Goal: Task Accomplishment & Management: Manage account settings

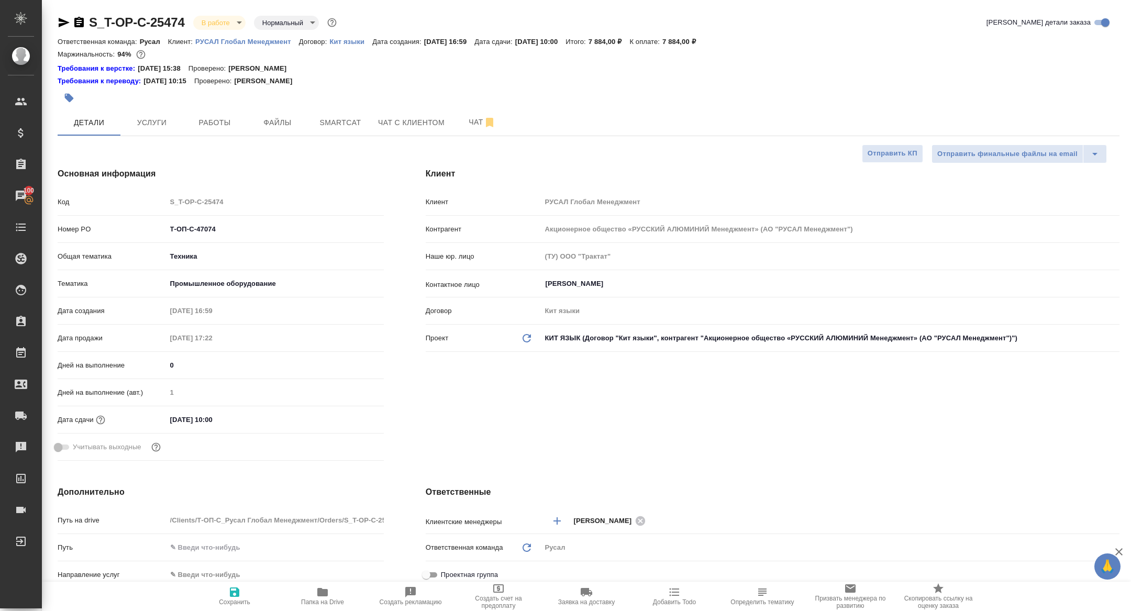
select select "RU"
click at [260, 125] on span "Файлы" at bounding box center [277, 122] width 50 height 13
click at [218, 125] on span "Работы" at bounding box center [215, 122] width 50 height 13
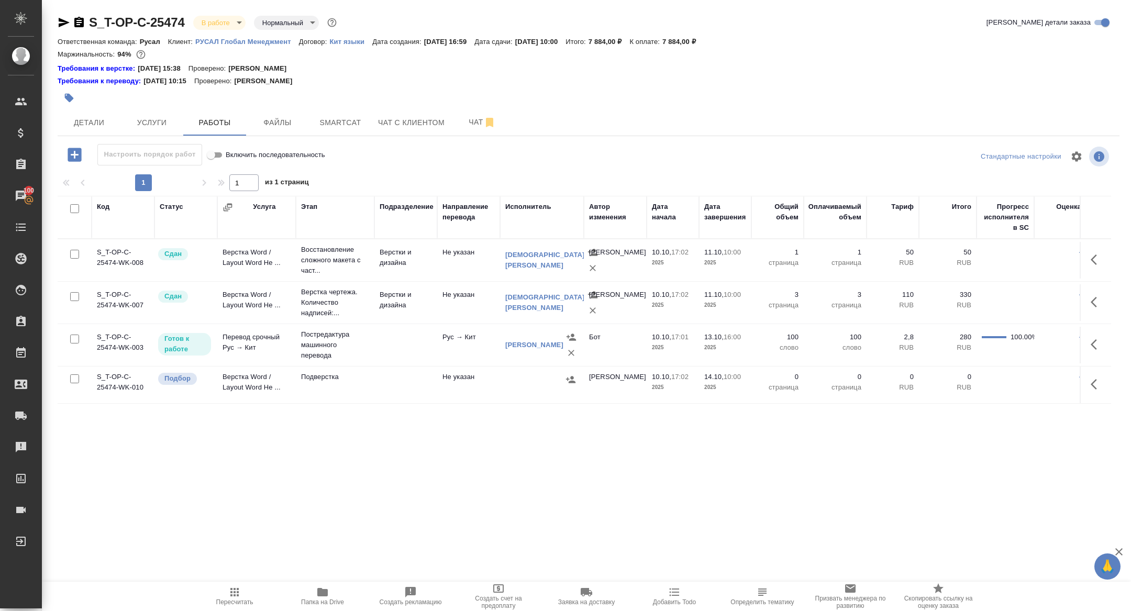
click at [334, 599] on span "Папка на Drive" at bounding box center [322, 602] width 43 height 7
click at [83, 123] on span "Детали" at bounding box center [89, 122] width 50 height 13
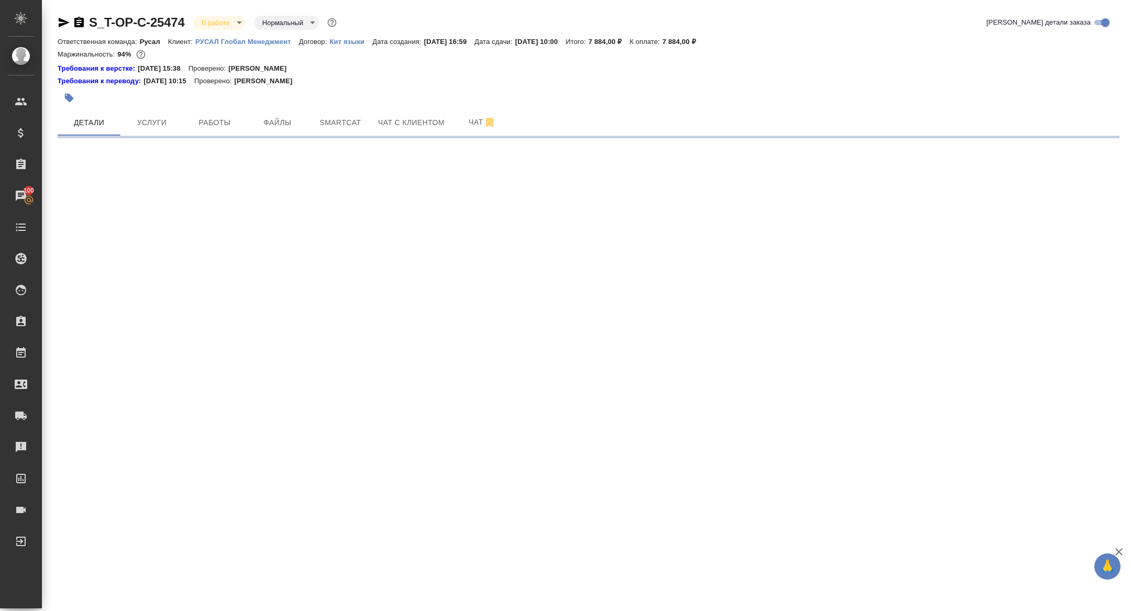
select select "RU"
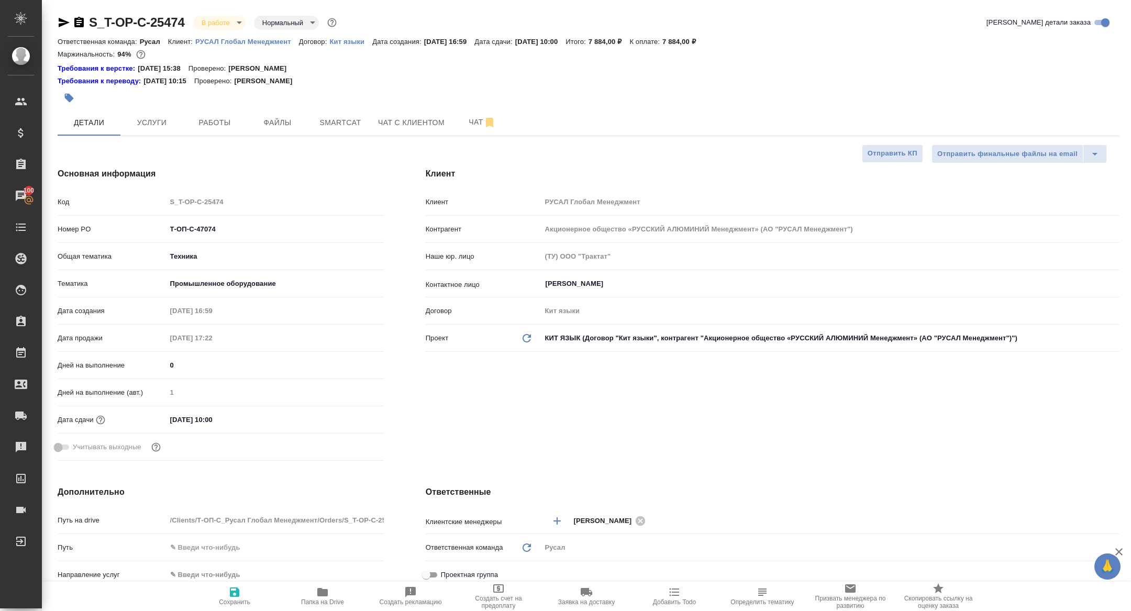
type textarea "x"
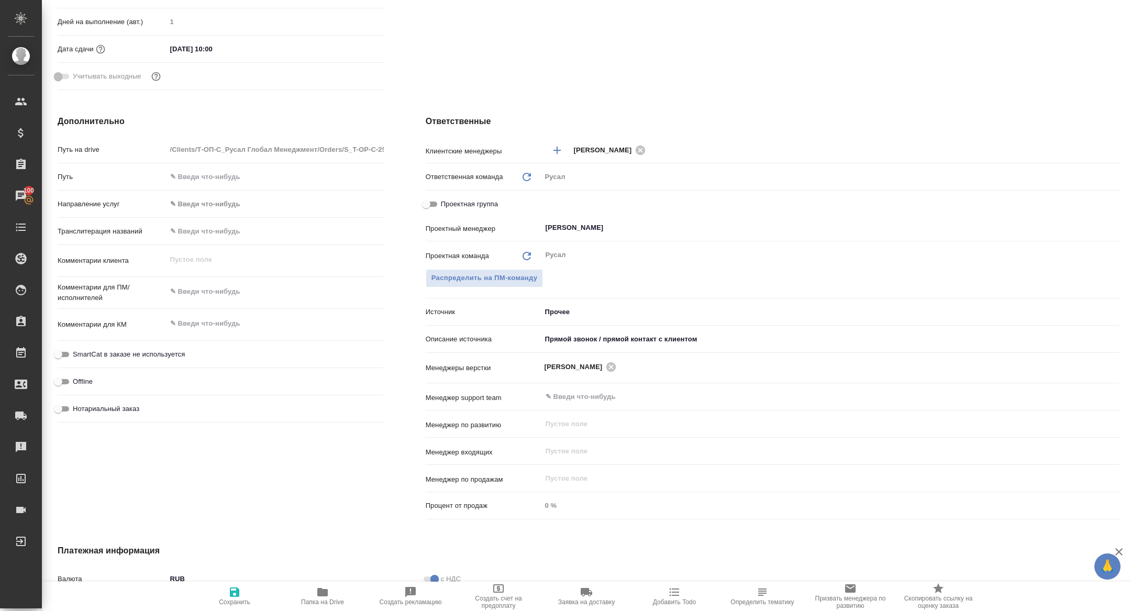
scroll to position [378, 0]
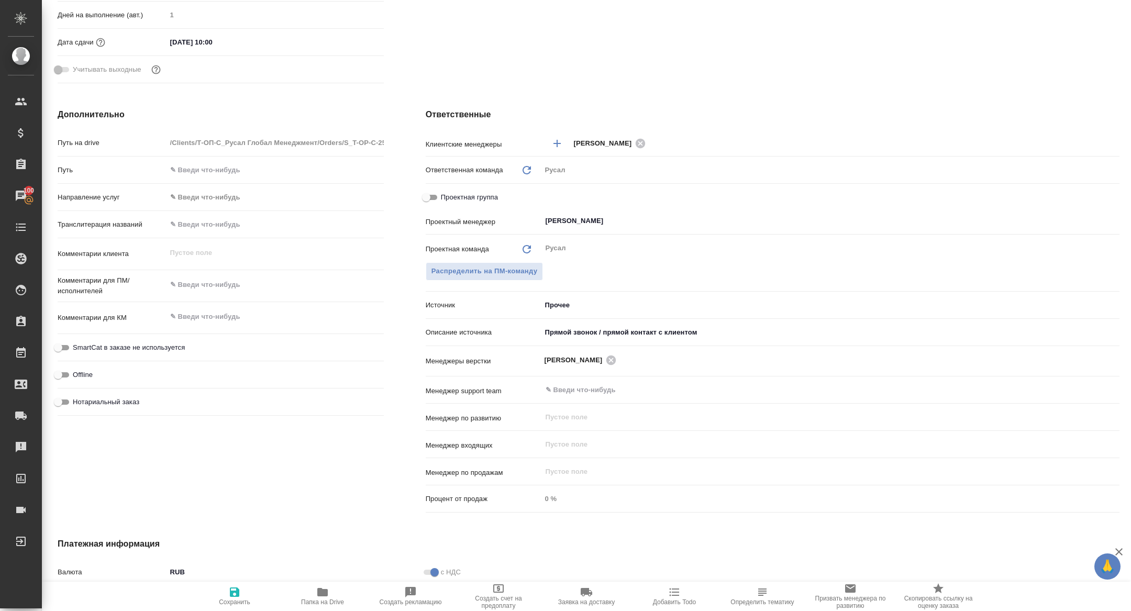
type textarea "x"
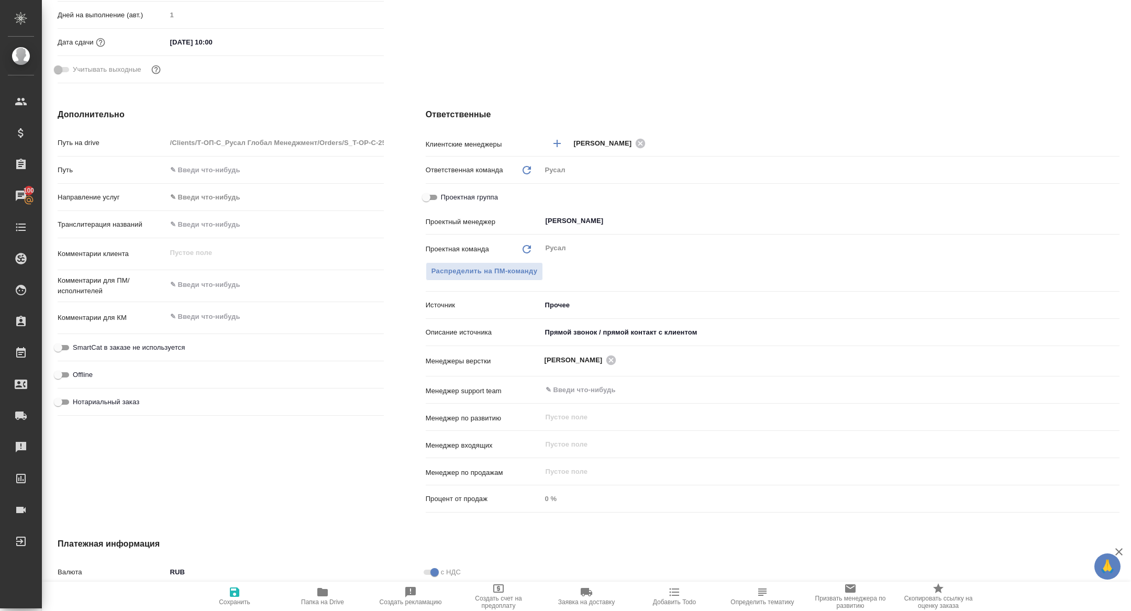
type textarea "x"
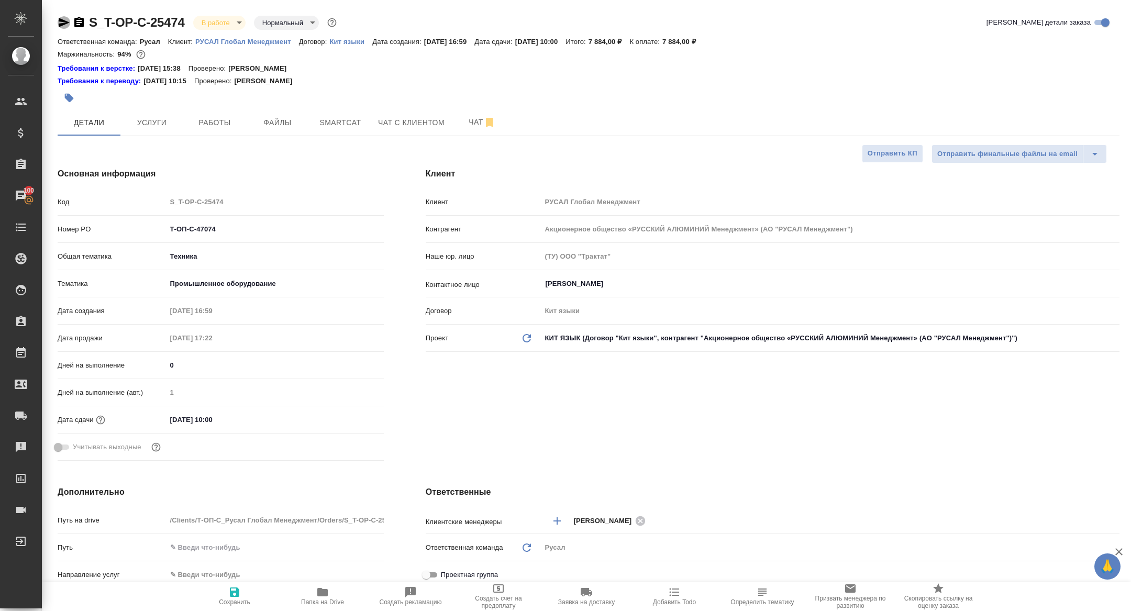
click at [60, 20] on icon "button" at bounding box center [64, 22] width 11 height 9
type textarea "x"
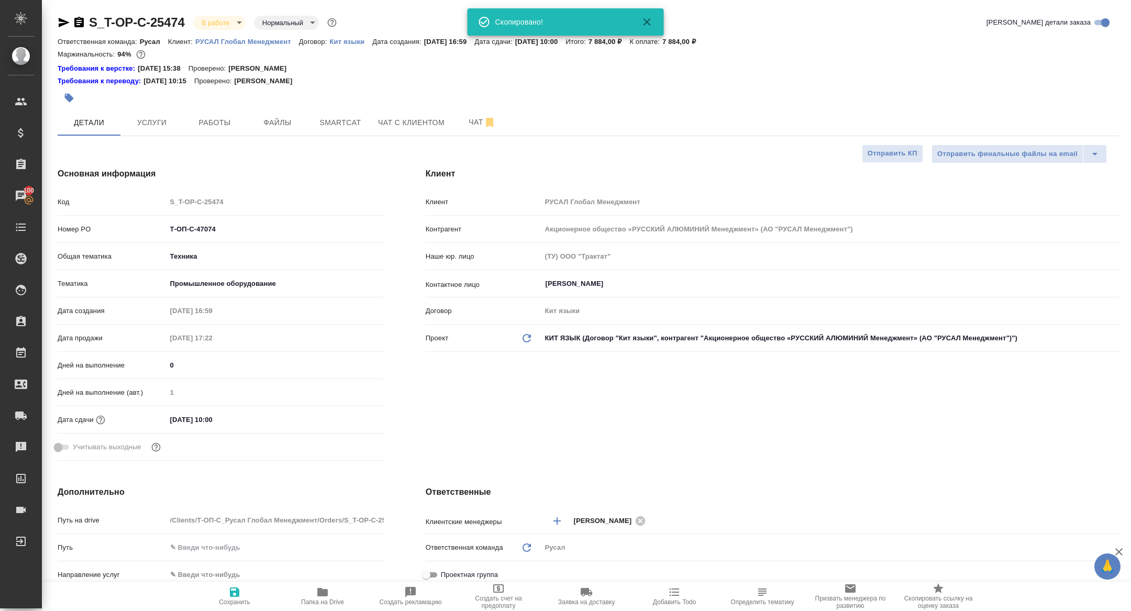
type textarea "x"
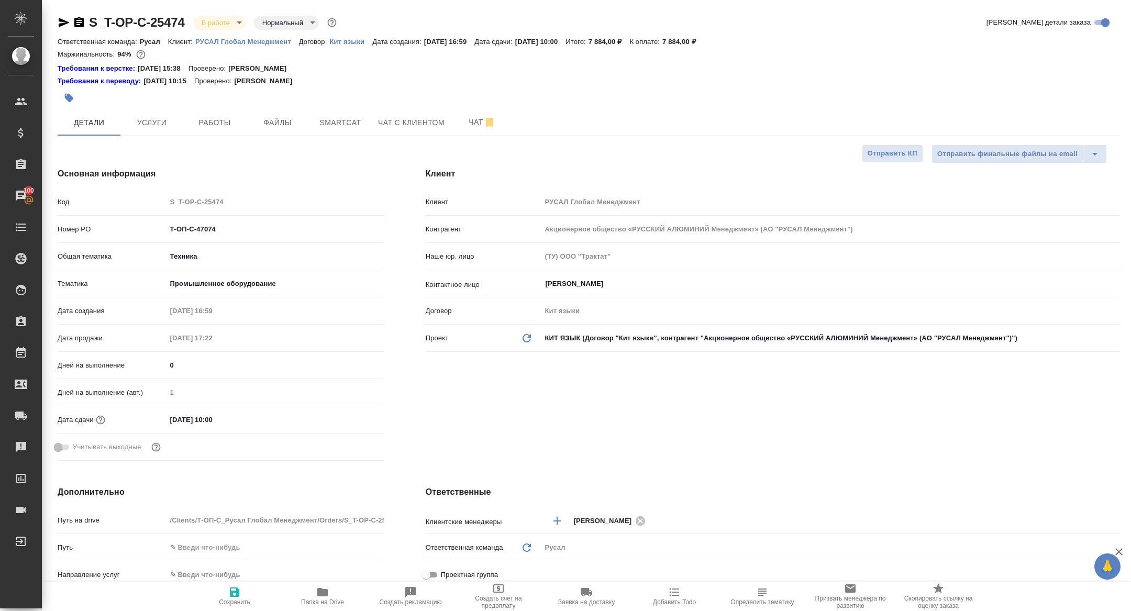
type textarea "x"
click at [225, 114] on button "Работы" at bounding box center [214, 122] width 63 height 26
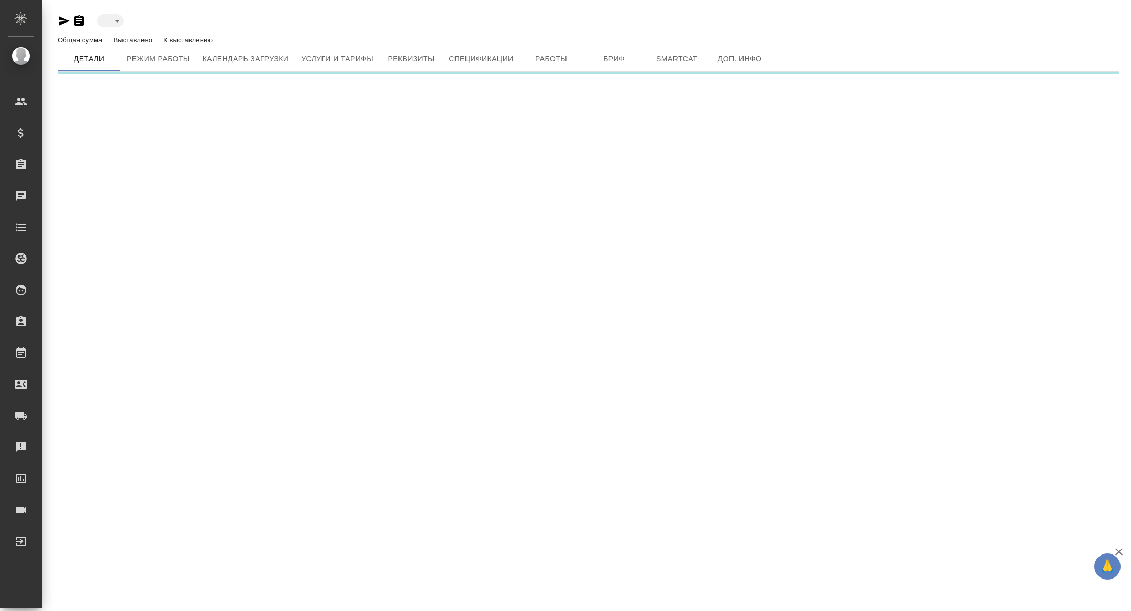
type input "active"
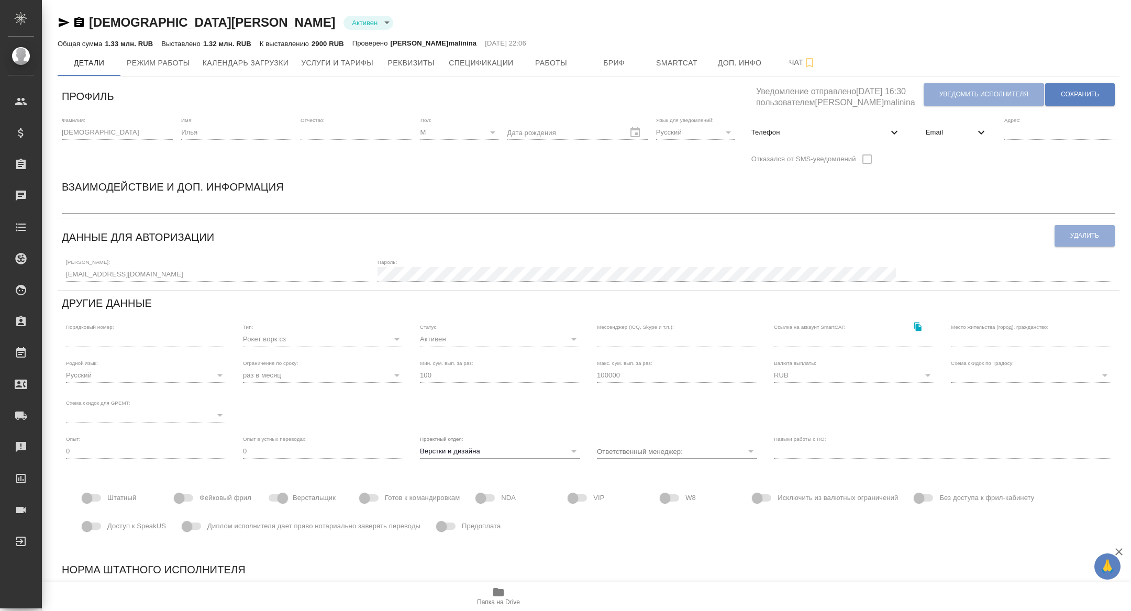
click at [959, 149] on div "Email" at bounding box center [956, 143] width 79 height 53
click at [958, 127] on span "Email" at bounding box center [950, 132] width 49 height 10
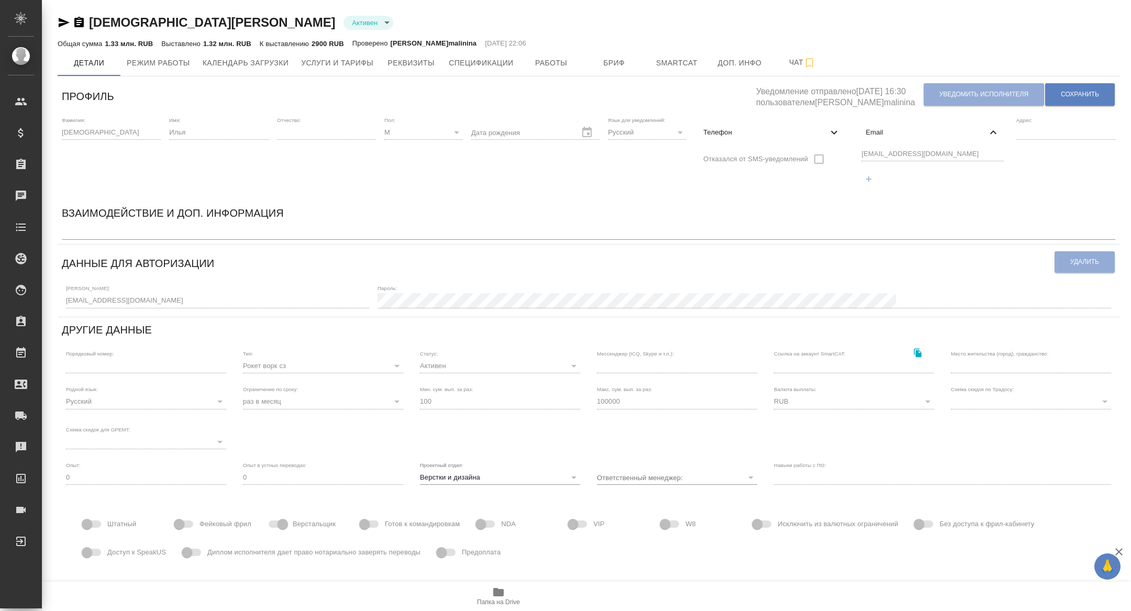
click at [822, 154] on div "Фамилия: Астахов Имя: Илья Отчество: Пол: М male Дата рождения Язык для уведомл…" at bounding box center [589, 157] width 1062 height 88
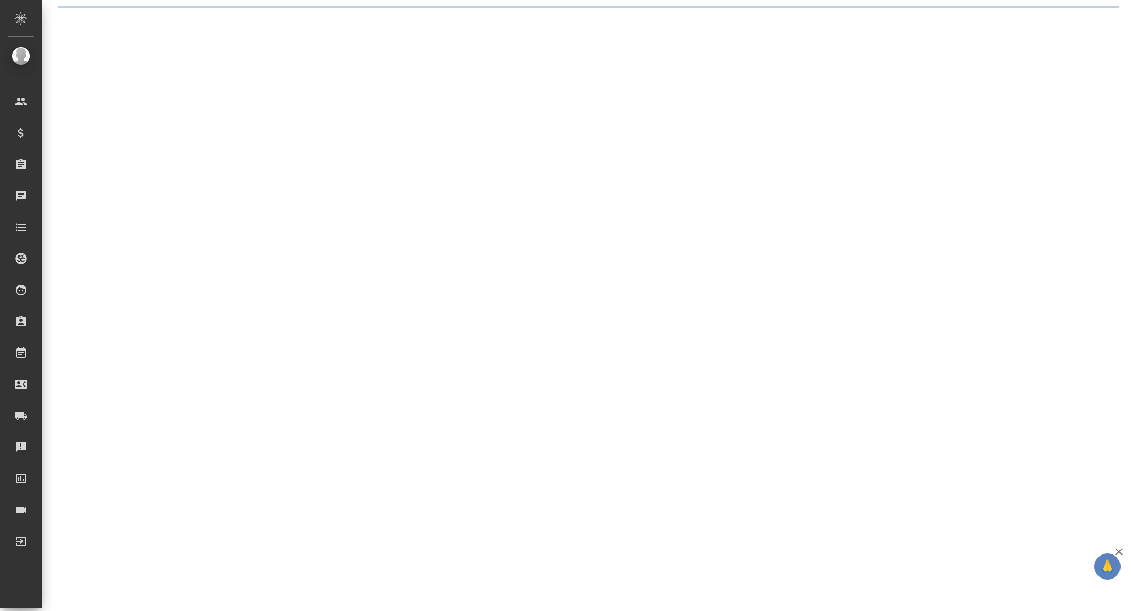
select select "RU"
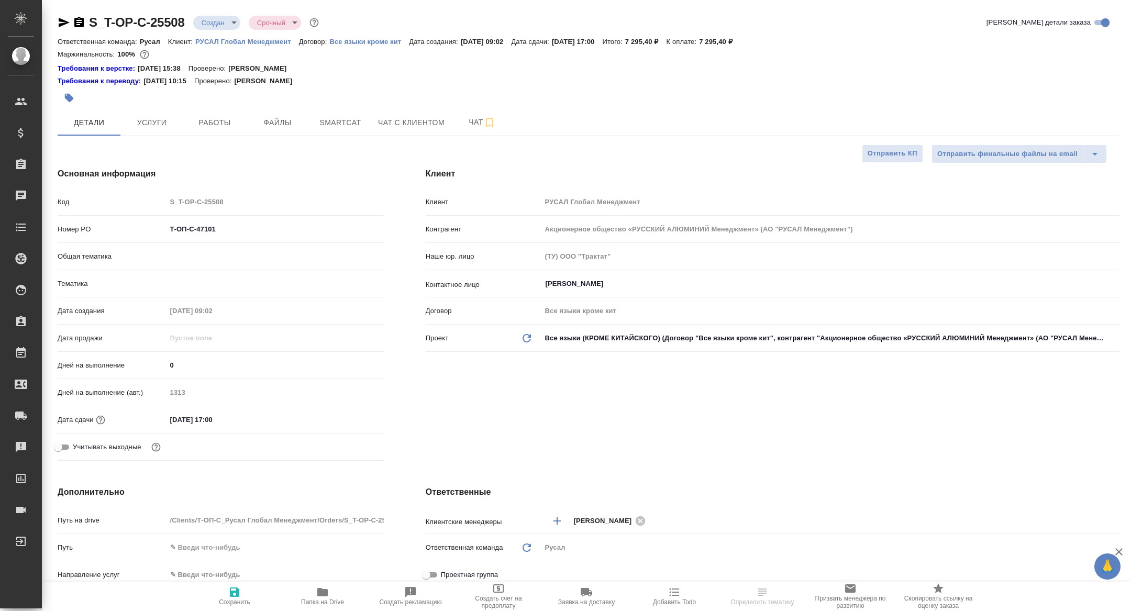
type textarea "x"
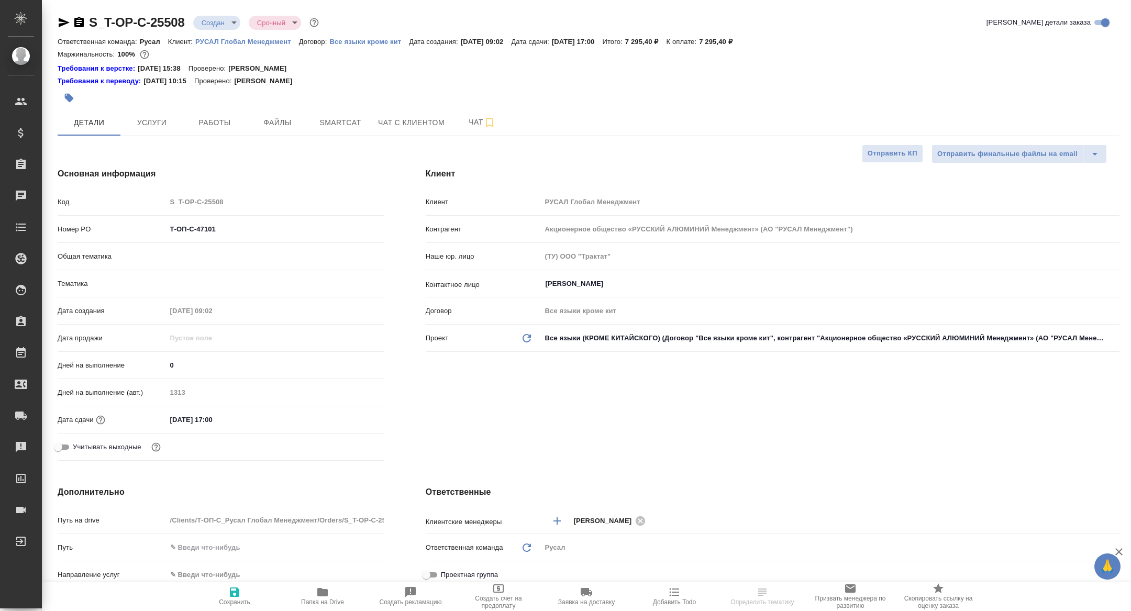
type textarea "x"
click at [341, 121] on span "Smartcat" at bounding box center [340, 122] width 50 height 13
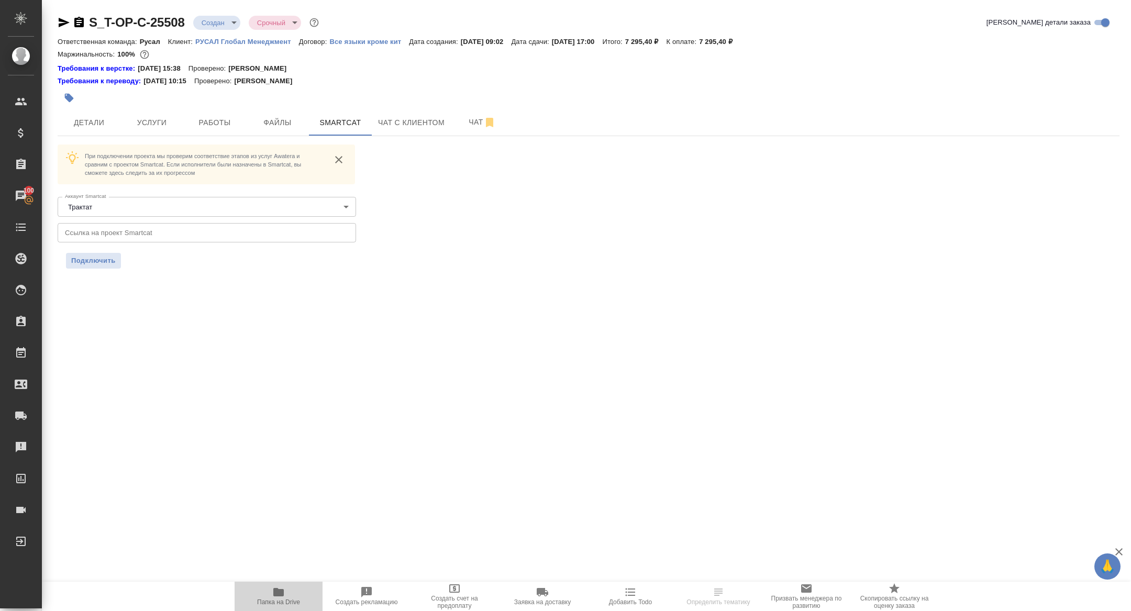
click at [308, 604] on span "Папка на Drive" at bounding box center [278, 596] width 75 height 20
click at [221, 103] on div at bounding box center [412, 97] width 708 height 23
click at [221, 110] on button "Работы" at bounding box center [214, 122] width 63 height 26
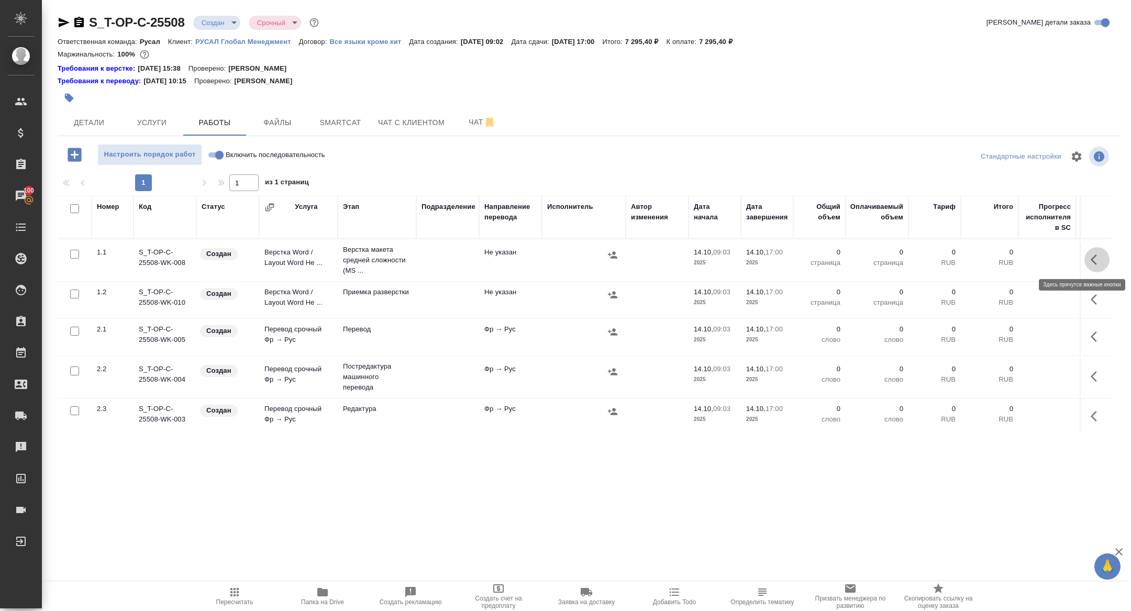
click at [1092, 261] on icon "button" at bounding box center [1094, 259] width 6 height 10
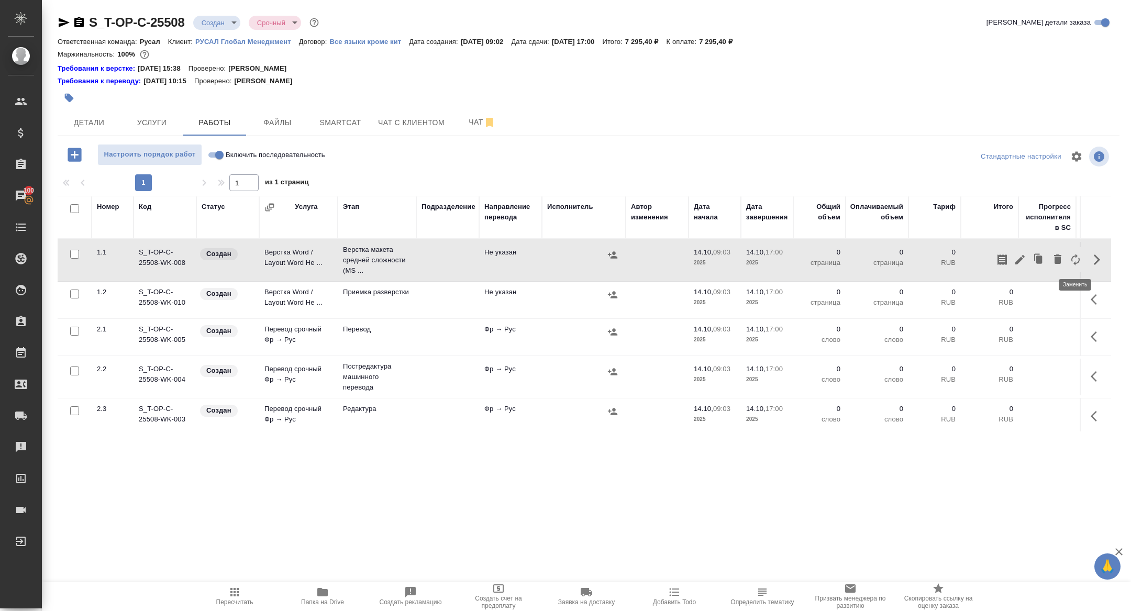
click at [1067, 261] on button "button" at bounding box center [1076, 259] width 18 height 25
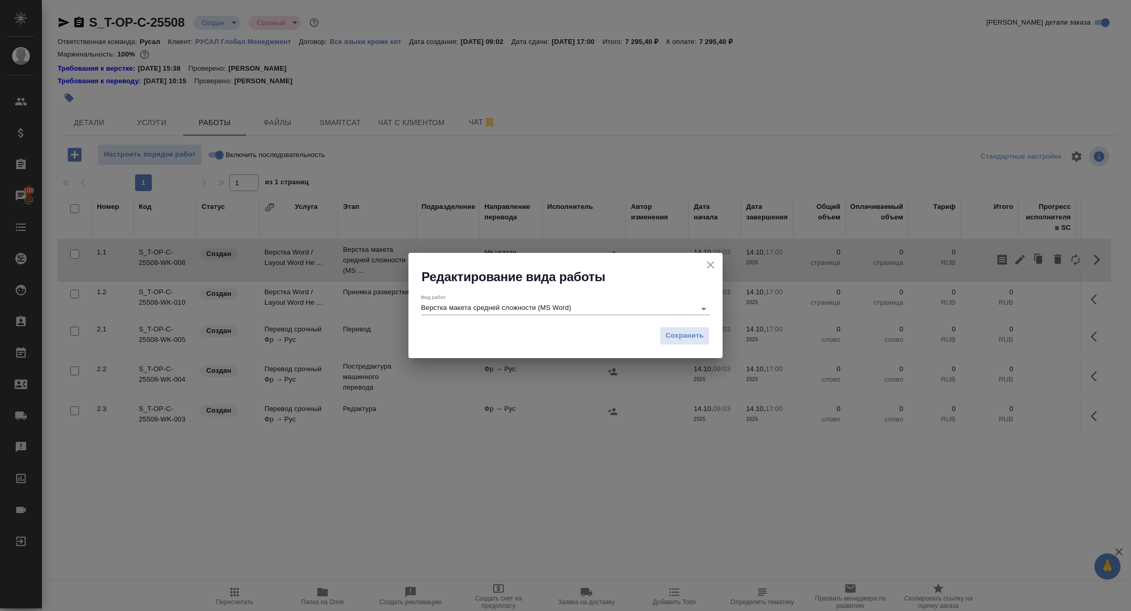
click at [562, 315] on div "Верстка макета средней сложности (MS Word)" at bounding box center [565, 308] width 289 height 13
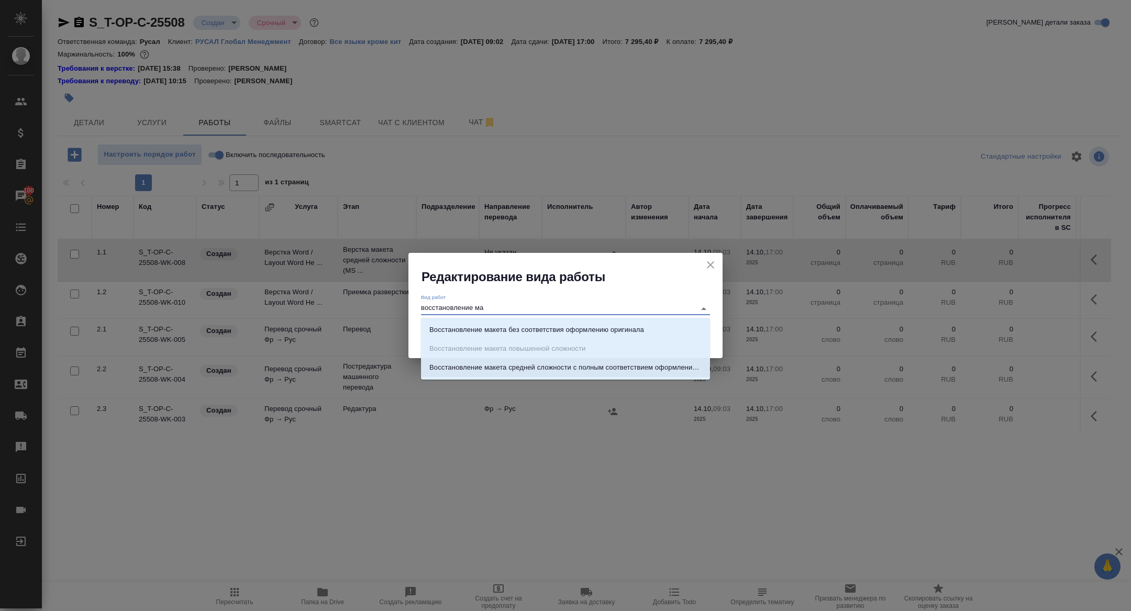
click at [641, 362] on p "Восстановление макета средней сложности с полным соответствием оформлению ориги…" at bounding box center [565, 367] width 272 height 10
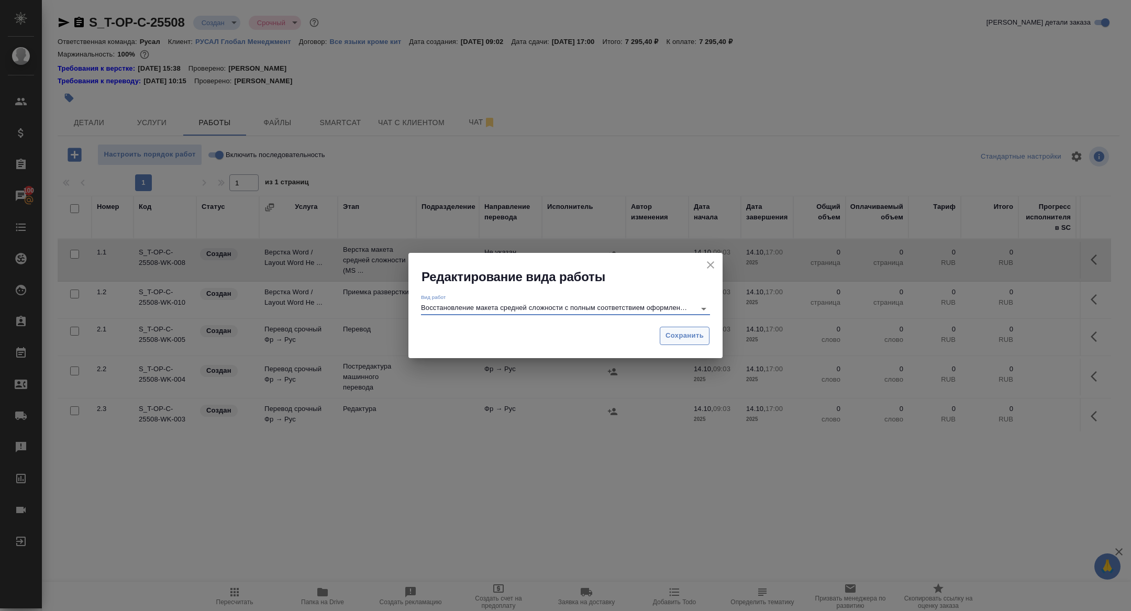
type input "Восстановление макета средней сложности с полным соответствием оформлению ориги…"
click at [681, 332] on span "Сохранить" at bounding box center [685, 336] width 38 height 12
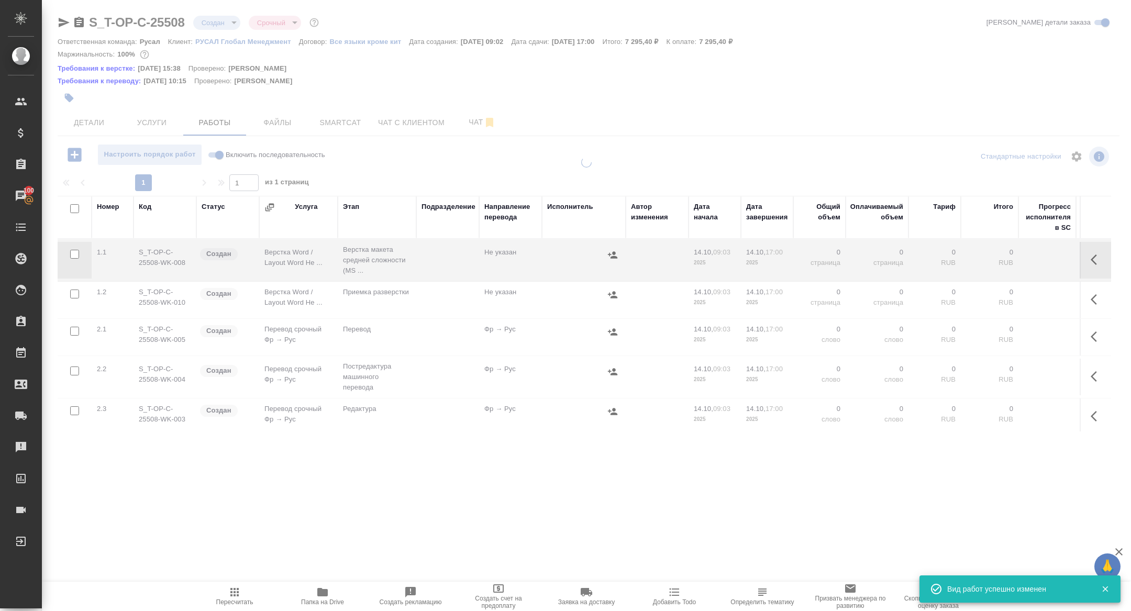
click at [1096, 267] on button "button" at bounding box center [1096, 259] width 25 height 25
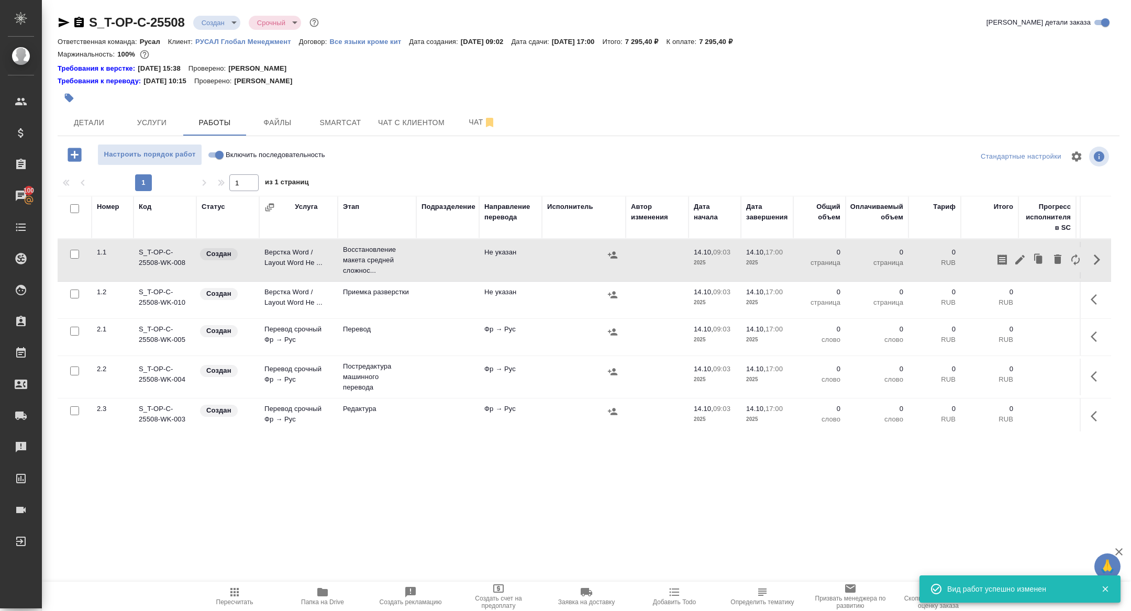
click at [1018, 264] on icon "button" at bounding box center [1020, 259] width 13 height 13
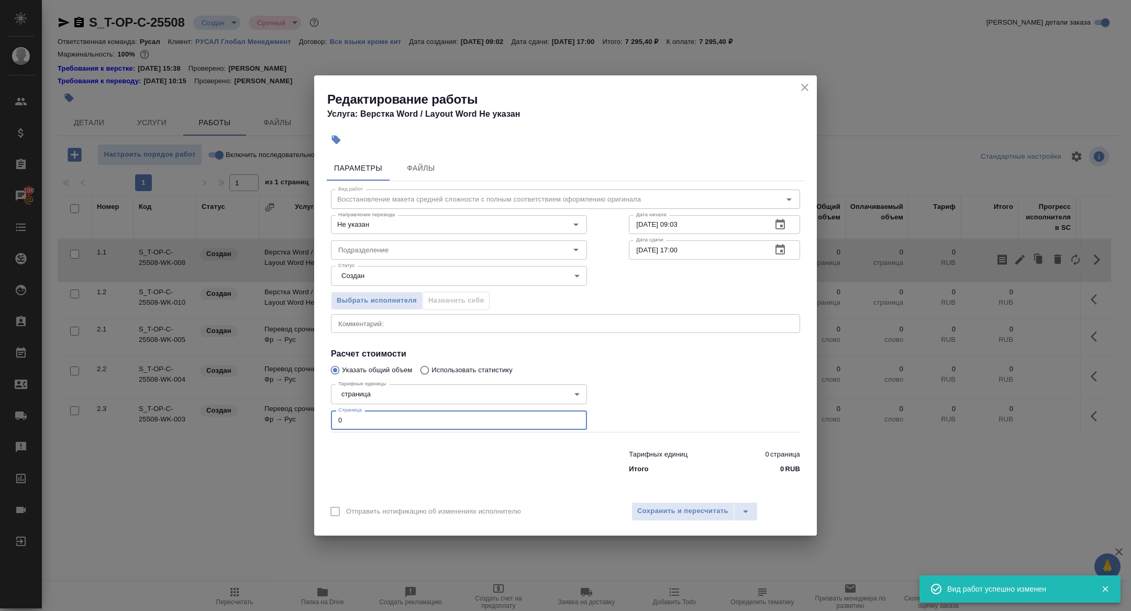
drag, startPoint x: 342, startPoint y: 427, endPoint x: 305, endPoint y: 407, distance: 42.2
click at [305, 407] on div "Редактирование работы Услуга: Верстка Word / Layout Word Не указан Параметры Фа…" at bounding box center [565, 305] width 1131 height 611
type input "7"
click at [351, 247] on input "Подразделение" at bounding box center [441, 249] width 215 height 13
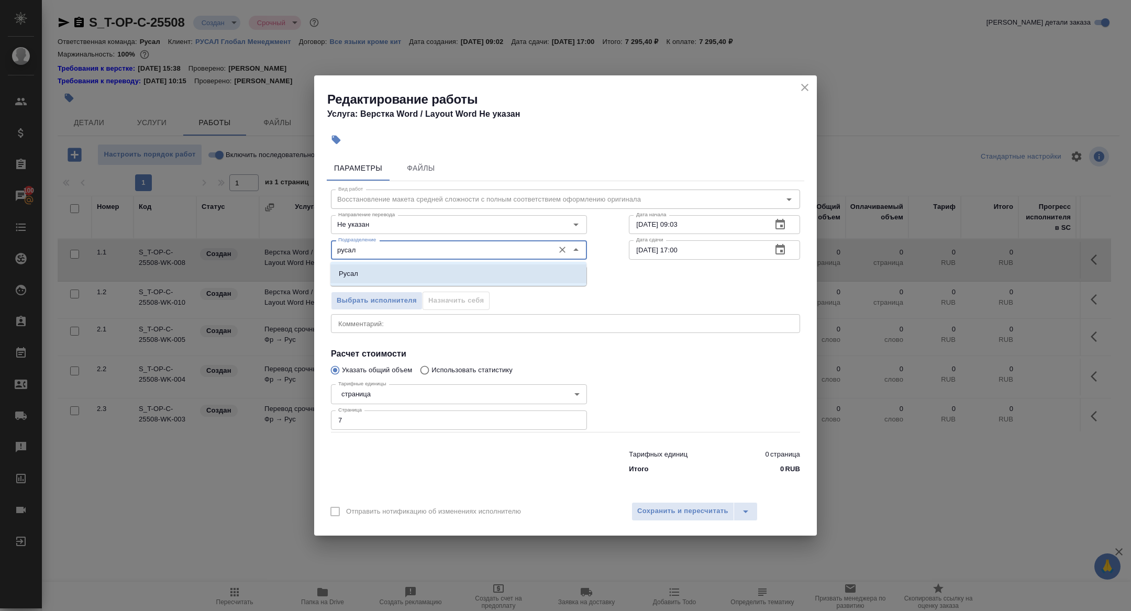
click at [374, 278] on li "Русал" at bounding box center [458, 273] width 256 height 19
type input "Русал"
click at [370, 278] on body "🙏 .cls-1 fill:#fff; AWATERA Zhuravleva Alexandra Клиенты Спецификации Заказы 10…" at bounding box center [565, 305] width 1131 height 611
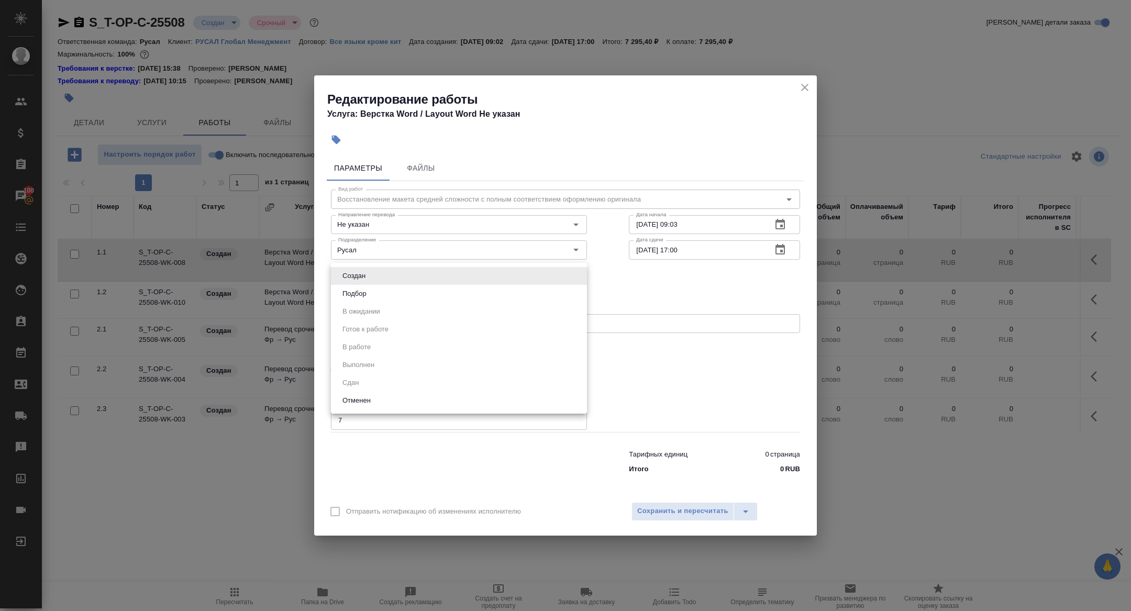
click at [370, 288] on li "Подбор" at bounding box center [459, 294] width 256 height 18
type input "recruiting"
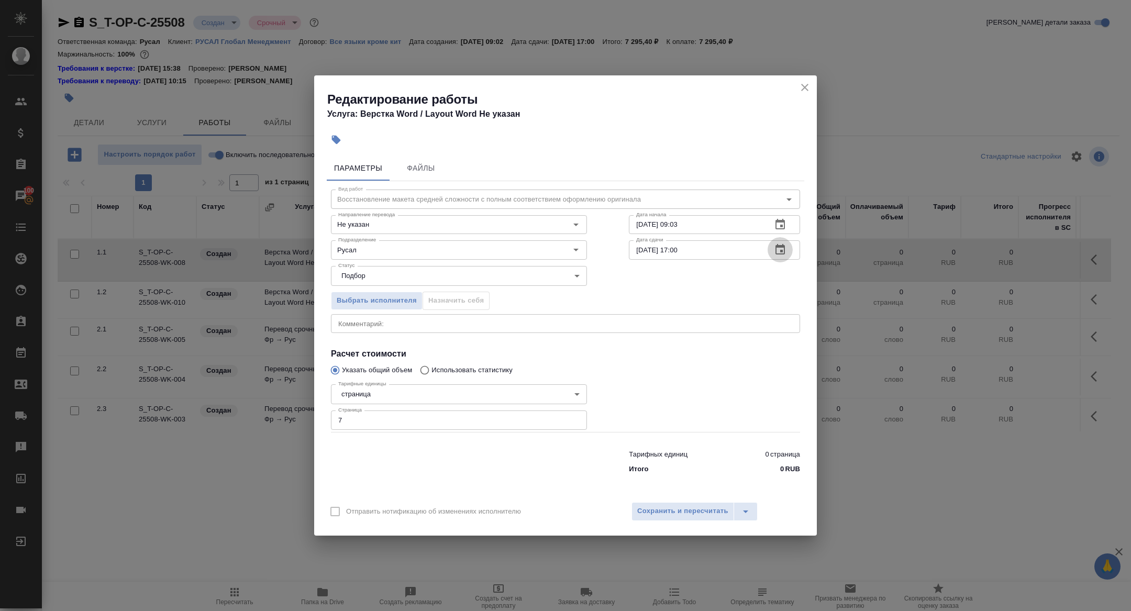
click at [773, 256] on button "button" at bounding box center [780, 249] width 25 height 25
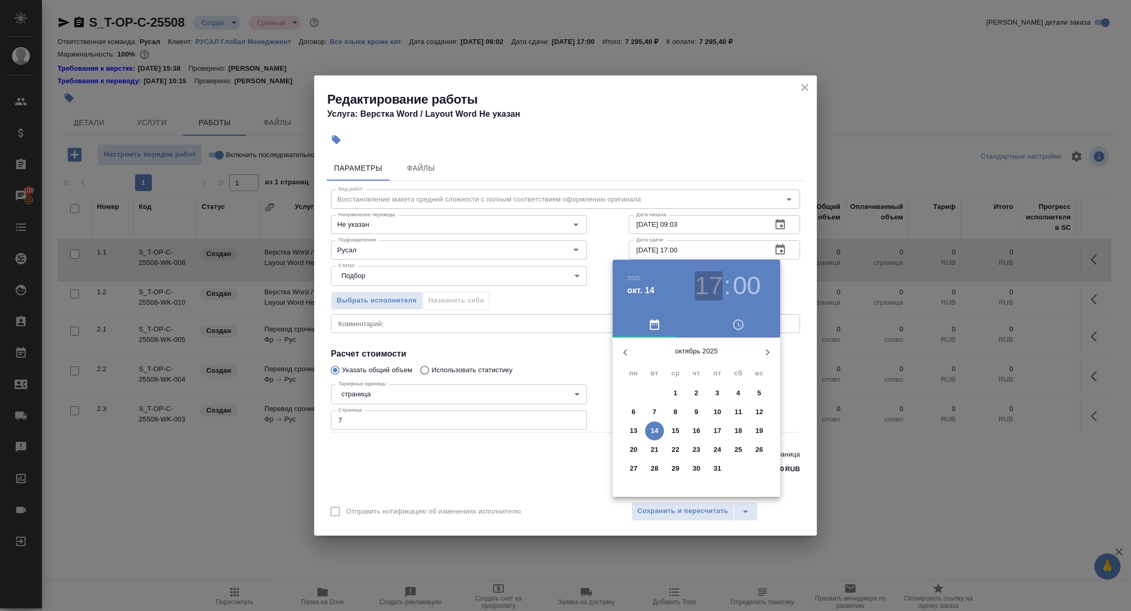
click at [710, 281] on h3 "17" at bounding box center [709, 285] width 28 height 29
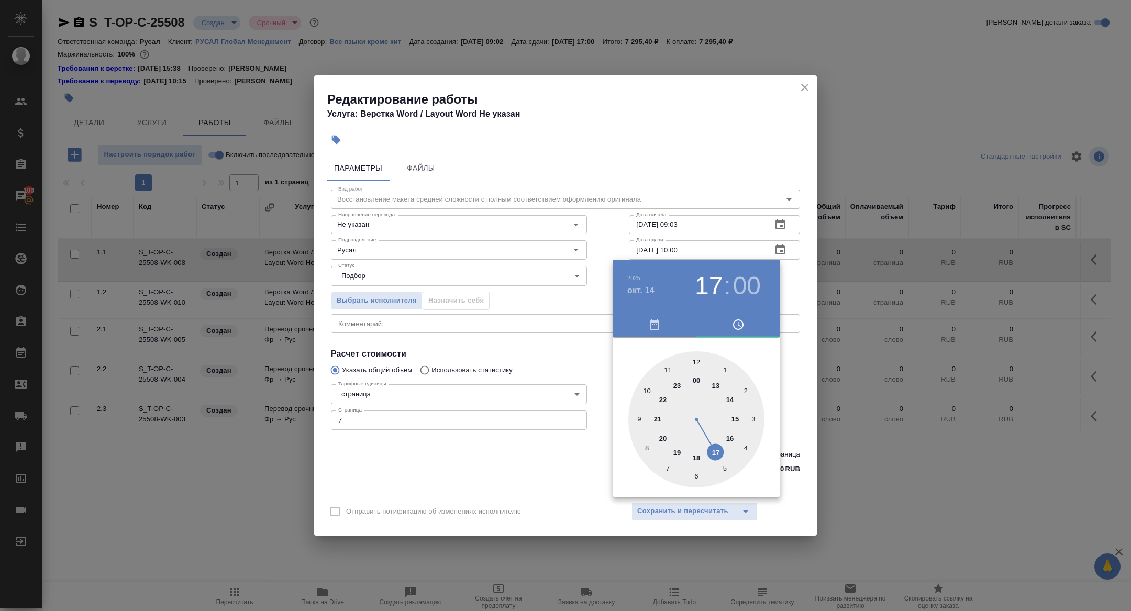
click at [647, 386] on div at bounding box center [696, 419] width 136 height 136
click at [701, 477] on div at bounding box center [696, 419] width 136 height 136
click at [695, 477] on div at bounding box center [696, 419] width 136 height 136
type input "14.10.2025 10:30"
click at [575, 450] on div at bounding box center [565, 305] width 1131 height 611
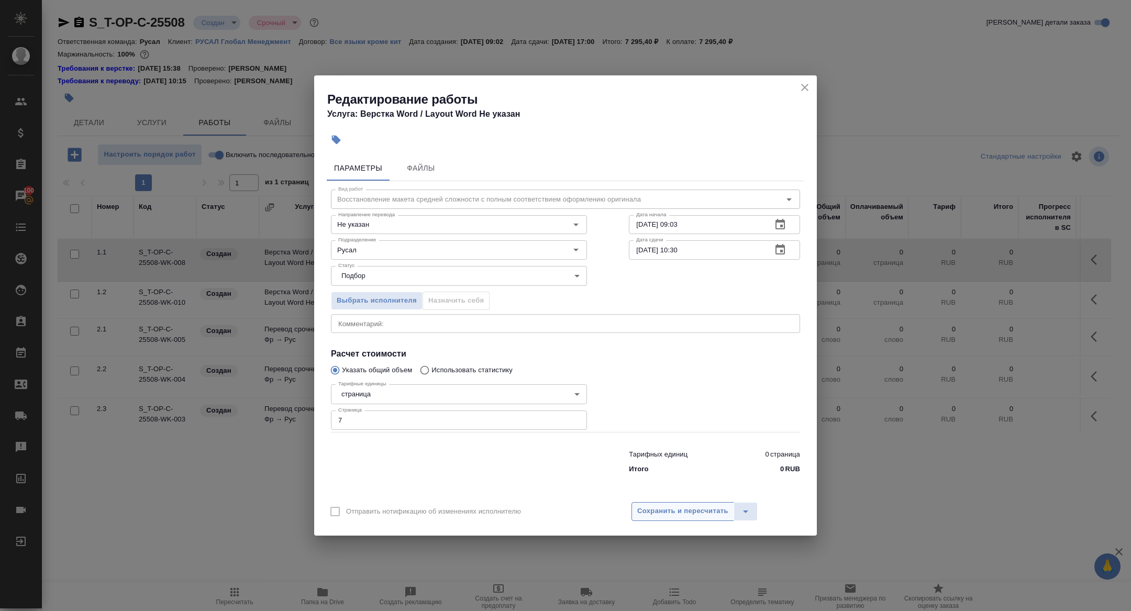
click at [668, 517] on span "Сохранить и пересчитать" at bounding box center [682, 511] width 91 height 12
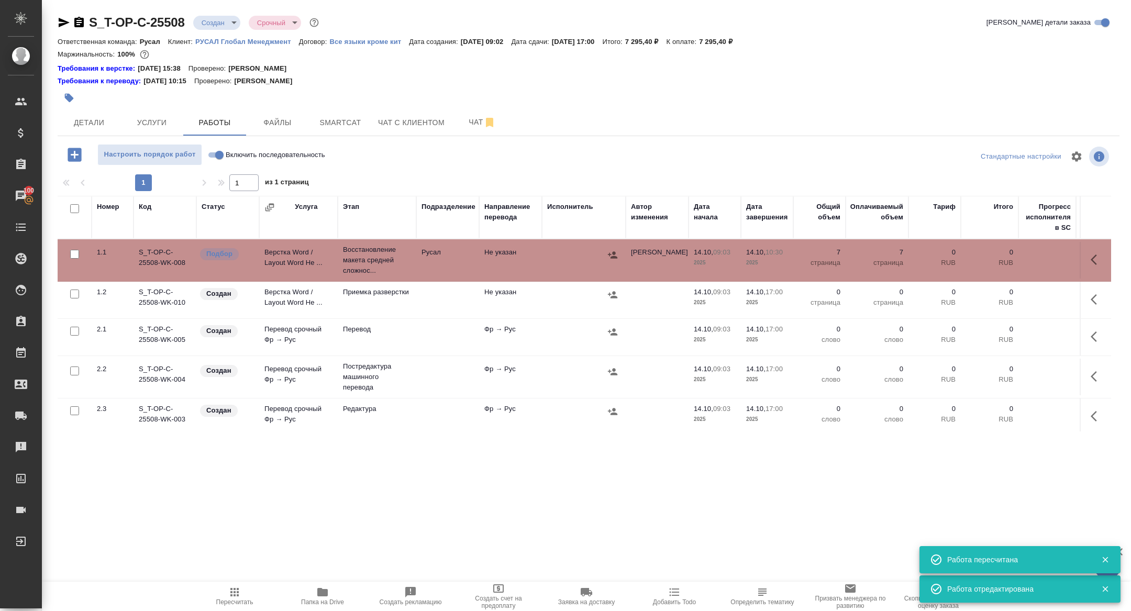
click at [267, 259] on td "Верстка Word / Layout Word Не ..." at bounding box center [298, 260] width 79 height 37
click at [200, 22] on body "🙏 .cls-1 fill:#fff; AWATERA Zhuravleva Alexandra Клиенты Спецификации Заказы 10…" at bounding box center [565, 305] width 1131 height 611
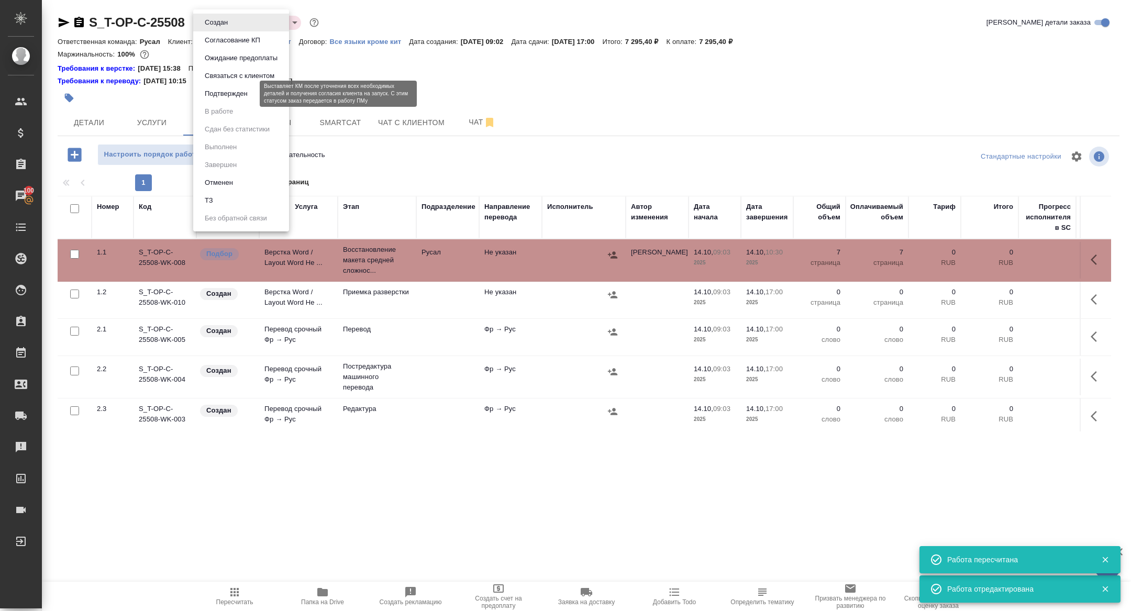
click at [227, 94] on button "Подтвержден" at bounding box center [226, 94] width 49 height 12
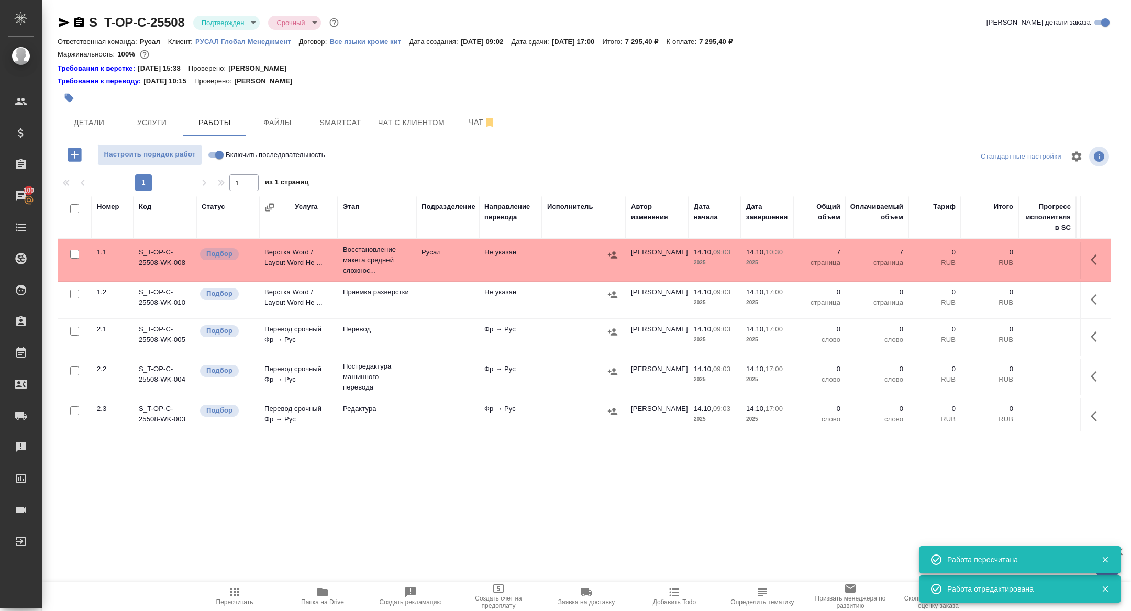
click at [216, 153] on input "Включить последовательность" at bounding box center [220, 155] width 38 height 13
checkbox input "true"
click at [475, 122] on span "Чат" at bounding box center [482, 122] width 50 height 13
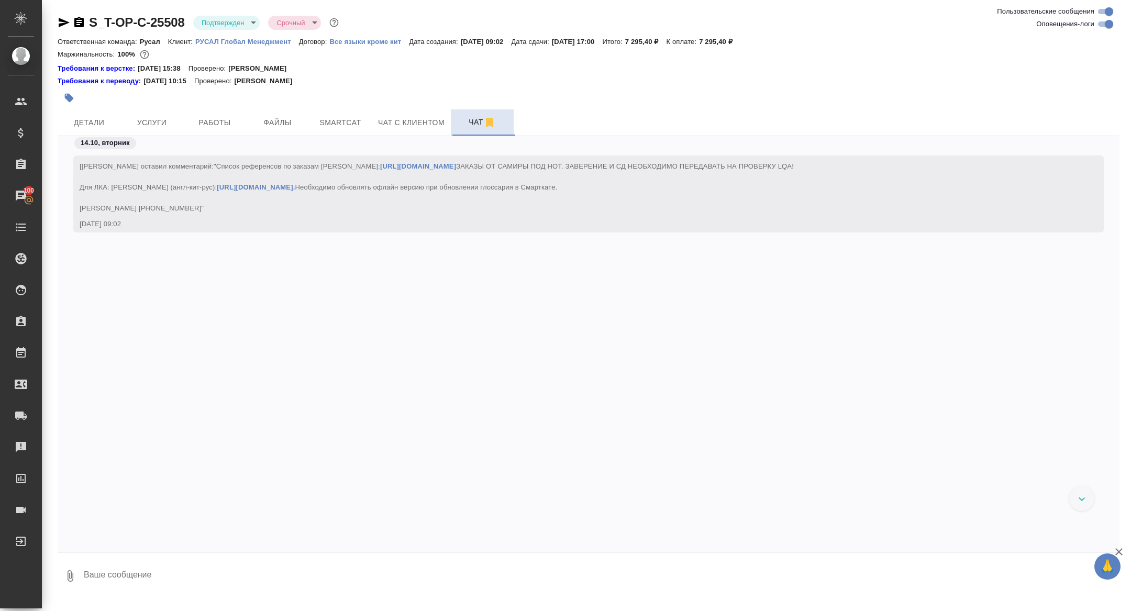
scroll to position [1275, 0]
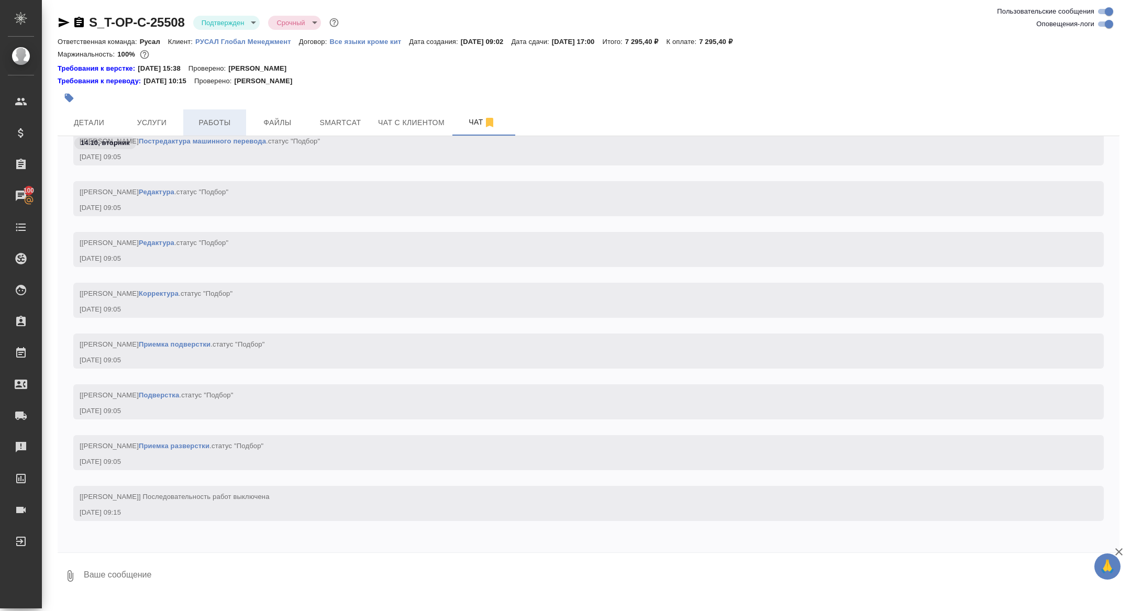
click at [243, 123] on button "Работы" at bounding box center [214, 122] width 63 height 26
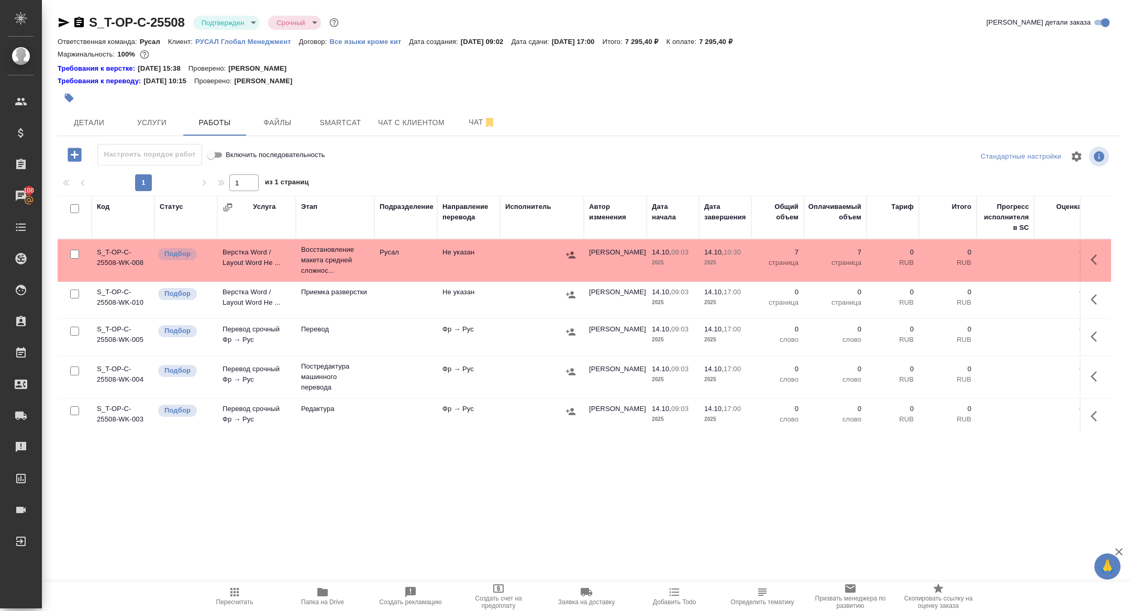
click at [269, 253] on td "Верстка Word / Layout Word Не ..." at bounding box center [256, 260] width 79 height 37
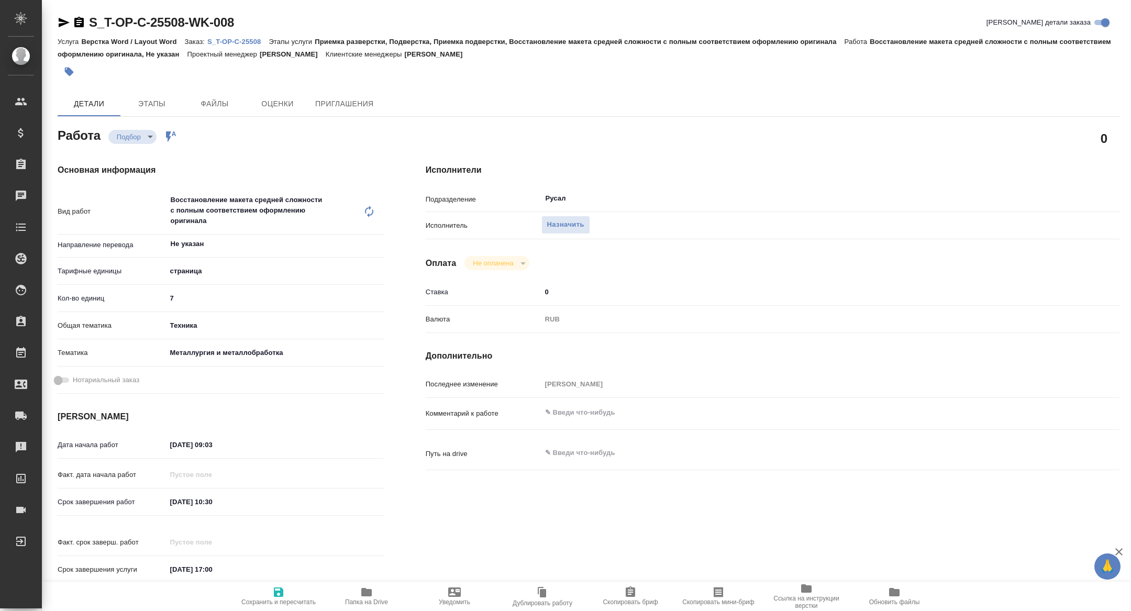
type textarea "x"
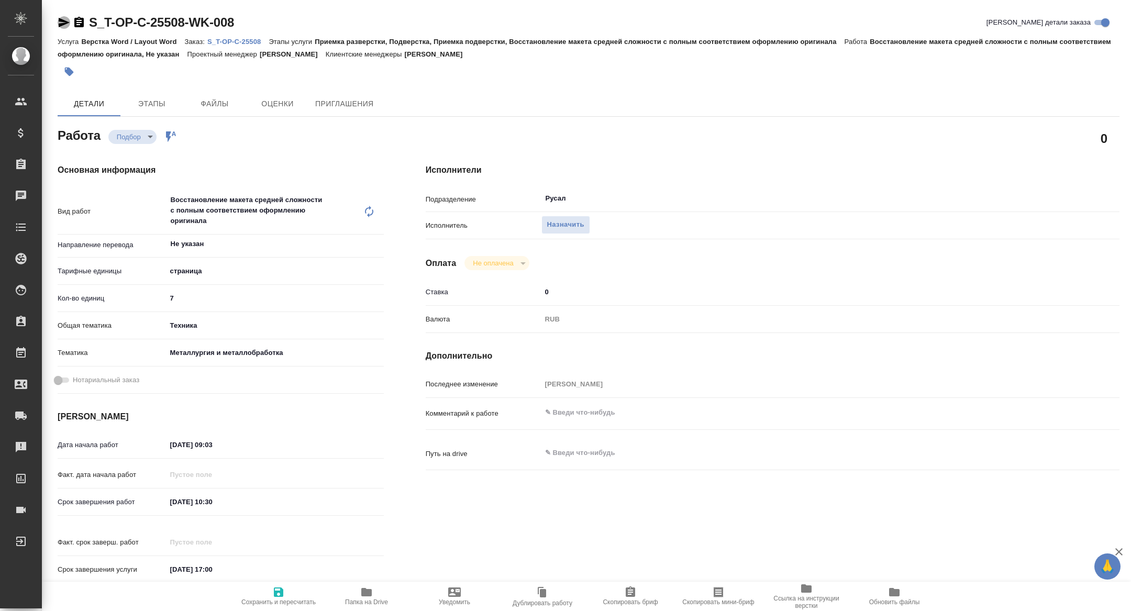
click at [60, 23] on icon "button" at bounding box center [64, 22] width 11 height 9
type textarea "x"
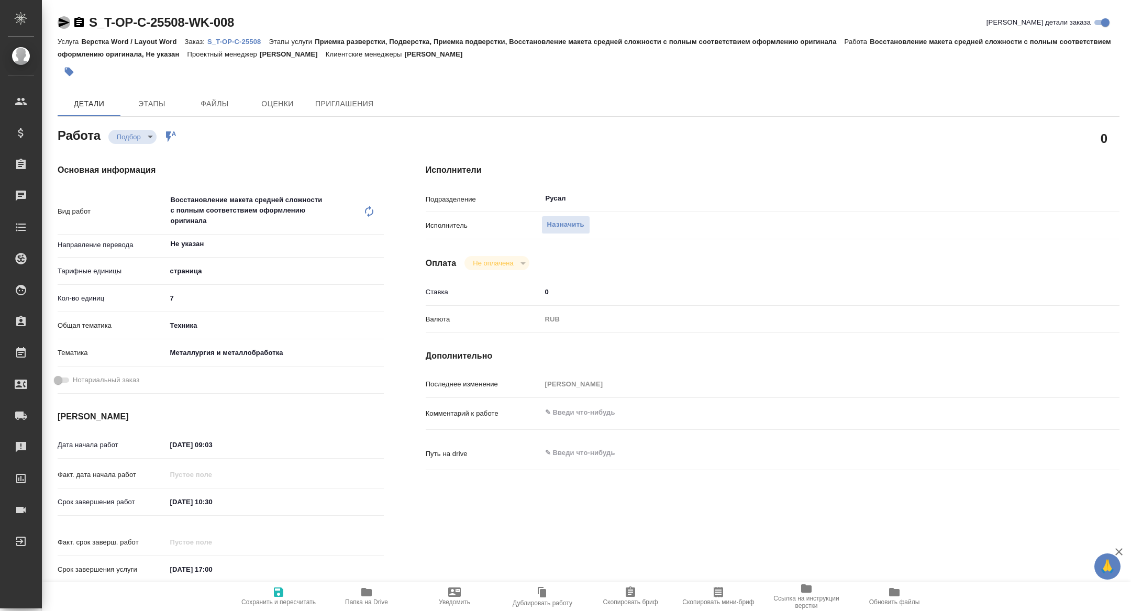
type textarea "x"
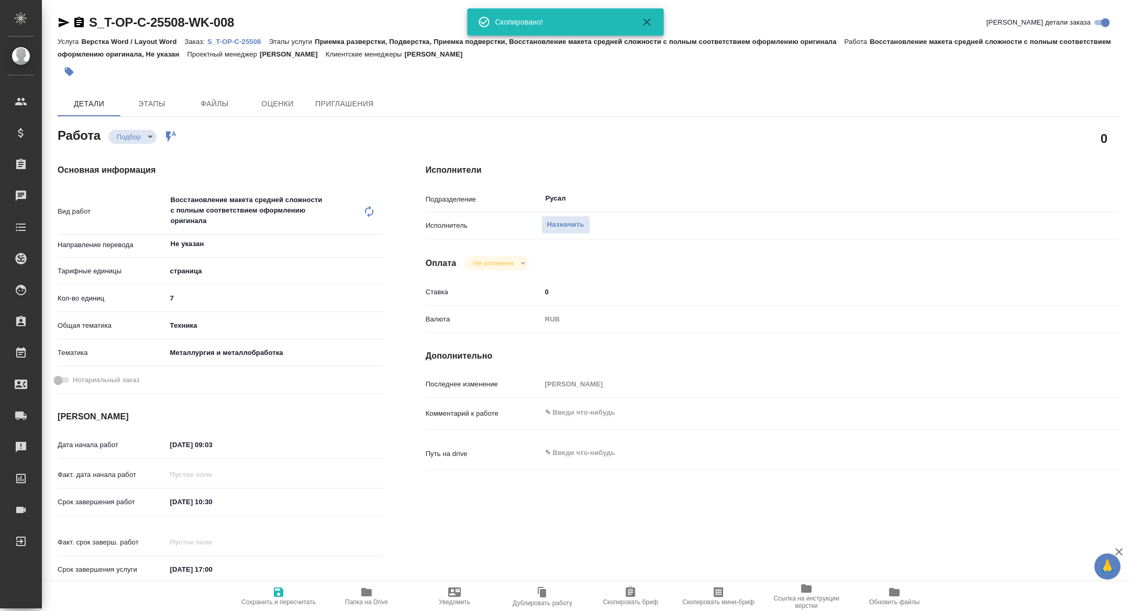
type textarea "x"
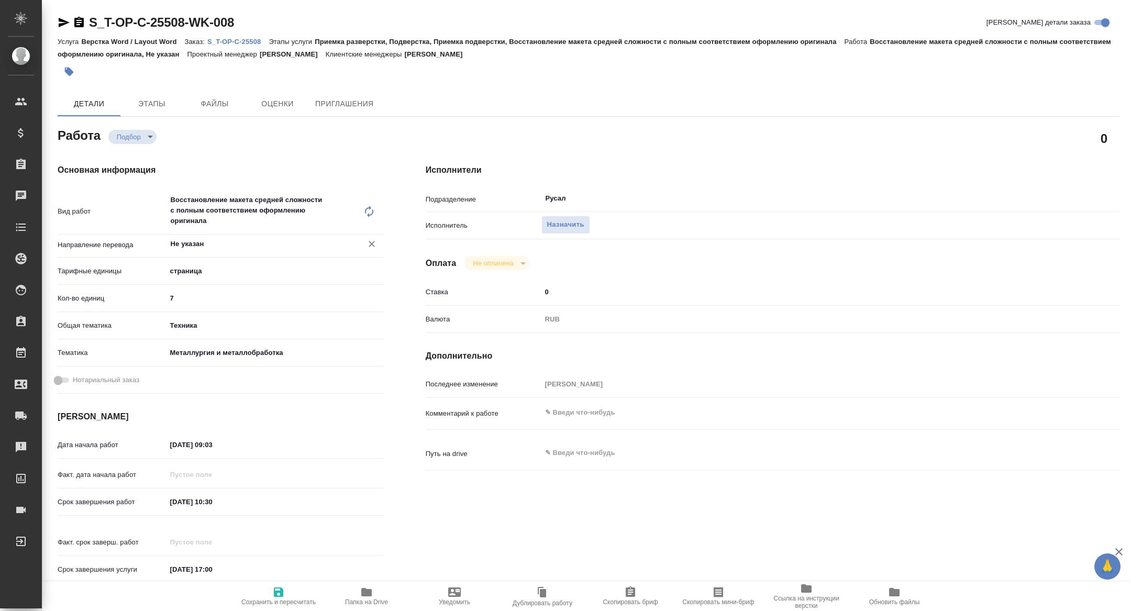
type textarea "x"
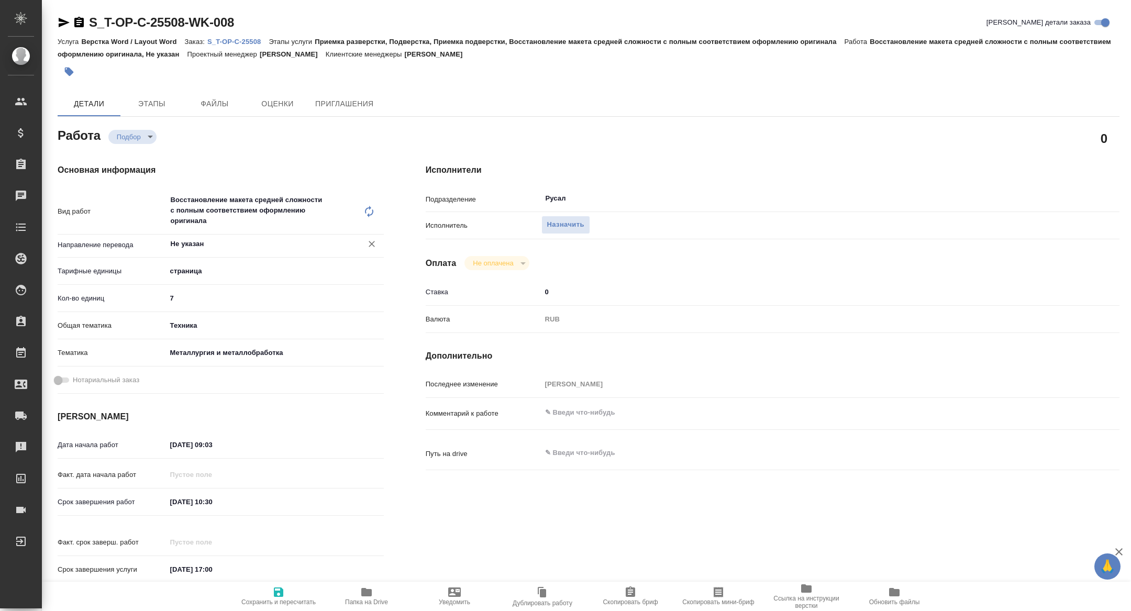
type textarea "x"
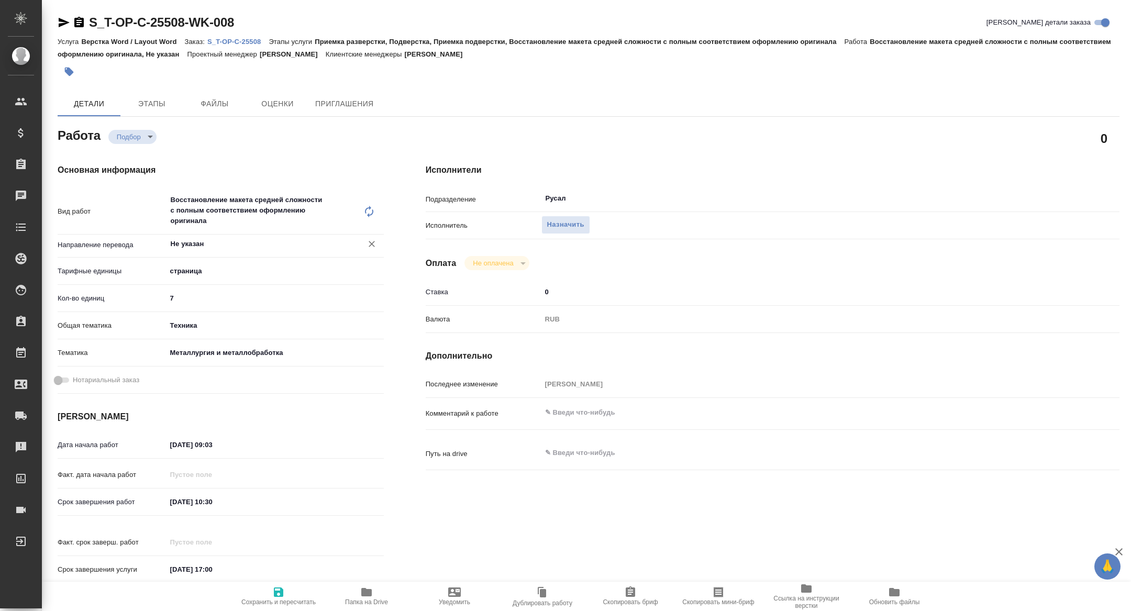
type textarea "x"
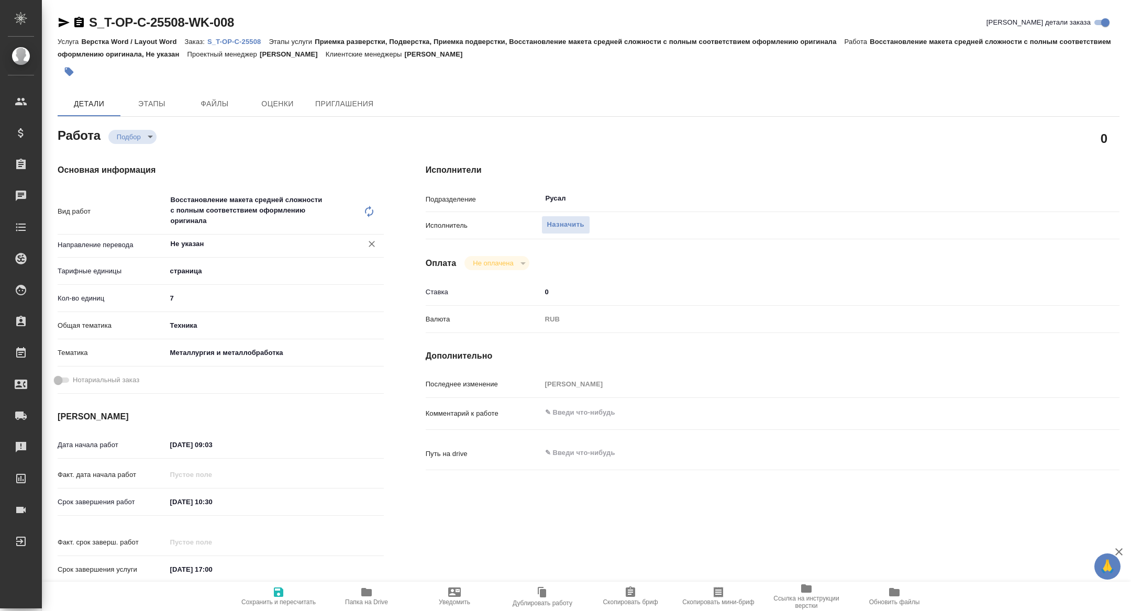
type textarea "x"
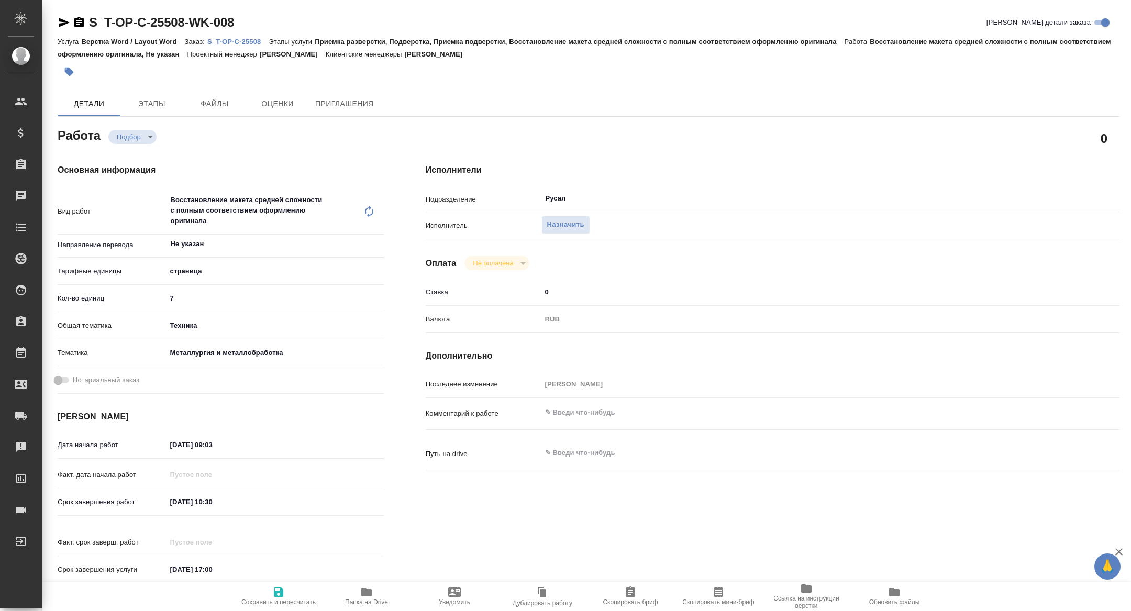
type textarea "x"
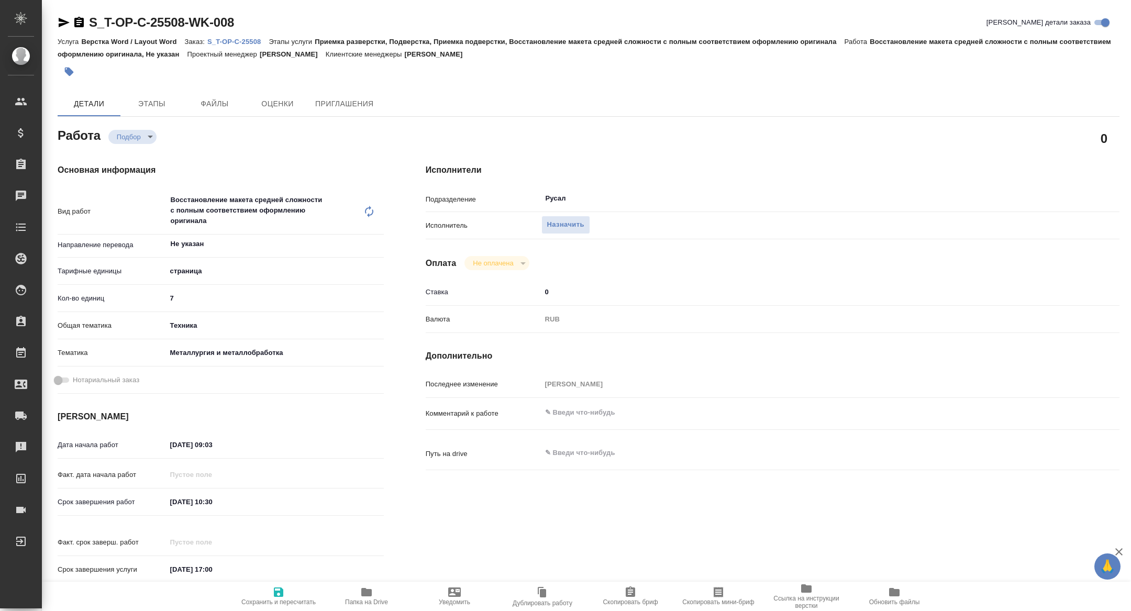
type textarea "x"
click at [619, 197] on input "Русал" at bounding box center [784, 198] width 479 height 13
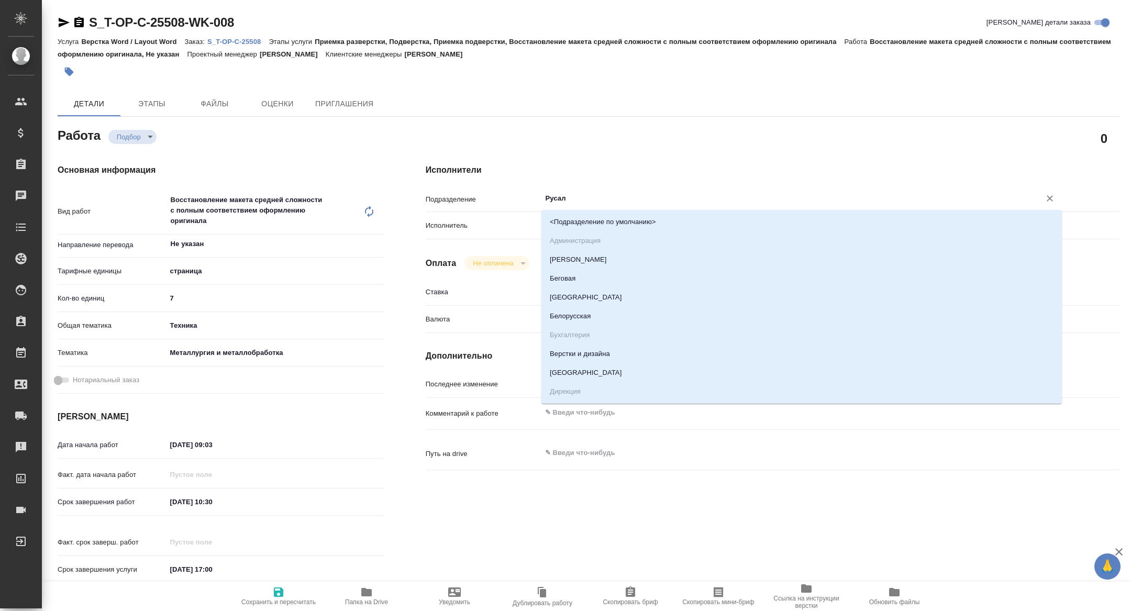
type textarea "x"
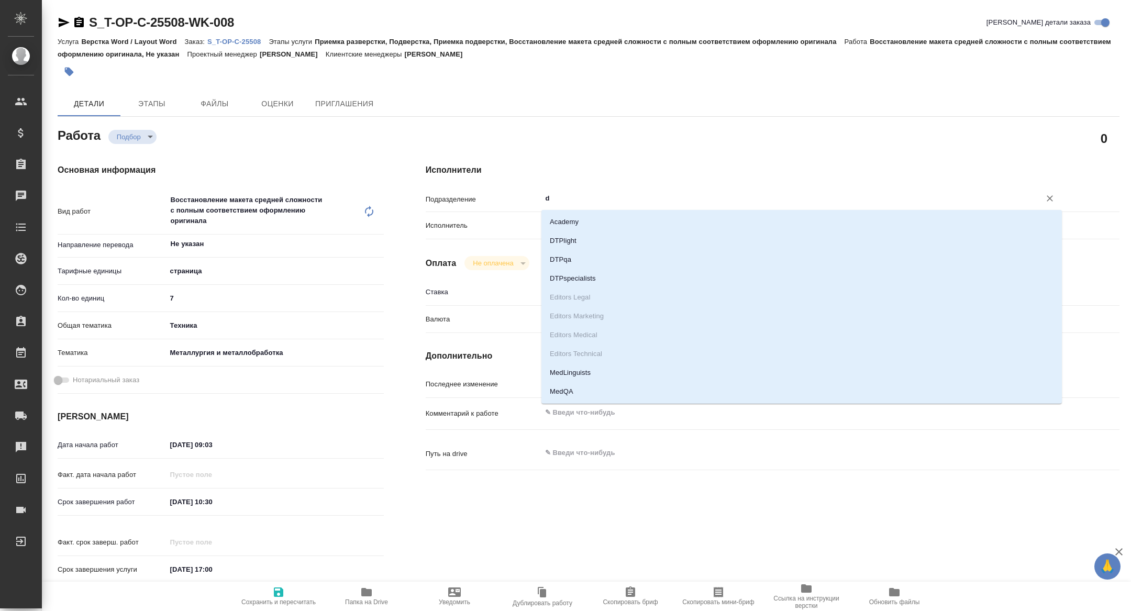
type input "dt"
type textarea "x"
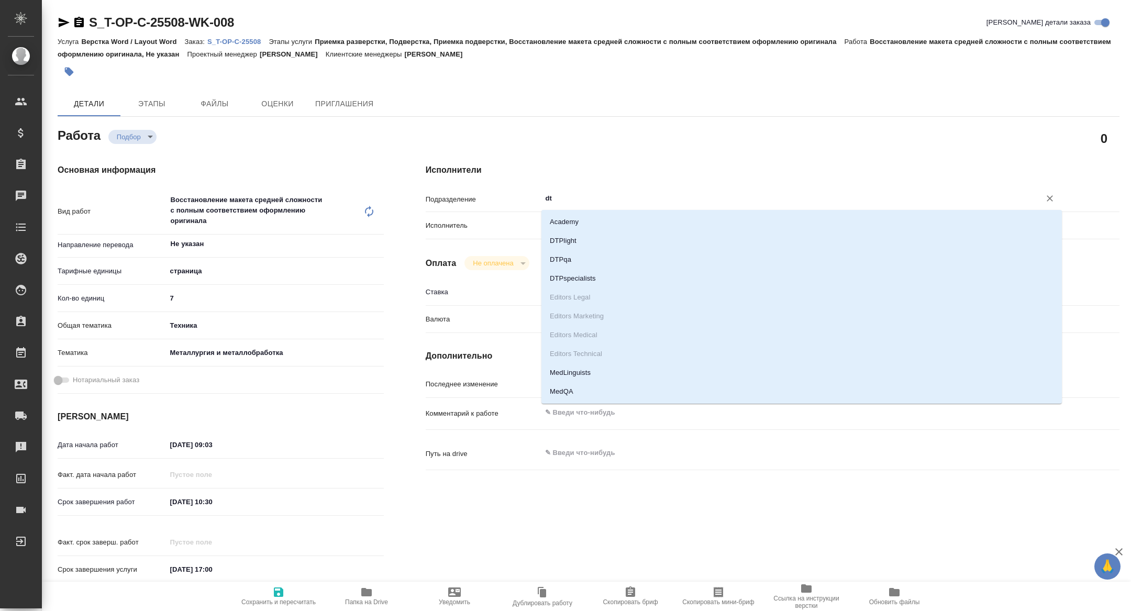
type textarea "x"
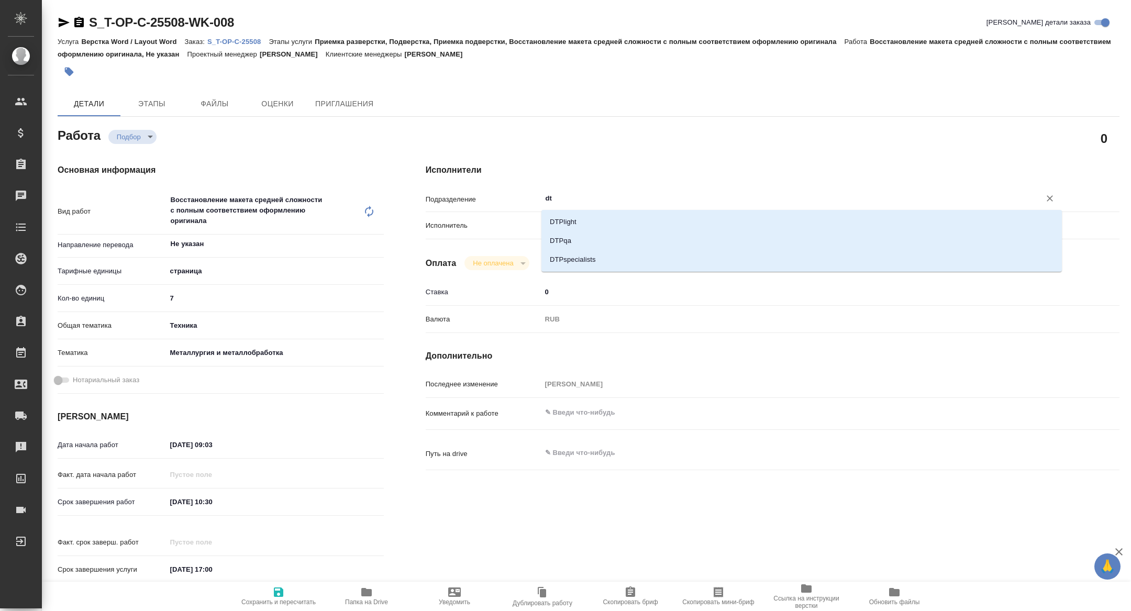
type input "dtp"
click at [599, 217] on li "DTPlight" at bounding box center [801, 222] width 520 height 19
type textarea "x"
type input "DTPlight"
type textarea "x"
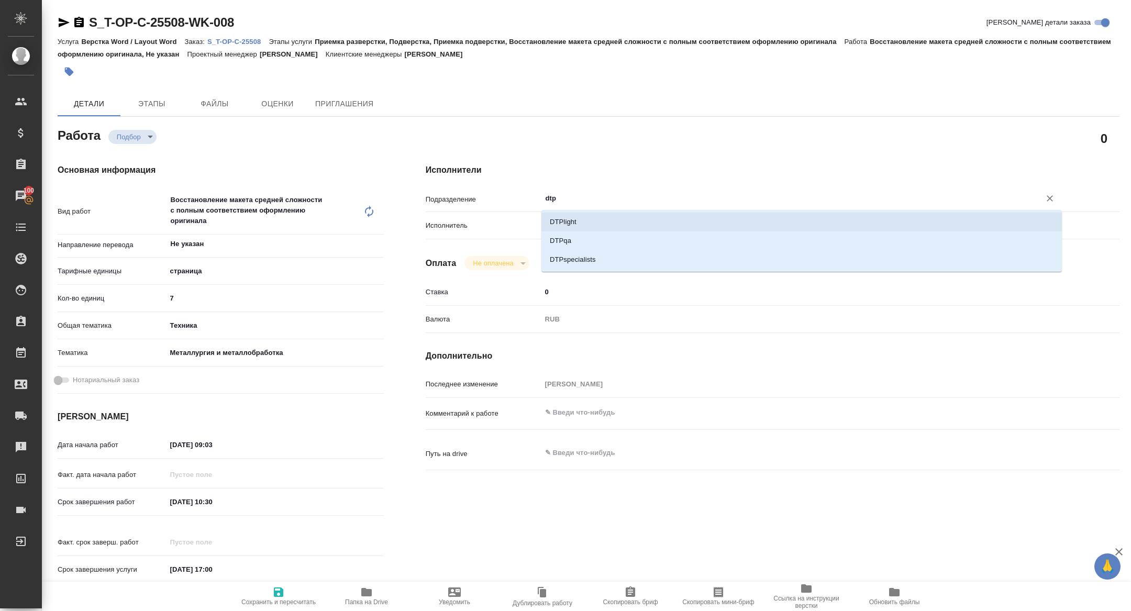
type textarea "x"
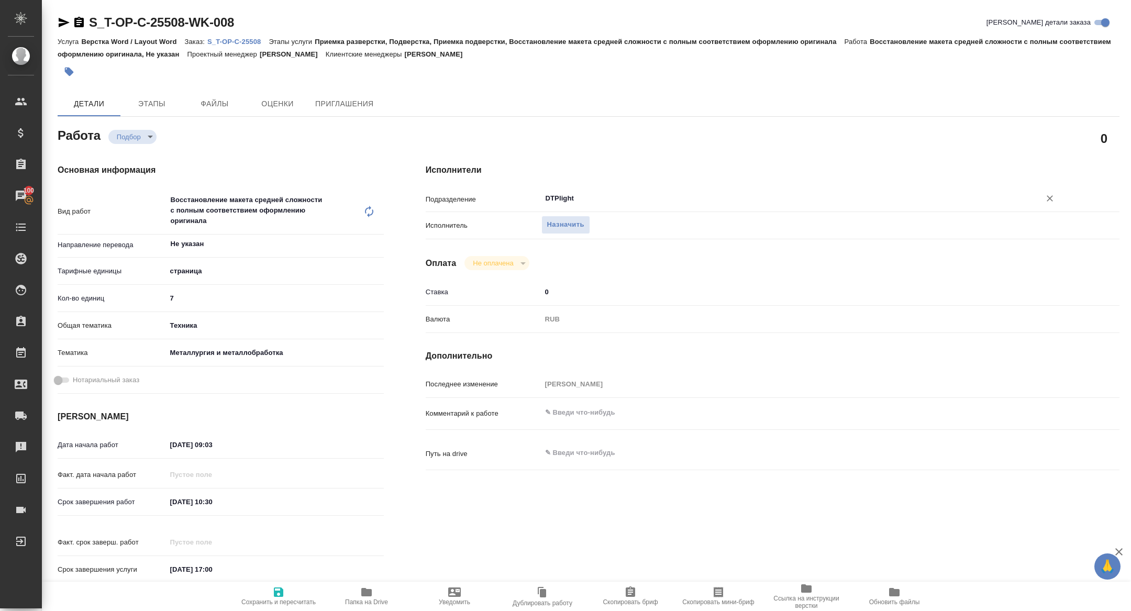
type input "DTPlight"
click at [285, 589] on span "Сохранить и пересчитать" at bounding box center [278, 596] width 75 height 20
type textarea "x"
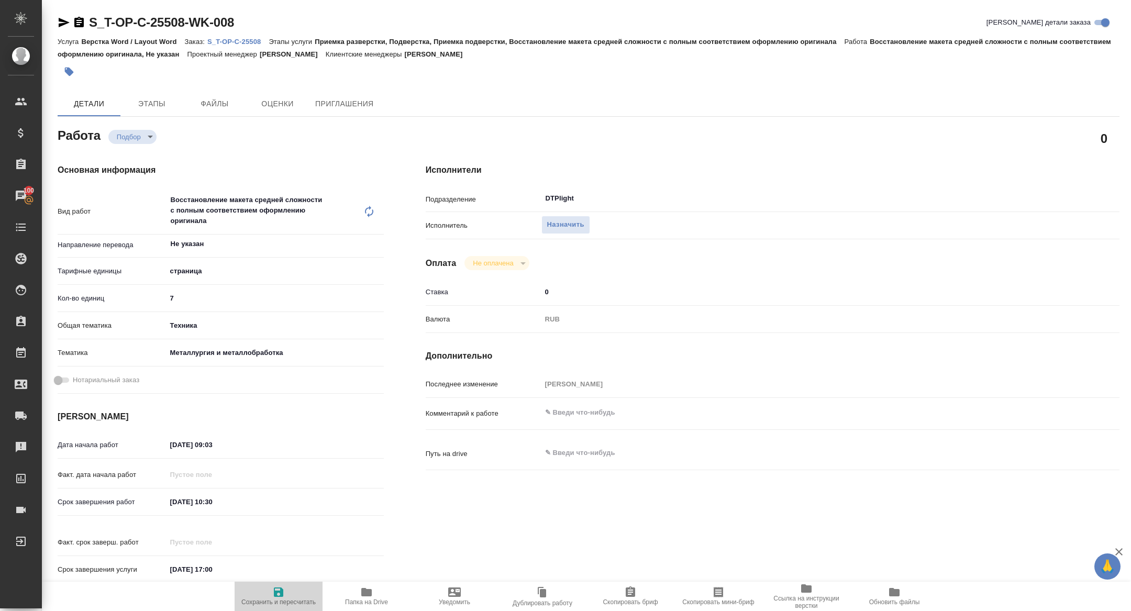
type textarea "x"
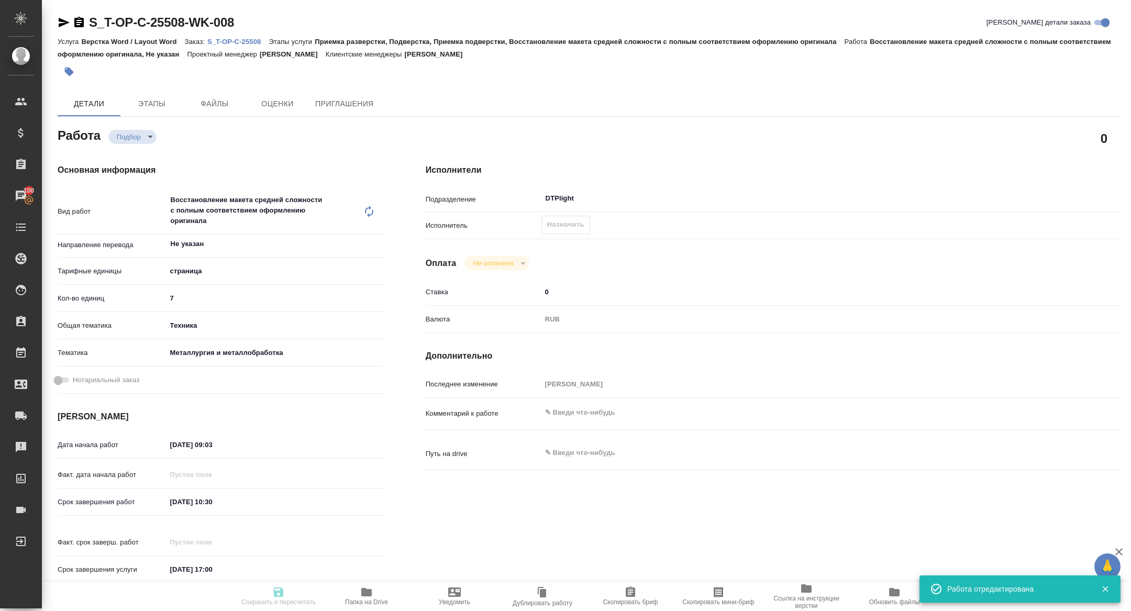
type textarea "x"
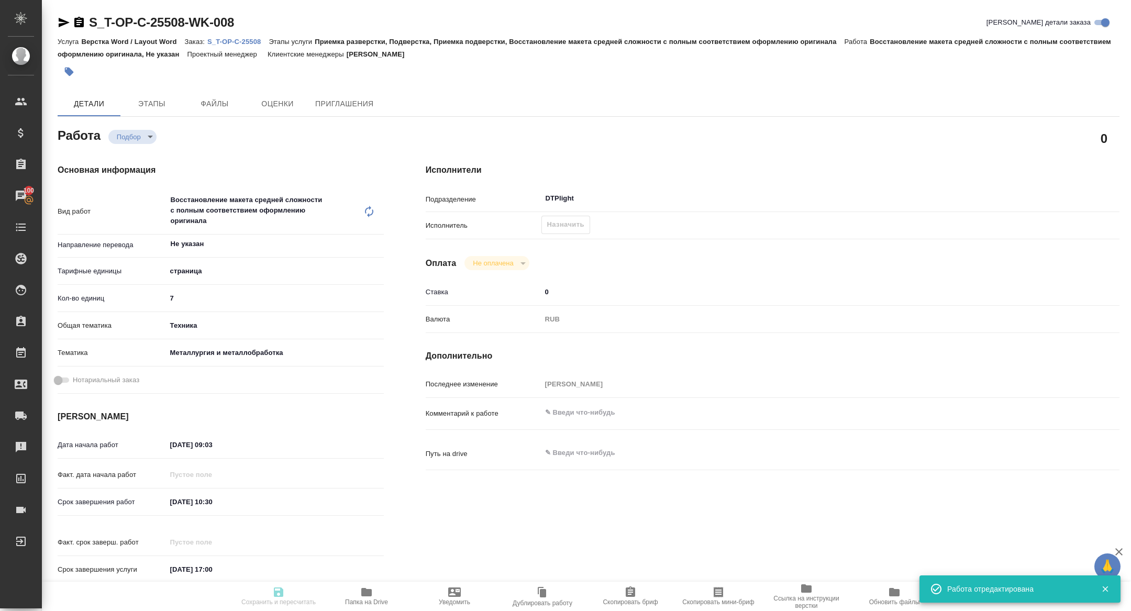
type textarea "x"
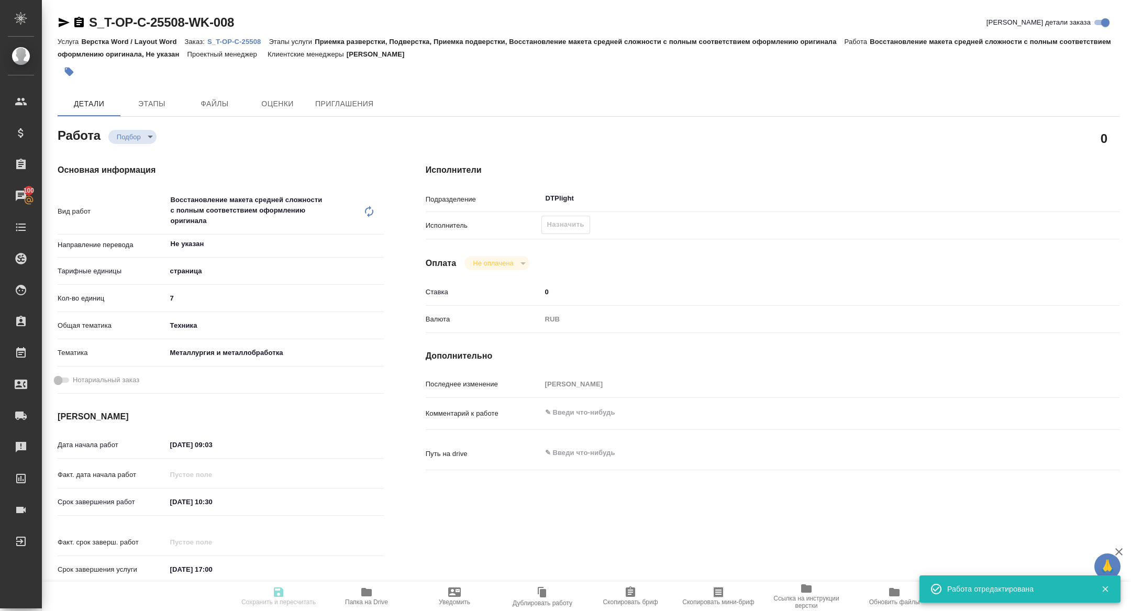
type input "recruiting"
type textarea "Восстановление макета средней сложности с полным соответствием оформлению ориги…"
type textarea "x"
type input "Не указан"
type input "5a8b1489cc6b4906c91bfdb2"
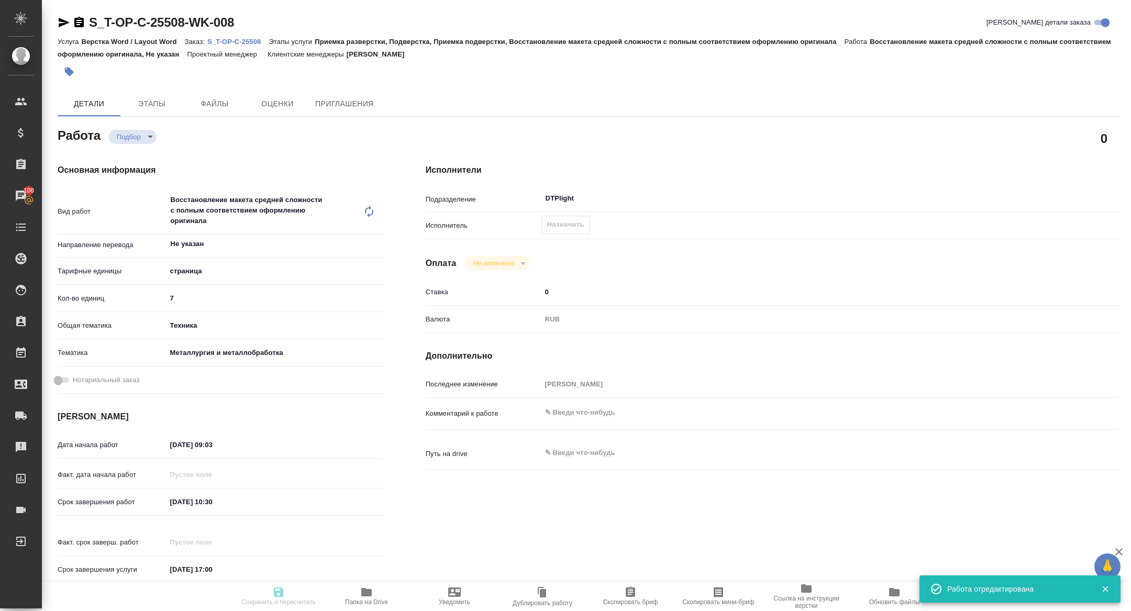
type input "7"
type input "tech"
type input "60014e23f7d9dc5f480a3cf8"
type input "14.10.2025 09:03"
type input "14.10.2025 10:30"
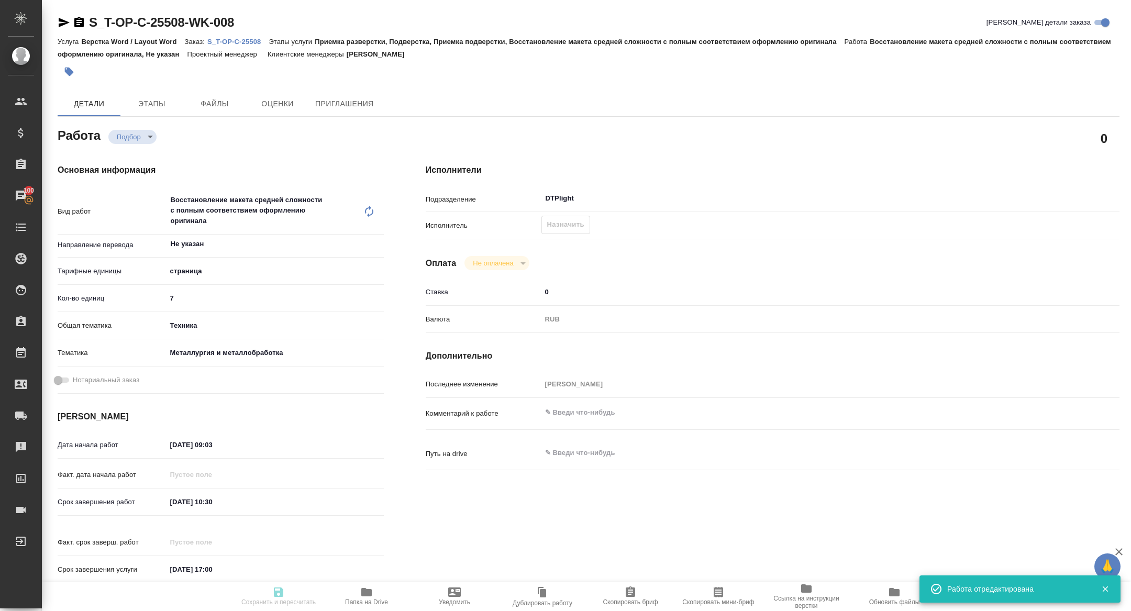
type input "14.10.2025 17:00"
type input "DTPlight"
type input "notPayed"
type input "0"
type input "RUB"
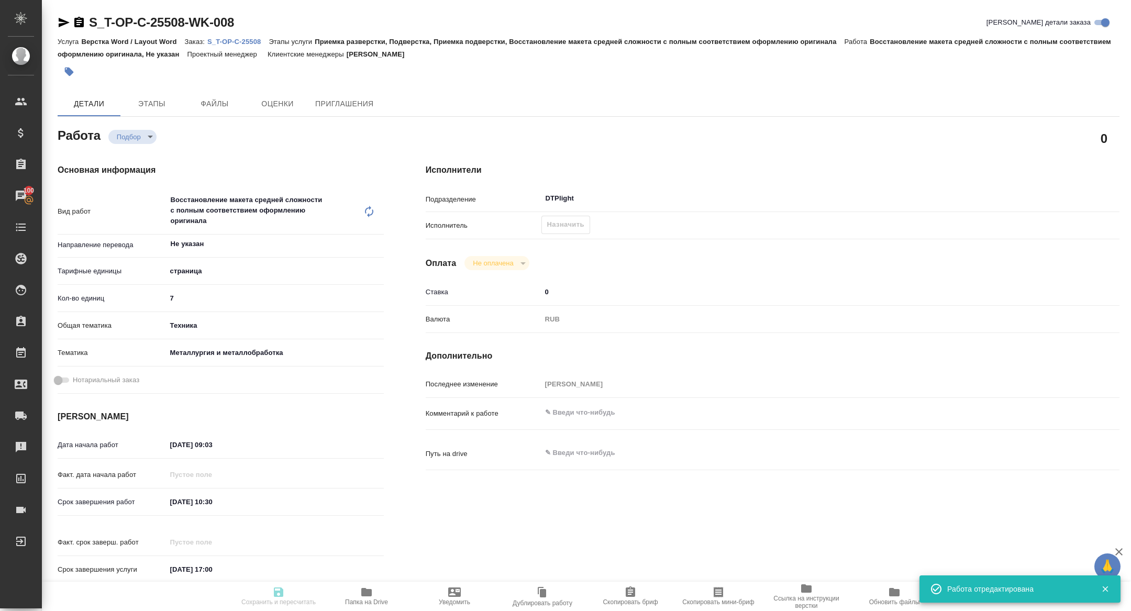
type input "[PERSON_NAME]"
type textarea "x"
type input "S_T-OP-C-25508"
type input "Т-ОП-С-47101"
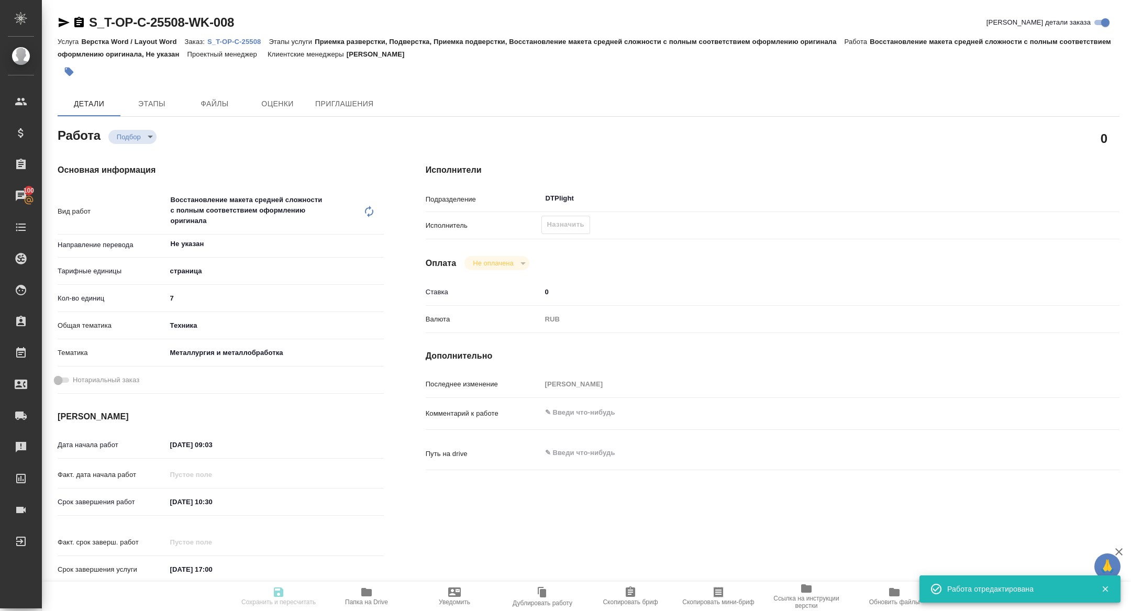
type input "Верстка Word / Layout Word"
type input "Приемка разверстки, Подверстка, Приемка подверстки, Восстановление макета средн…"
type input "Горленко Юлия"
type input "/Clients/Т-ОП-С_Русал Глобал Менеджмент/Orders/S_T-OP-C-25508"
type textarea "x"
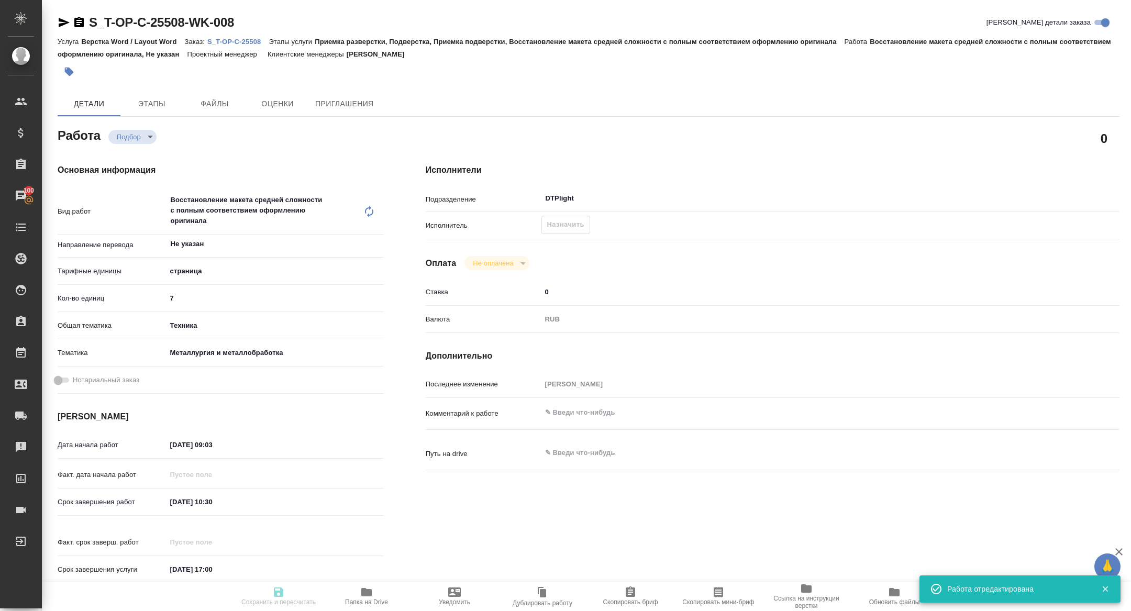
type textarea "x"
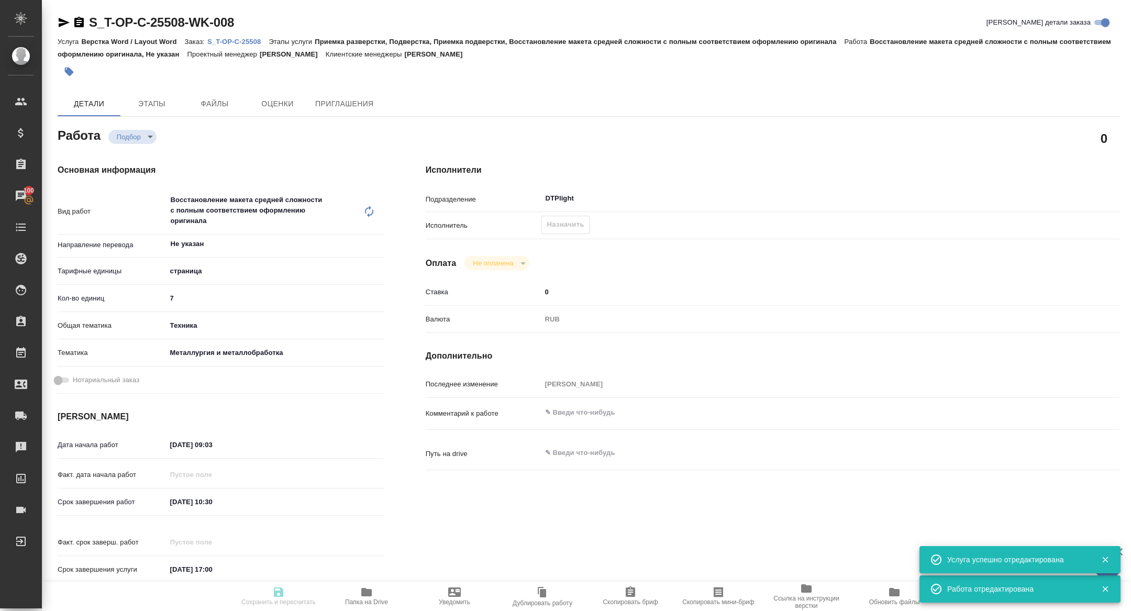
type textarea "x"
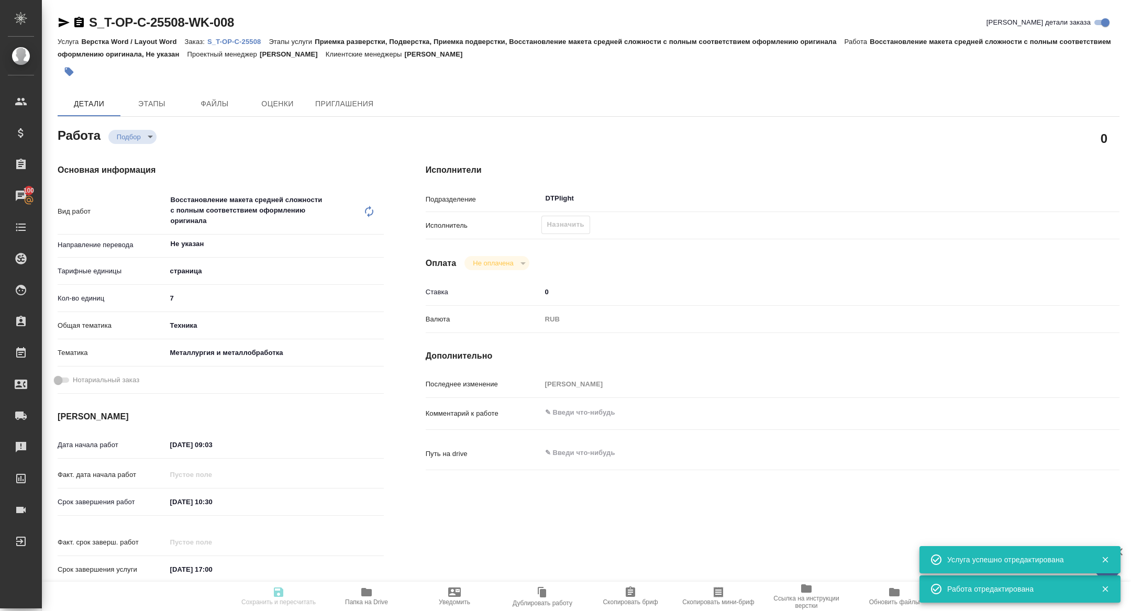
type textarea "x"
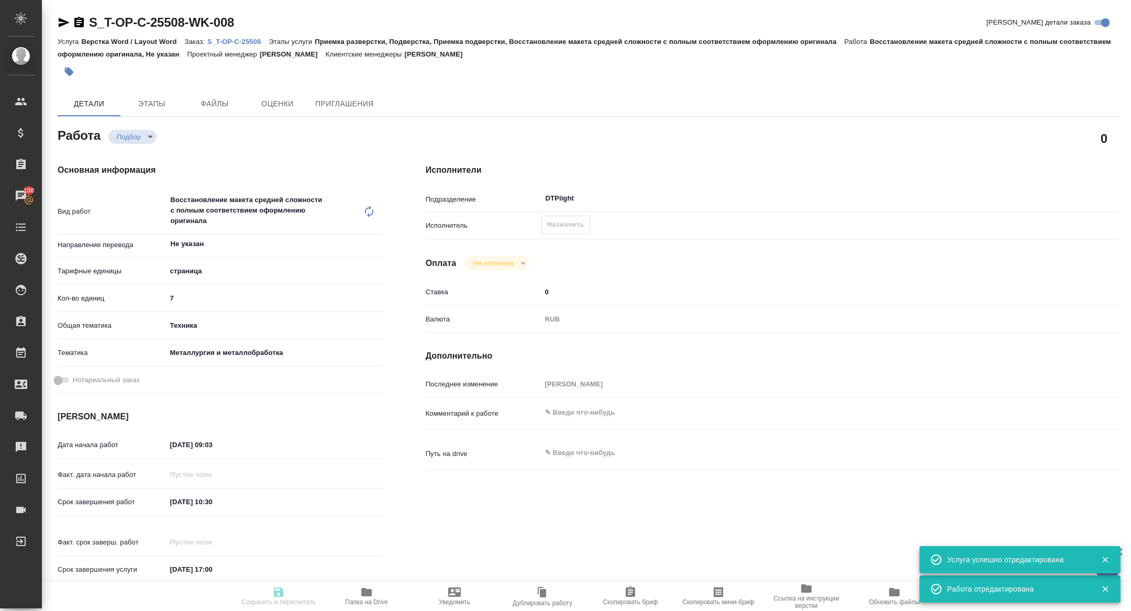
type textarea "x"
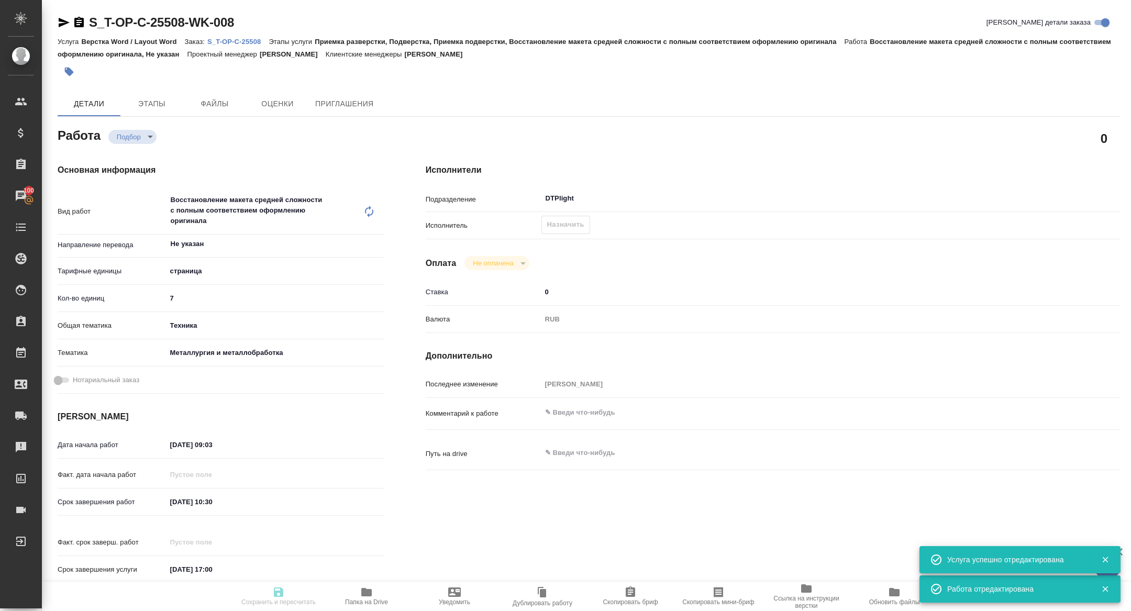
type textarea "x"
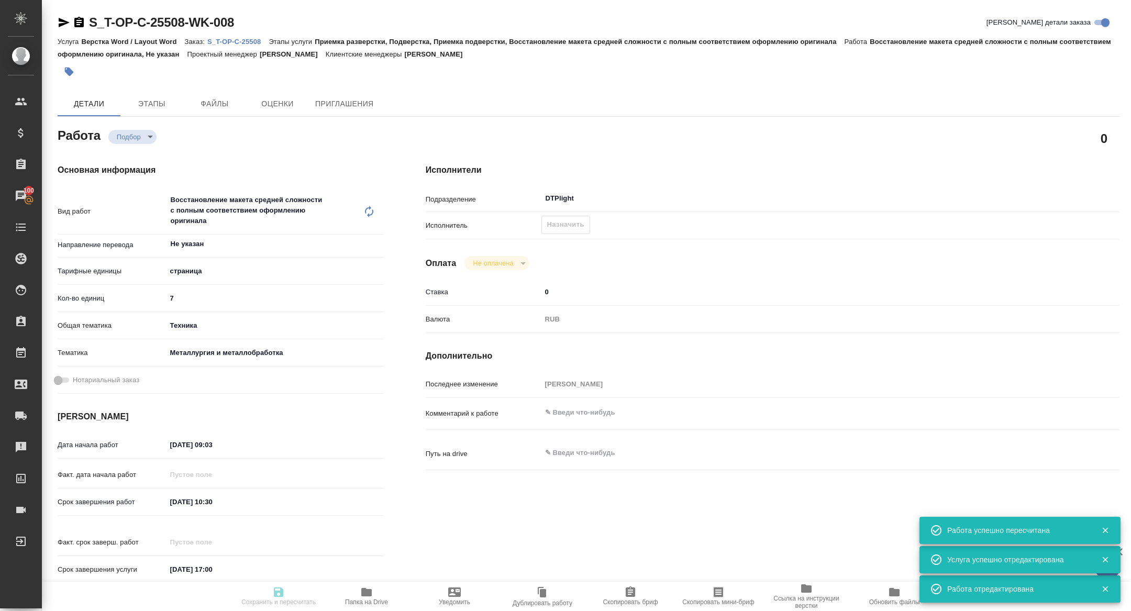
type input "recruiting"
type textarea "Восстановление макета средней сложности с полным соответствием оформлению ориги…"
type textarea "x"
type input "Не указан"
type input "5a8b1489cc6b4906c91bfdb2"
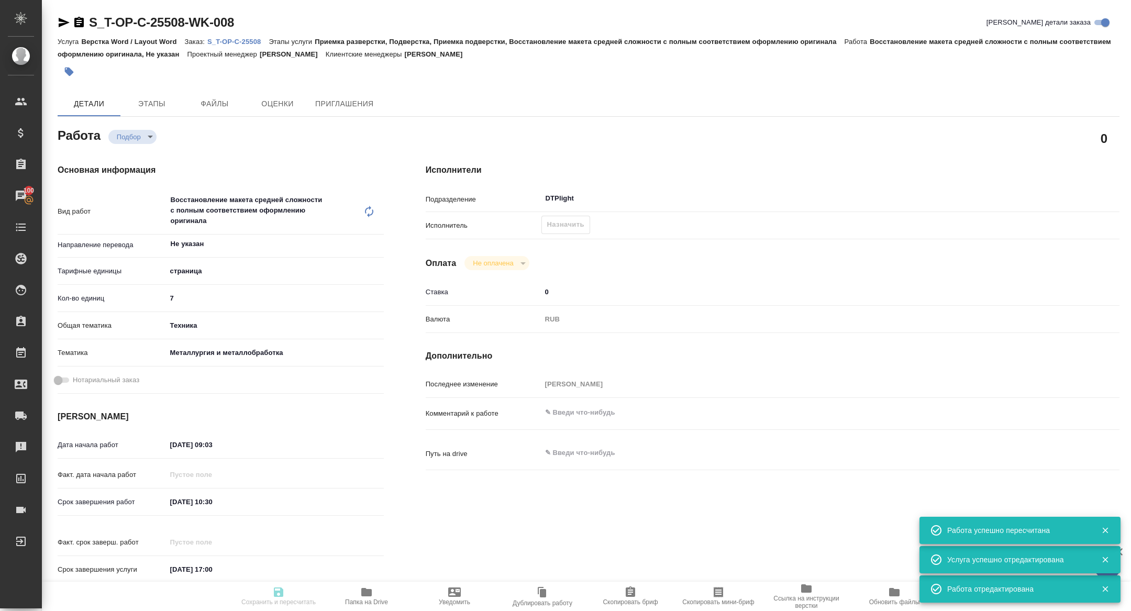
type input "7"
type input "tech"
type input "60014e23f7d9dc5f480a3cf8"
type input "14.10.2025 09:03"
type input "14.10.2025 10:30"
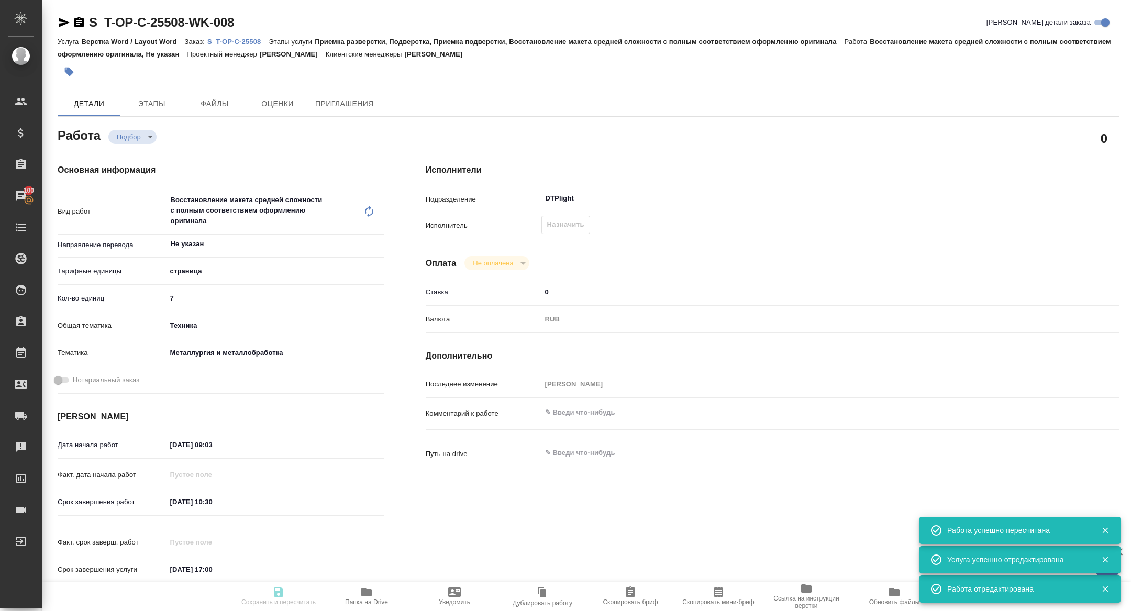
type input "14.10.2025 17:00"
type input "DTPlight"
type input "notPayed"
type input "0"
type input "RUB"
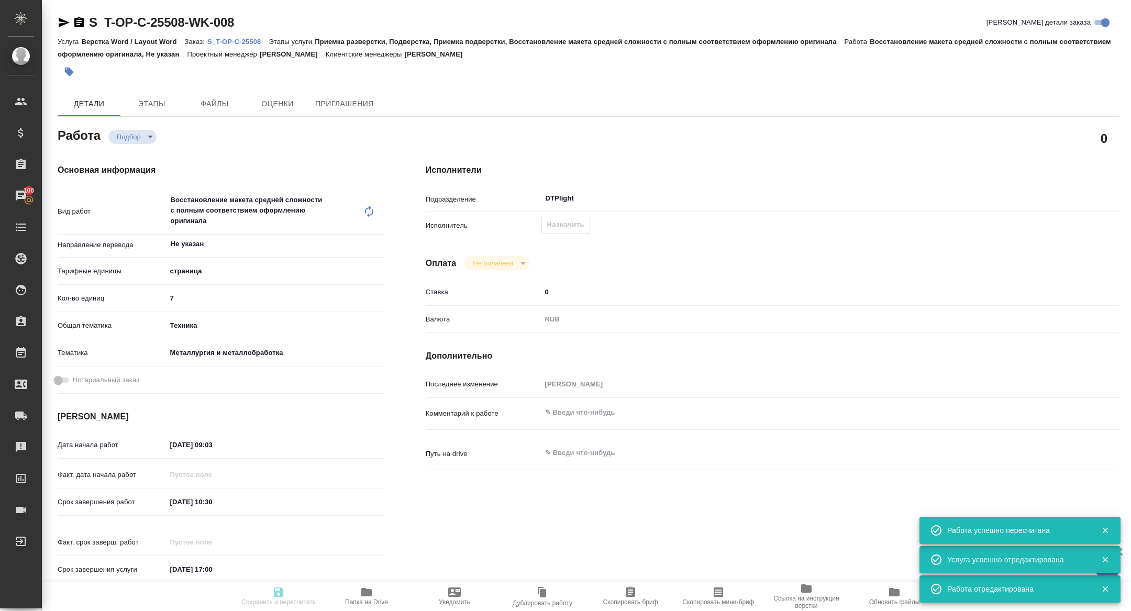
type input "[PERSON_NAME]"
type textarea "x"
type input "S_T-OP-C-25508"
type input "Т-ОП-С-47101"
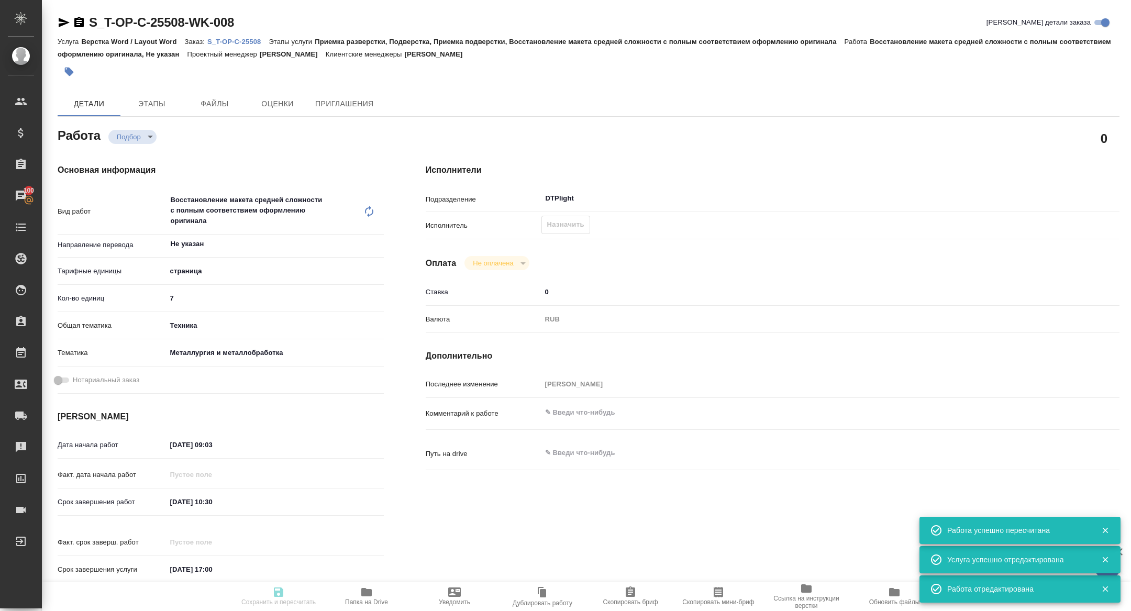
type input "Верстка Word / Layout Word"
type input "Приемка разверстки, Подверстка, Приемка подверстки, Восстановление макета средн…"
type input "Горленко Юлия"
type input "/Clients/Т-ОП-С_Русал Глобал Менеджмент/Orders/S_T-OP-C-25508"
type textarea "x"
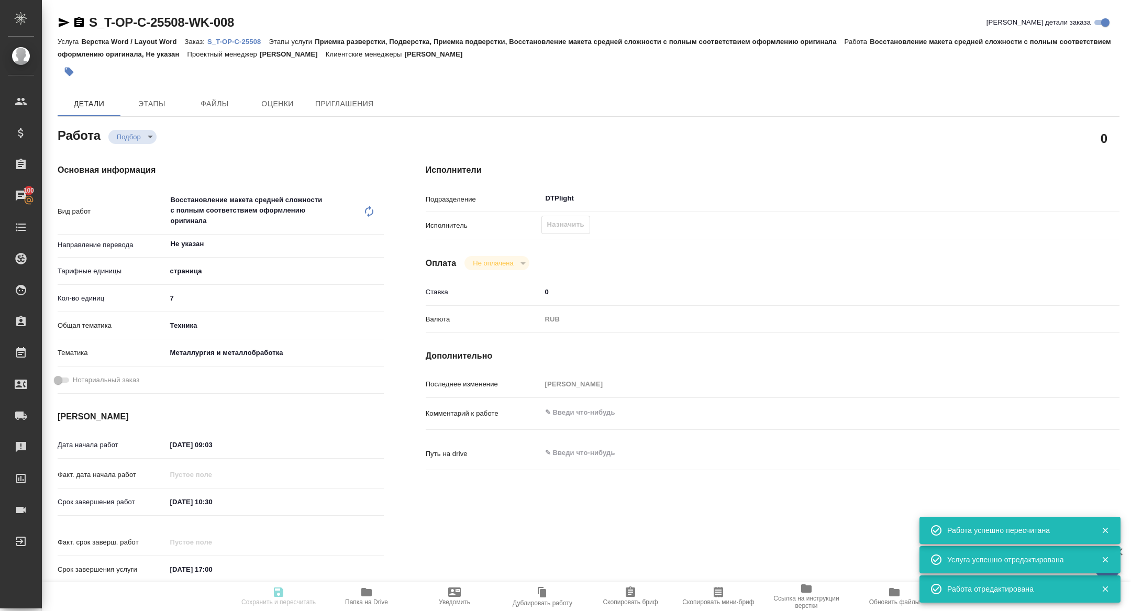
type textarea "x"
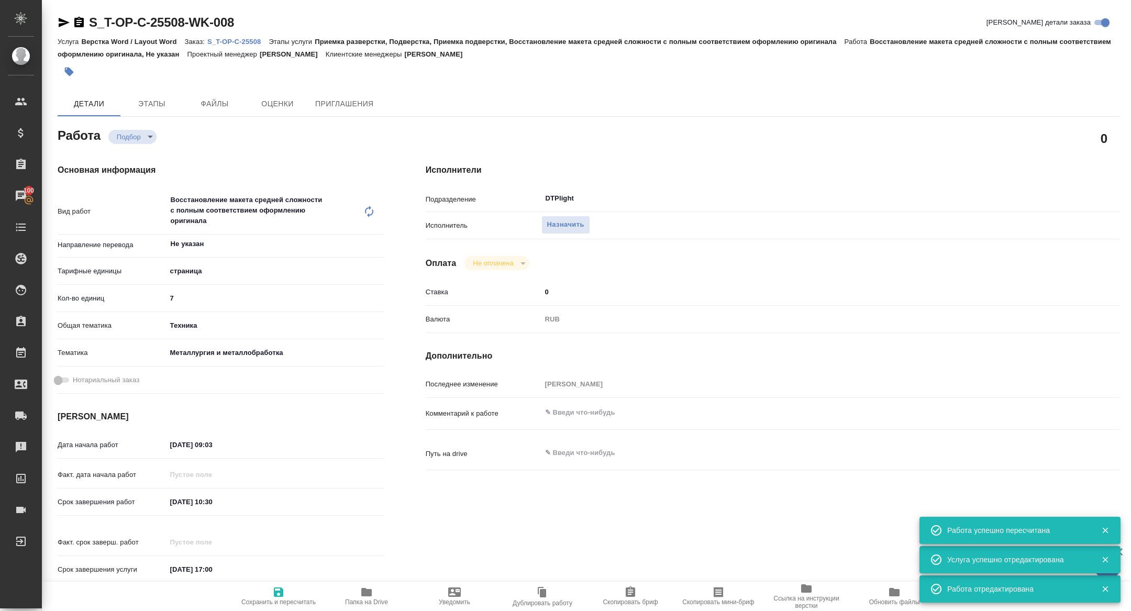
type textarea "x"
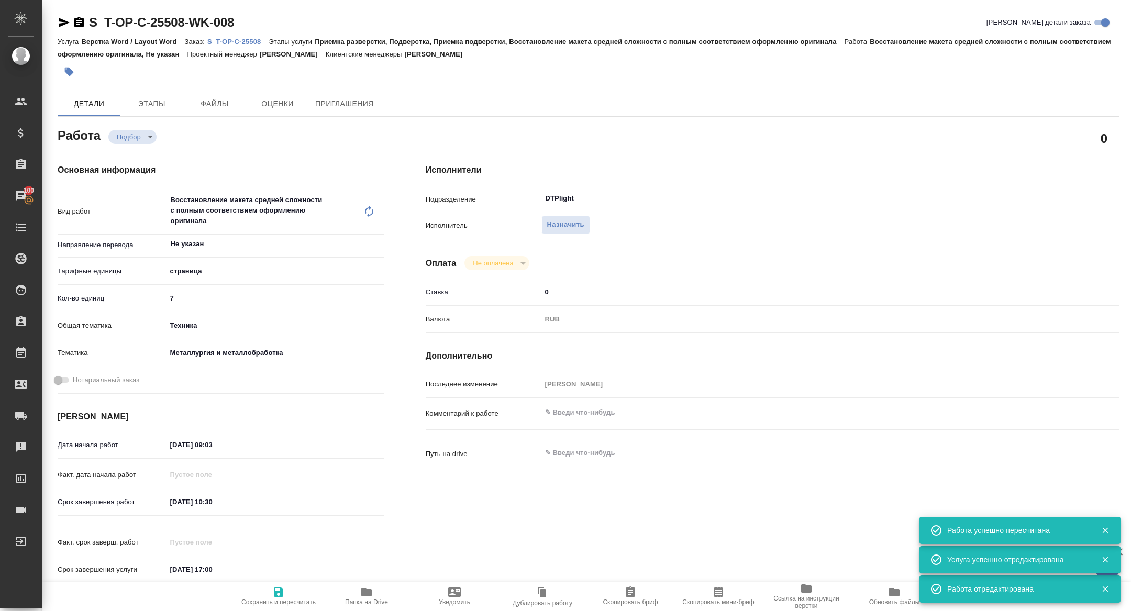
type textarea "x"
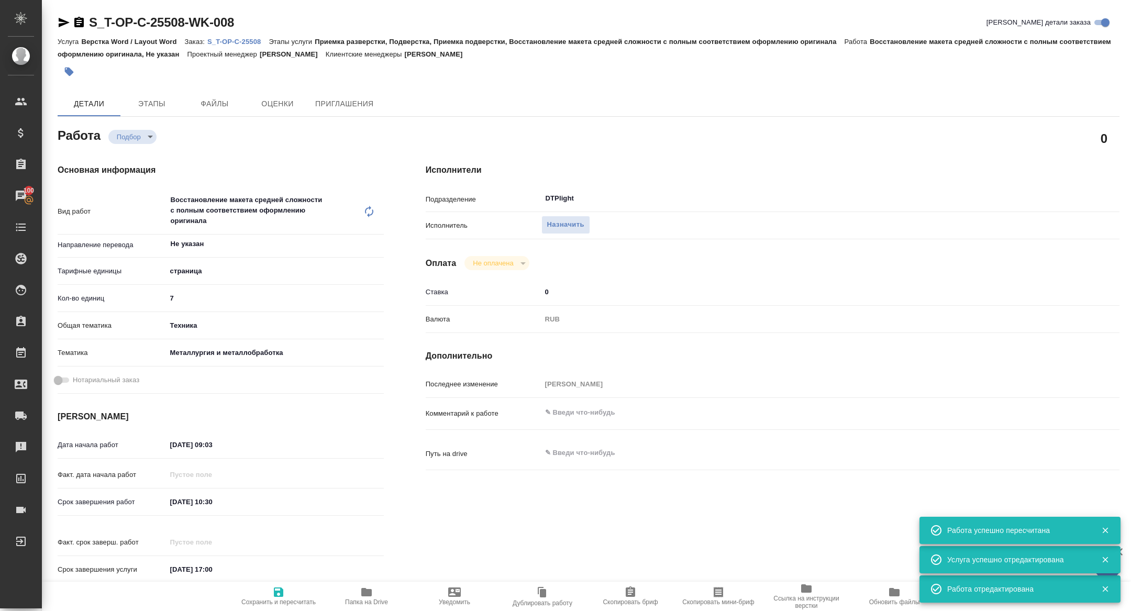
type textarea "x"
click at [721, 604] on span "Скопировать мини-бриф" at bounding box center [718, 602] width 72 height 7
type textarea "x"
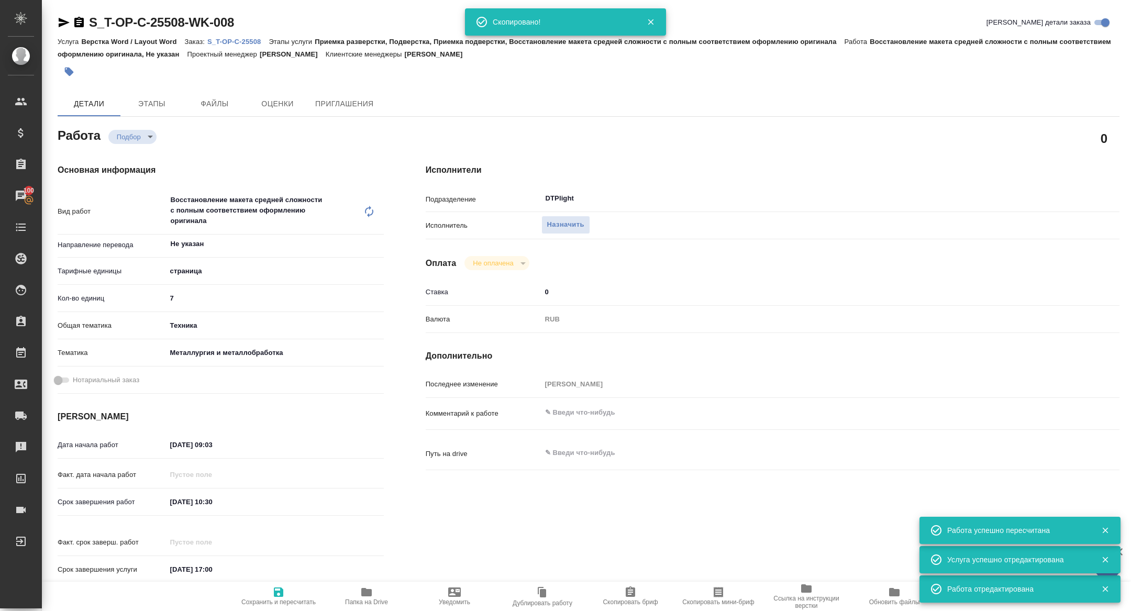
type textarea "x"
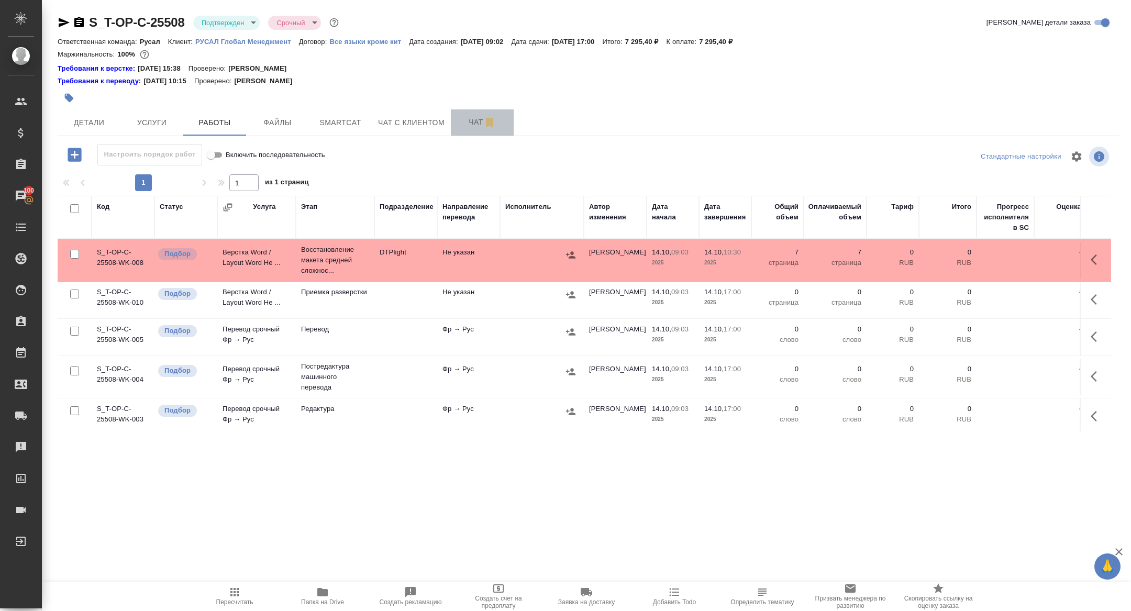
click at [468, 134] on button "Чат" at bounding box center [482, 122] width 63 height 26
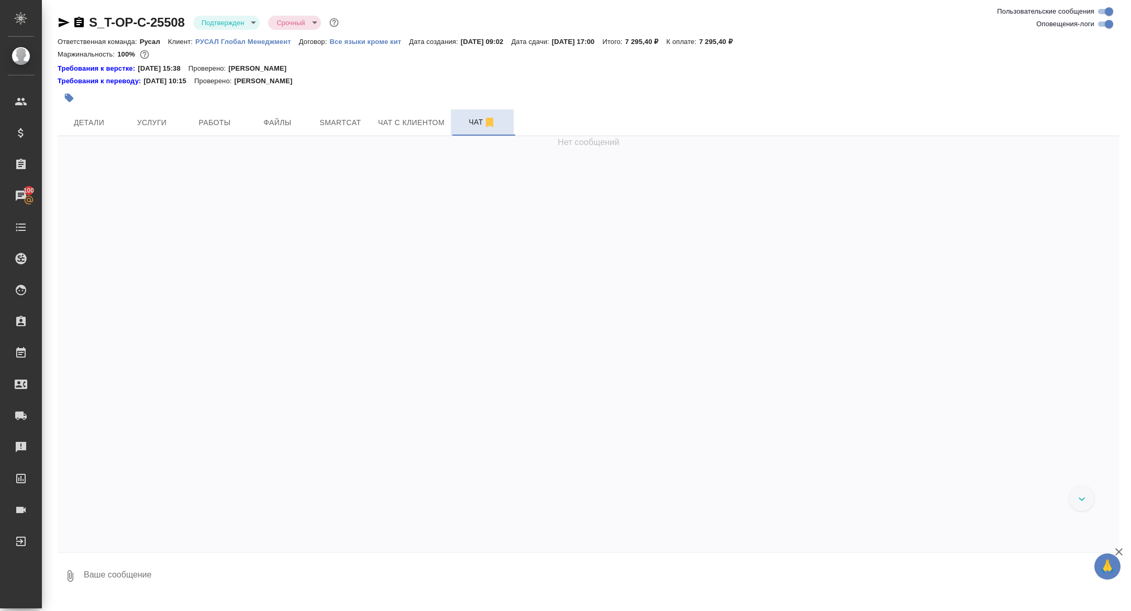
scroll to position [1389, 0]
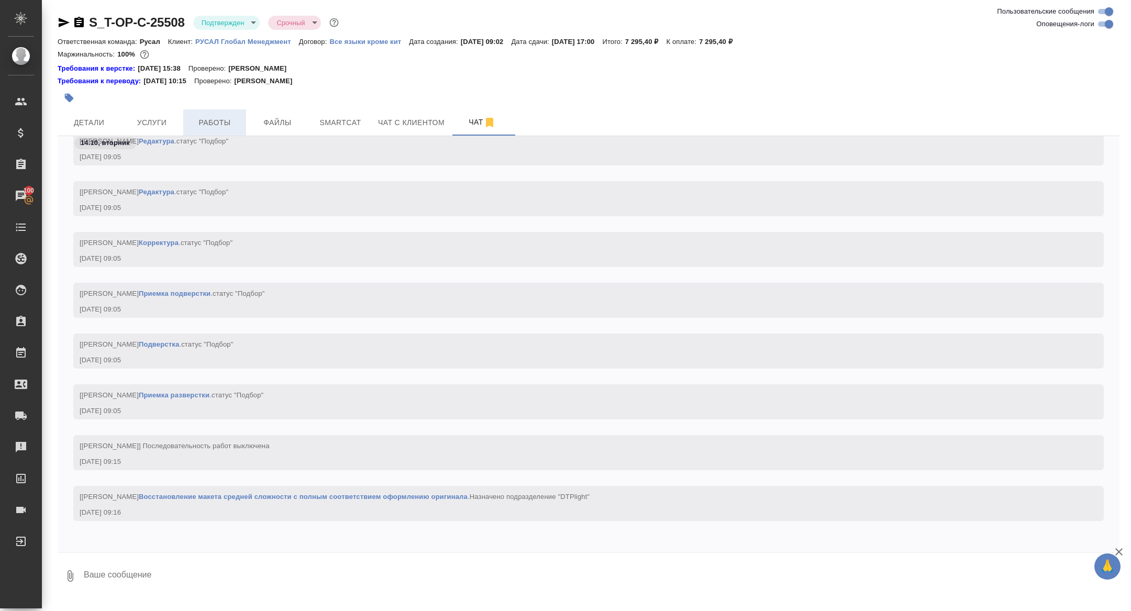
click at [222, 117] on span "Работы" at bounding box center [215, 122] width 50 height 13
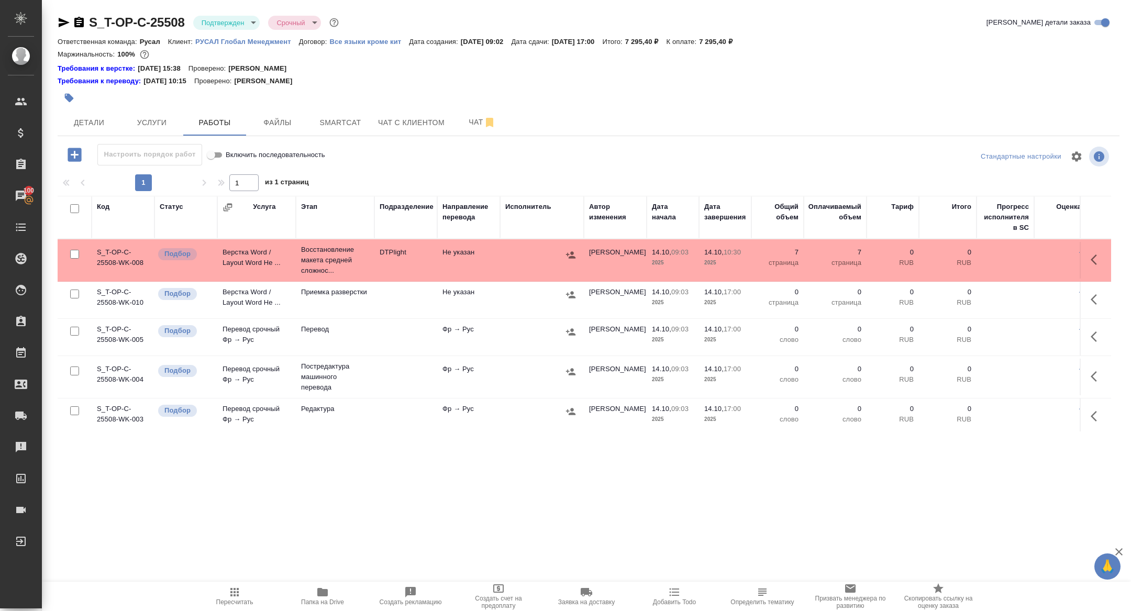
click at [74, 207] on input "checkbox" at bounding box center [74, 208] width 9 height 9
checkbox input "true"
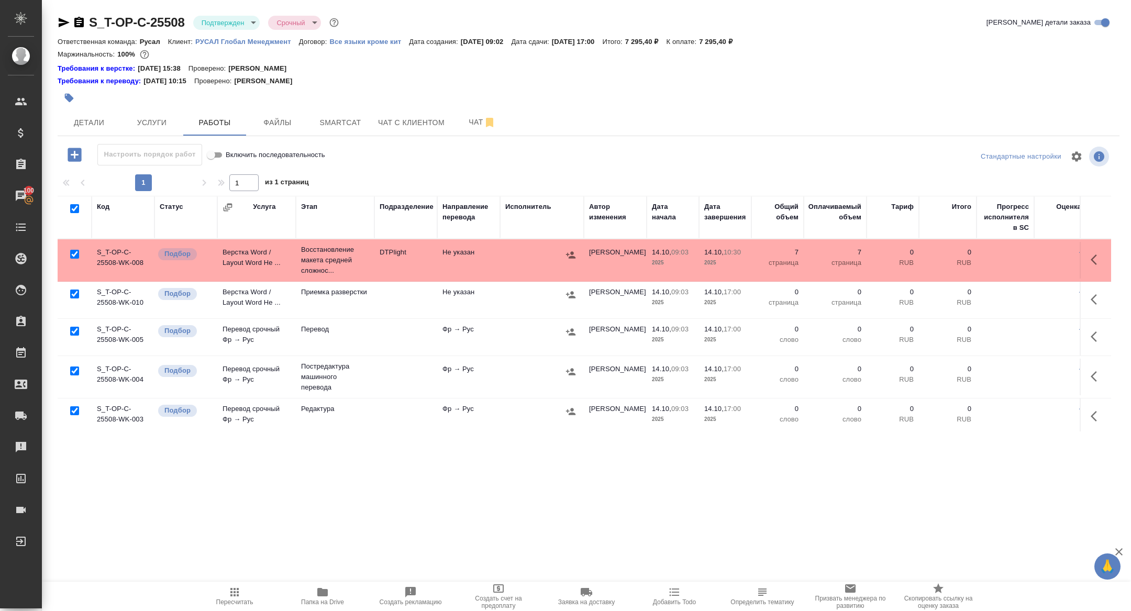
checkbox input "true"
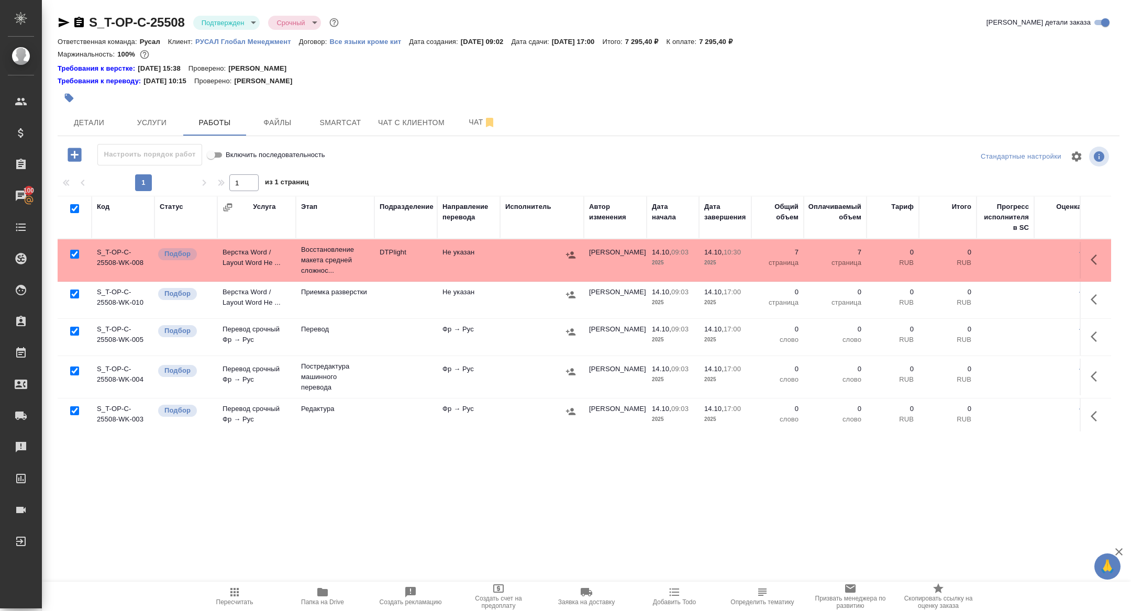
checkbox input "true"
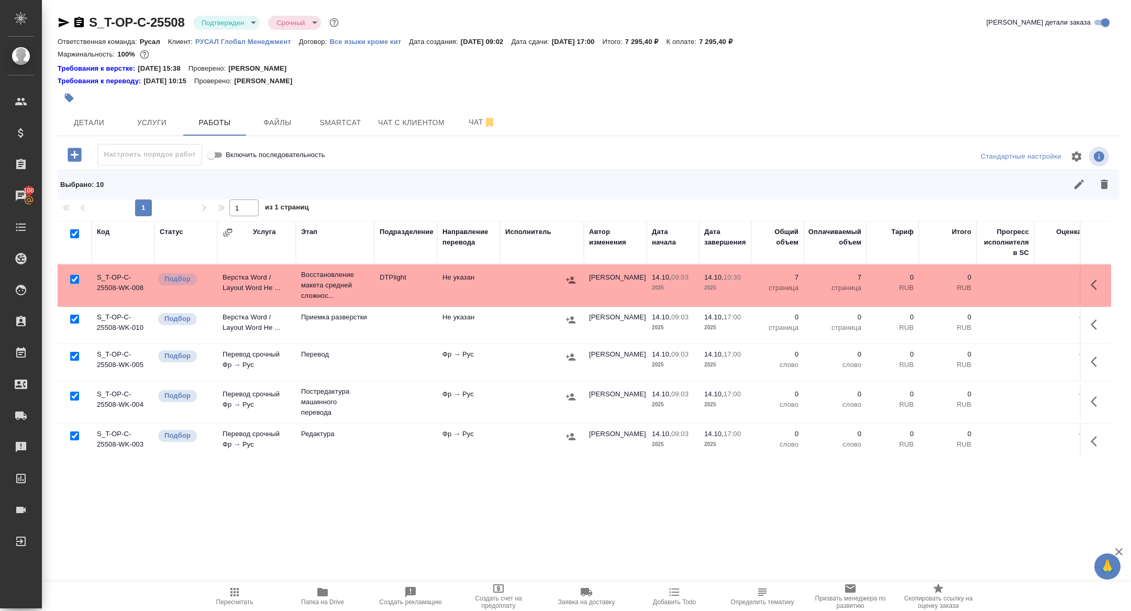
click at [72, 276] on input "checkbox" at bounding box center [74, 279] width 9 height 9
checkbox input "false"
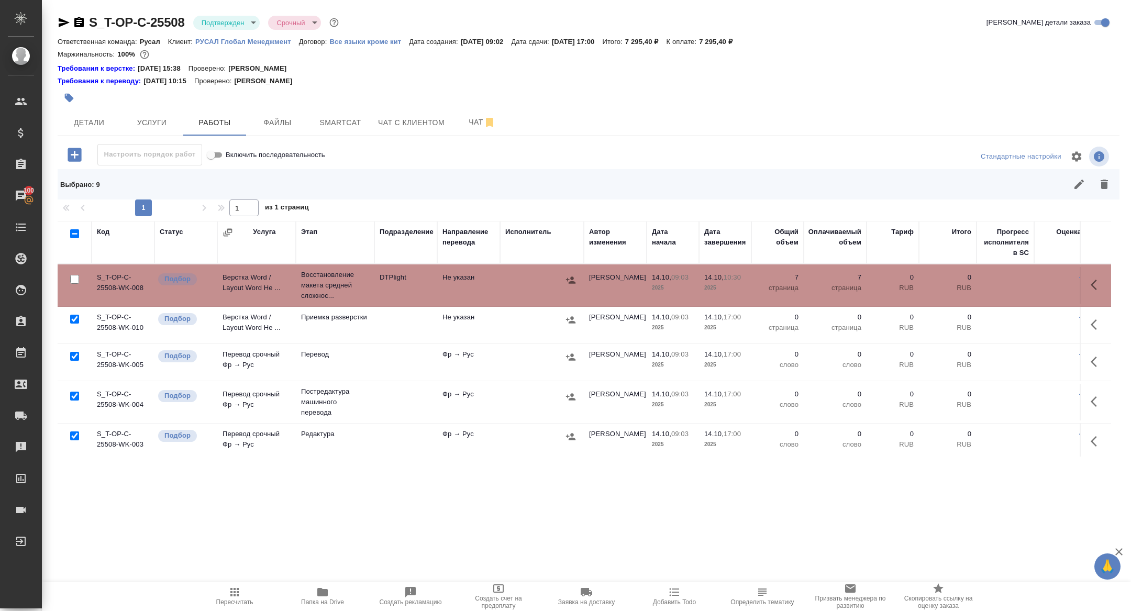
click at [76, 394] on input "checkbox" at bounding box center [74, 396] width 9 height 9
checkbox input "false"
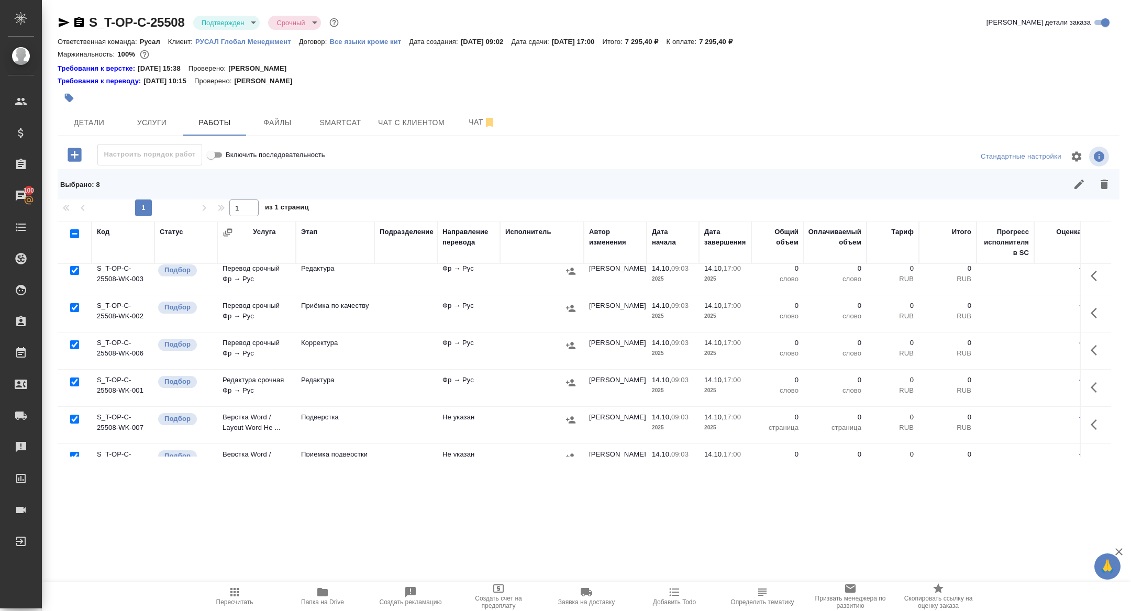
scroll to position [188, 0]
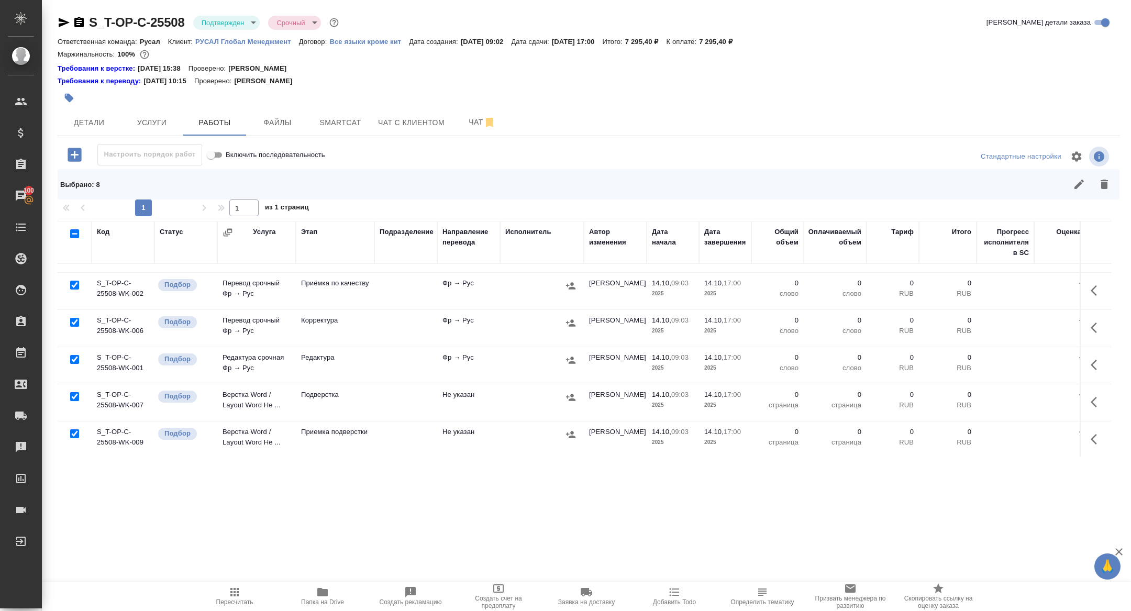
click at [72, 395] on input "checkbox" at bounding box center [74, 396] width 9 height 9
checkbox input "false"
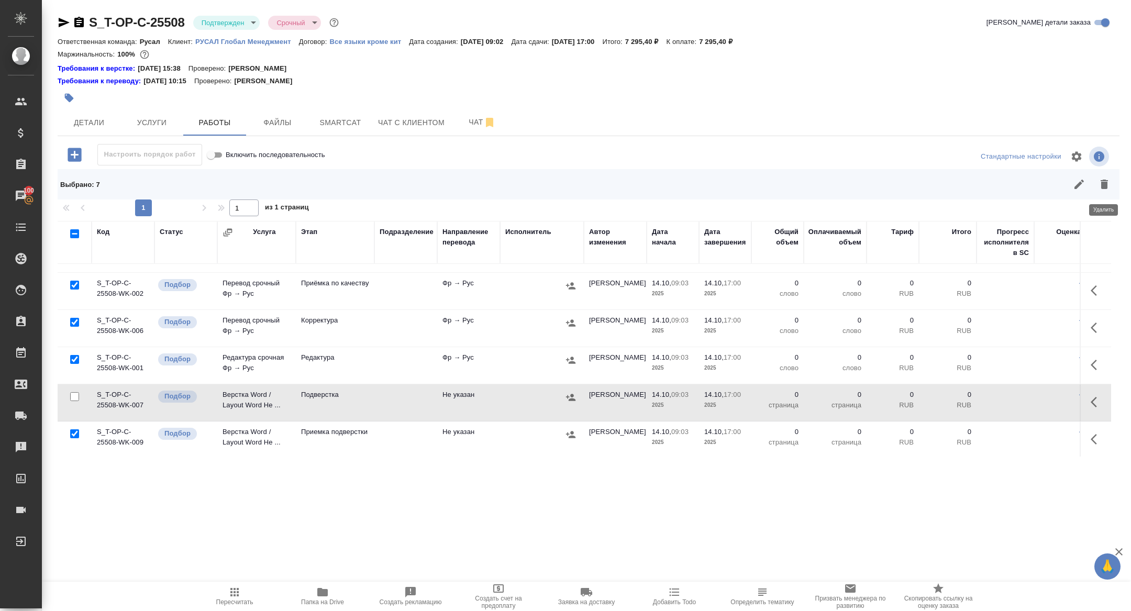
click at [1107, 185] on icon "button" at bounding box center [1104, 184] width 13 height 13
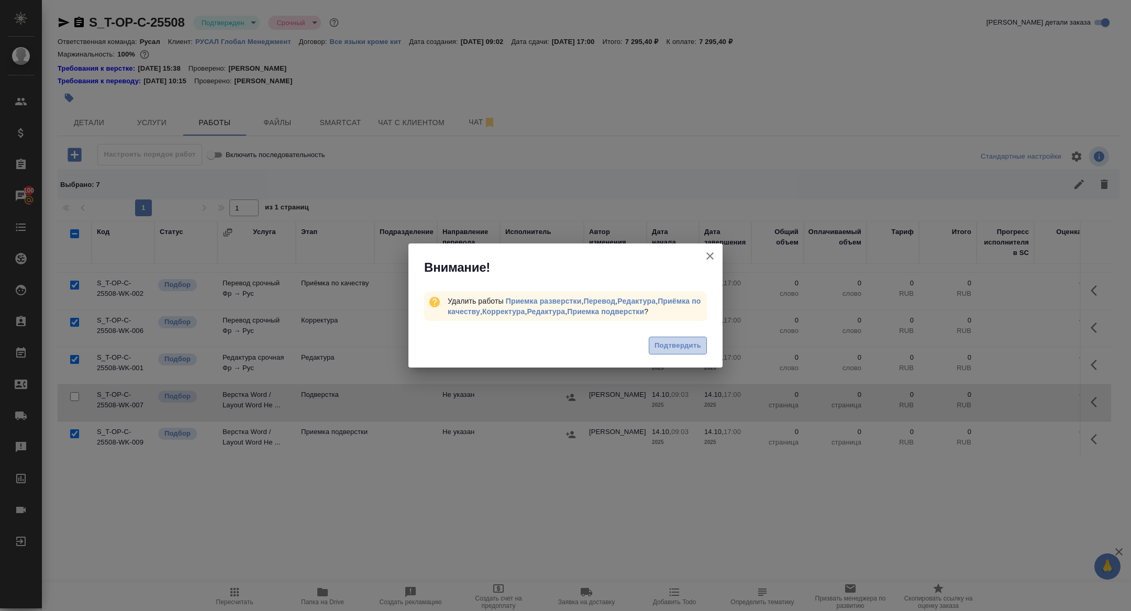
click at [685, 342] on span "Подтвердить" at bounding box center [678, 346] width 47 height 12
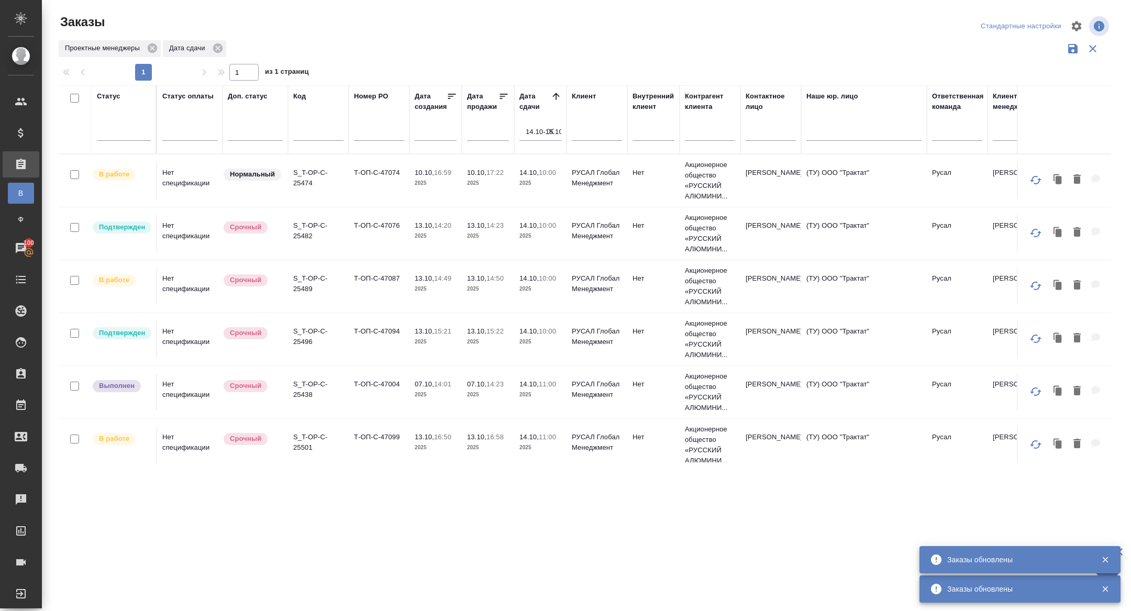
click at [555, 127] on icon "button" at bounding box center [551, 131] width 10 height 10
select select "9"
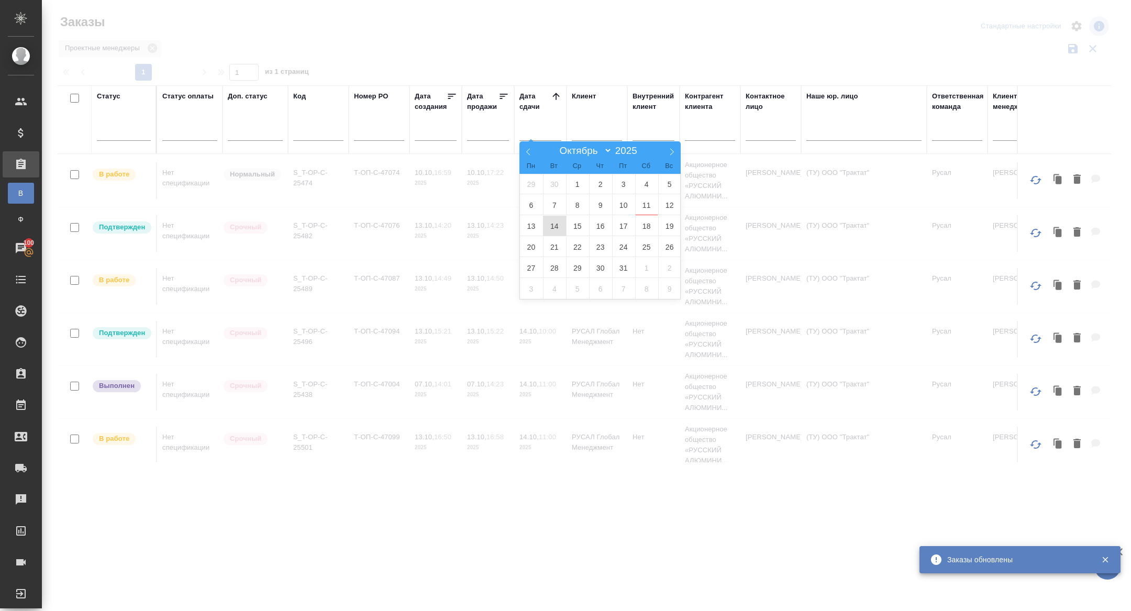
click at [555, 225] on span "14" at bounding box center [554, 226] width 23 height 20
type div "2025-10-13T21:00:00.000Z"
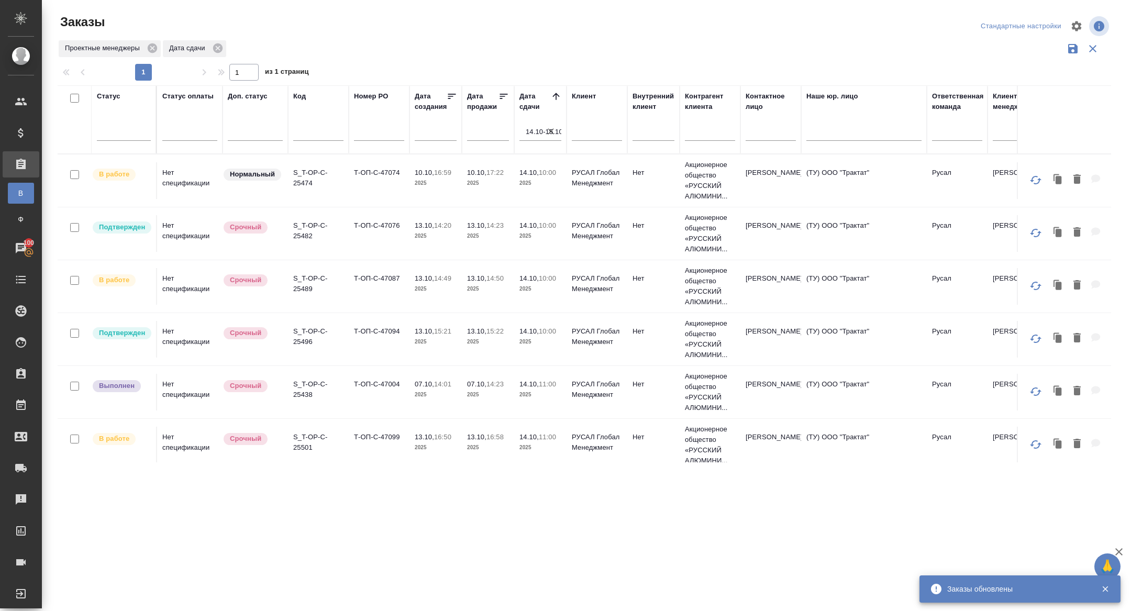
click at [308, 347] on p "S_T-OP-C-25496" at bounding box center [318, 336] width 50 height 21
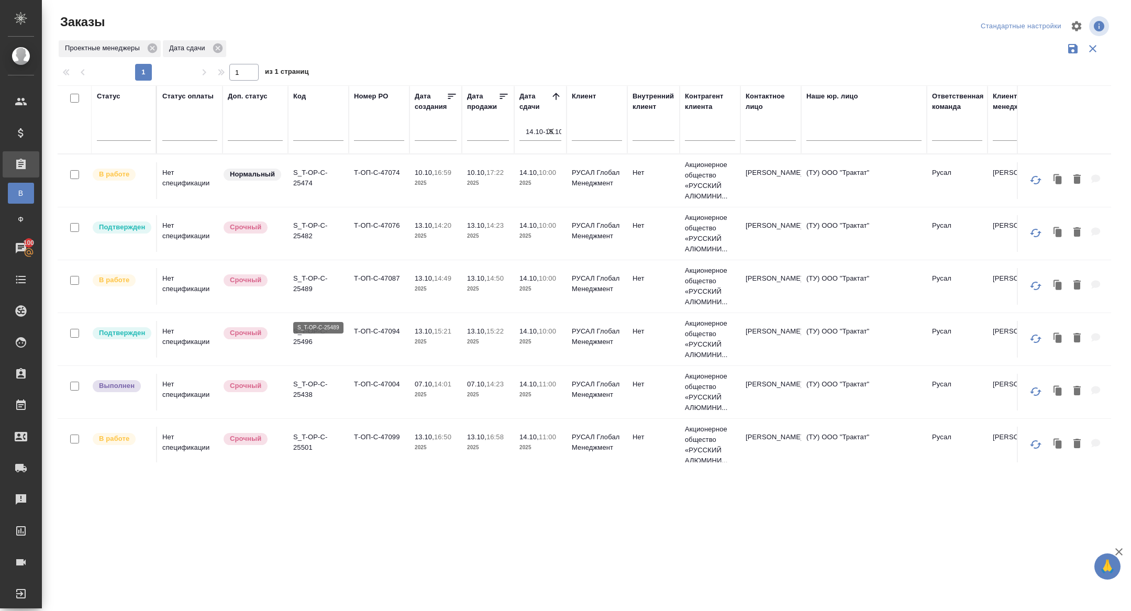
click at [306, 294] on p "S_T-OP-C-25489" at bounding box center [318, 283] width 50 height 21
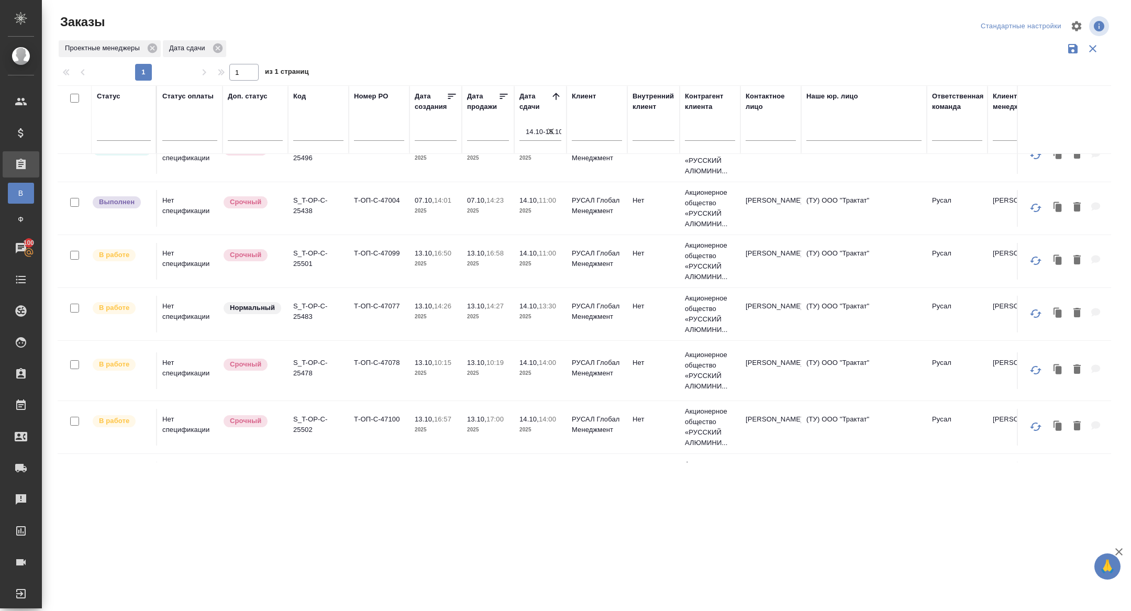
scroll to position [236, 0]
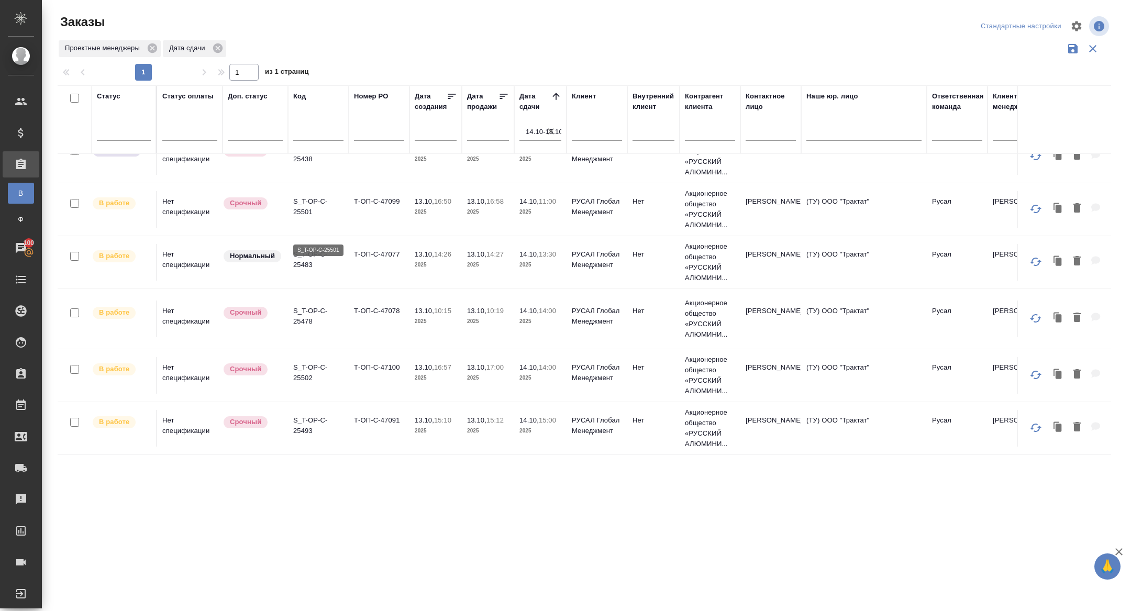
click at [306, 217] on p "S_T-OP-C-25501" at bounding box center [318, 206] width 50 height 21
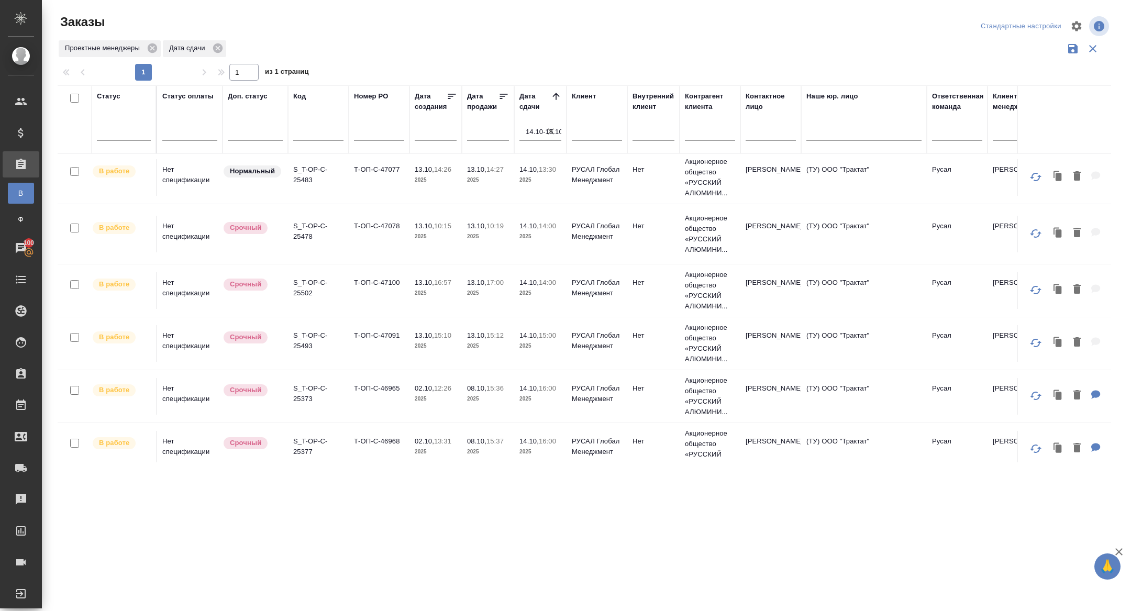
scroll to position [338, 0]
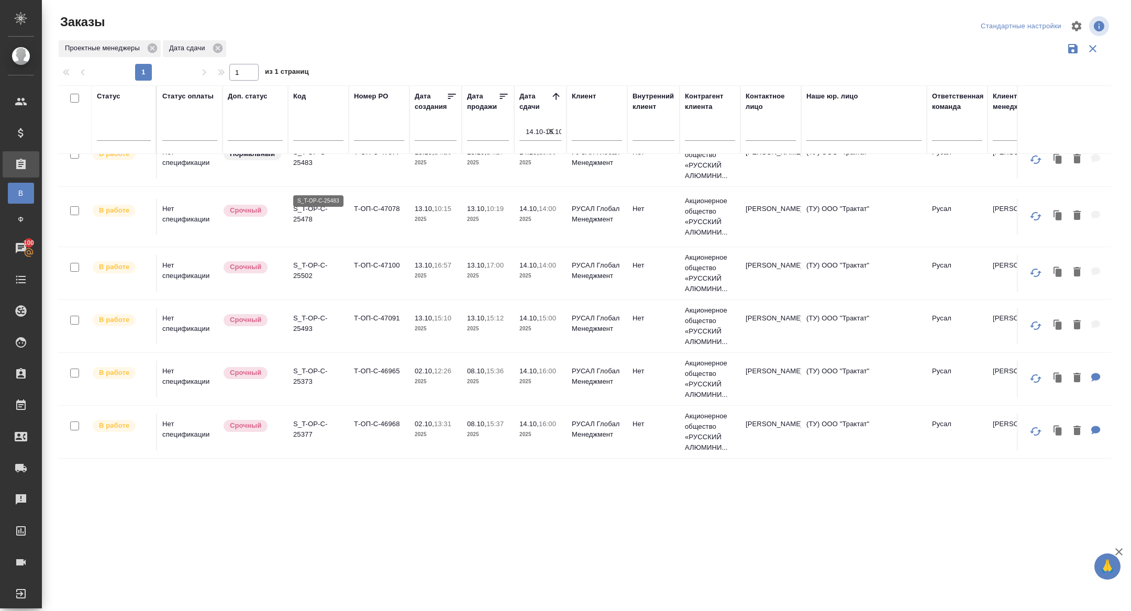
click at [308, 168] on p "S_T-OP-C-25483" at bounding box center [318, 157] width 50 height 21
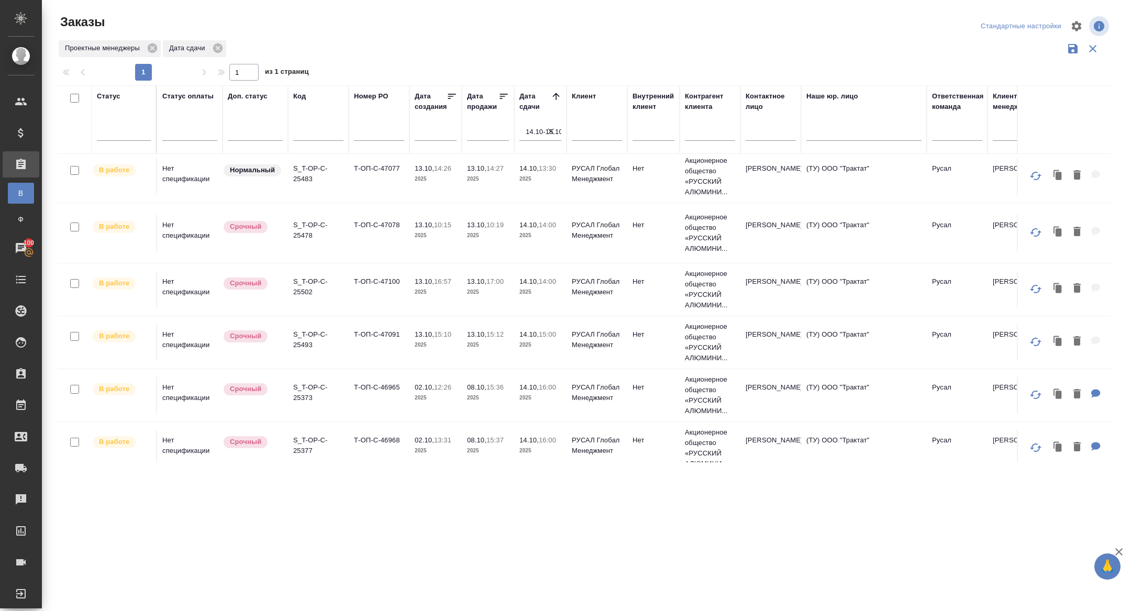
scroll to position [0, 0]
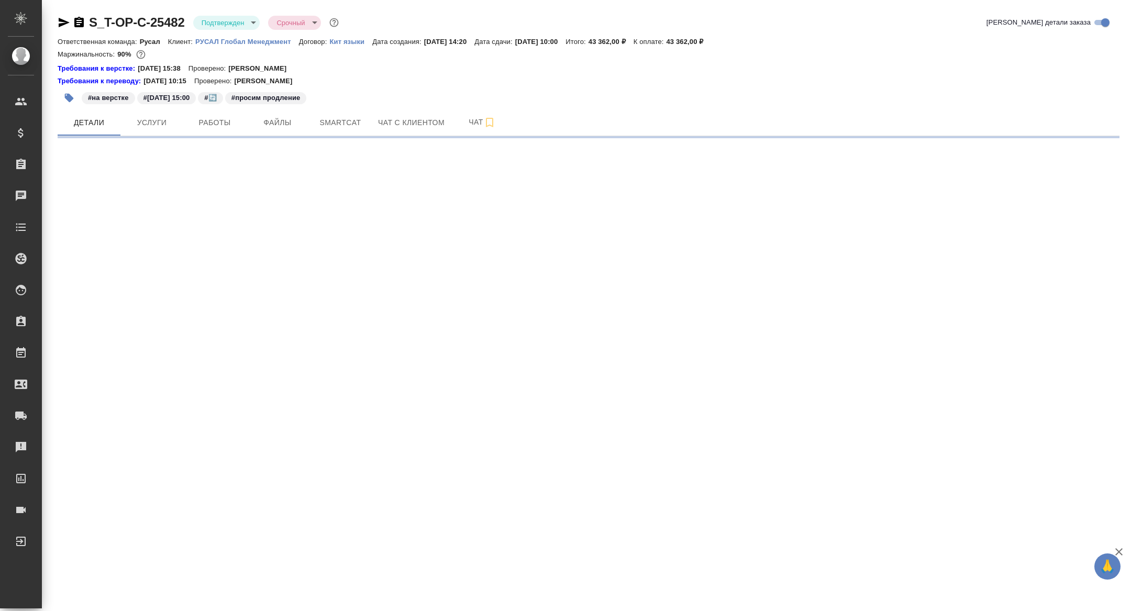
click at [64, 30] on div "S_T-OP-C-25482 Подтвержден confirmed Срочный urgent" at bounding box center [199, 22] width 283 height 17
select select "RU"
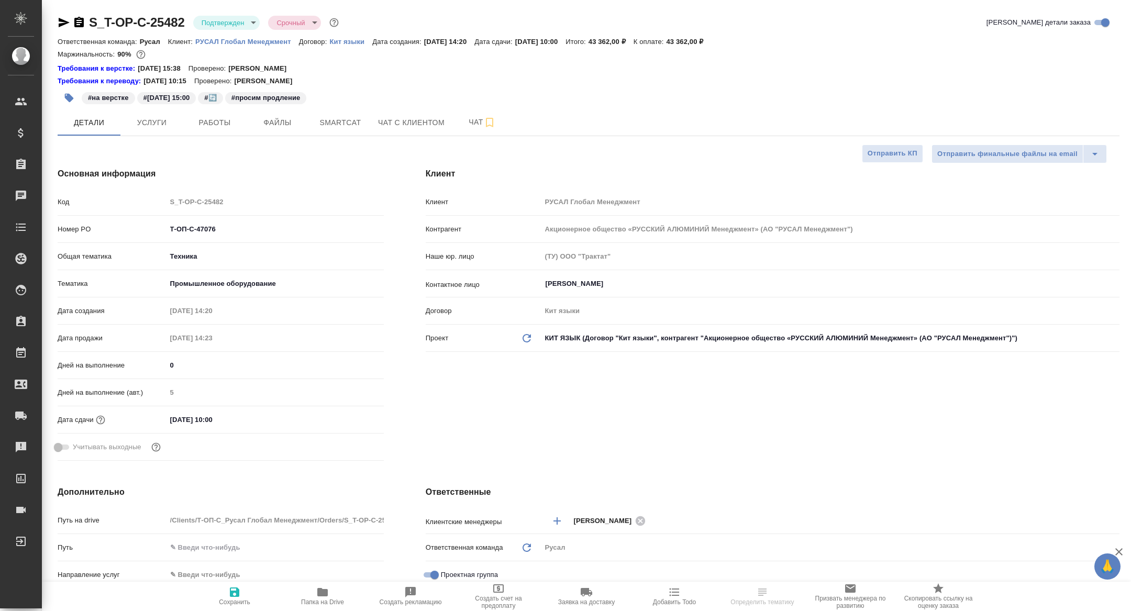
type textarea "x"
click at [64, 18] on icon "button" at bounding box center [64, 22] width 13 height 13
type textarea "x"
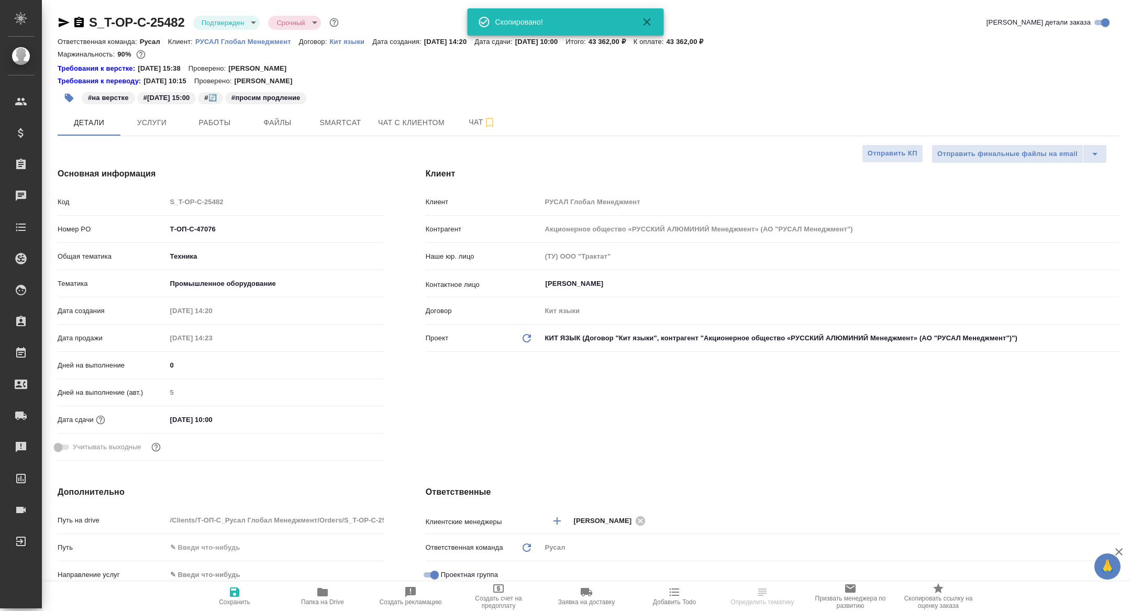
type textarea "x"
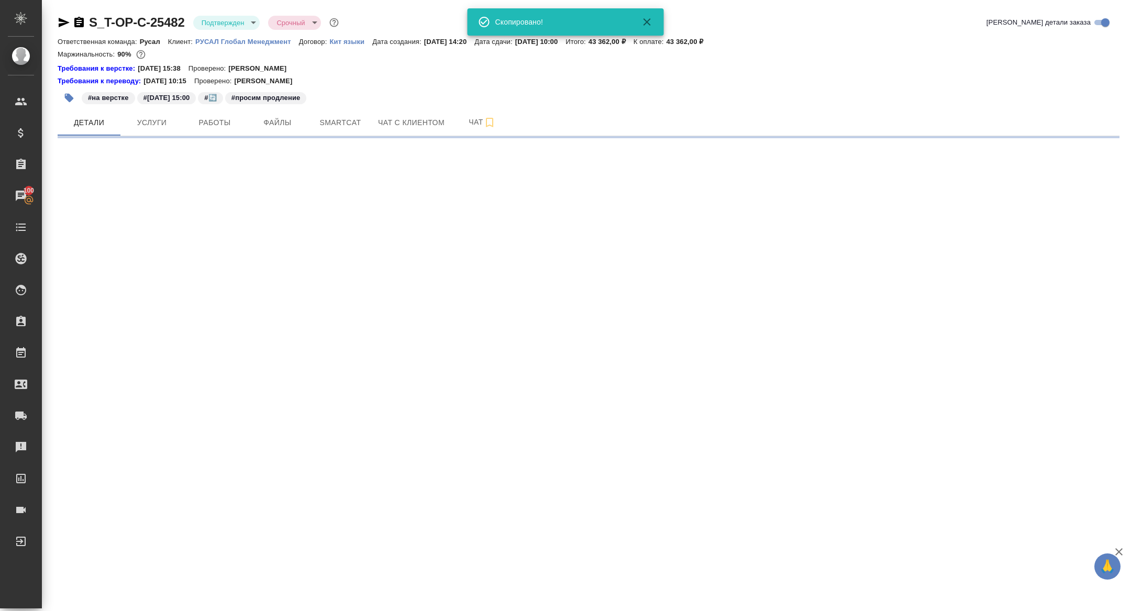
select select "RU"
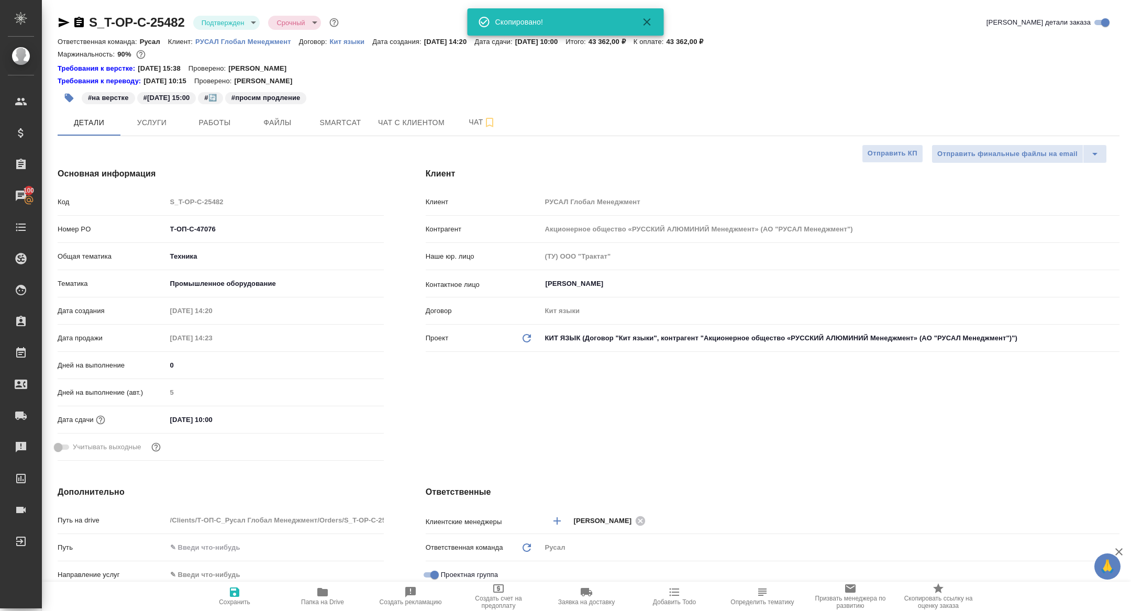
type textarea "x"
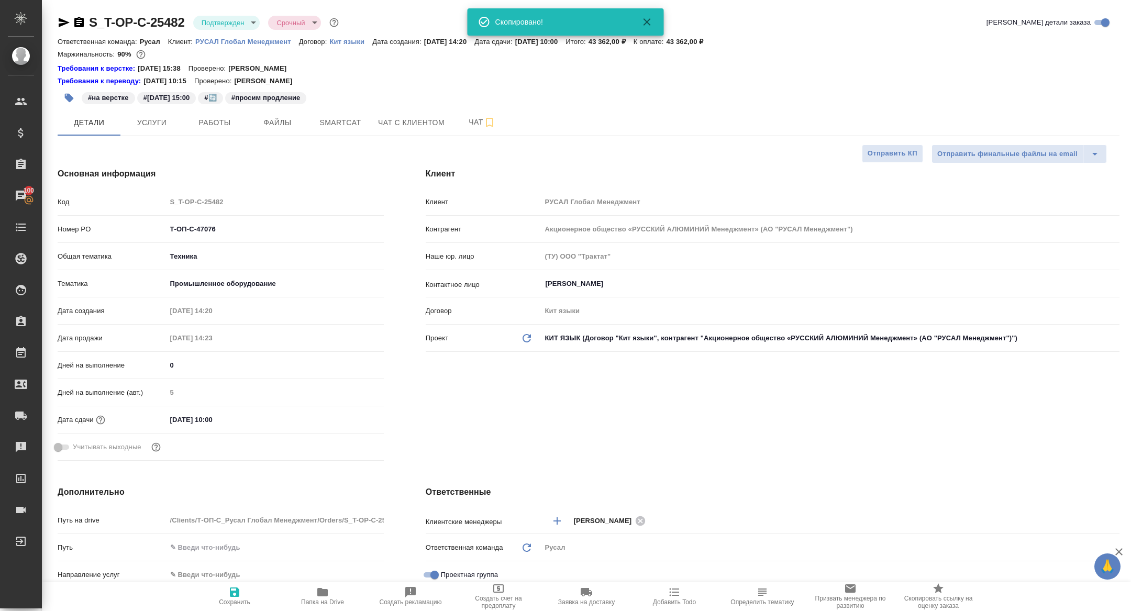
type textarea "x"
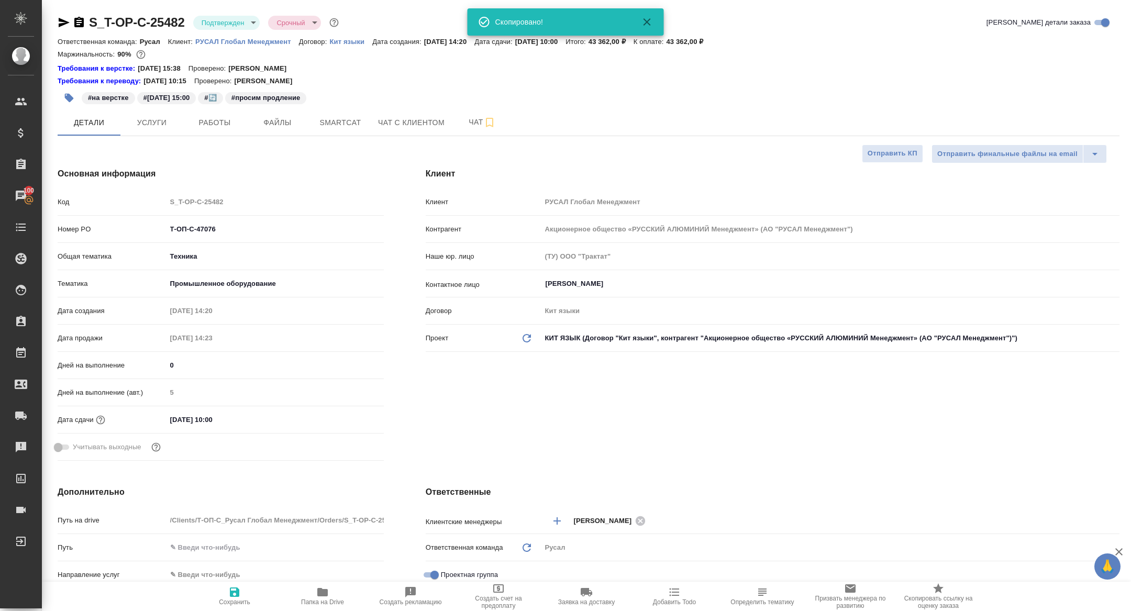
type textarea "x"
click at [212, 136] on div "S_T-OP-C-25482 Подтвержден confirmed Срочный urgent Кратко детали заказа Ответс…" at bounding box center [588, 574] width 1073 height 1149
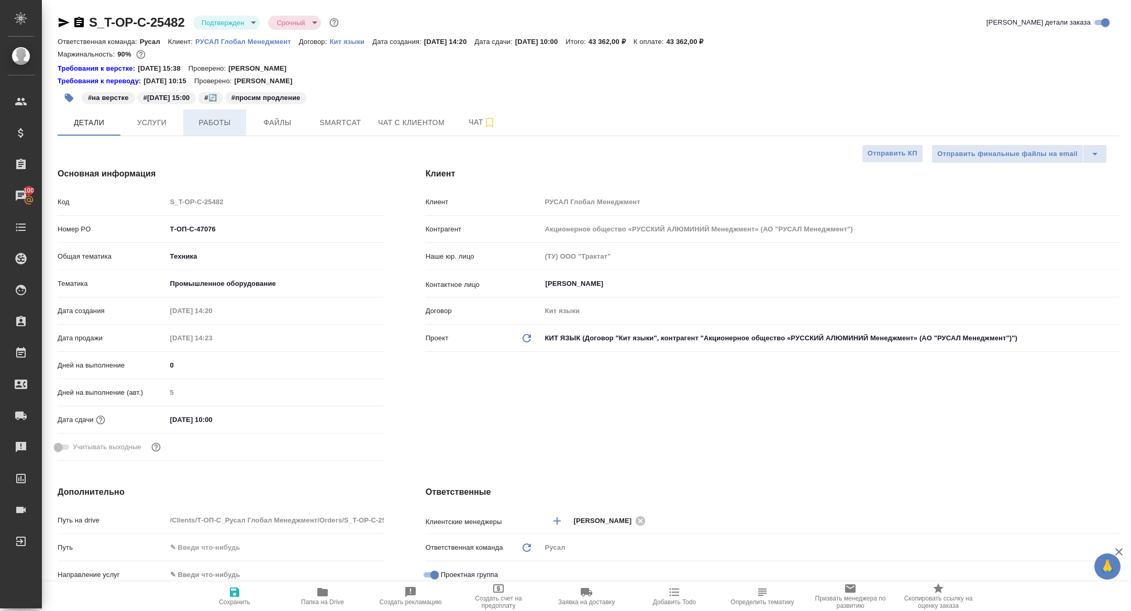
click at [212, 131] on button "Работы" at bounding box center [214, 122] width 63 height 26
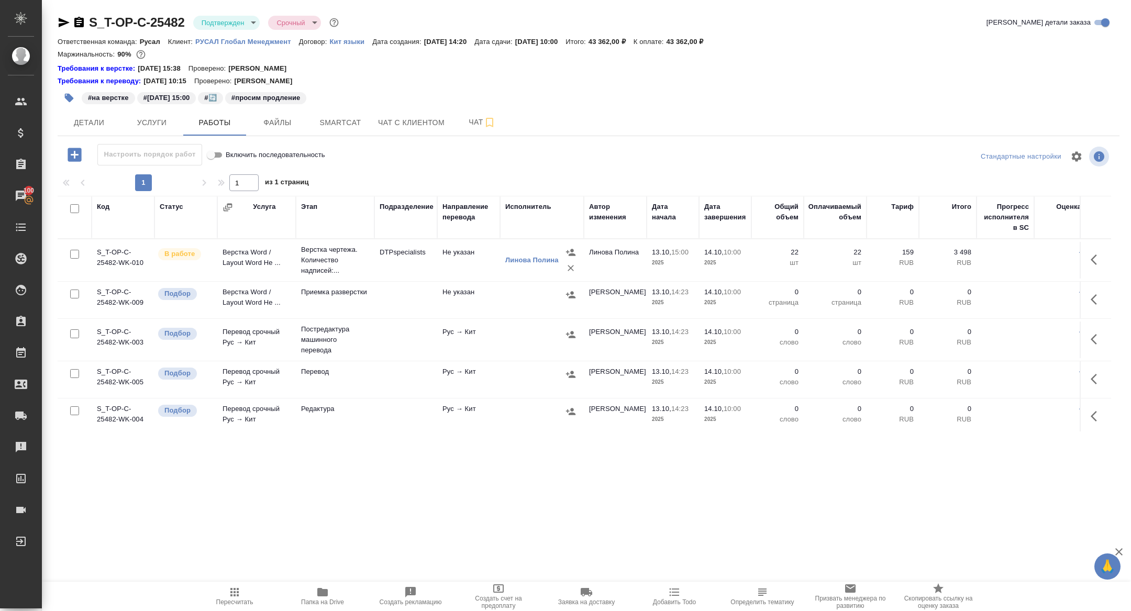
click at [74, 206] on input "checkbox" at bounding box center [74, 208] width 9 height 9
checkbox input "true"
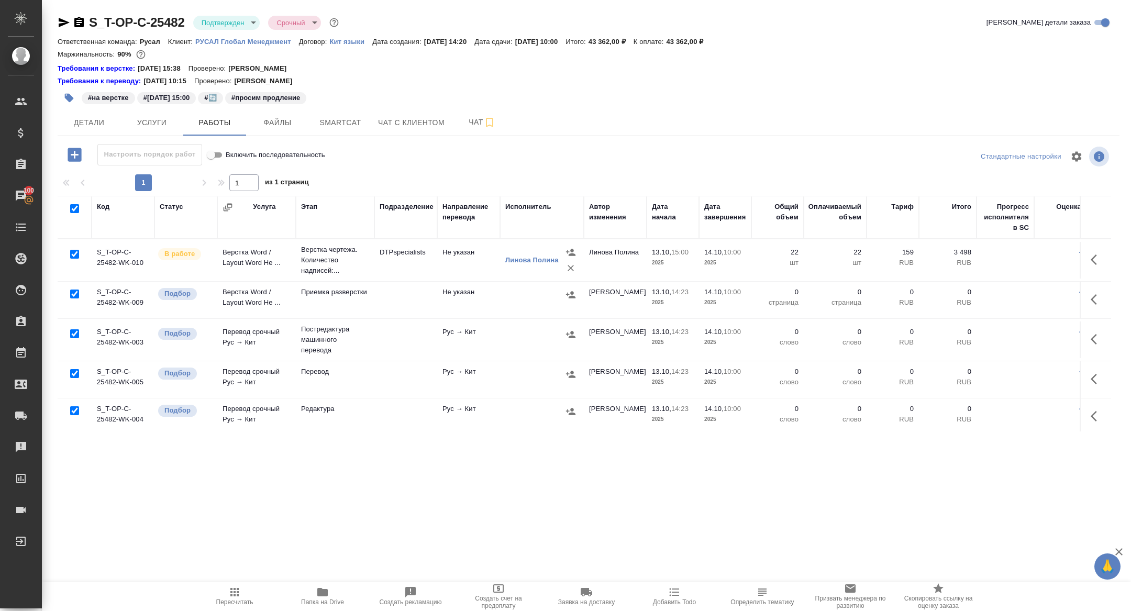
checkbox input "true"
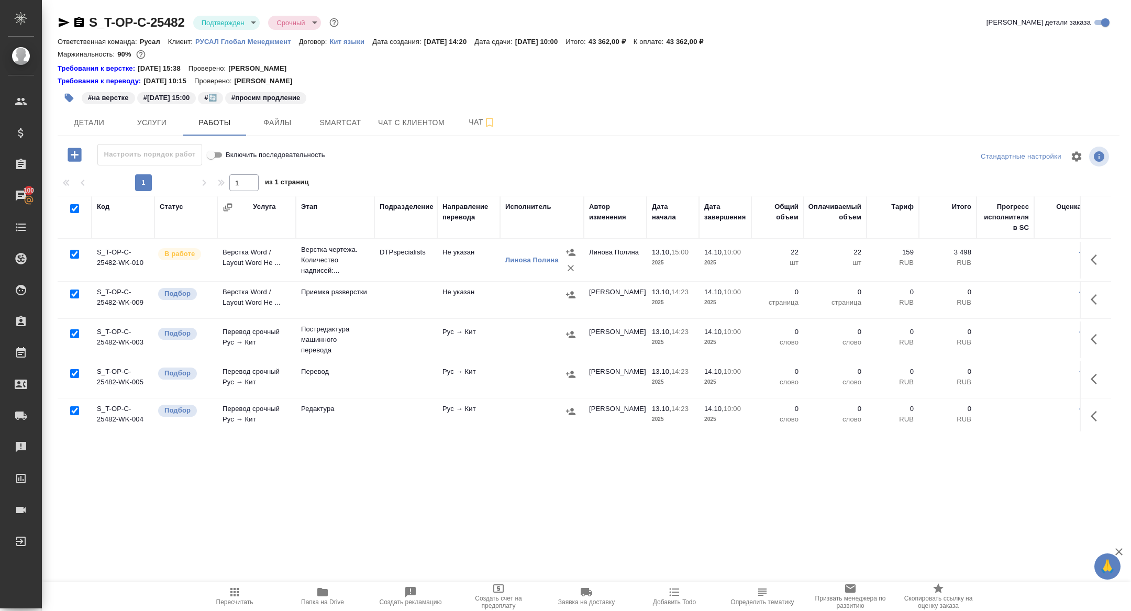
checkbox input "true"
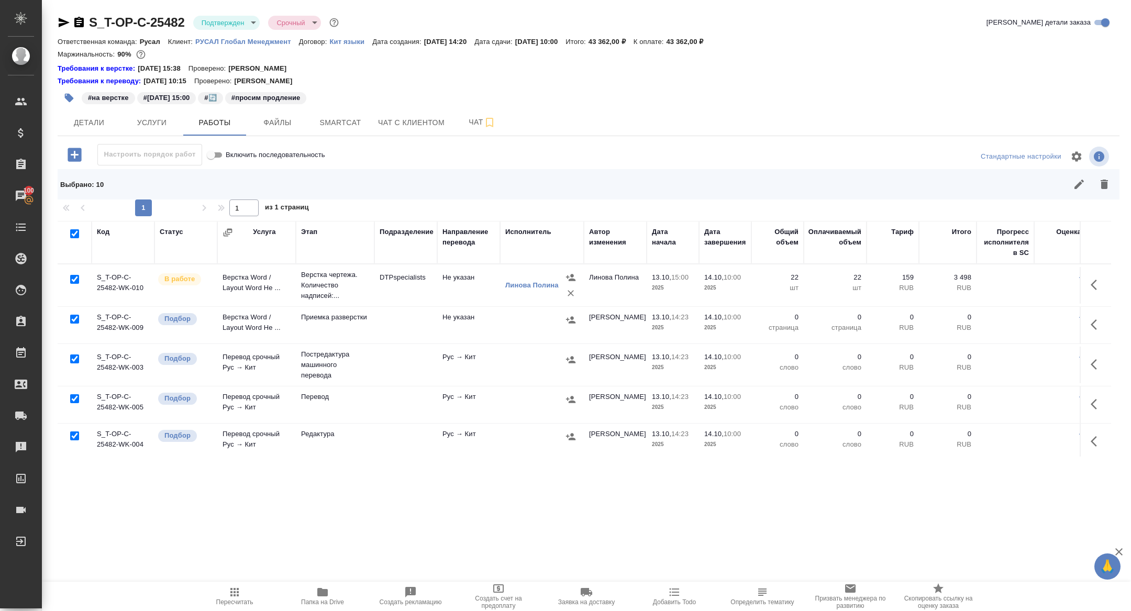
click at [72, 279] on input "checkbox" at bounding box center [74, 279] width 9 height 9
checkbox input "false"
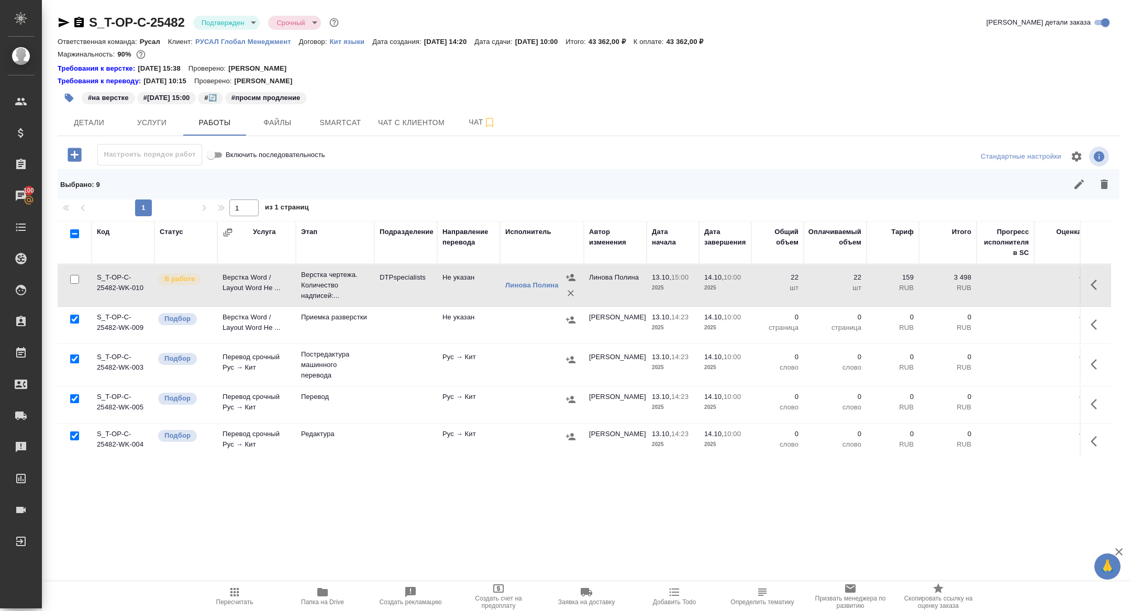
click at [78, 361] on input "checkbox" at bounding box center [74, 359] width 9 height 9
checkbox input "false"
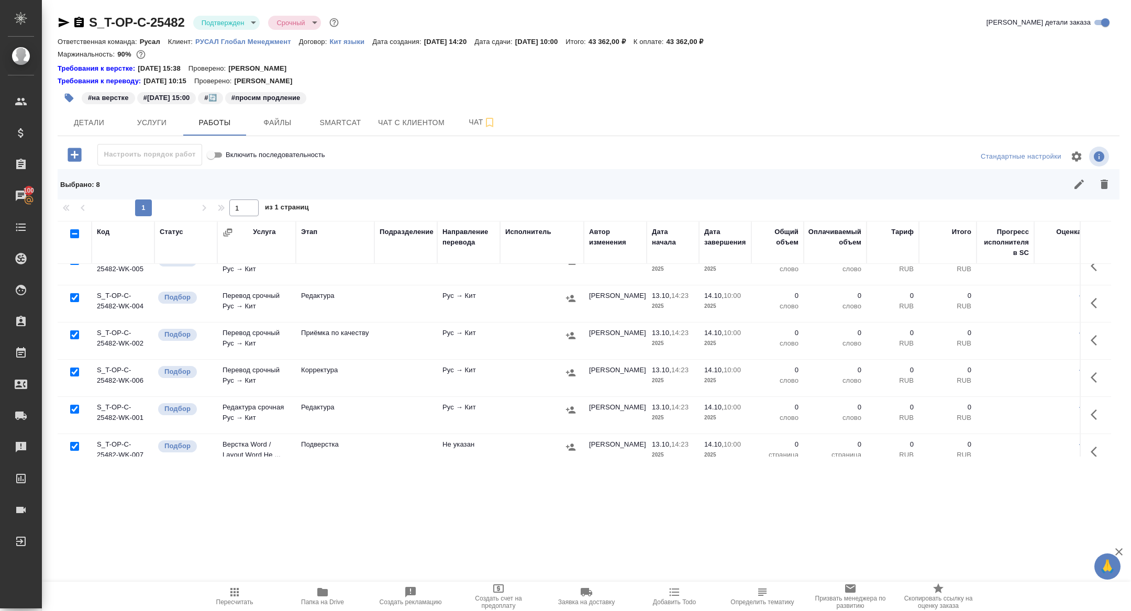
scroll to position [188, 0]
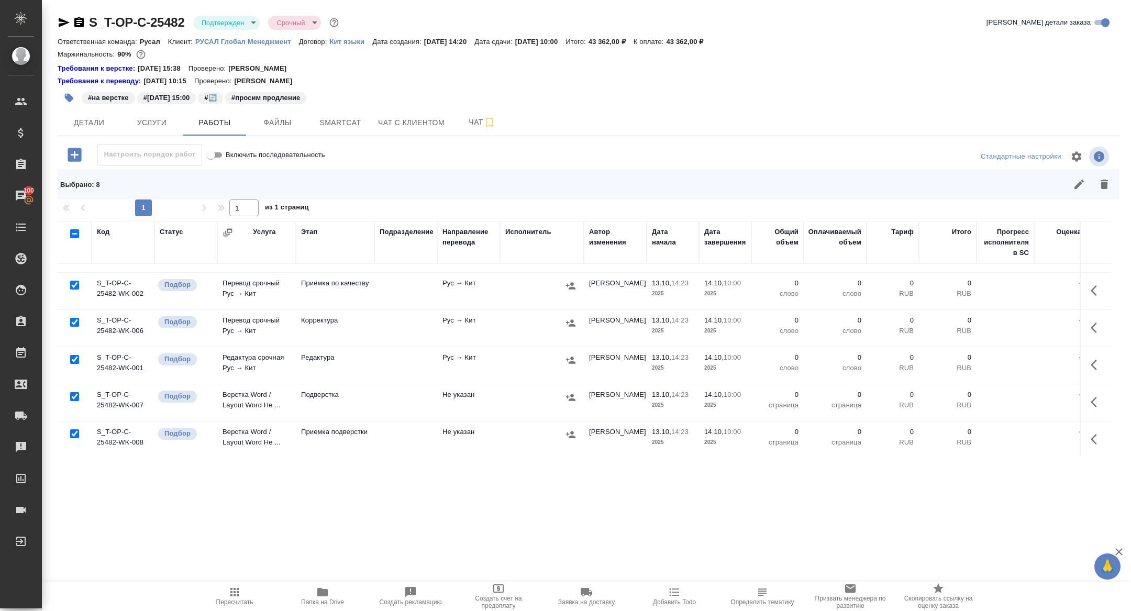
click at [75, 395] on input "checkbox" at bounding box center [74, 396] width 9 height 9
checkbox input "false"
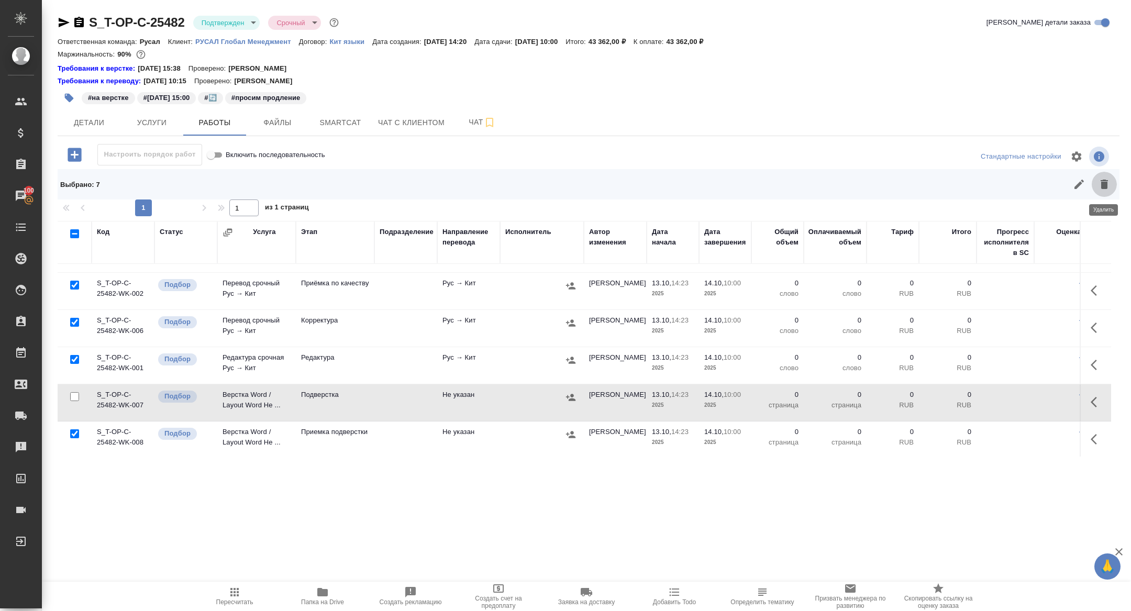
click at [1107, 192] on button "button" at bounding box center [1104, 184] width 25 height 25
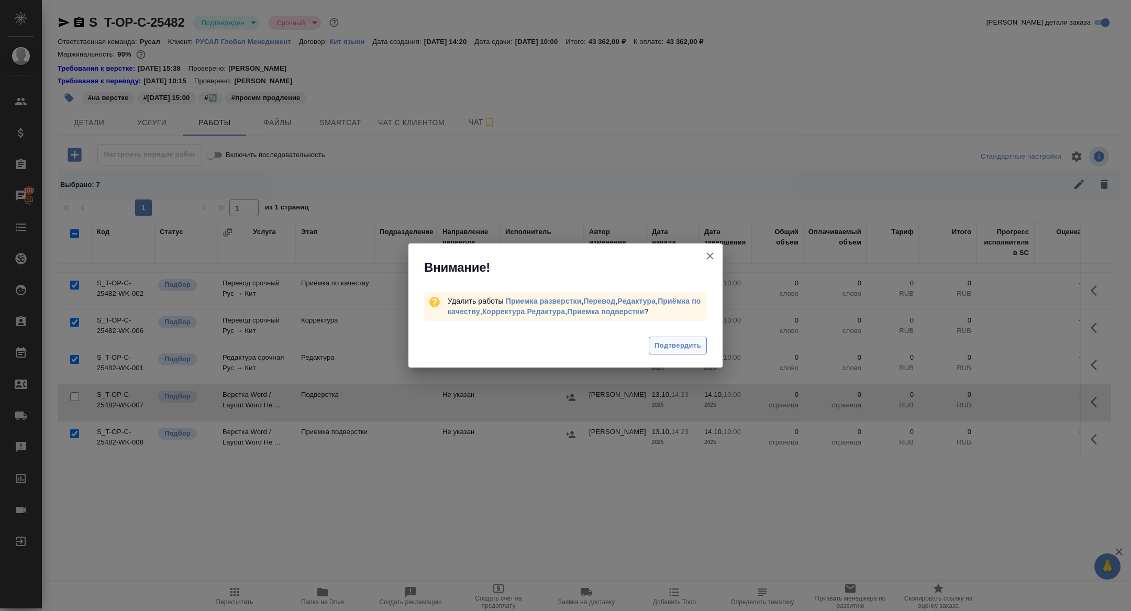
click at [679, 345] on span "Подтвердить" at bounding box center [678, 346] width 47 height 12
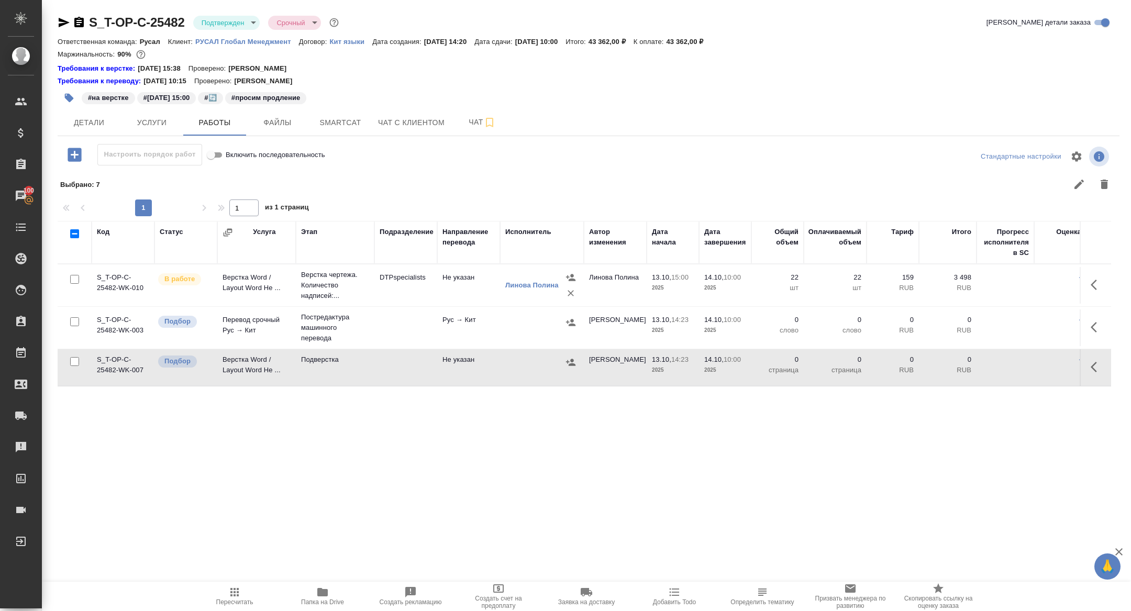
scroll to position [0, 0]
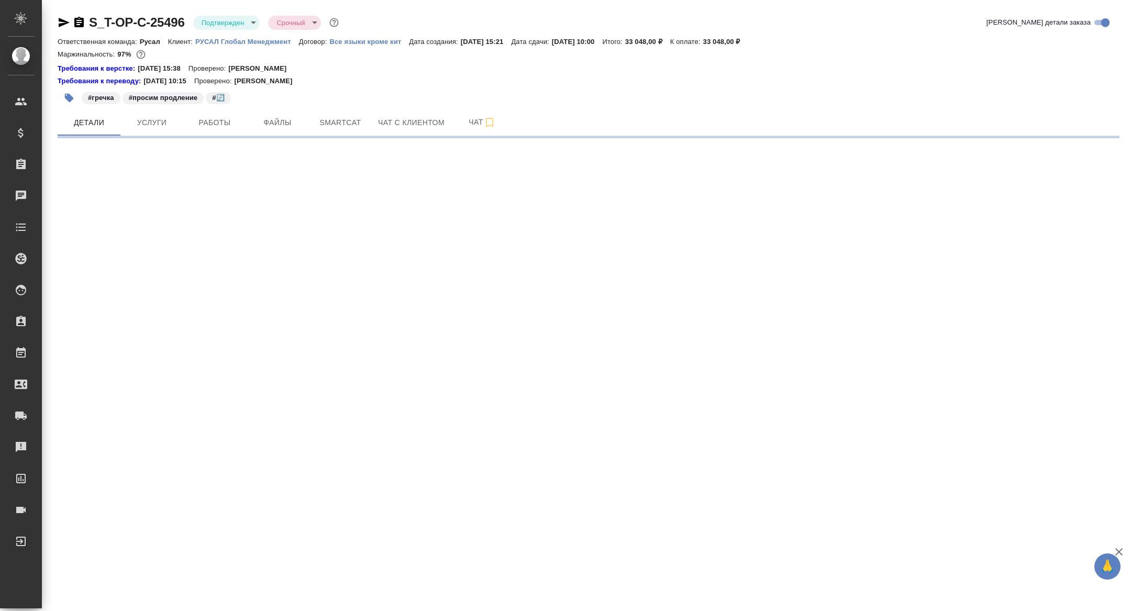
click at [71, 23] on div at bounding box center [72, 22] width 28 height 13
select select "RU"
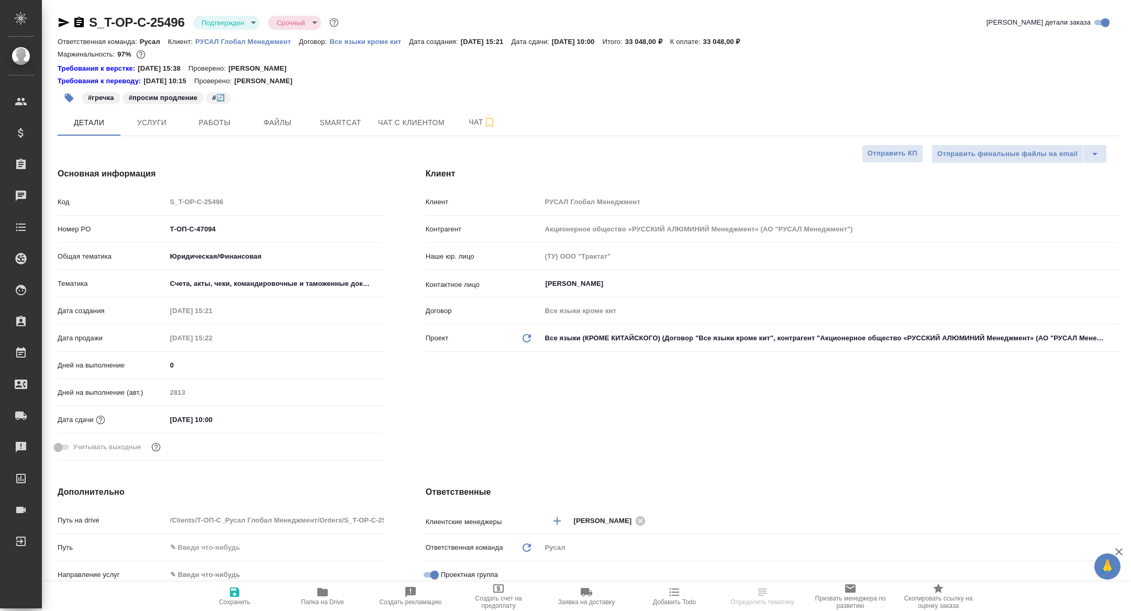
type textarea "x"
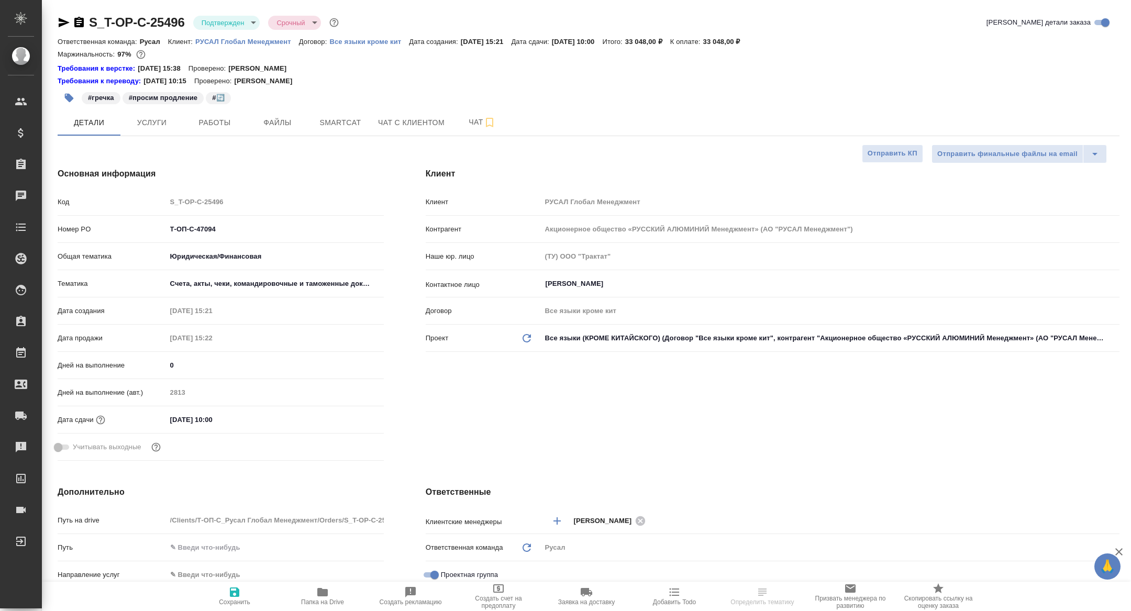
type textarea "x"
click at [75, 23] on icon "button" at bounding box center [78, 22] width 9 height 10
type textarea "x"
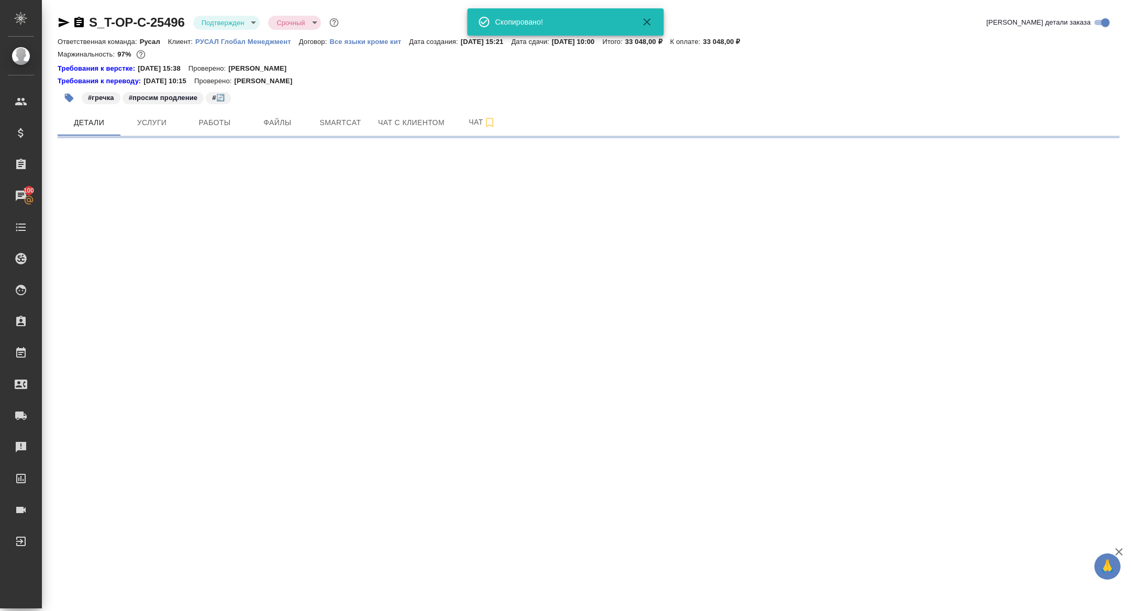
select select "RU"
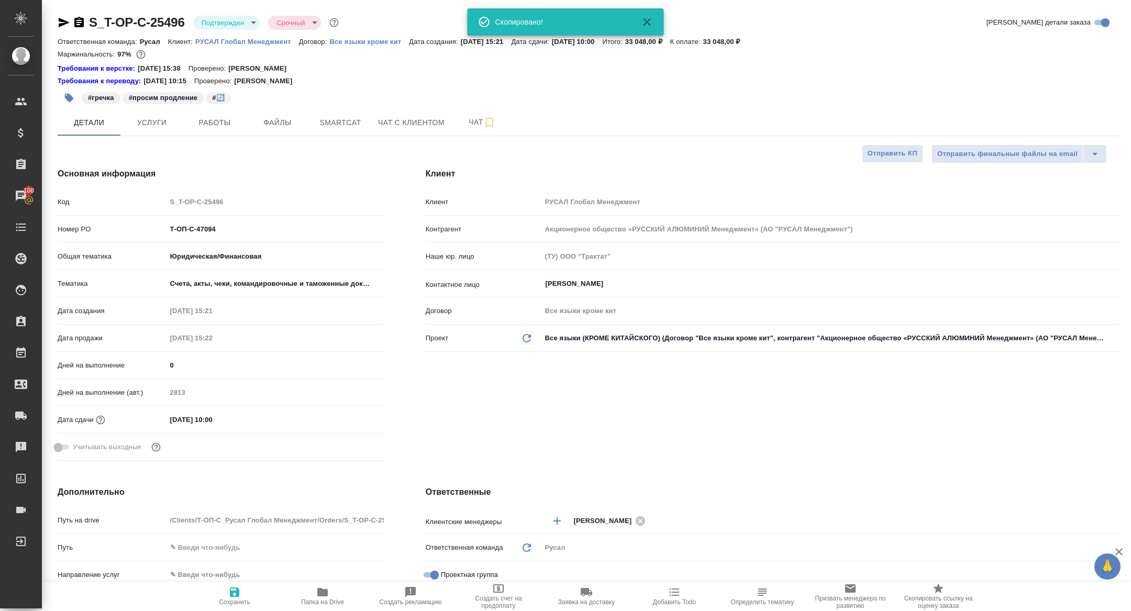
type textarea "x"
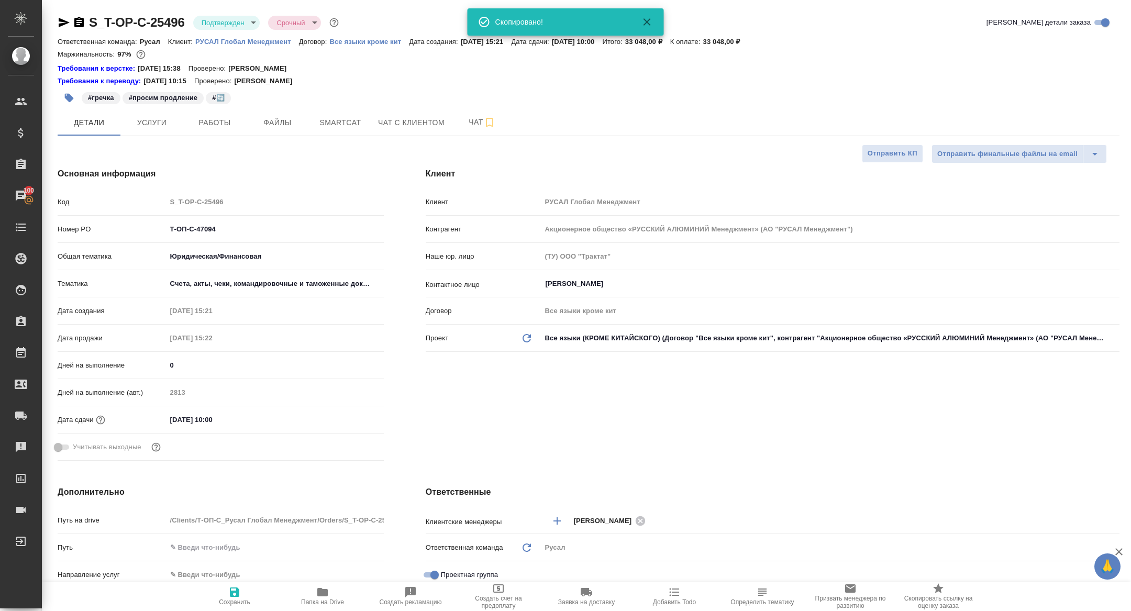
type textarea "x"
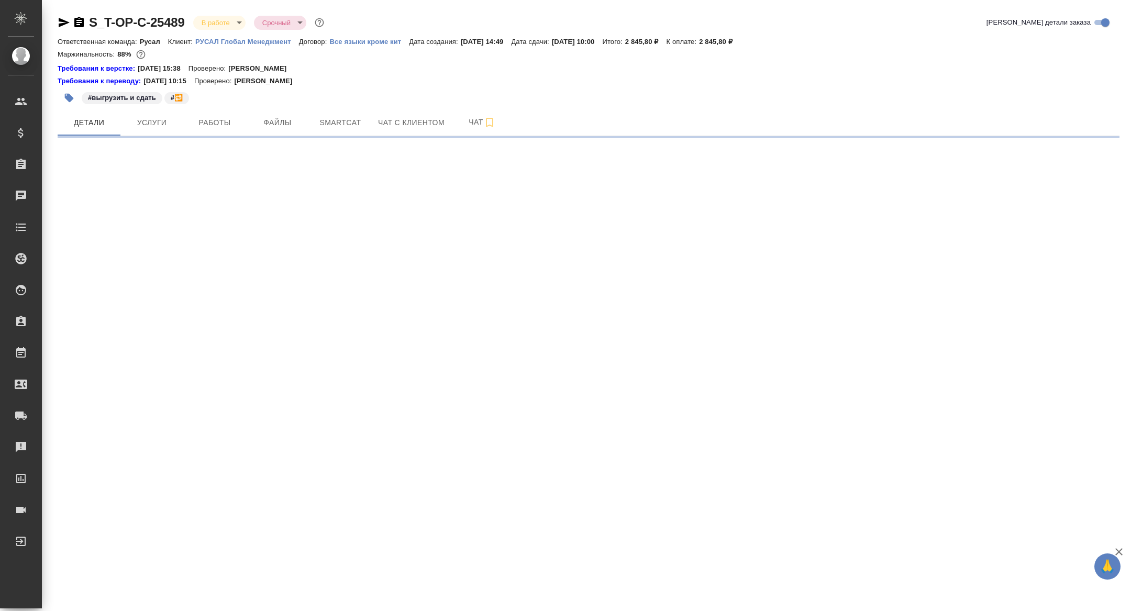
select select "RU"
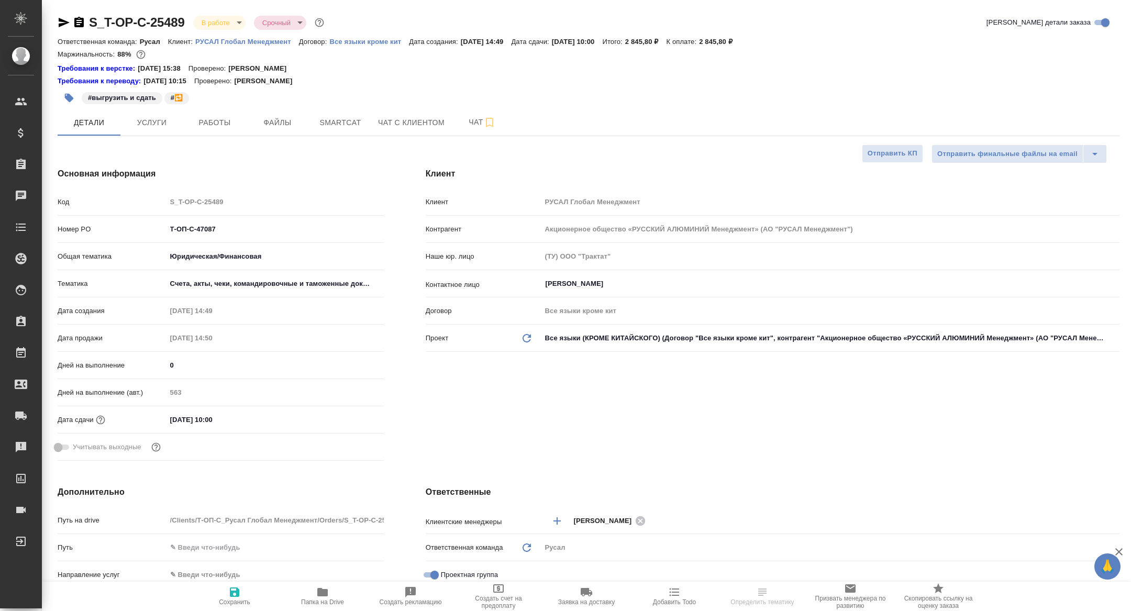
type textarea "x"
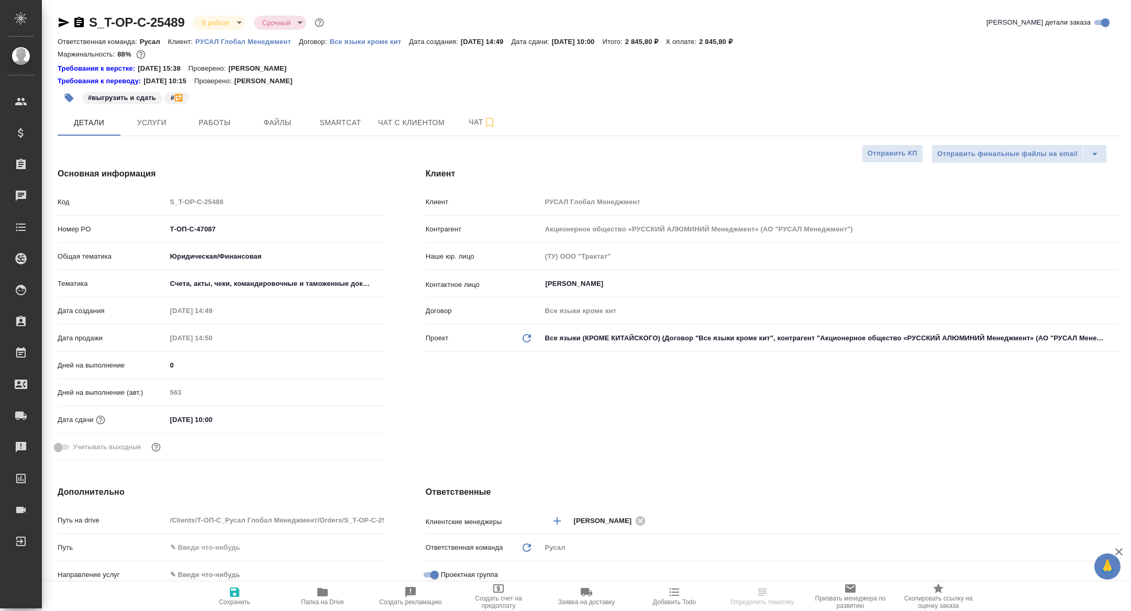
type textarea "x"
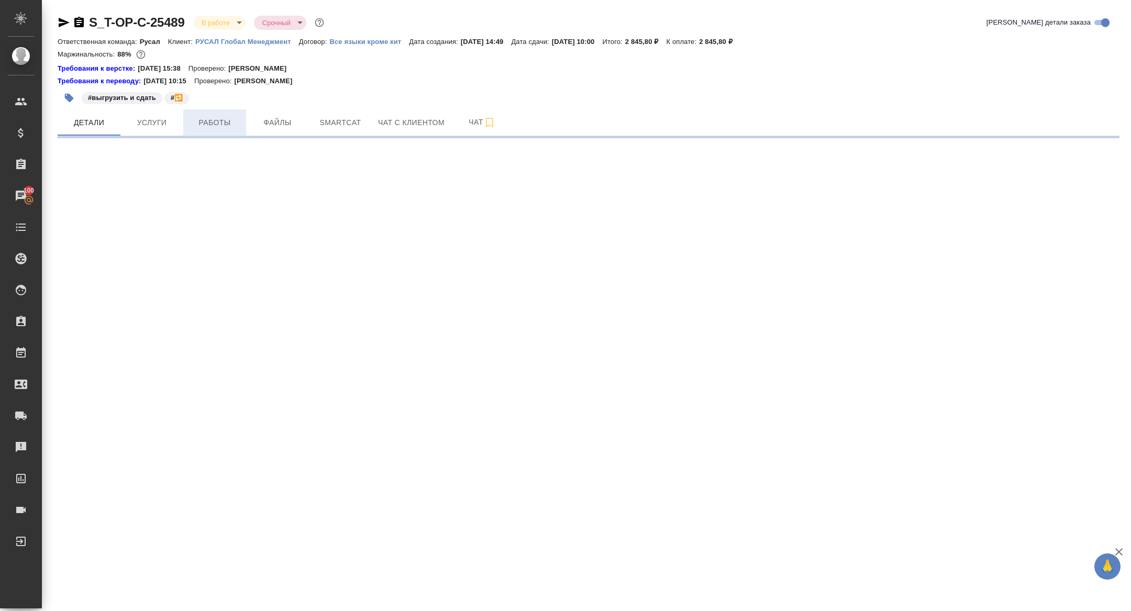
select select "RU"
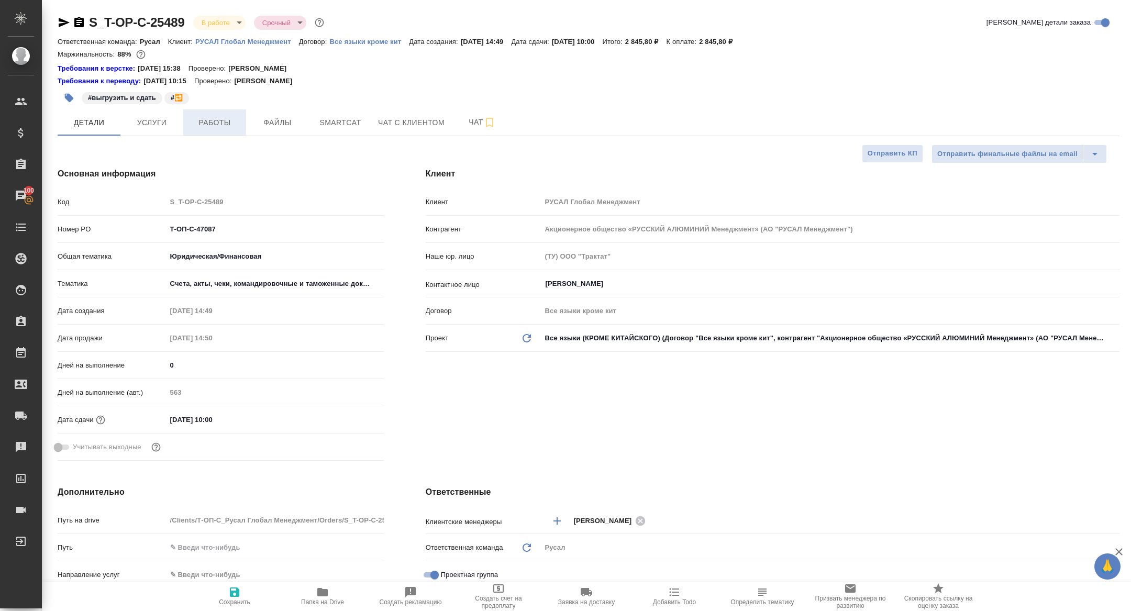
type textarea "x"
click at [209, 124] on span "Работы" at bounding box center [215, 122] width 50 height 13
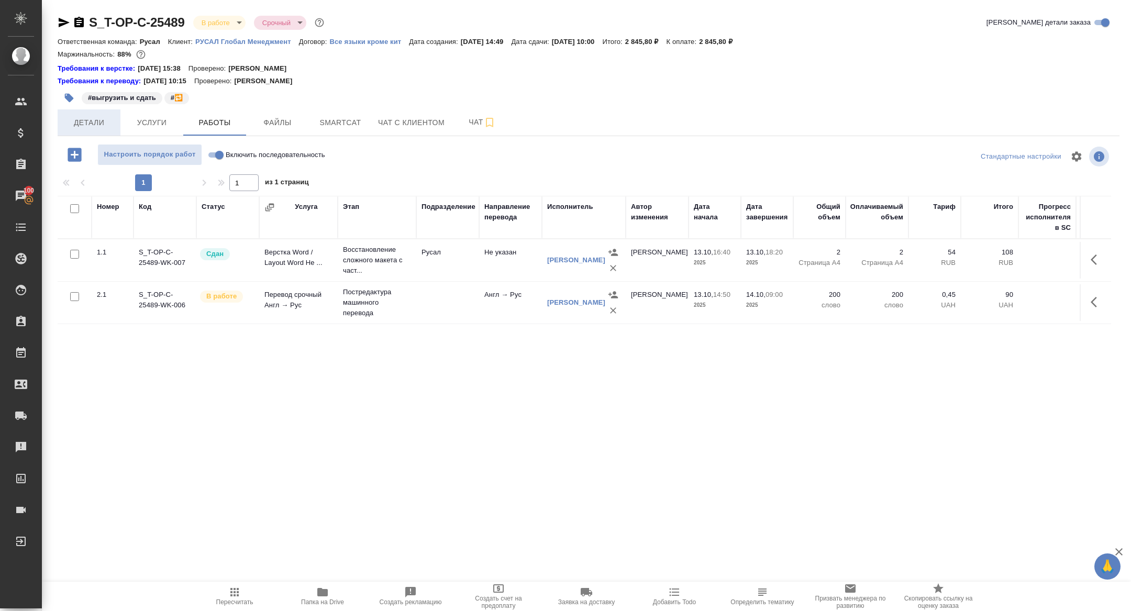
click at [99, 126] on span "Детали" at bounding box center [89, 122] width 50 height 13
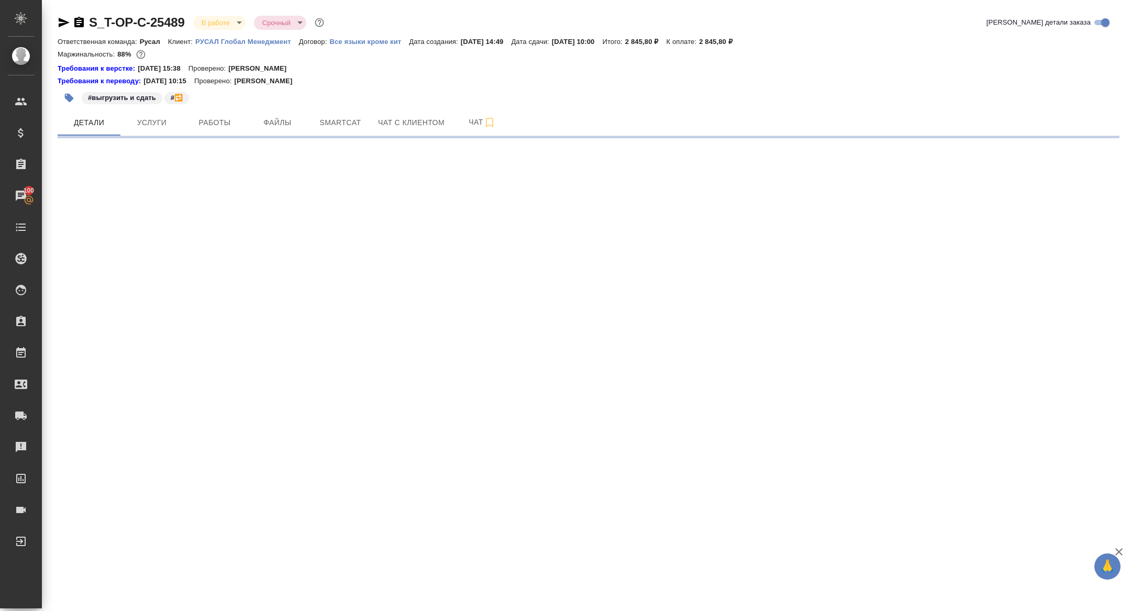
select select "RU"
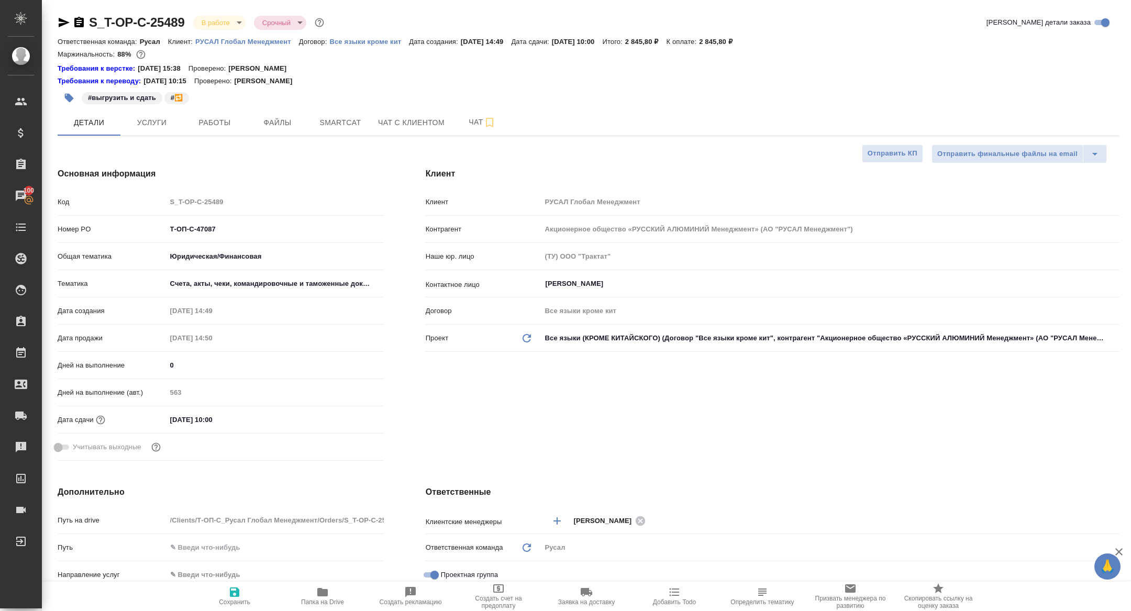
type textarea "x"
click at [81, 23] on icon "button" at bounding box center [79, 22] width 13 height 13
type textarea "x"
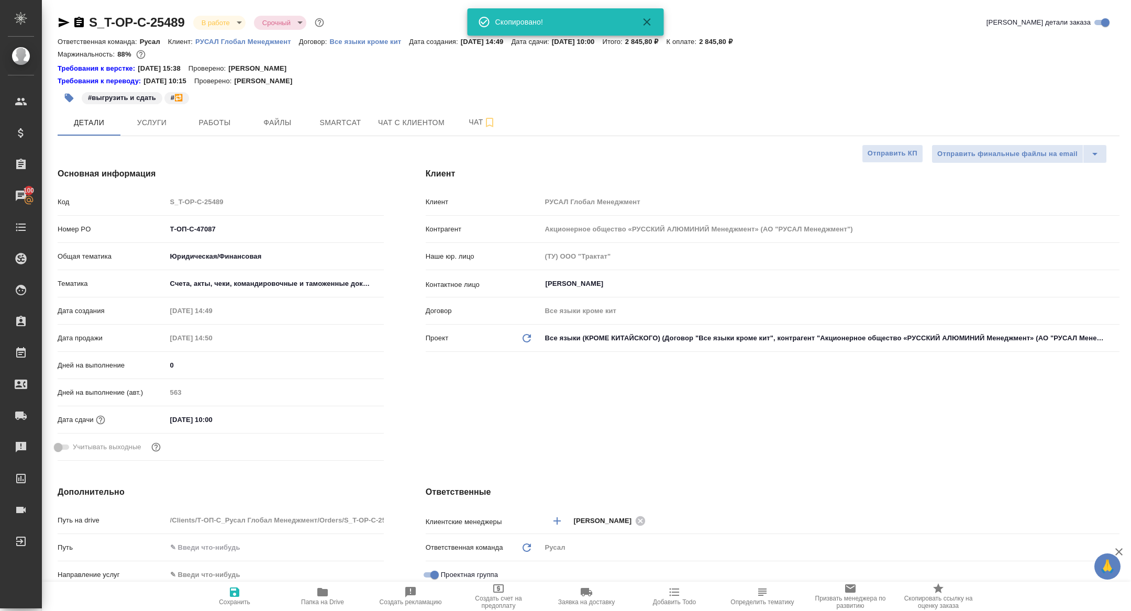
type textarea "x"
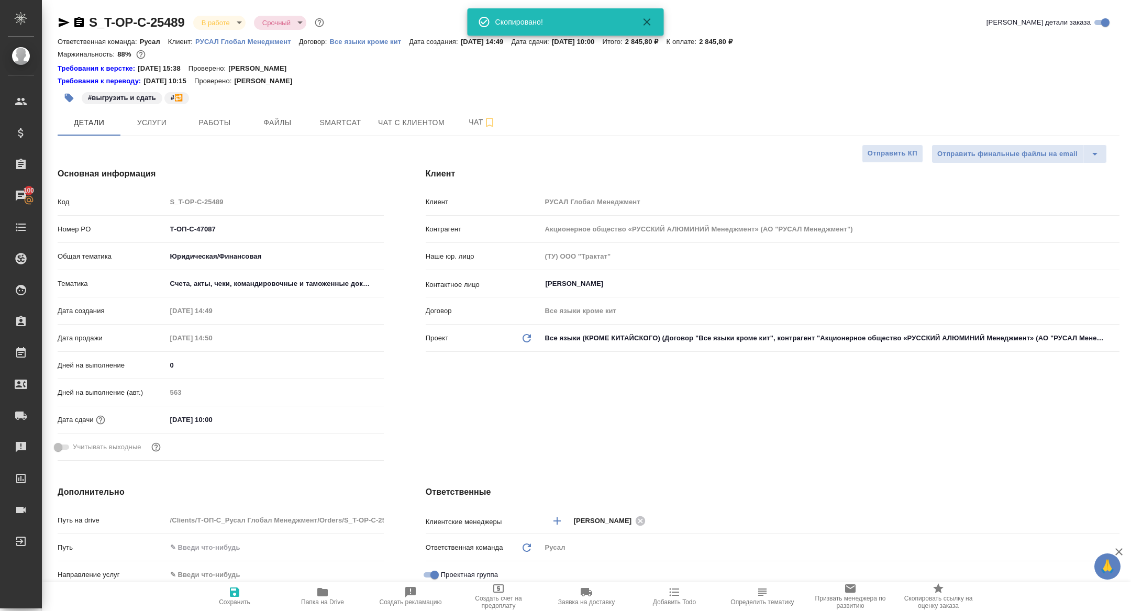
type textarea "x"
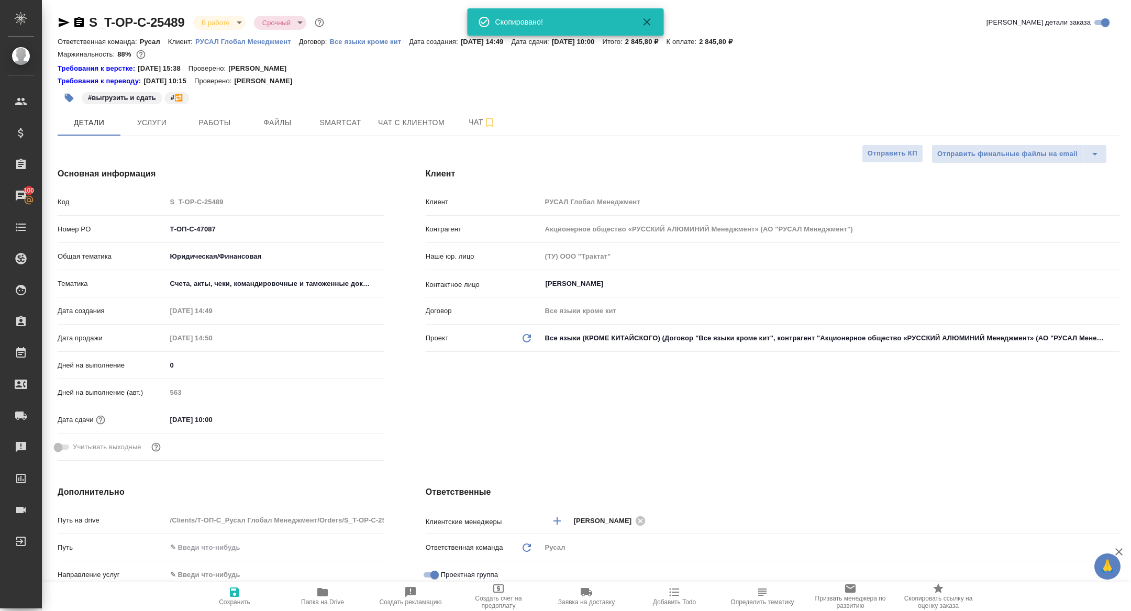
type textarea "x"
click at [333, 120] on span "Smartcat" at bounding box center [340, 122] width 50 height 13
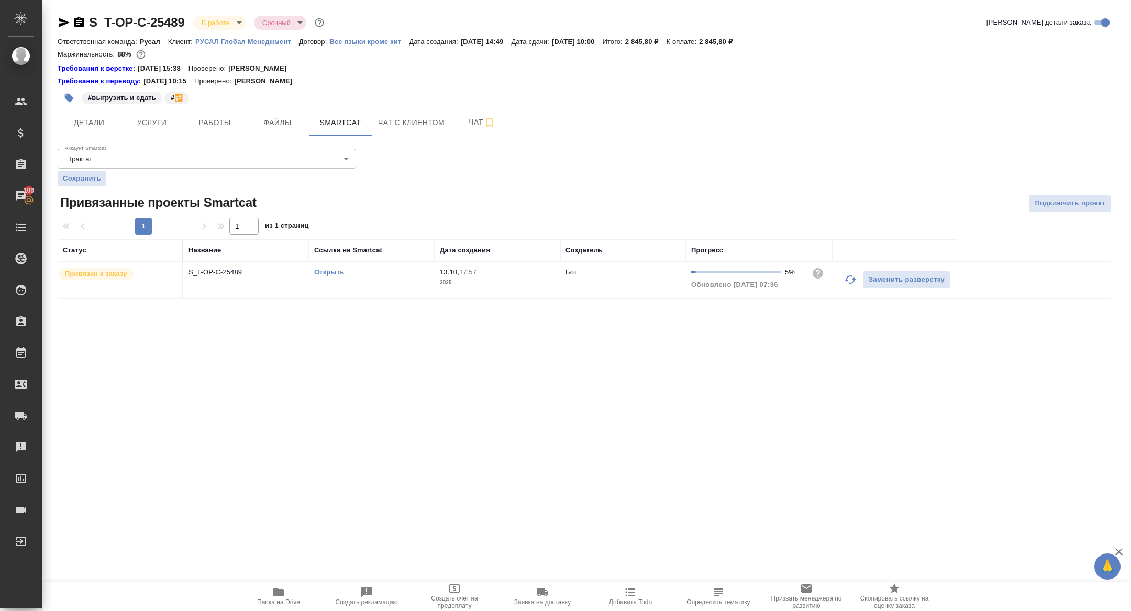
click at [327, 272] on link "Открыть" at bounding box center [329, 272] width 30 height 8
click at [280, 601] on span "Папка на Drive" at bounding box center [278, 602] width 43 height 7
click at [83, 117] on span "Детали" at bounding box center [89, 122] width 50 height 13
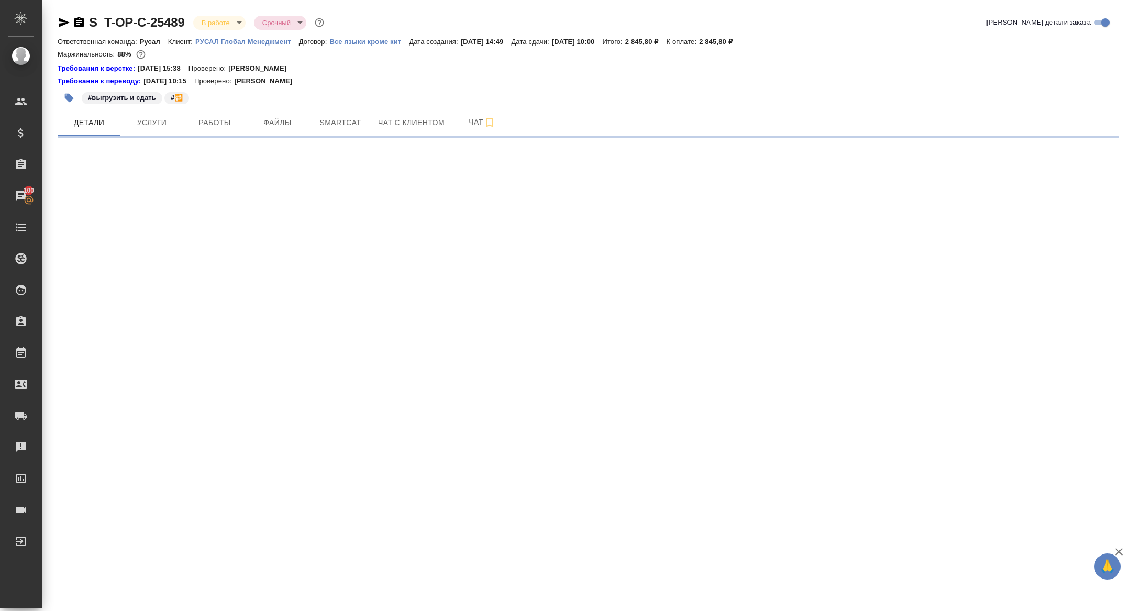
select select "RU"
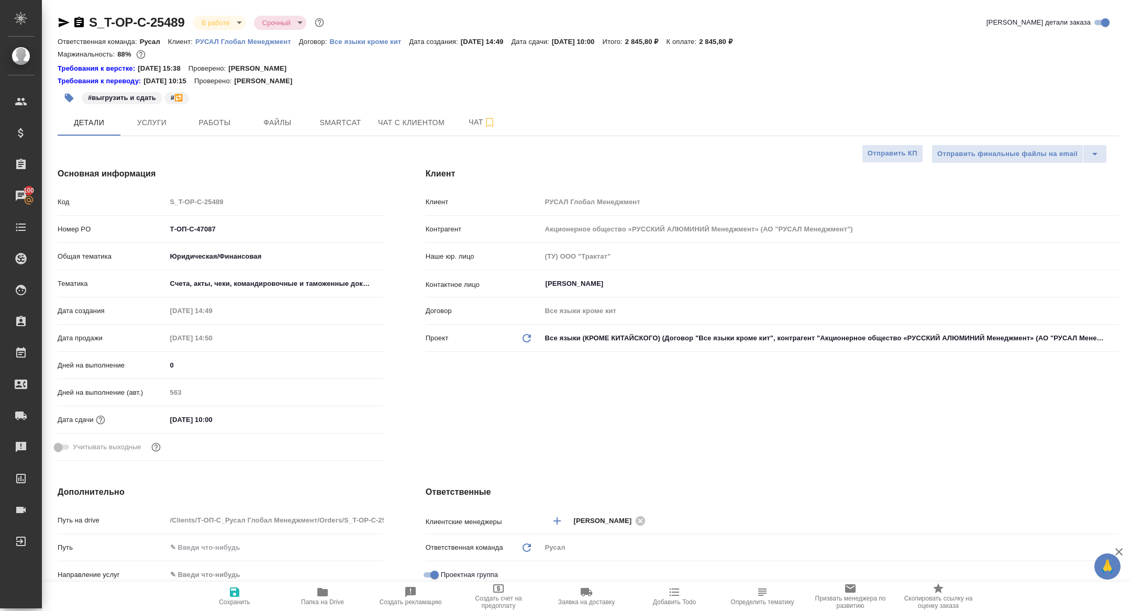
type textarea "x"
drag, startPoint x: 233, startPoint y: 229, endPoint x: 103, endPoint y: 220, distance: 130.2
click at [103, 220] on div "Номер PO Т-ОП-С-47087" at bounding box center [221, 229] width 326 height 18
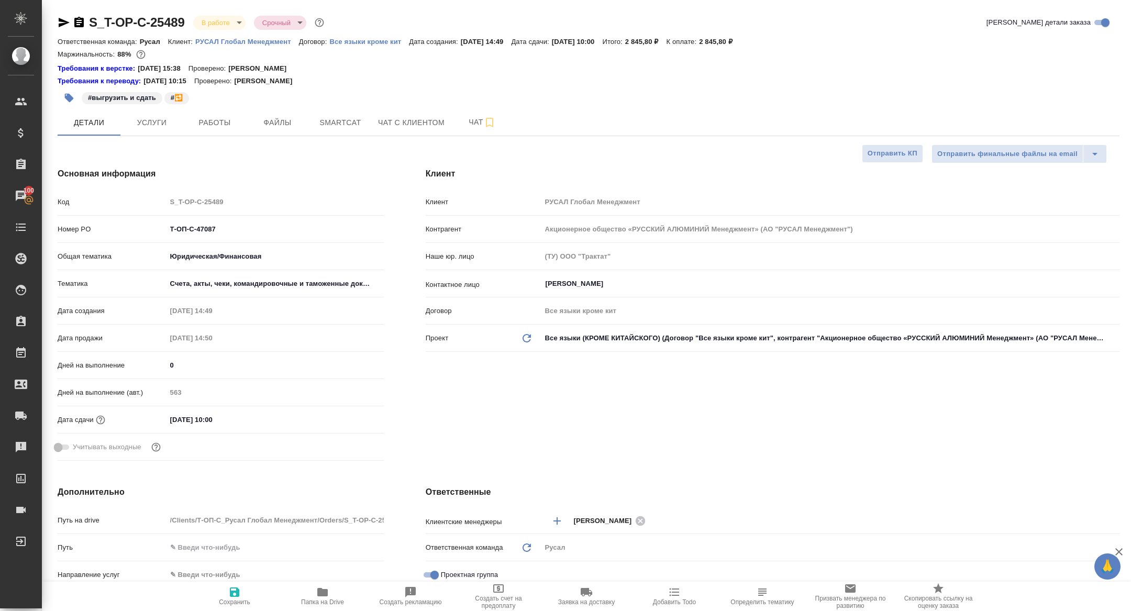
type textarea "x"
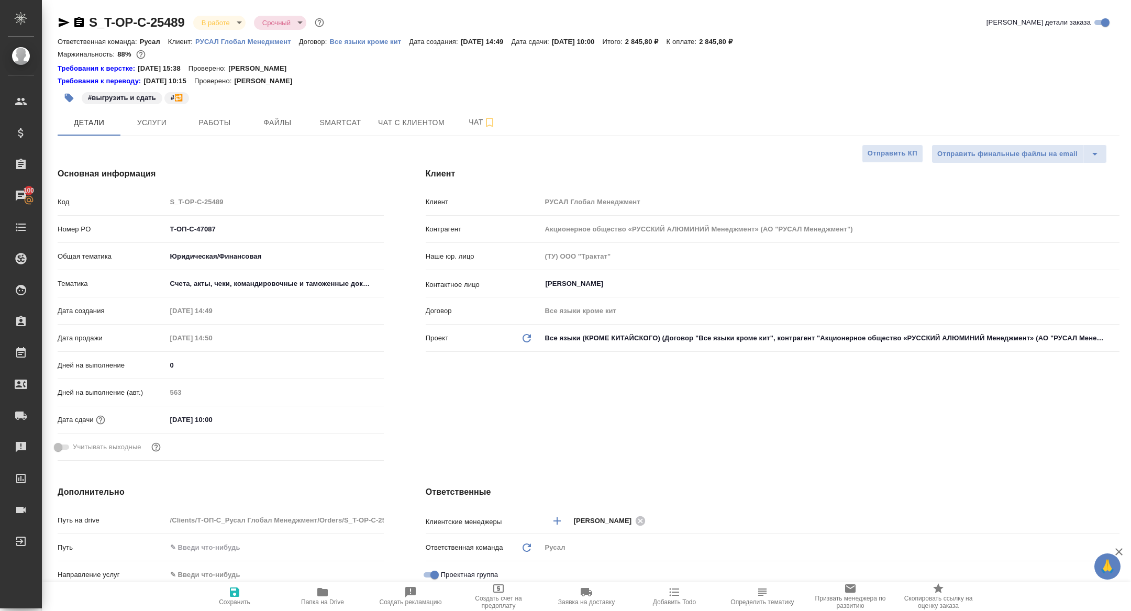
type textarea "x"
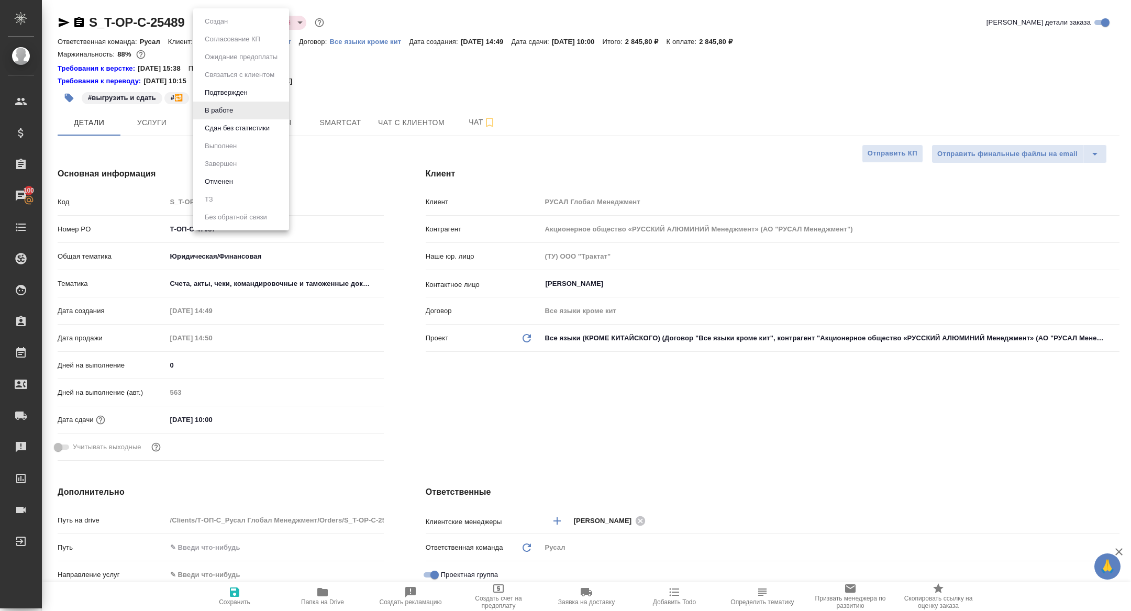
click at [224, 28] on body "🙏 .cls-1 fill:#fff; AWATERA Zhuravleva Alexandra Клиенты Спецификации Заказы 10…" at bounding box center [565, 305] width 1131 height 611
click at [222, 130] on button "Сдан без статистики" at bounding box center [237, 129] width 71 height 12
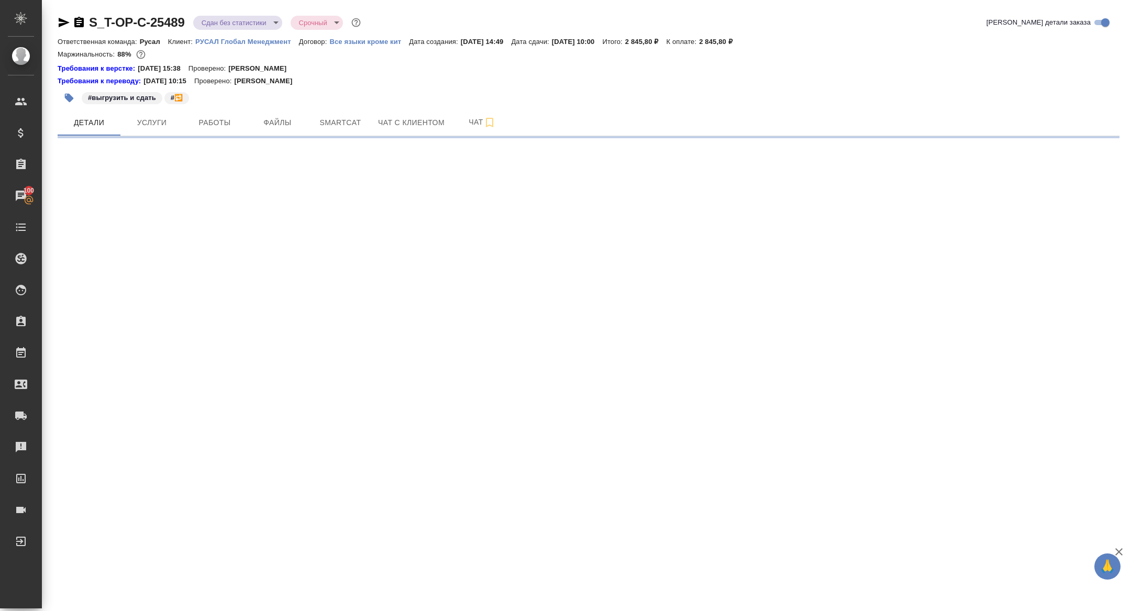
select select "RU"
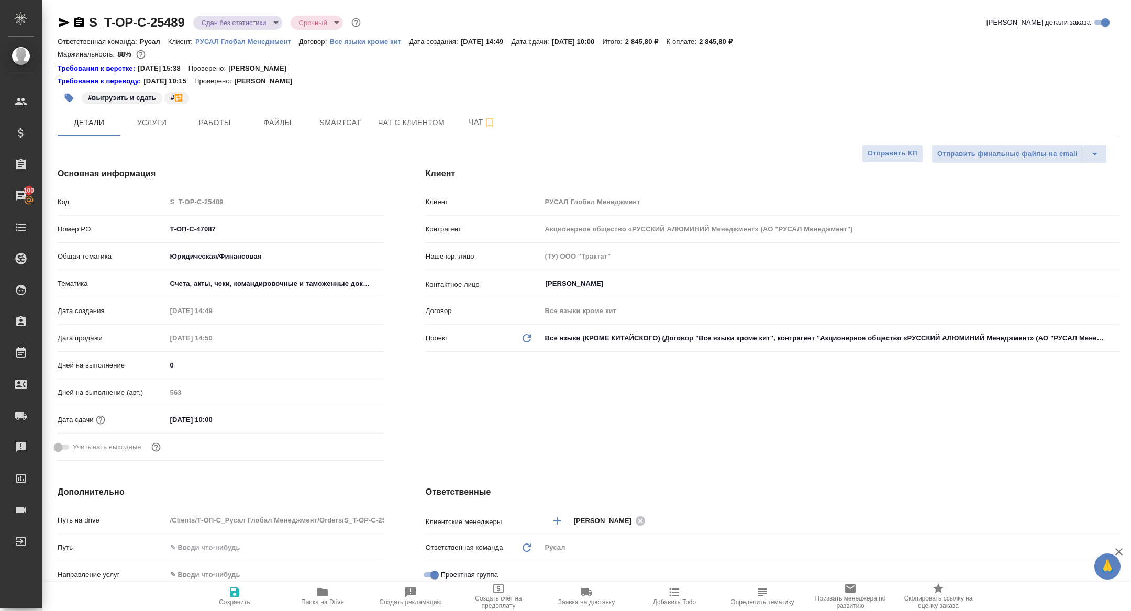
type textarea "x"
click at [208, 137] on div "S_T-OP-C-25489 Сдан без статистики distributed Срочный urgent Кратко детали зак…" at bounding box center [588, 574] width 1073 height 1148
click at [208, 124] on span "Работы" at bounding box center [215, 122] width 50 height 13
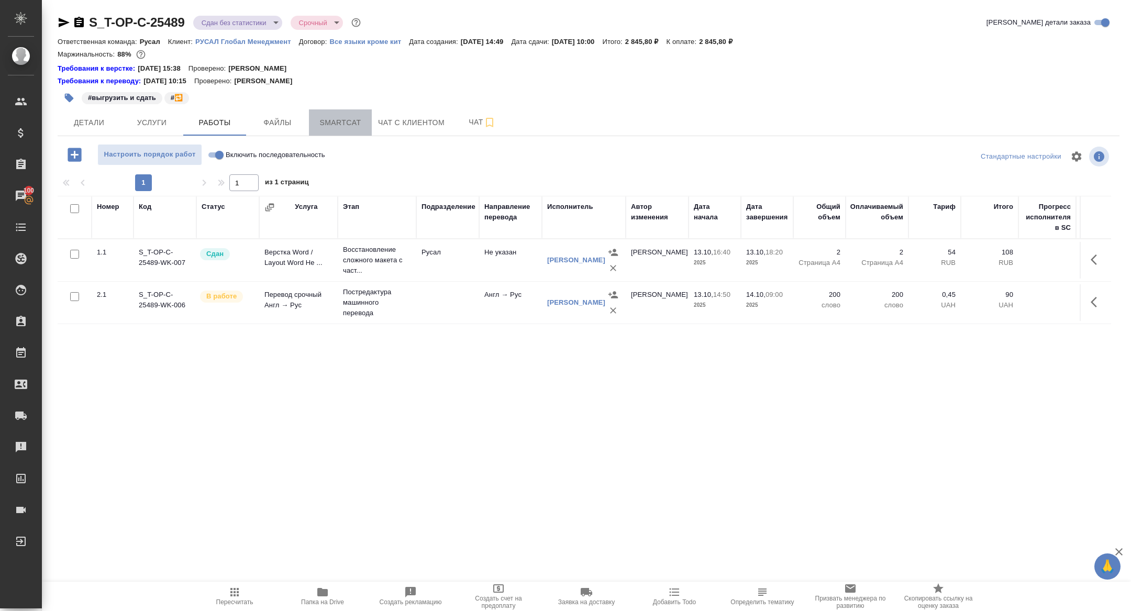
click at [340, 118] on span "Smartcat" at bounding box center [340, 122] width 50 height 13
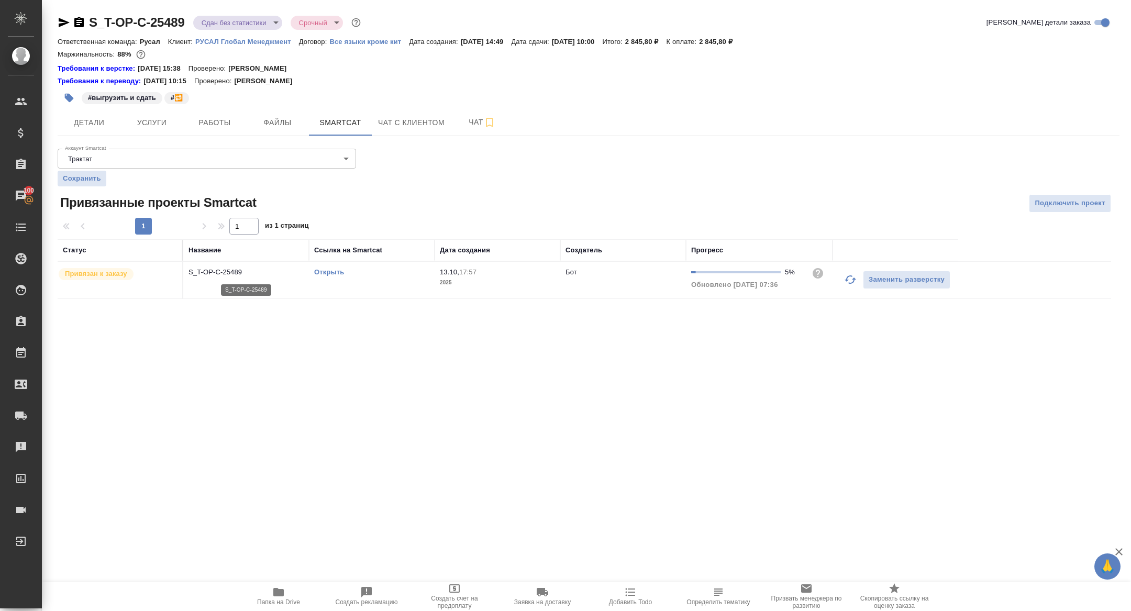
click at [207, 272] on p "S_T-OP-C-25489" at bounding box center [246, 272] width 115 height 10
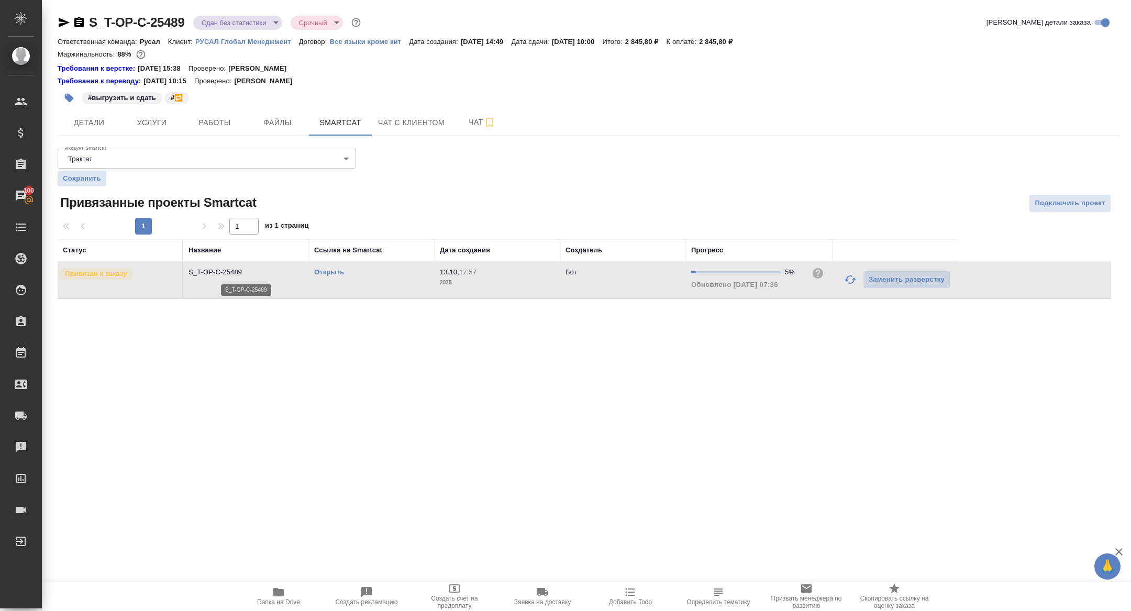
click at [207, 272] on p "S_T-OP-C-25489" at bounding box center [246, 272] width 115 height 10
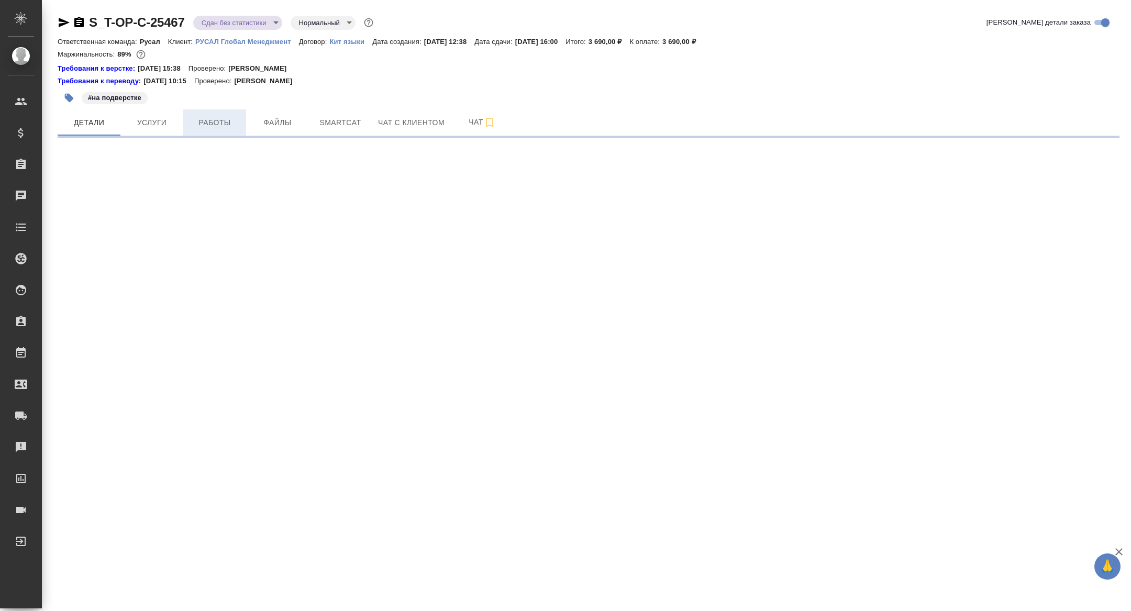
click at [214, 133] on button "Работы" at bounding box center [214, 122] width 63 height 26
select select "RU"
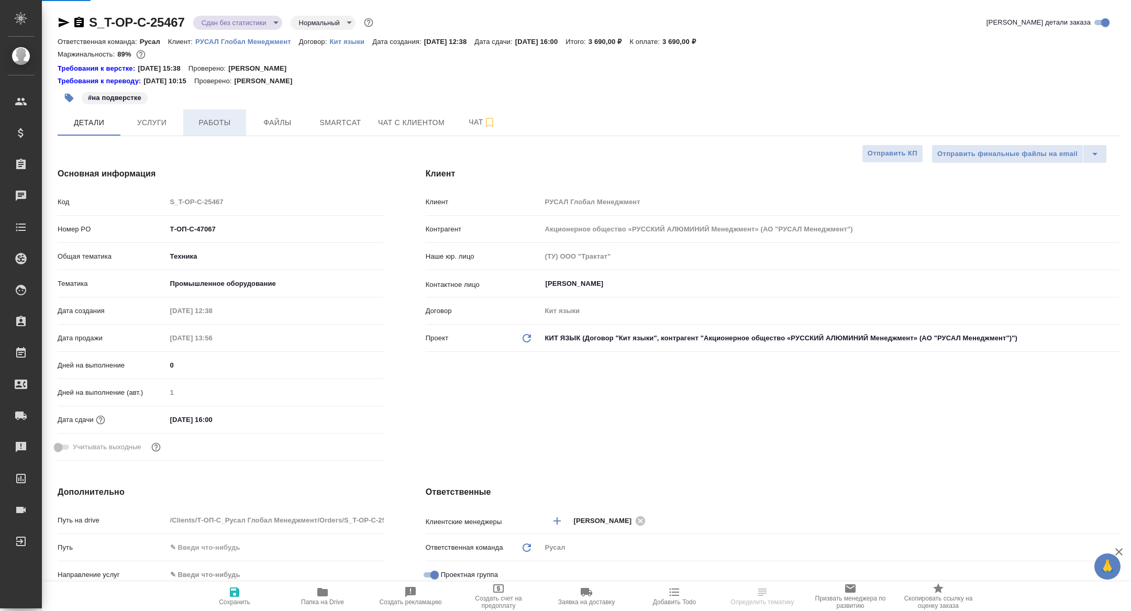
type textarea "x"
click at [213, 127] on span "Работы" at bounding box center [215, 122] width 50 height 13
type textarea "x"
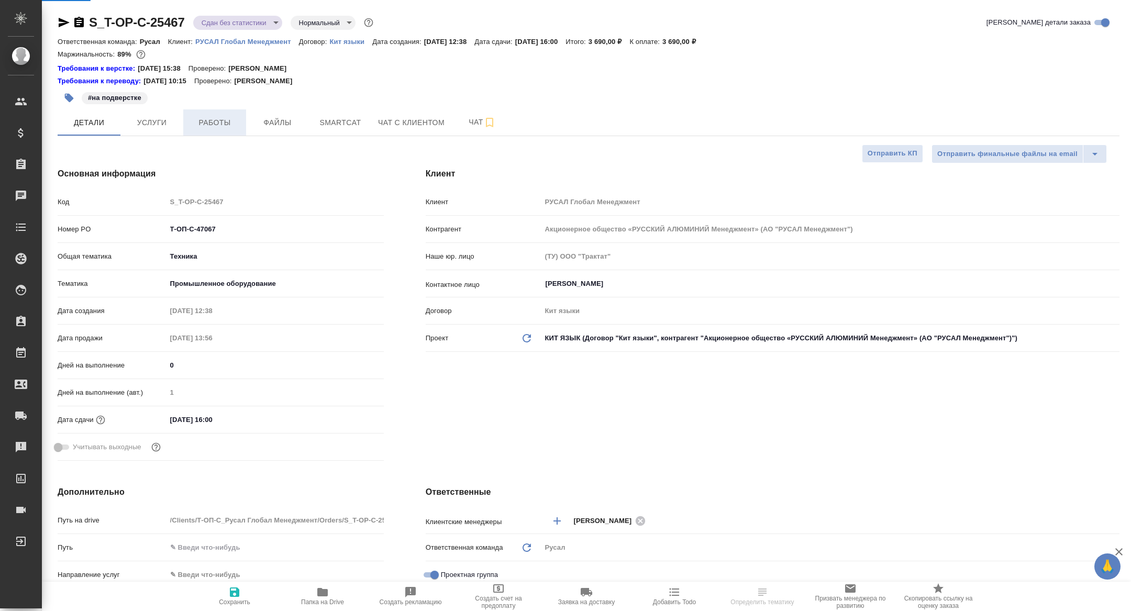
type textarea "x"
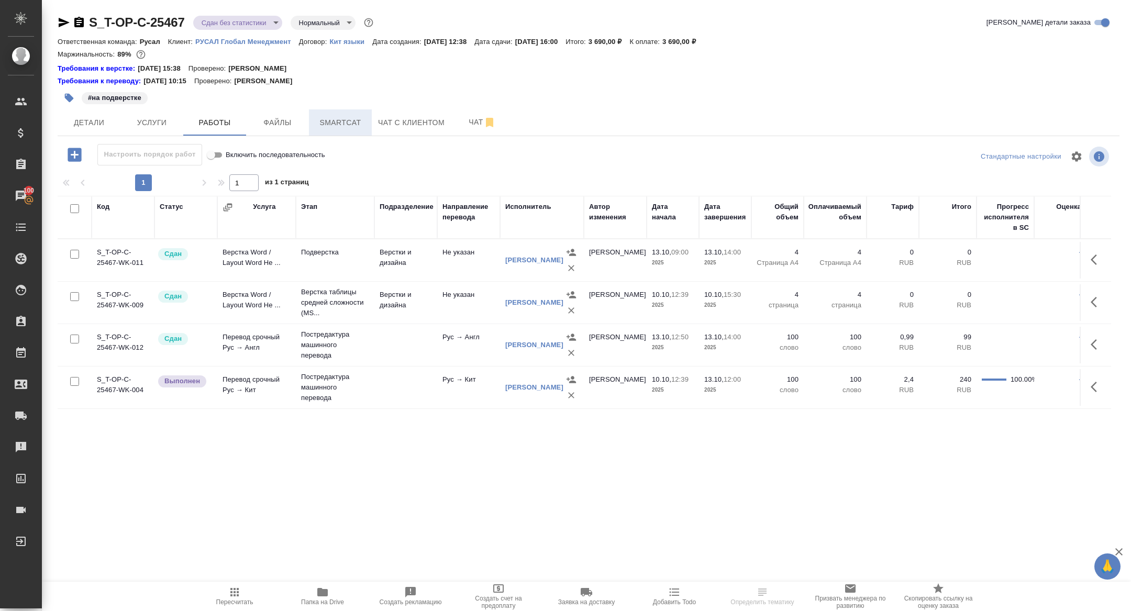
click at [329, 123] on span "Smartcat" at bounding box center [340, 122] width 50 height 13
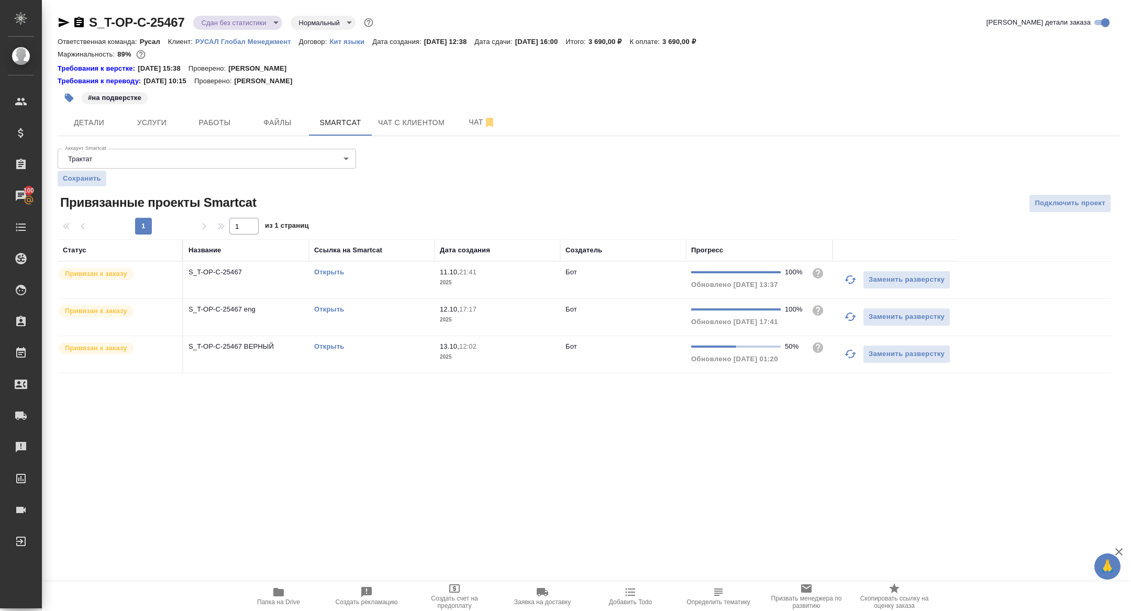
click at [331, 309] on link "Открыть" at bounding box center [329, 309] width 30 height 8
click at [335, 348] on link "Открыть" at bounding box center [329, 346] width 30 height 8
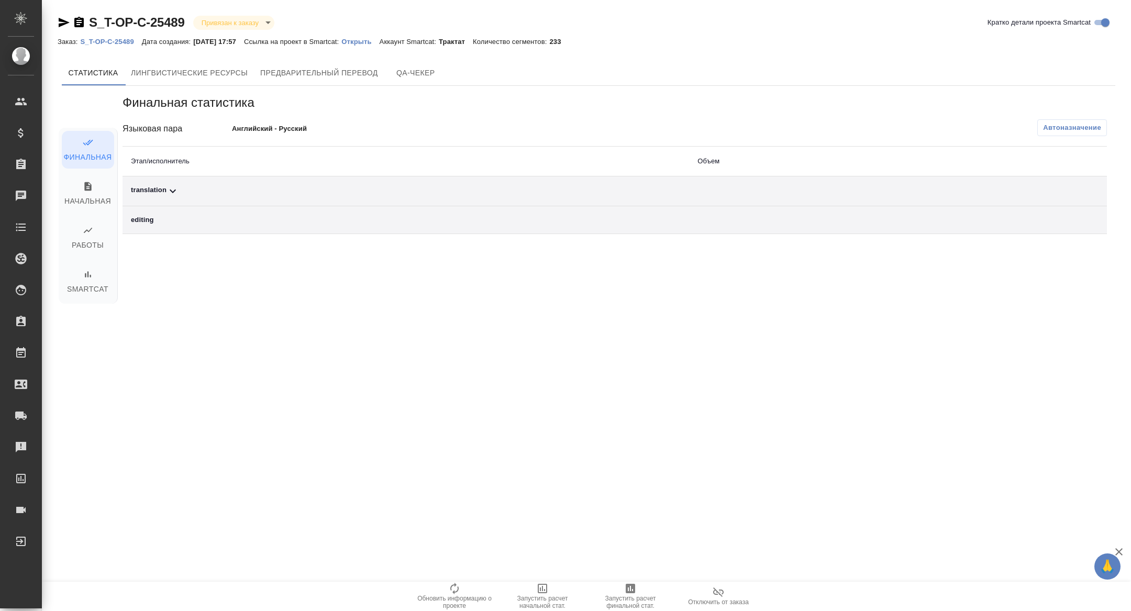
click at [191, 190] on div "translation" at bounding box center [406, 191] width 550 height 13
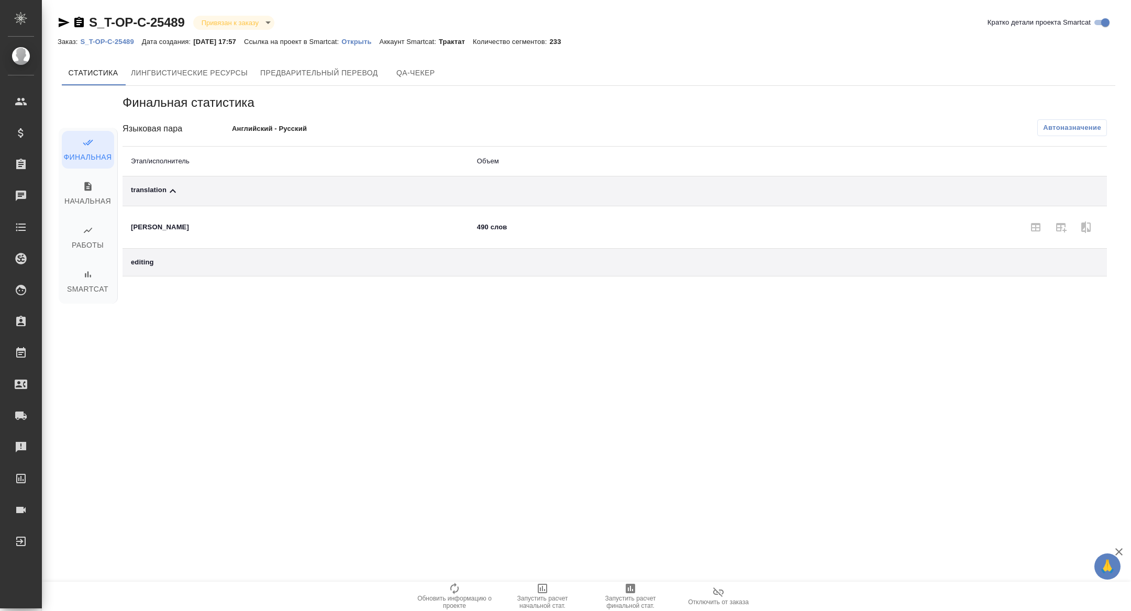
click at [191, 271] on td "editing" at bounding box center [296, 263] width 346 height 28
click at [226, 265] on div "editing" at bounding box center [295, 262] width 329 height 10
click at [1080, 126] on span "Автоназначение" at bounding box center [1072, 128] width 58 height 10
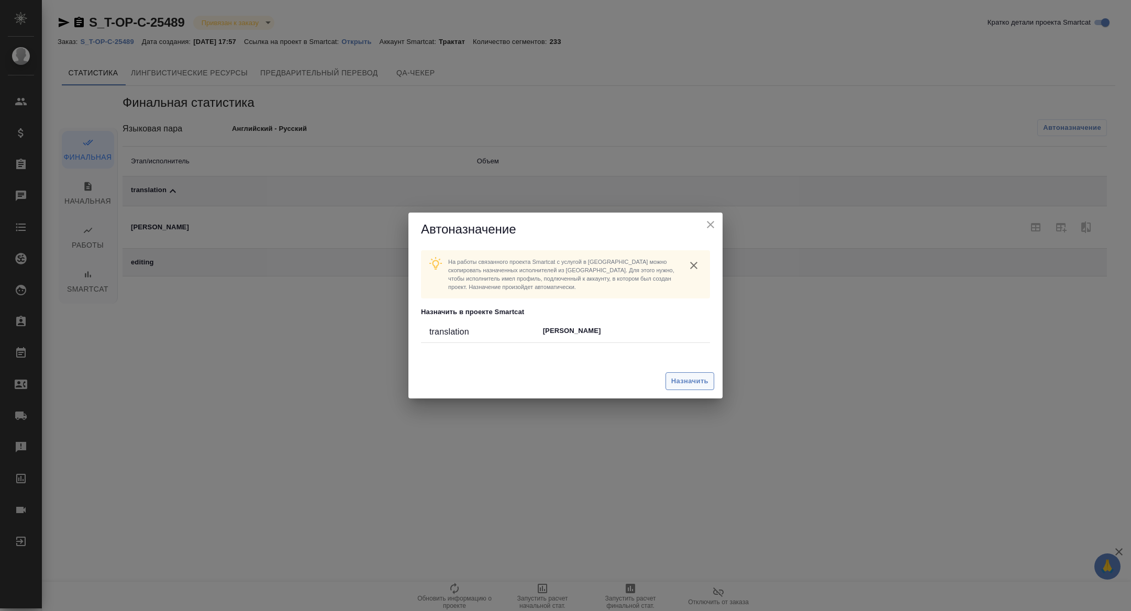
click at [682, 375] on span "Назначить" at bounding box center [689, 381] width 37 height 12
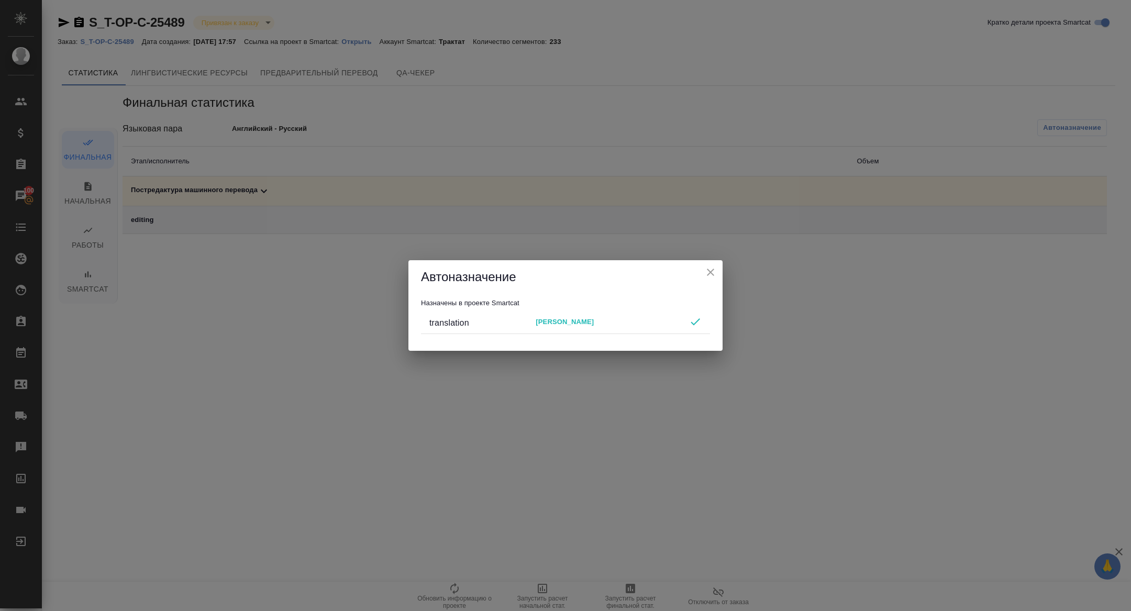
click at [712, 268] on icon "close" at bounding box center [710, 272] width 13 height 13
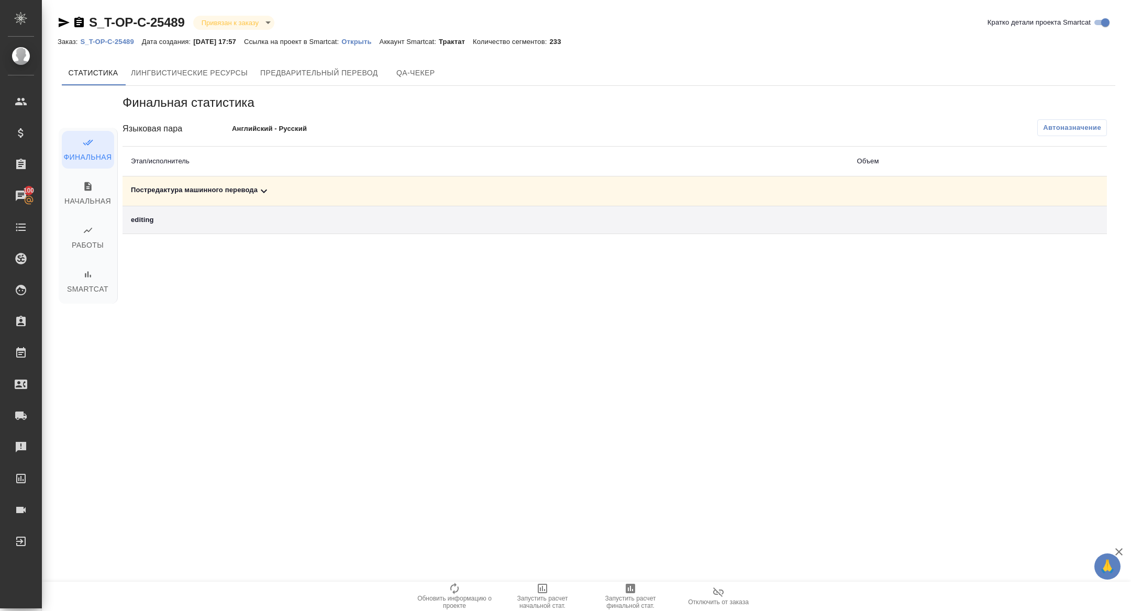
click at [270, 191] on icon at bounding box center [264, 191] width 13 height 13
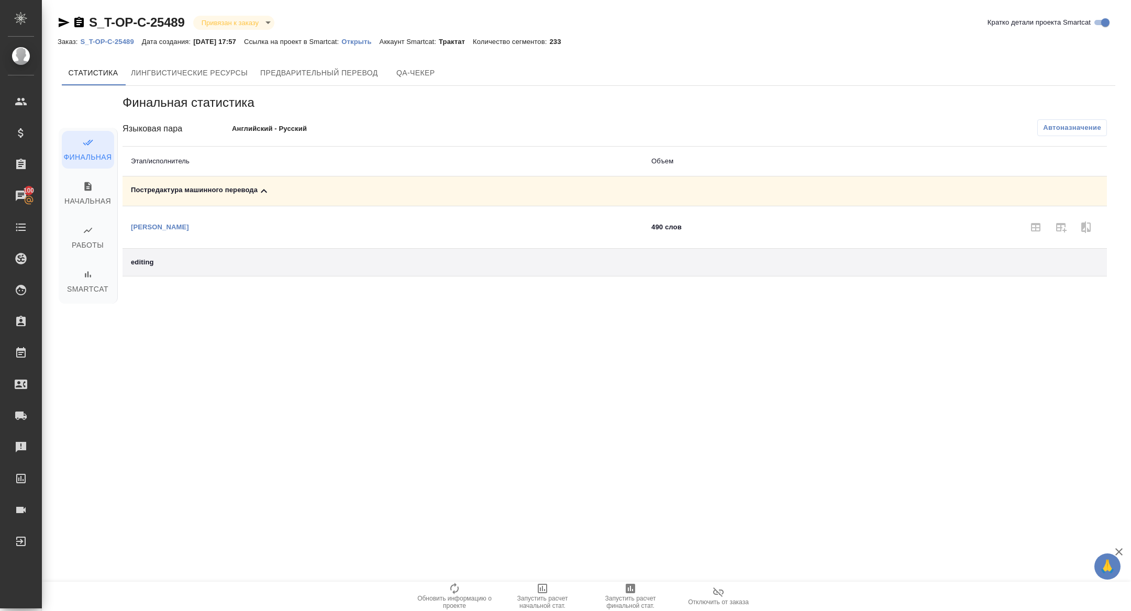
click at [643, 595] on span "Запустить расчет финальной стат." at bounding box center [630, 602] width 75 height 15
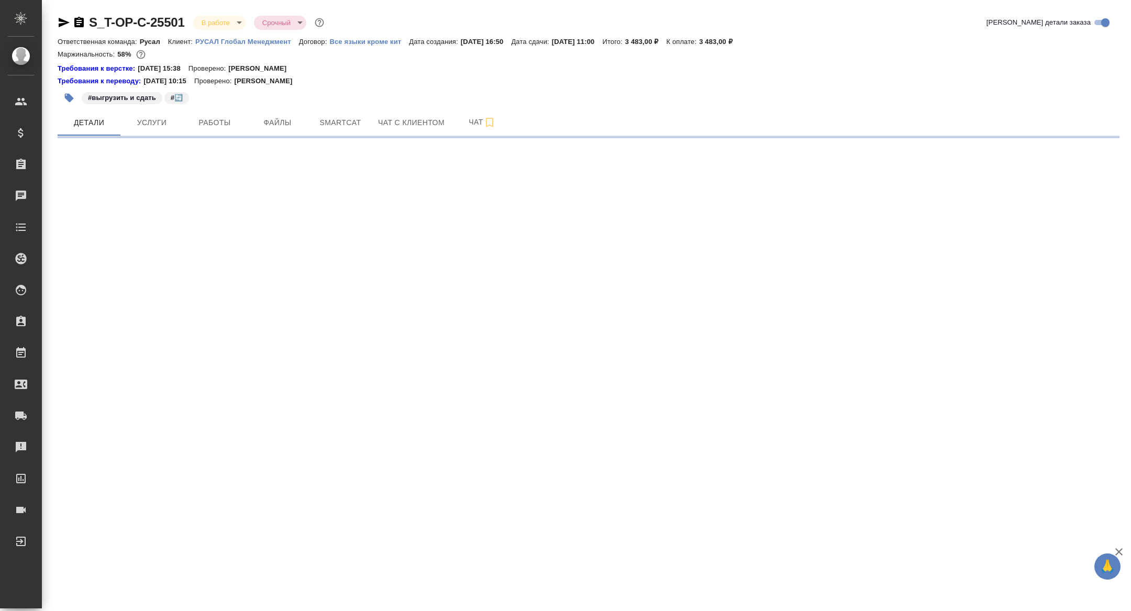
select select "RU"
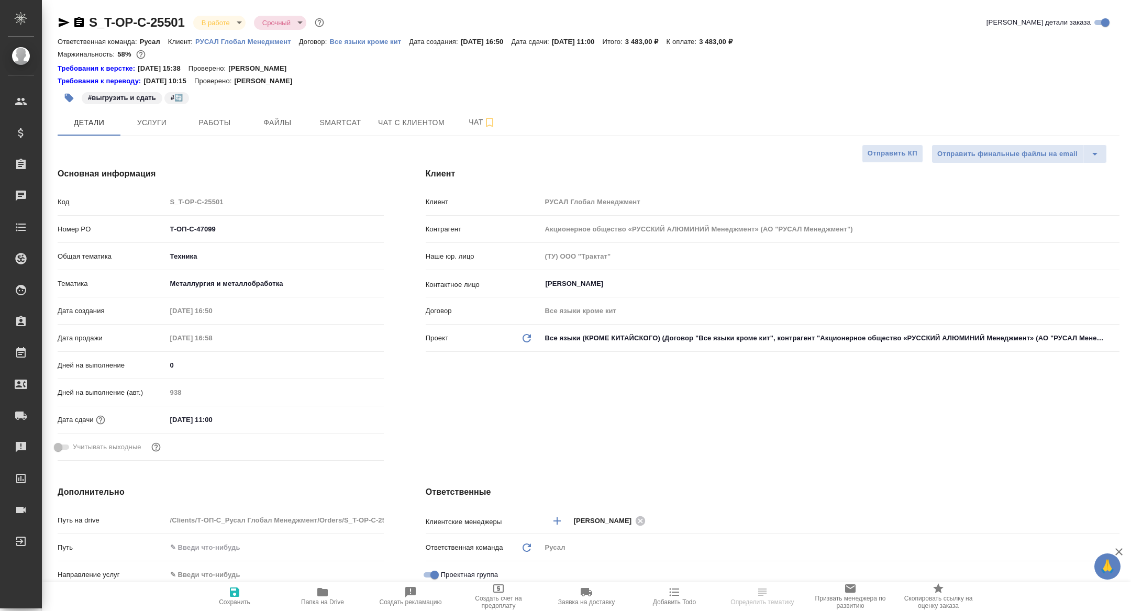
type textarea "x"
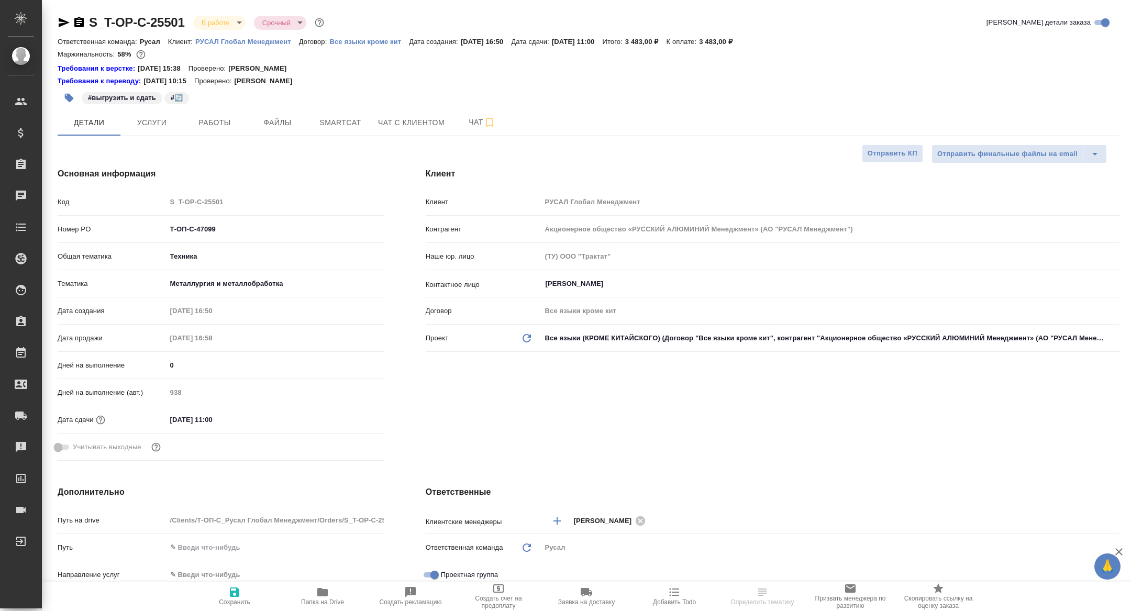
type textarea "x"
click at [220, 125] on span "Работы" at bounding box center [215, 122] width 50 height 13
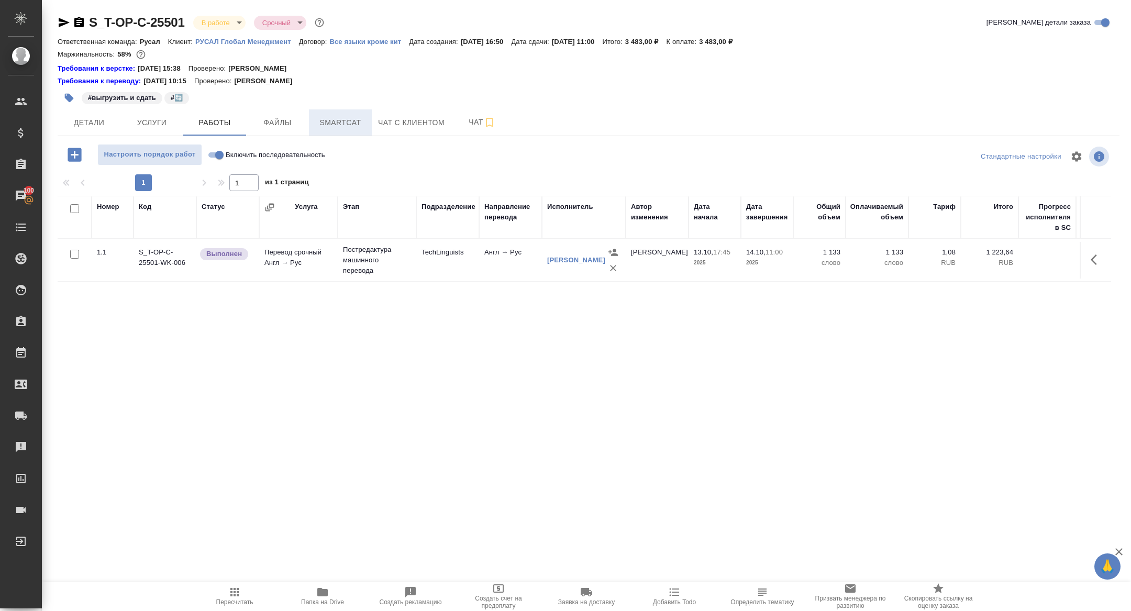
click at [345, 127] on span "Smartcat" at bounding box center [340, 122] width 50 height 13
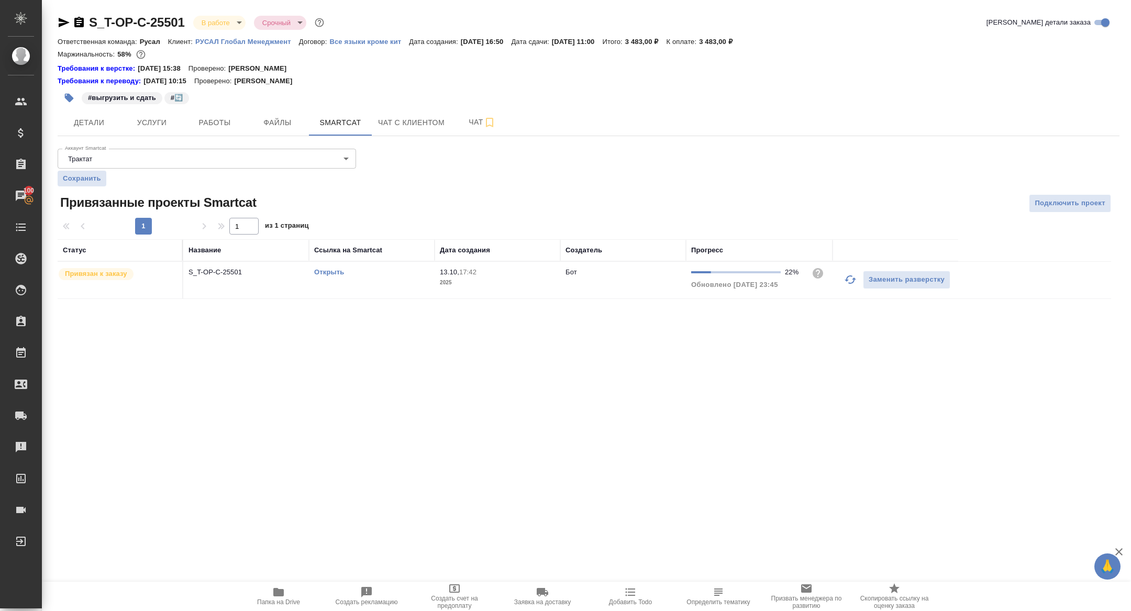
click at [333, 269] on link "Открыть" at bounding box center [329, 272] width 30 height 8
click at [288, 588] on span "Папка на Drive" at bounding box center [278, 596] width 75 height 20
click at [82, 128] on span "Детали" at bounding box center [89, 122] width 50 height 13
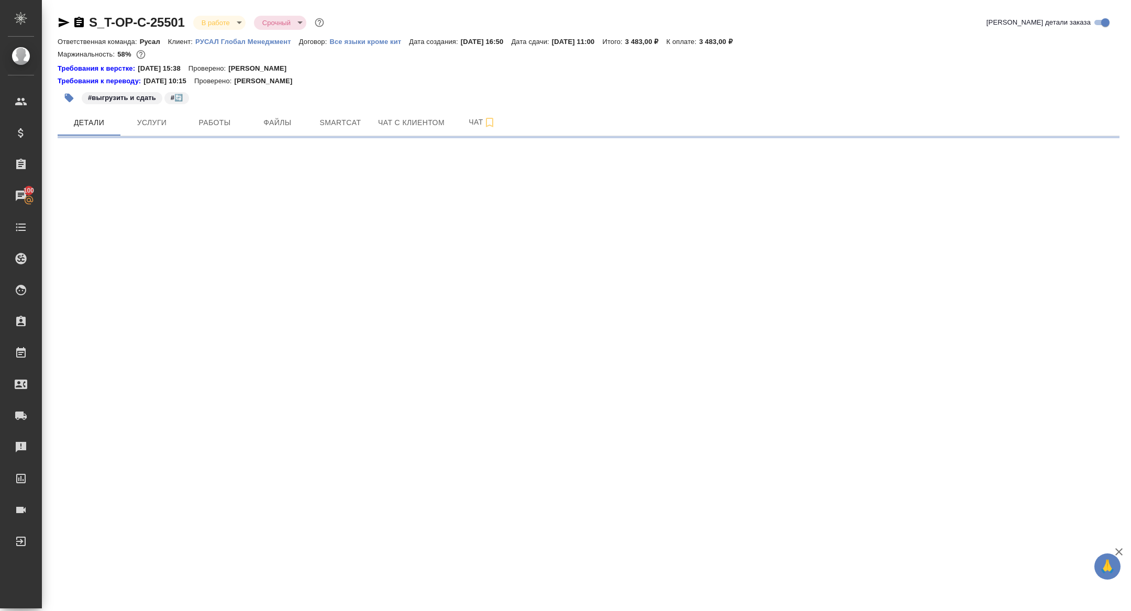
select select "RU"
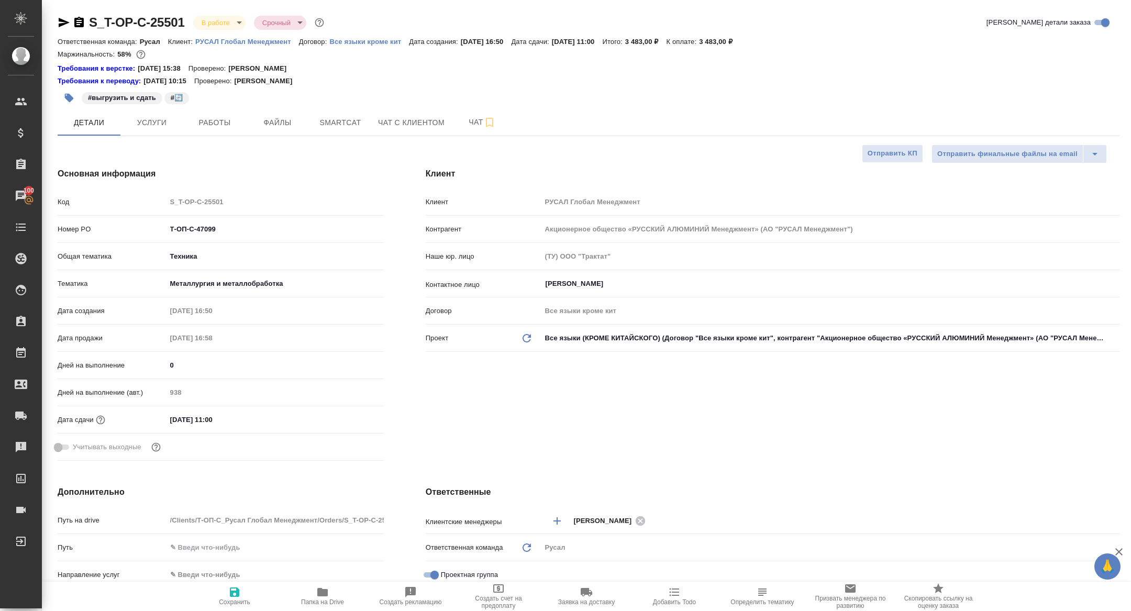
type textarea "x"
drag, startPoint x: 225, startPoint y: 231, endPoint x: 105, endPoint y: 218, distance: 120.1
click at [106, 218] on div "Код S_T-OP-C-25501 Номер PO Т-ОП-С-47099 Общая тематика Техника tech Тематика М…" at bounding box center [221, 329] width 326 height 272
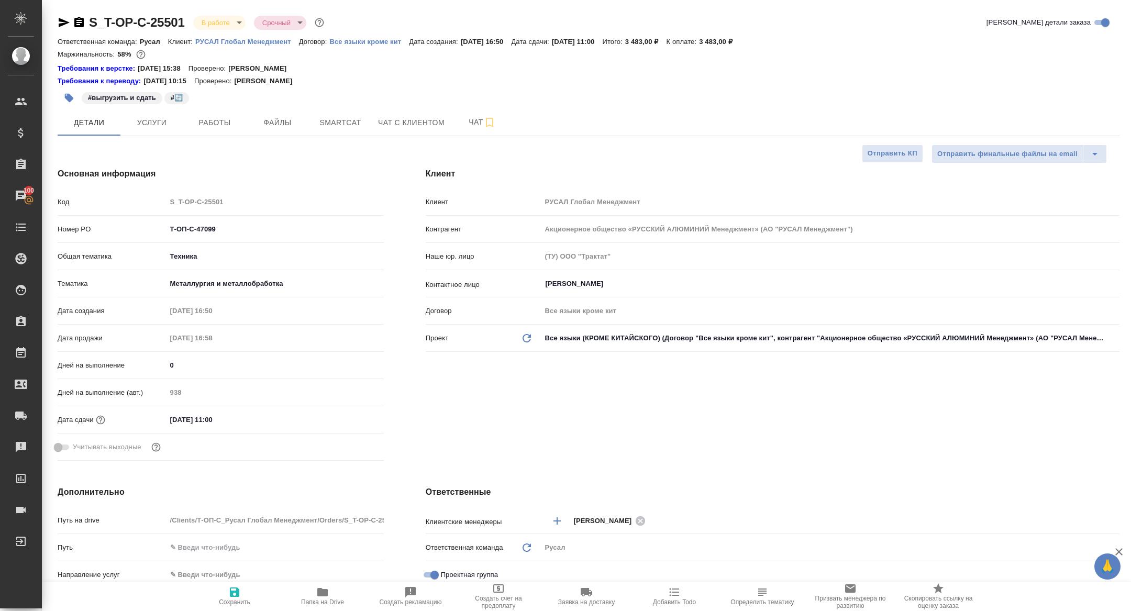
type textarea "x"
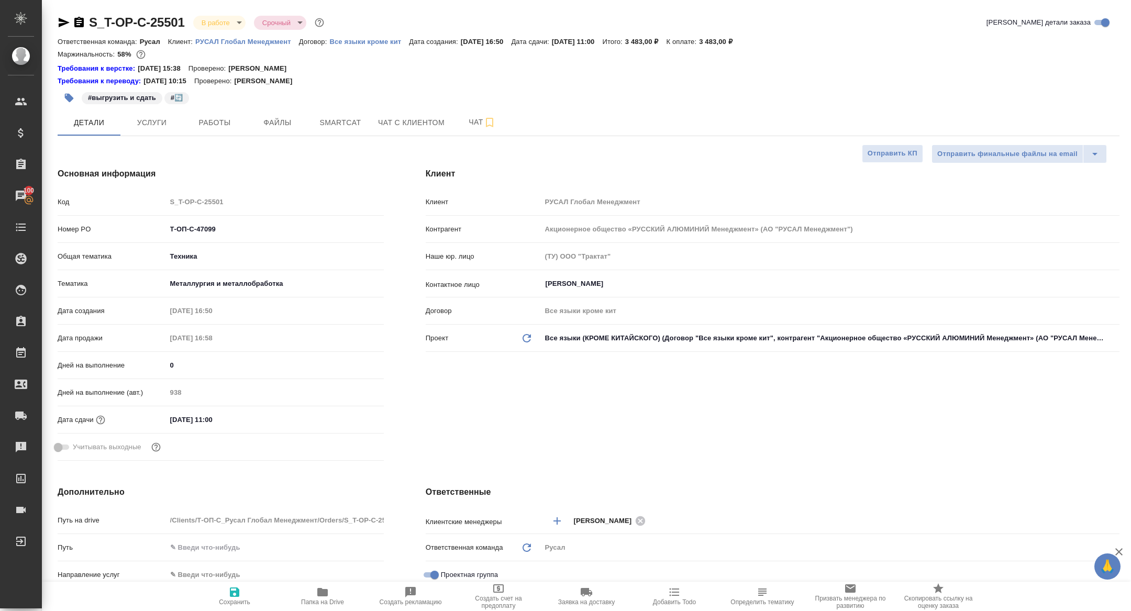
type textarea "x"
click at [202, 21] on body "🙏 .cls-1 fill:#fff; AWATERA Zhuravleva Alexandra Клиенты Спецификации Заказы 10…" at bounding box center [565, 305] width 1131 height 611
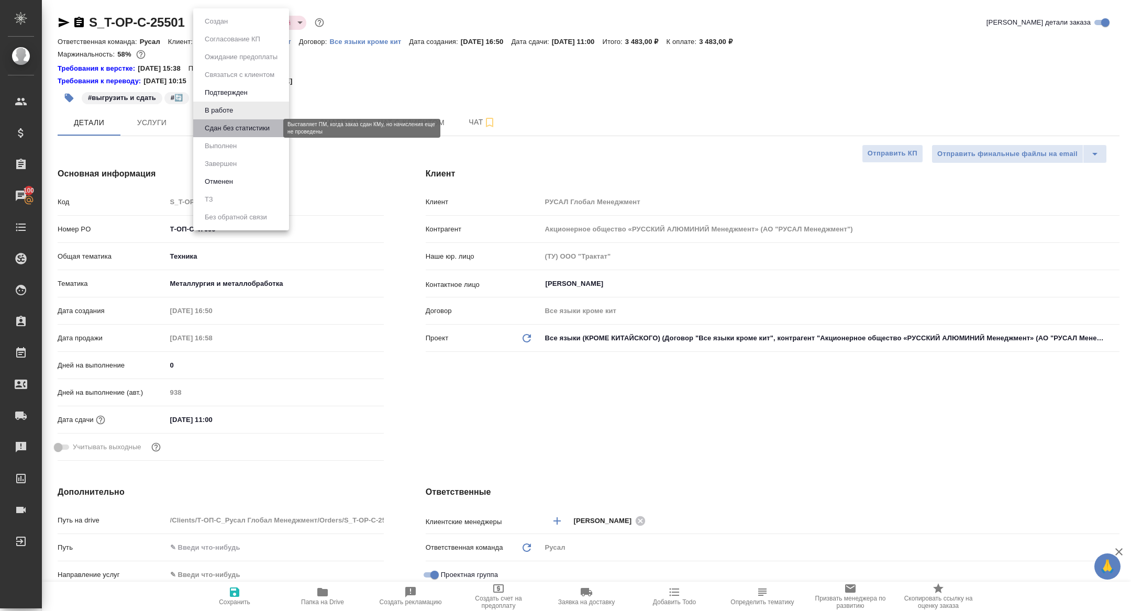
click at [255, 127] on button "Сдан без статистики" at bounding box center [237, 129] width 71 height 12
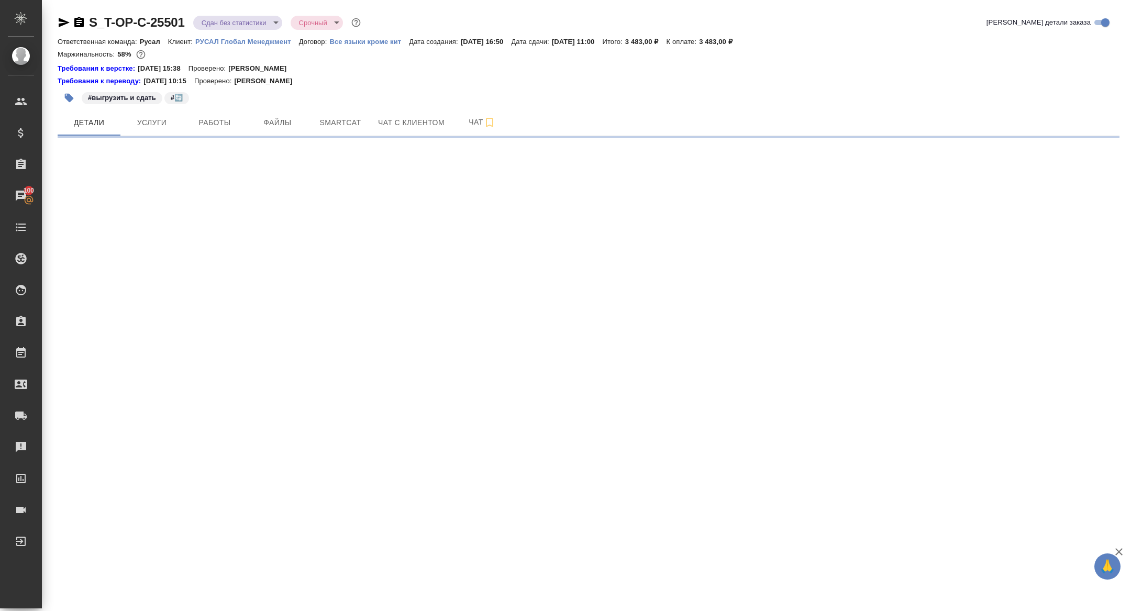
select select "RU"
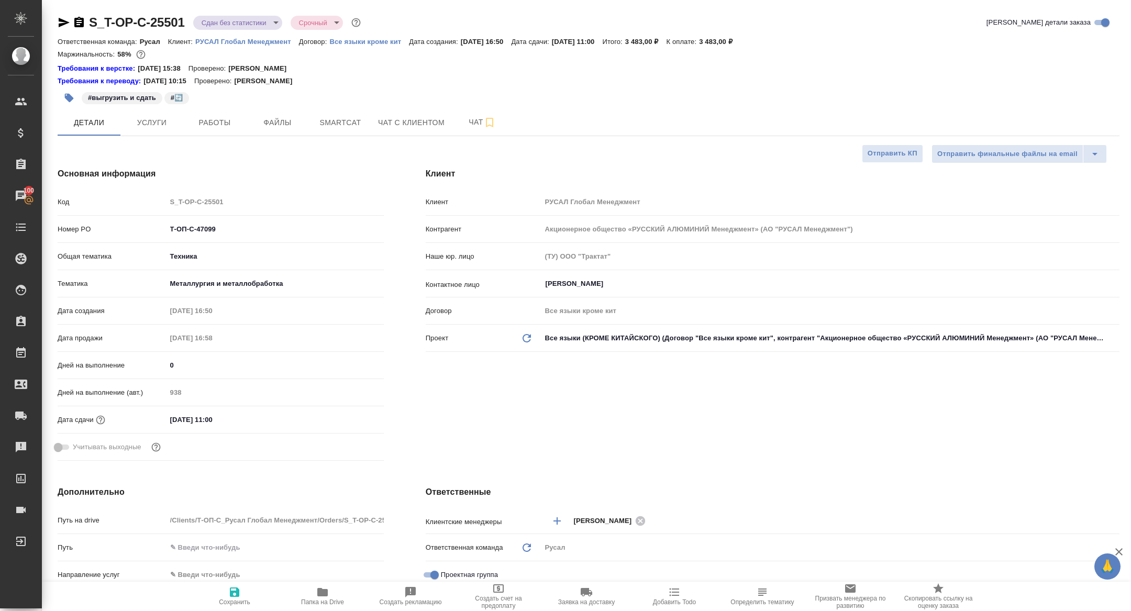
type textarea "x"
click at [201, 108] on div "#выгрузить и сдать #🔄️" at bounding box center [412, 97] width 708 height 23
click at [206, 114] on button "Работы" at bounding box center [214, 122] width 63 height 26
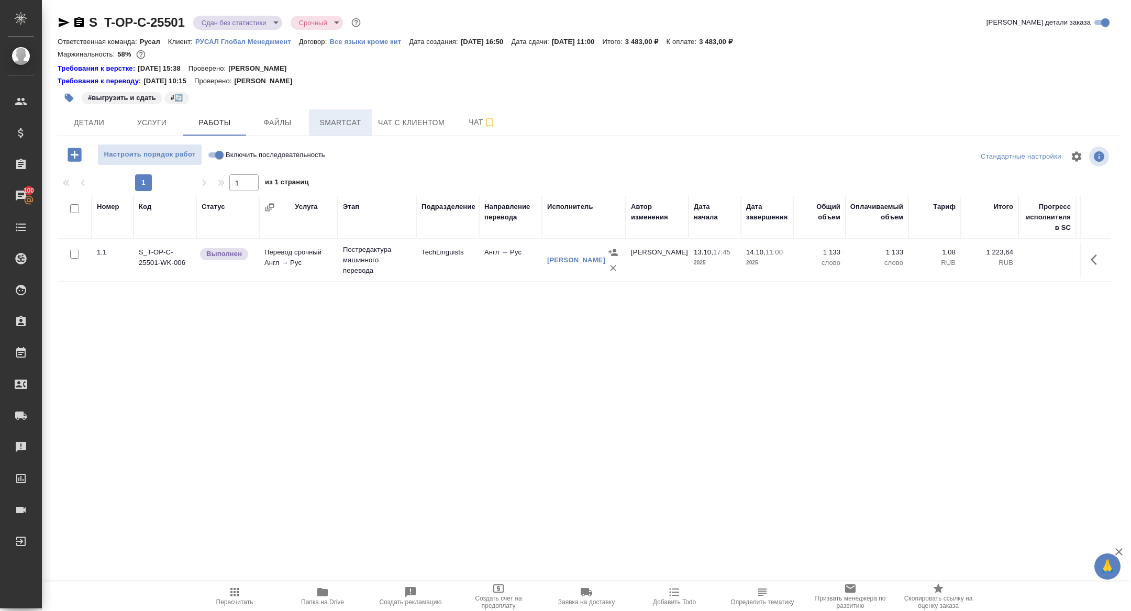
click at [342, 126] on span "Smartcat" at bounding box center [340, 122] width 50 height 13
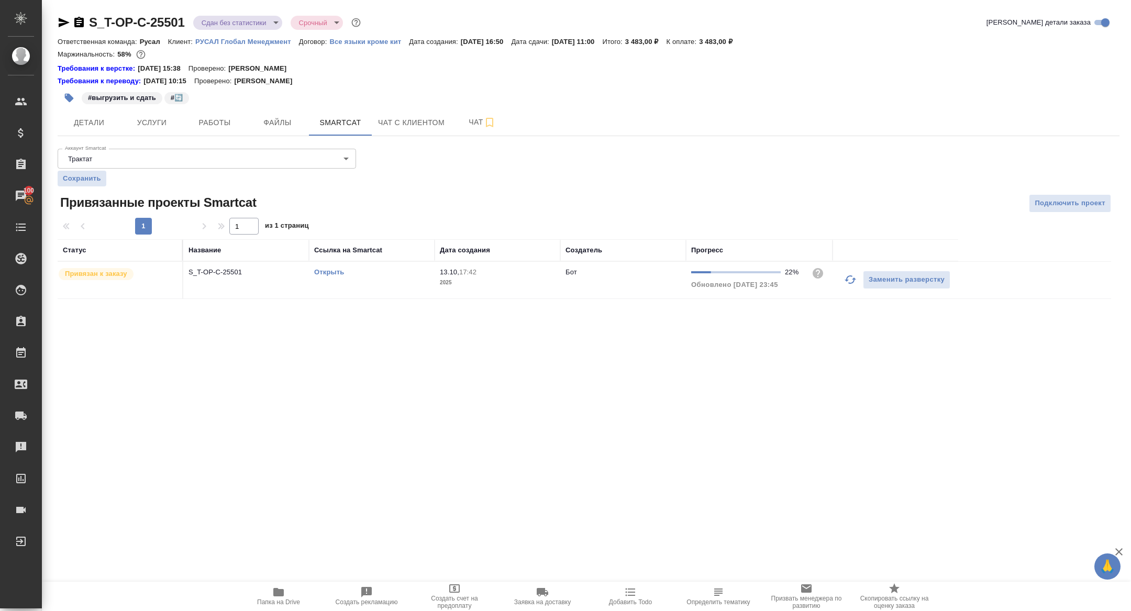
click at [213, 274] on p "S_T-OP-C-25501" at bounding box center [246, 272] width 115 height 10
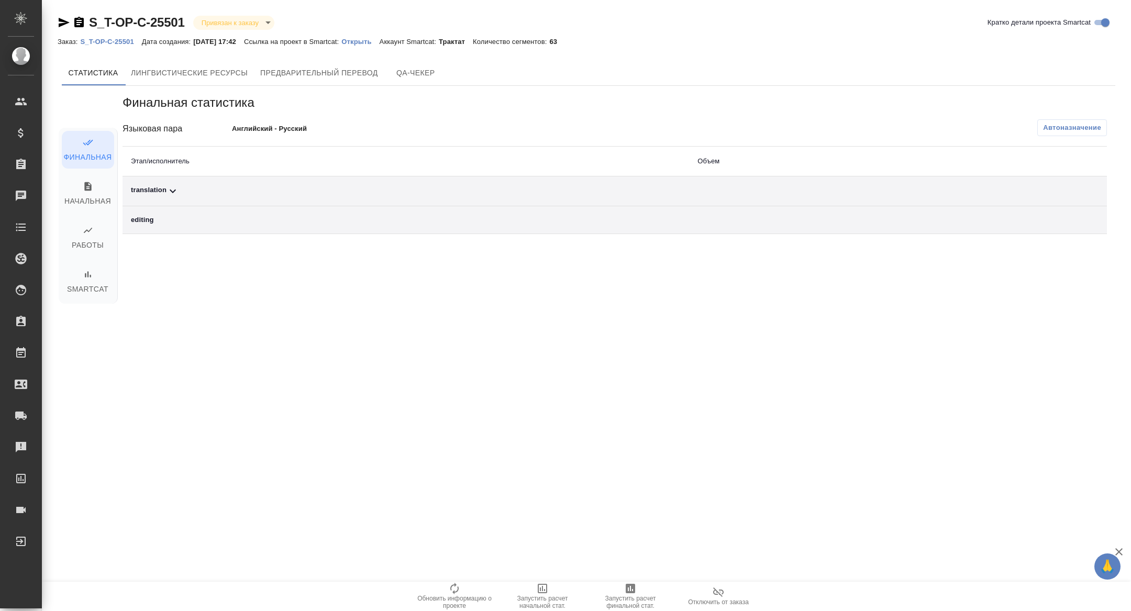
click at [203, 193] on div "translation" at bounding box center [406, 191] width 550 height 13
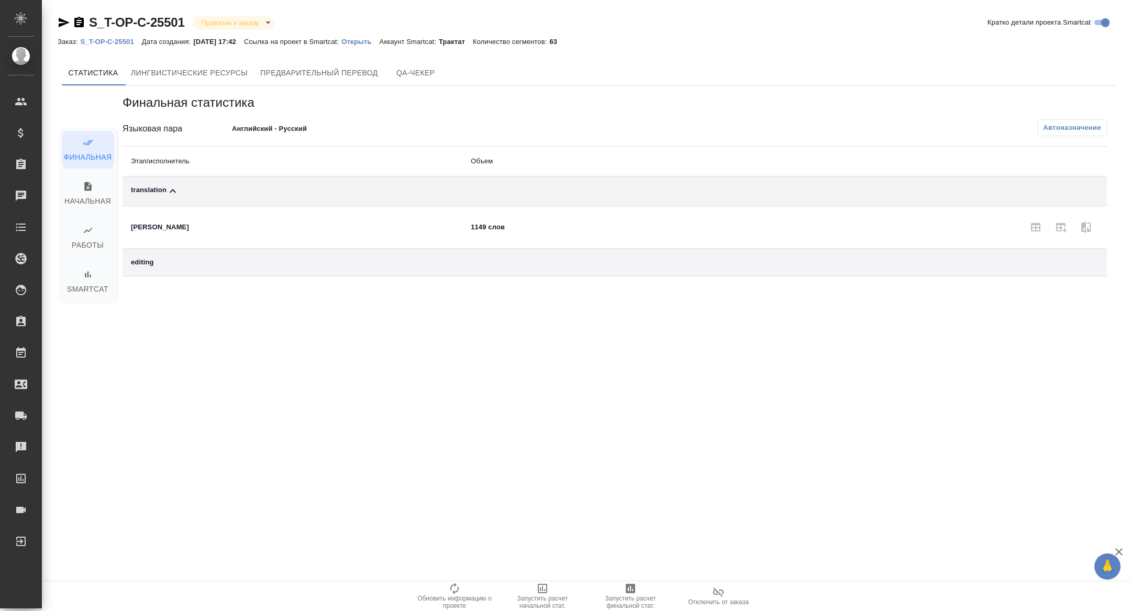
click at [1096, 118] on div "Финальная статистика Языковая пара Английский - Русский Автоназначение Этап/исп…" at bounding box center [615, 185] width 984 height 182
click at [1087, 124] on span "Автоназначение" at bounding box center [1072, 128] width 58 height 10
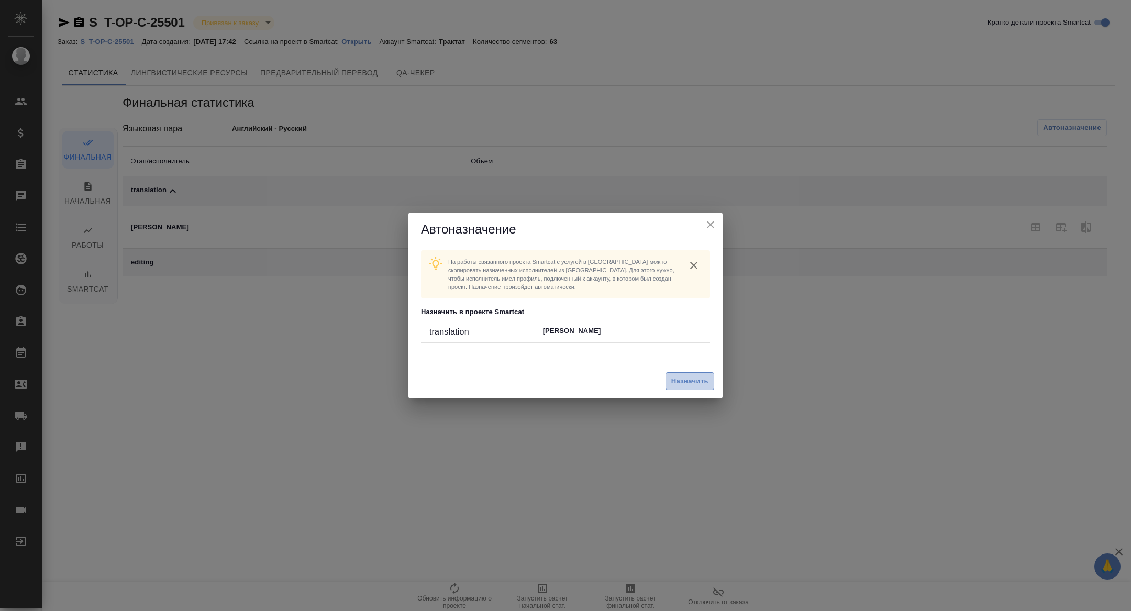
click at [672, 372] on button "Назначить" at bounding box center [690, 381] width 49 height 18
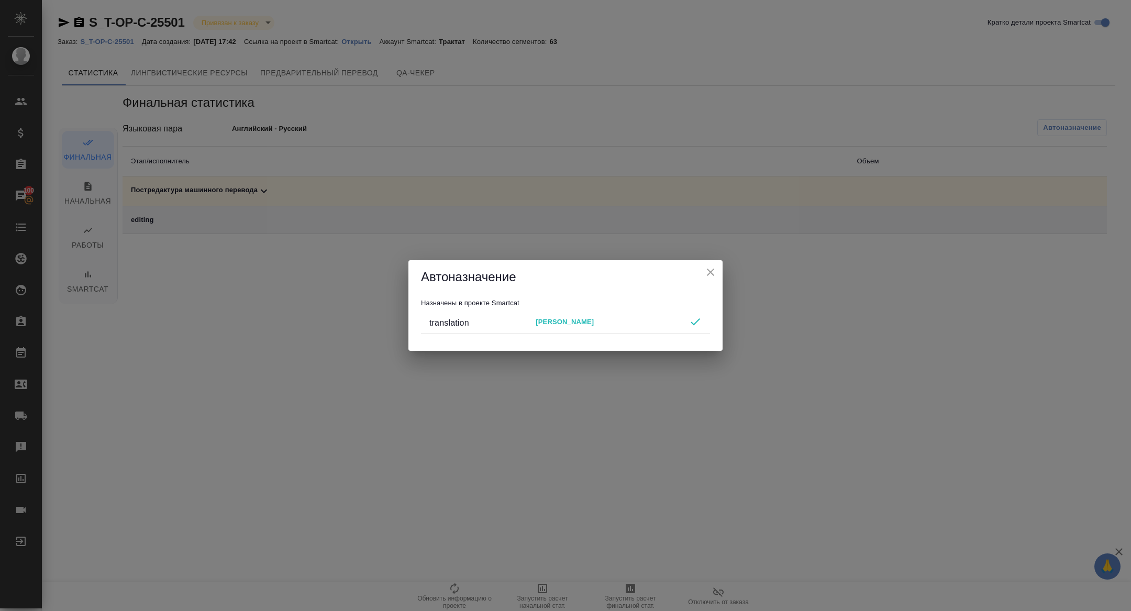
click at [712, 270] on icon "close" at bounding box center [710, 272] width 7 height 7
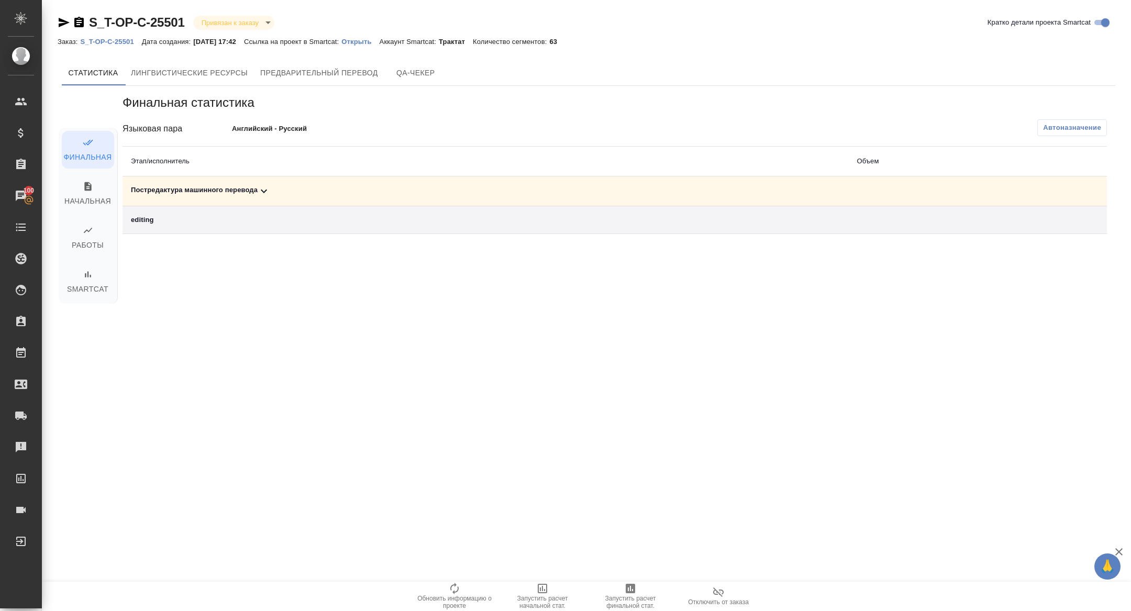
click at [304, 187] on div "Постредактура машинного перевода" at bounding box center [485, 191] width 709 height 13
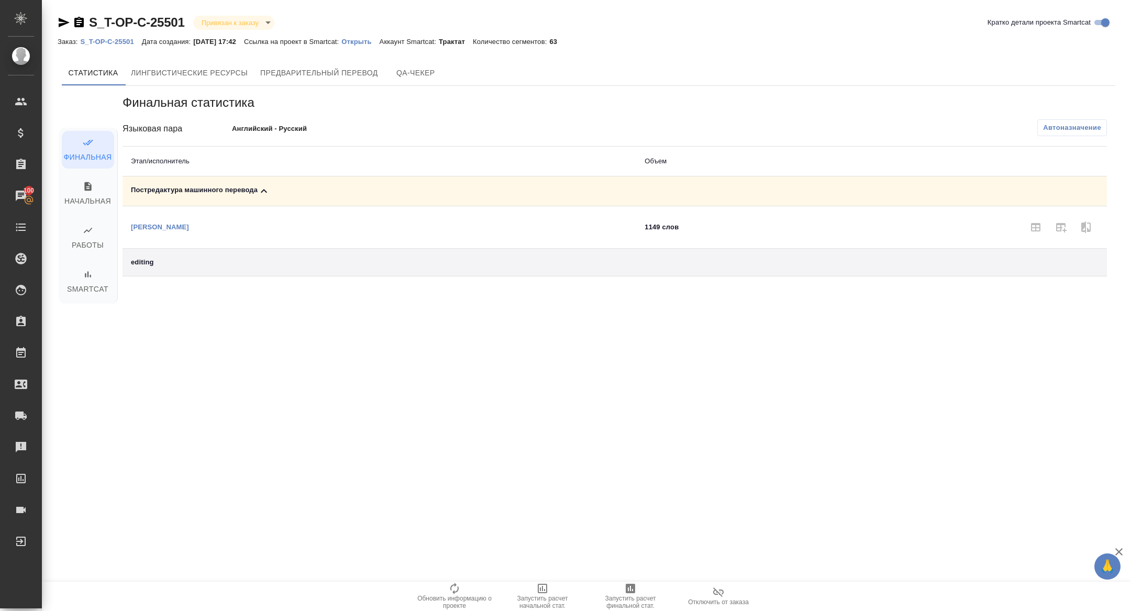
click at [624, 586] on icon "button" at bounding box center [630, 588] width 13 height 13
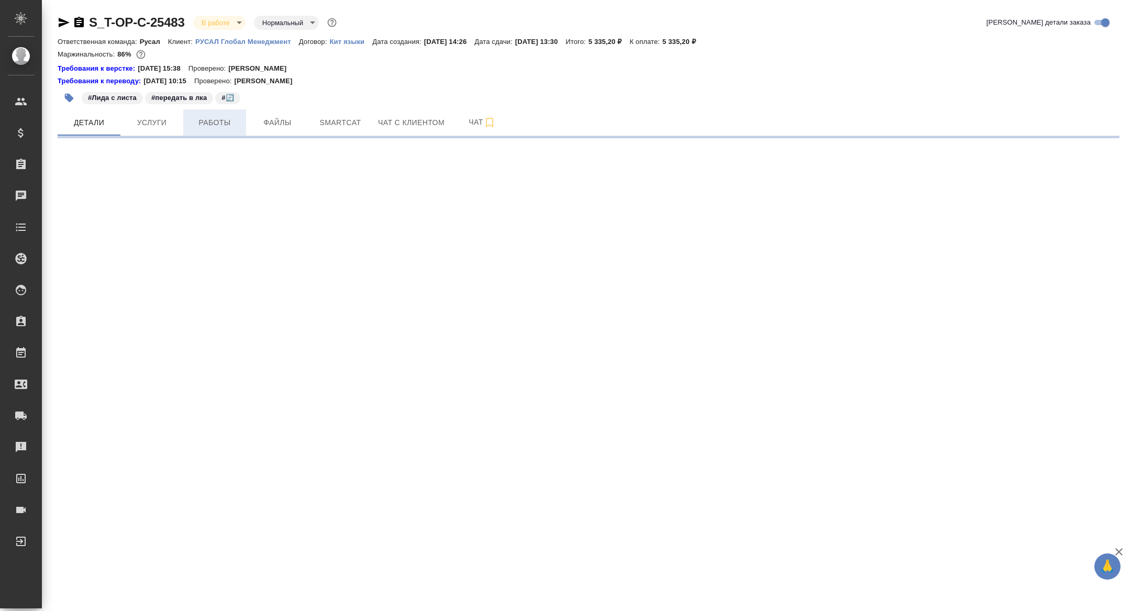
select select "RU"
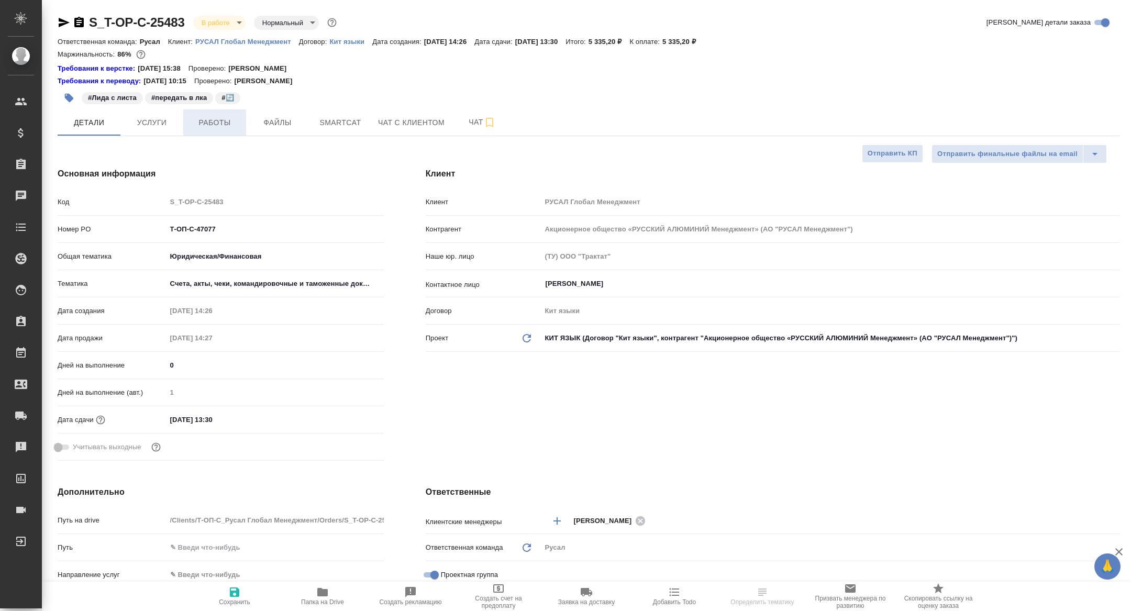
click at [221, 116] on span "Работы" at bounding box center [215, 122] width 50 height 13
type textarea "x"
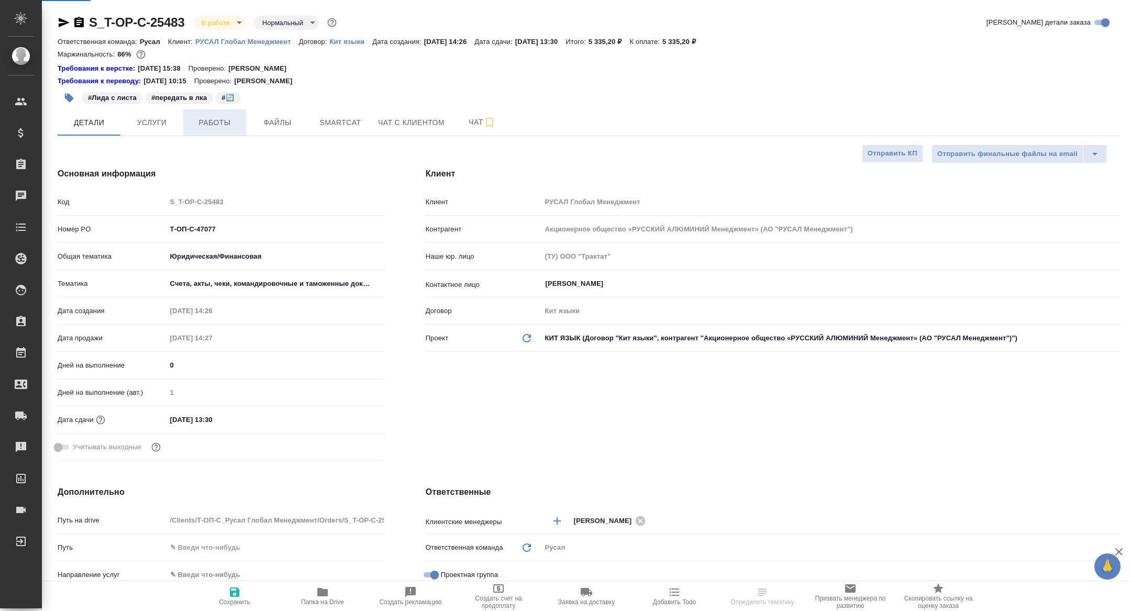
type textarea "x"
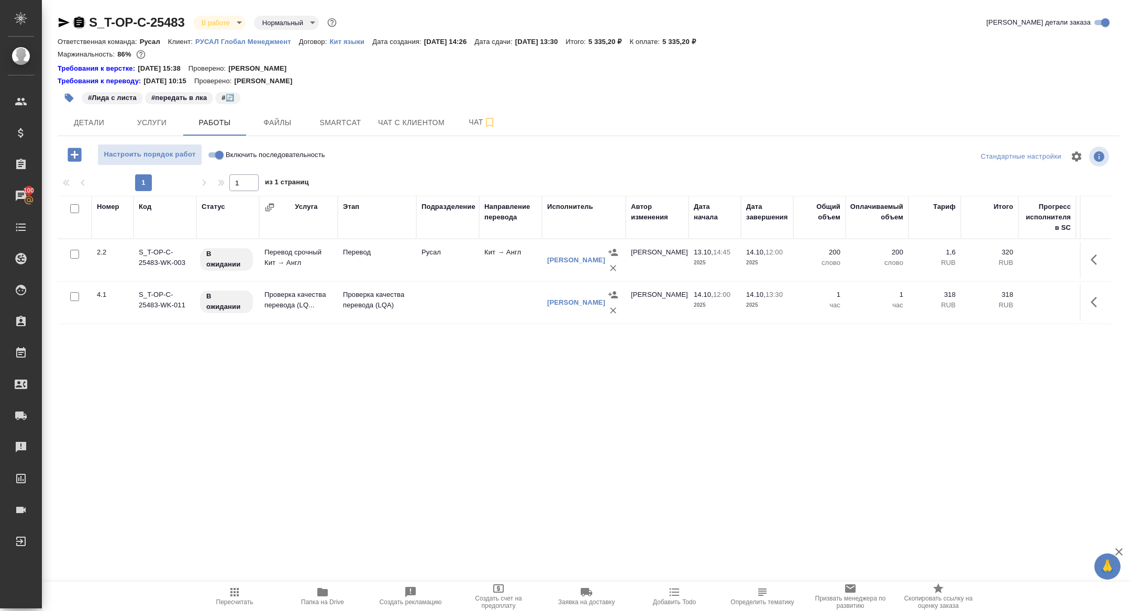
click at [76, 24] on icon "button" at bounding box center [78, 22] width 9 height 10
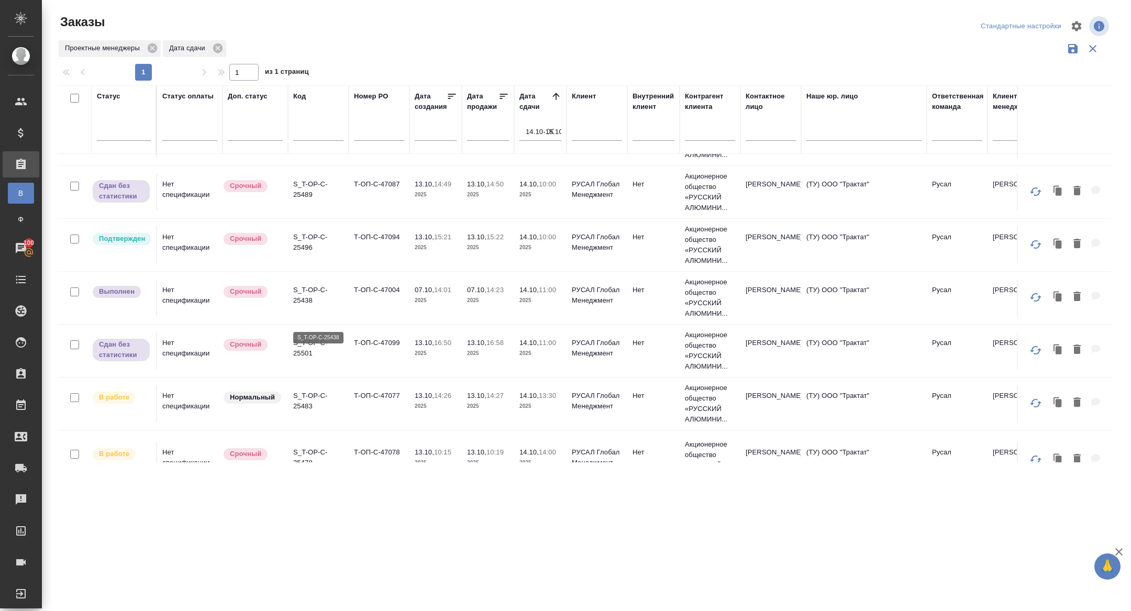
scroll to position [96, 0]
click at [125, 136] on div at bounding box center [124, 130] width 54 height 15
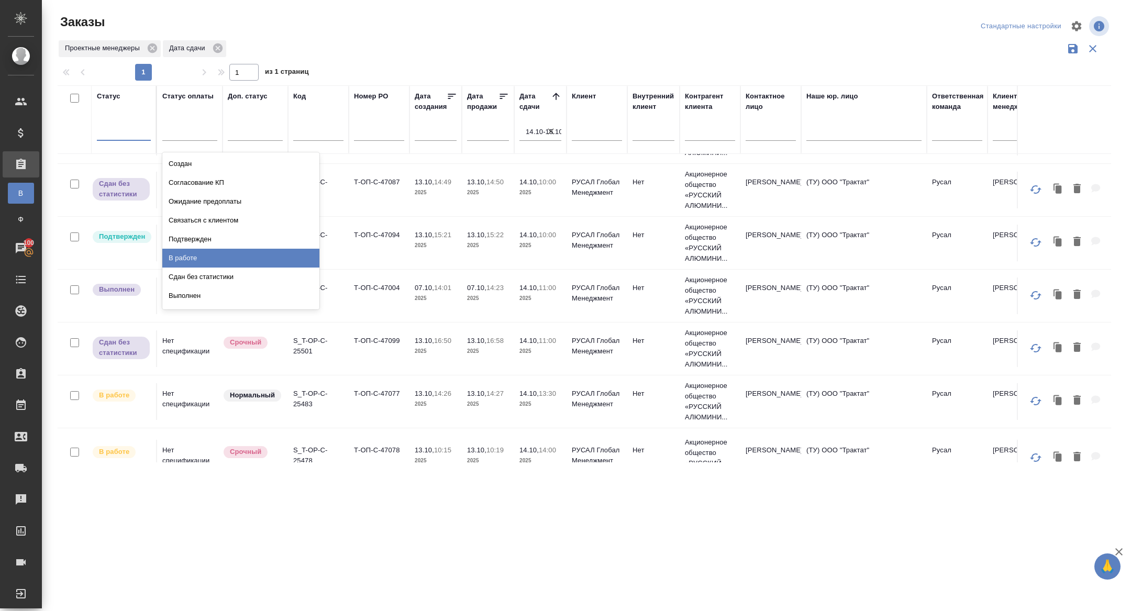
click at [182, 254] on div "В работе" at bounding box center [240, 258] width 157 height 19
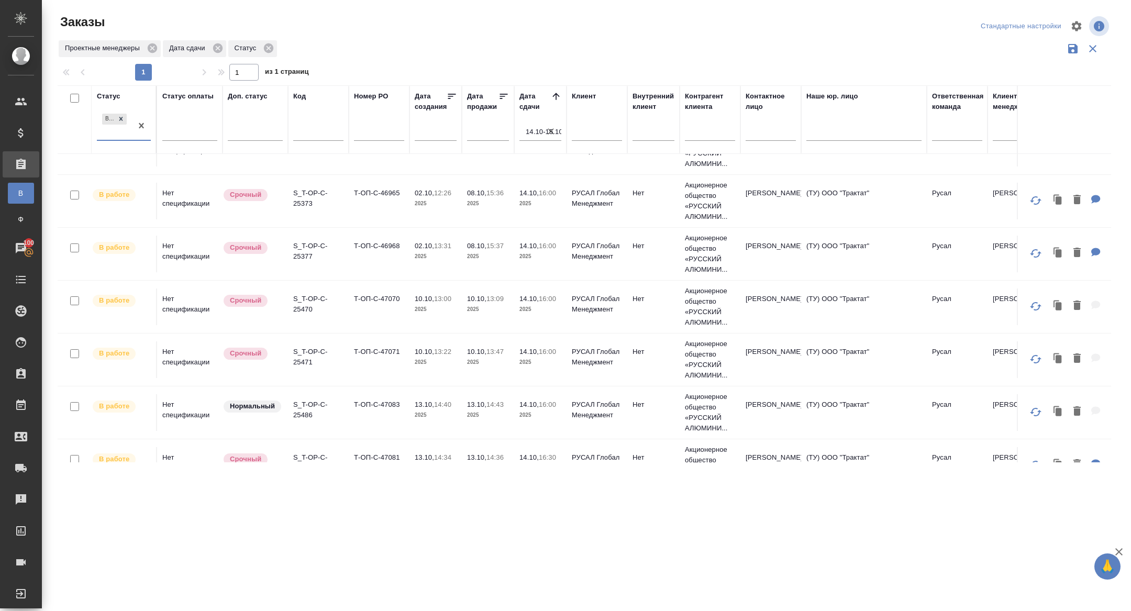
scroll to position [279, 0]
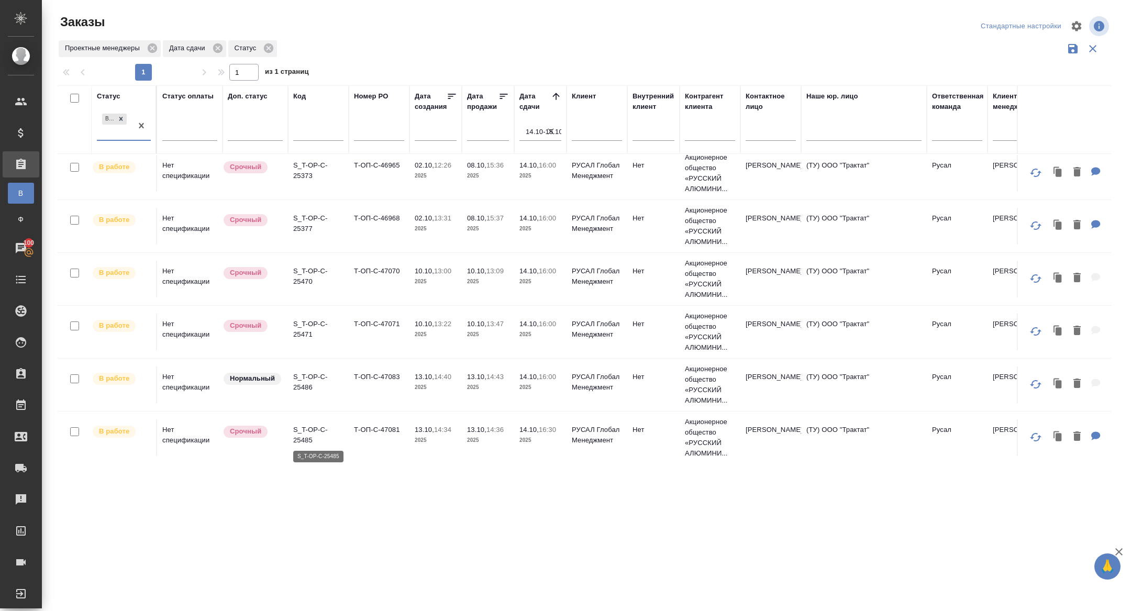
click at [308, 440] on p "S_T-OP-C-25485" at bounding box center [318, 435] width 50 height 21
click at [307, 379] on p "S_T-OP-C-25486" at bounding box center [318, 382] width 50 height 21
click at [305, 329] on p "S_T-OP-C-25471" at bounding box center [318, 329] width 50 height 21
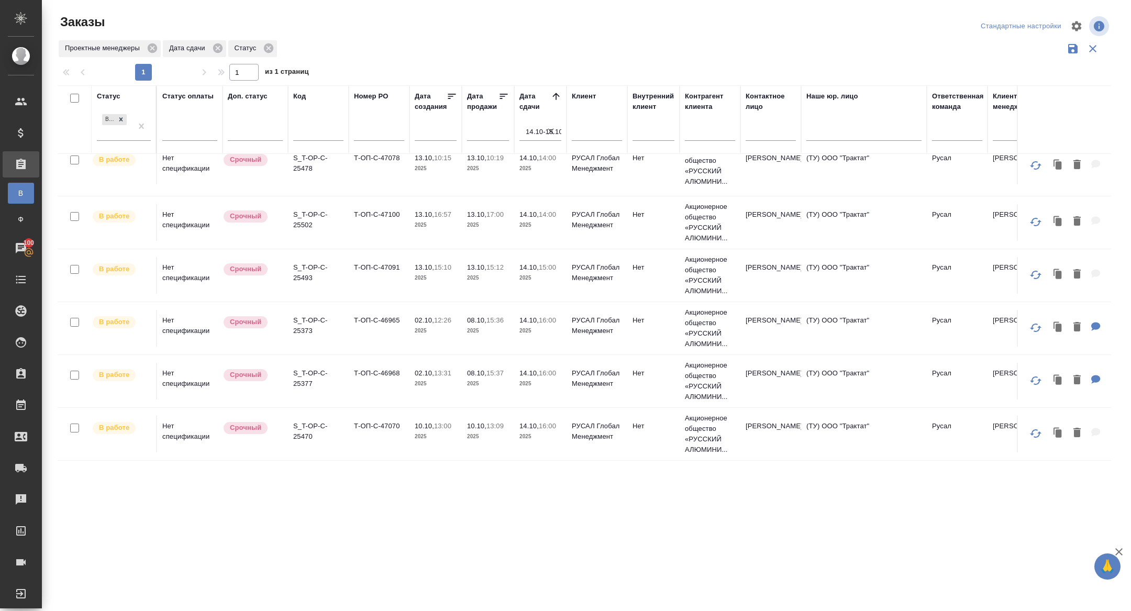
scroll to position [122, 0]
click at [309, 439] on p "S_T-OP-C-25470" at bounding box center [318, 433] width 50 height 21
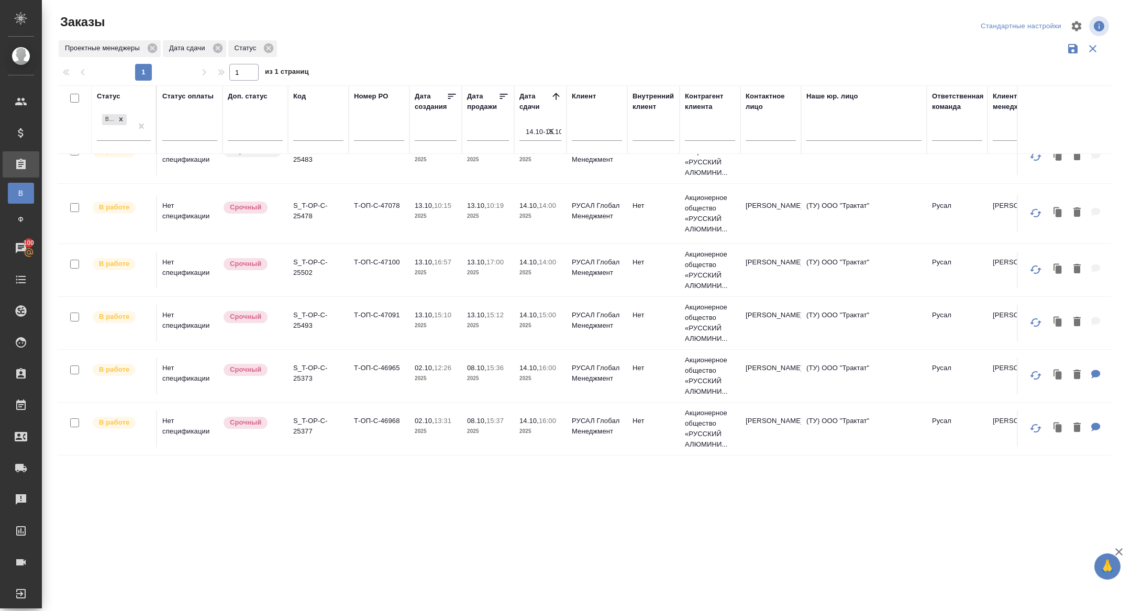
scroll to position [75, 0]
click at [302, 430] on p "S_T-OP-C-25377" at bounding box center [318, 427] width 50 height 21
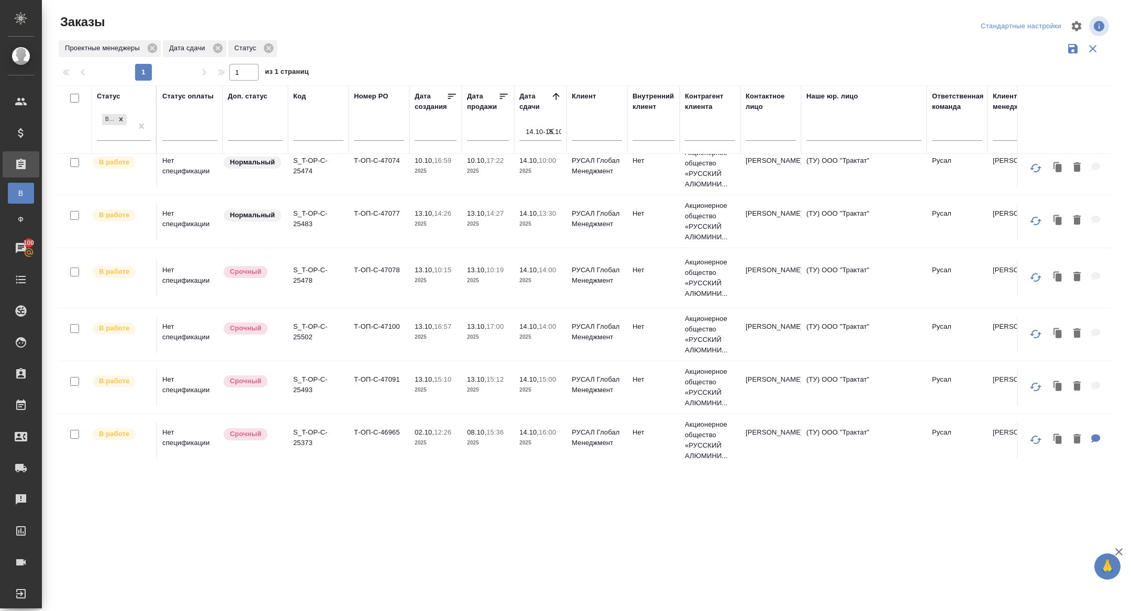
scroll to position [9, 0]
click at [305, 440] on p "S_T-OP-C-25373" at bounding box center [318, 440] width 50 height 21
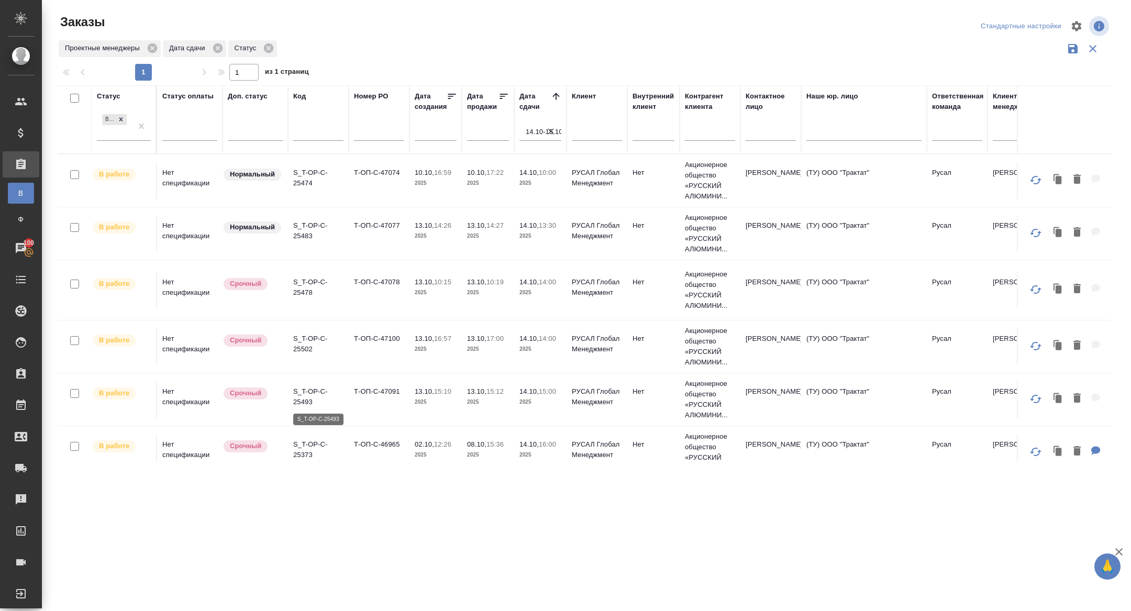
click at [301, 401] on p "S_T-OP-C-25493" at bounding box center [318, 396] width 50 height 21
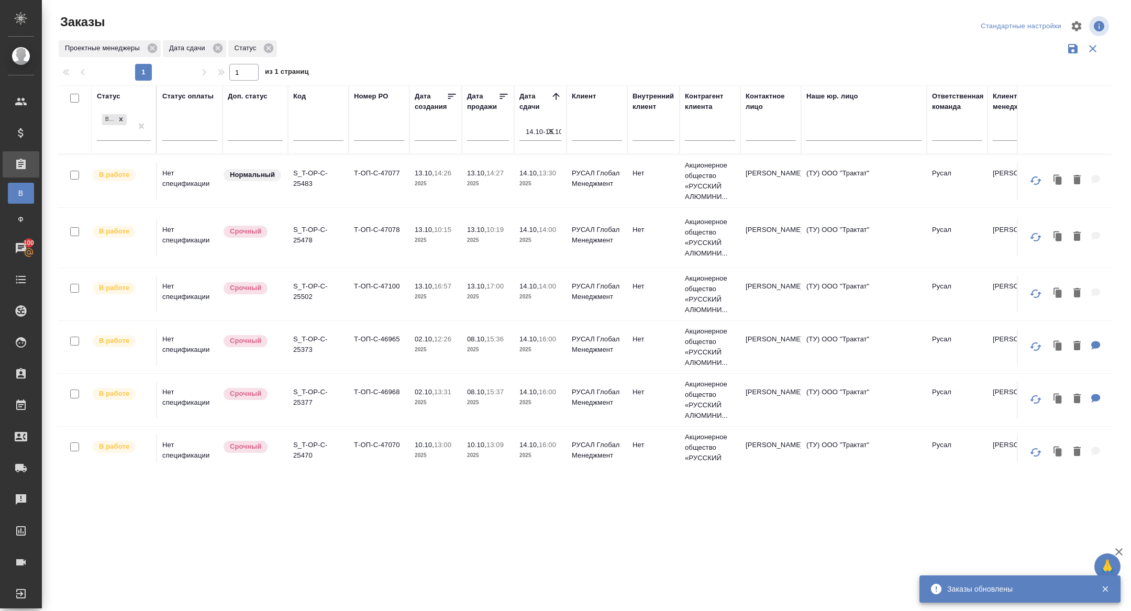
scroll to position [60, 0]
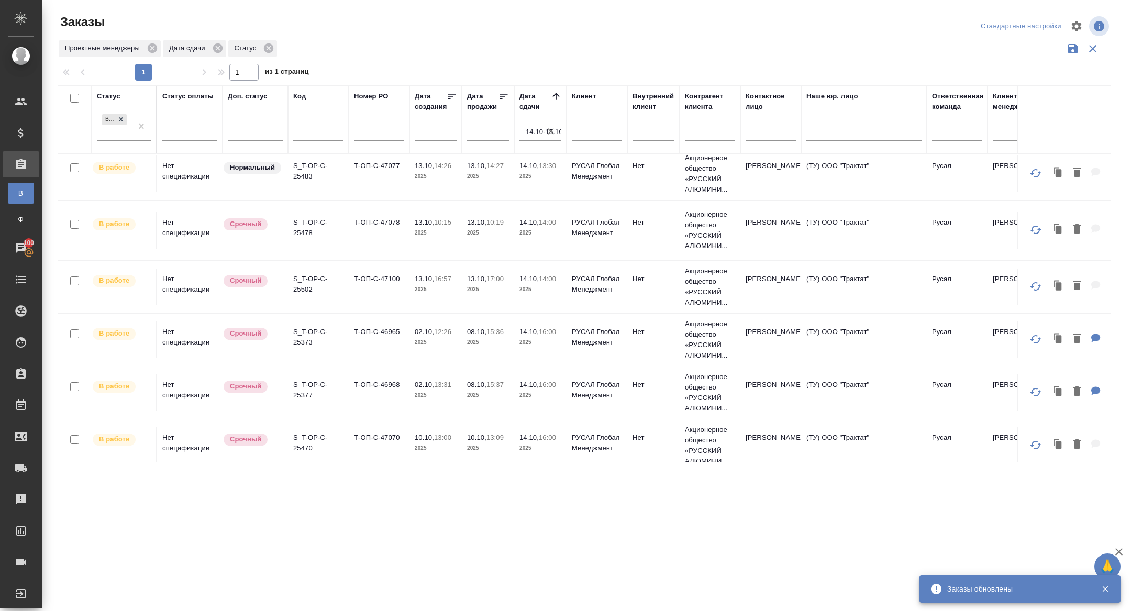
click at [314, 391] on p "S_T-OP-C-25377" at bounding box center [318, 390] width 50 height 21
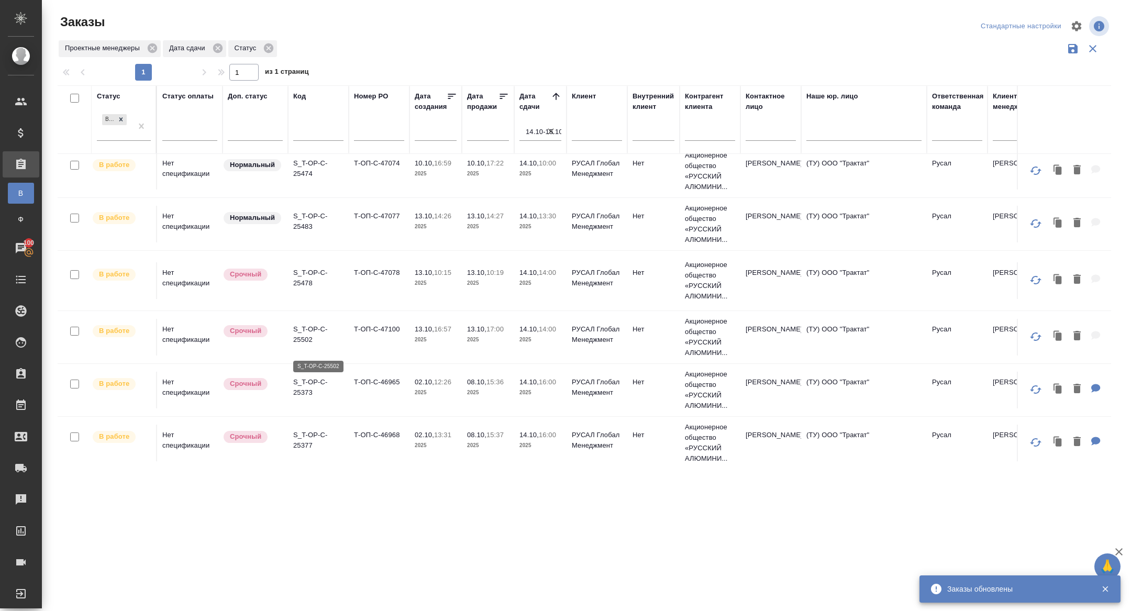
scroll to position [0, 0]
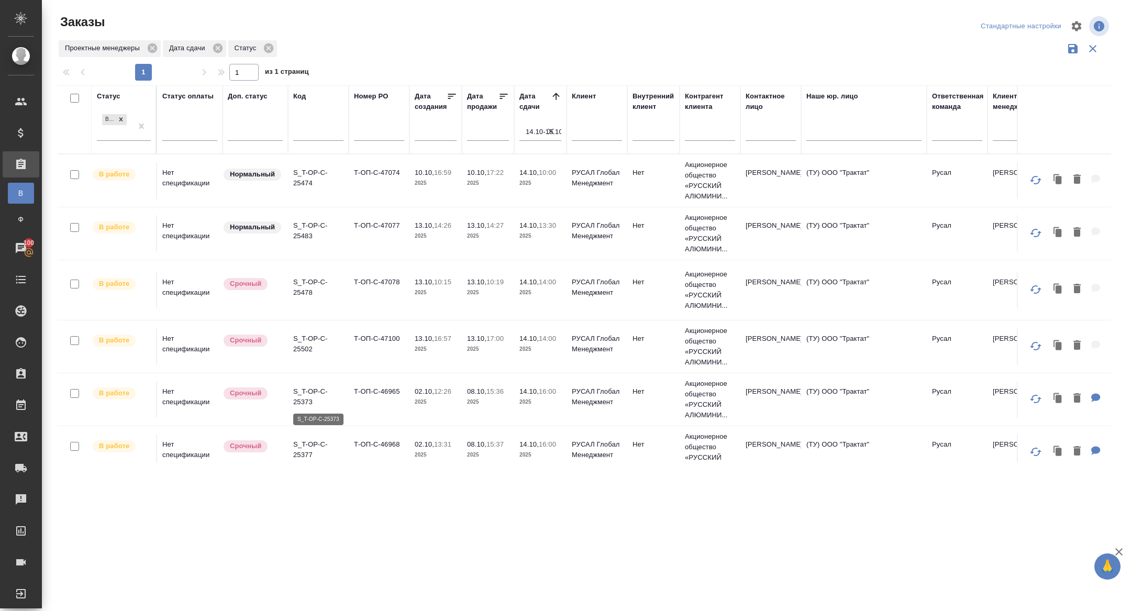
click at [298, 395] on p "S_T-OP-C-25373" at bounding box center [318, 396] width 50 height 21
click at [307, 344] on p "S_T-OP-C-25502" at bounding box center [318, 344] width 50 height 21
click at [312, 283] on p "S_T-OP-C-25478" at bounding box center [318, 287] width 50 height 21
click at [307, 231] on p "S_T-OP-C-25483" at bounding box center [318, 230] width 50 height 21
click at [309, 178] on p "S_T-OP-C-25474" at bounding box center [318, 178] width 50 height 21
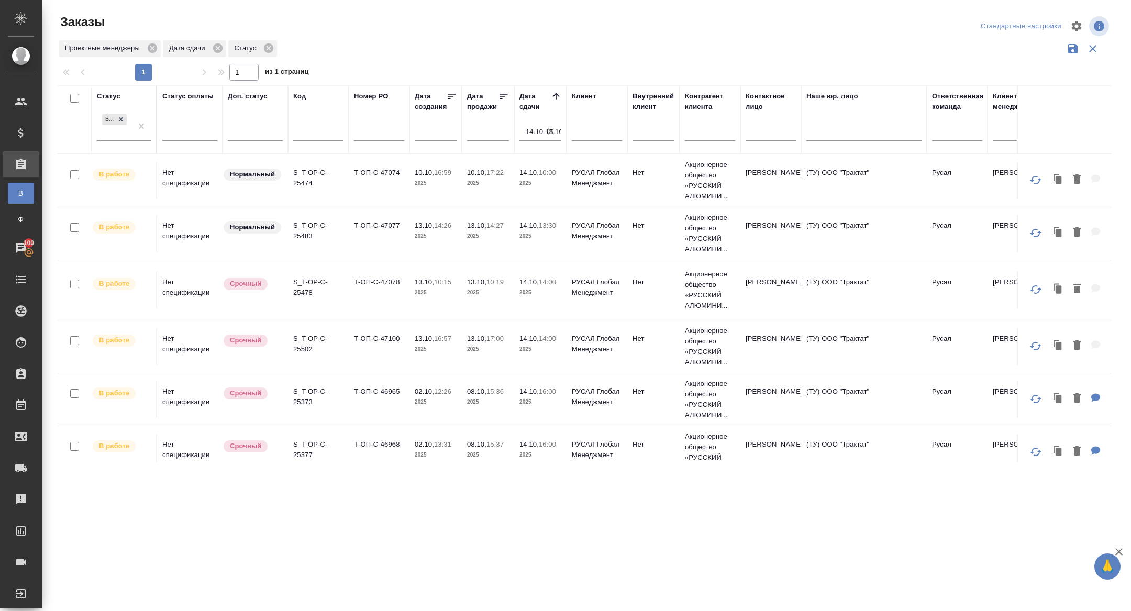
click at [301, 181] on p "S_T-OP-C-25474" at bounding box center [318, 178] width 50 height 21
click at [311, 181] on p "S_T-OP-C-25483" at bounding box center [318, 178] width 50 height 21
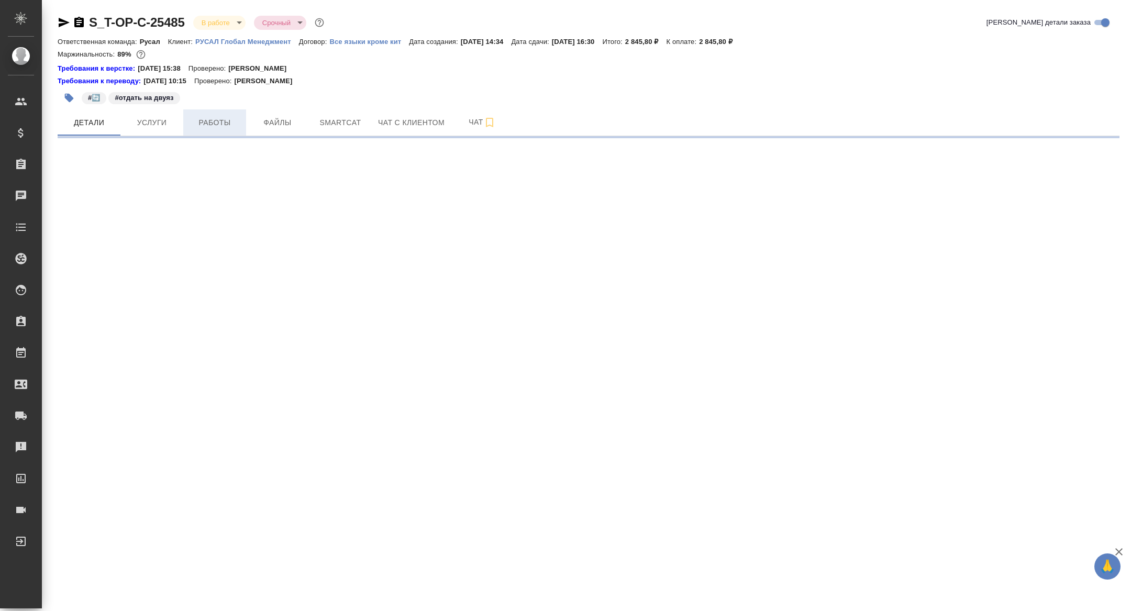
click at [207, 119] on span "Работы" at bounding box center [215, 122] width 50 height 13
select select "RU"
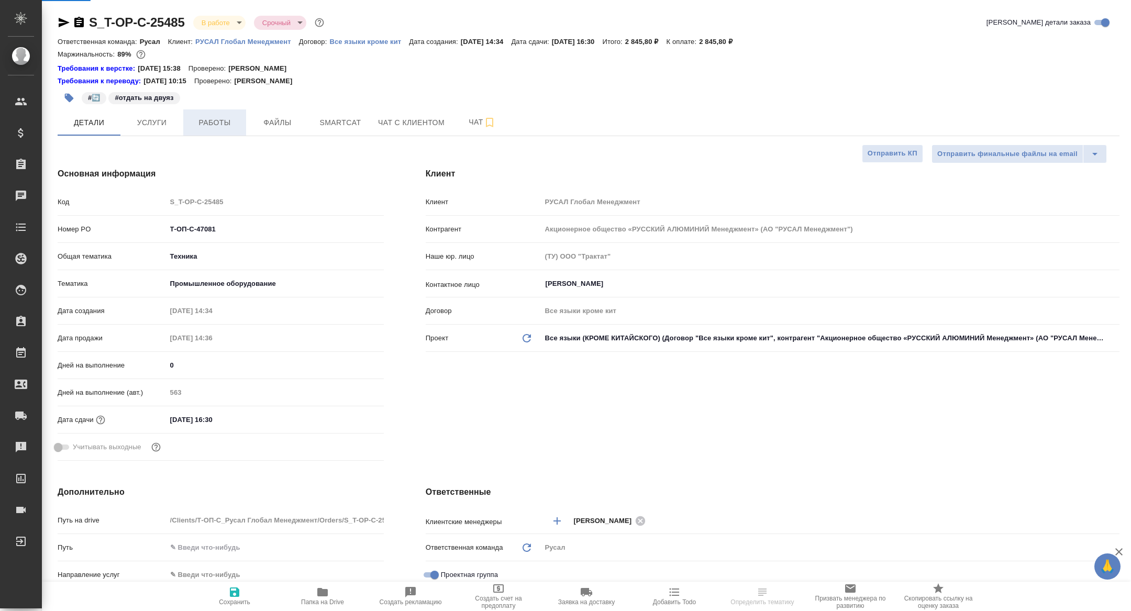
type textarea "x"
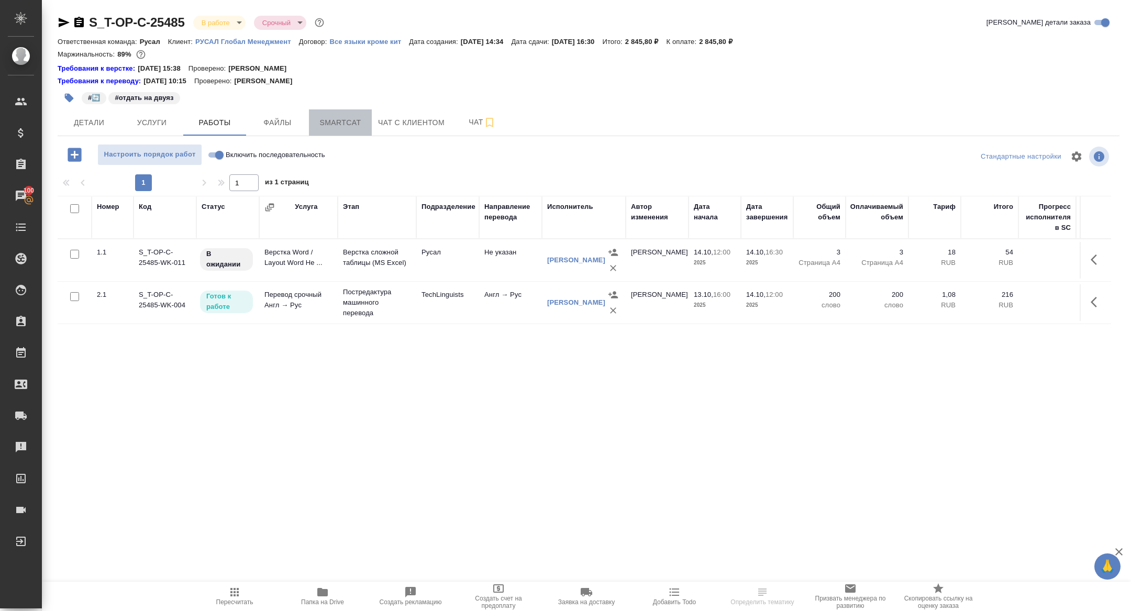
click at [336, 127] on span "Smartcat" at bounding box center [340, 122] width 50 height 13
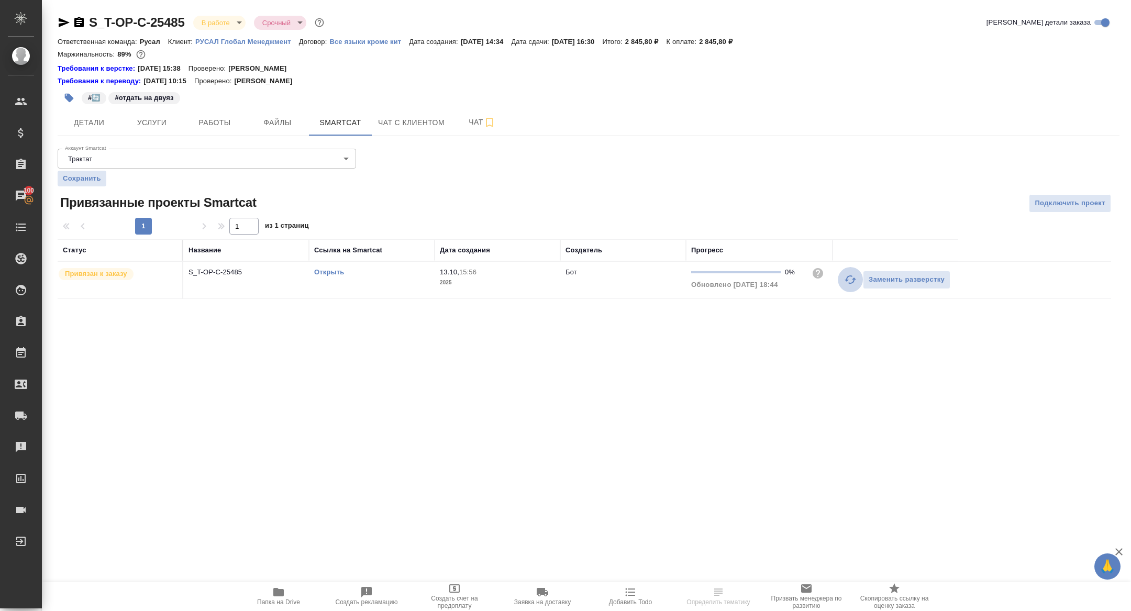
click at [848, 276] on icon "button" at bounding box center [850, 279] width 13 height 13
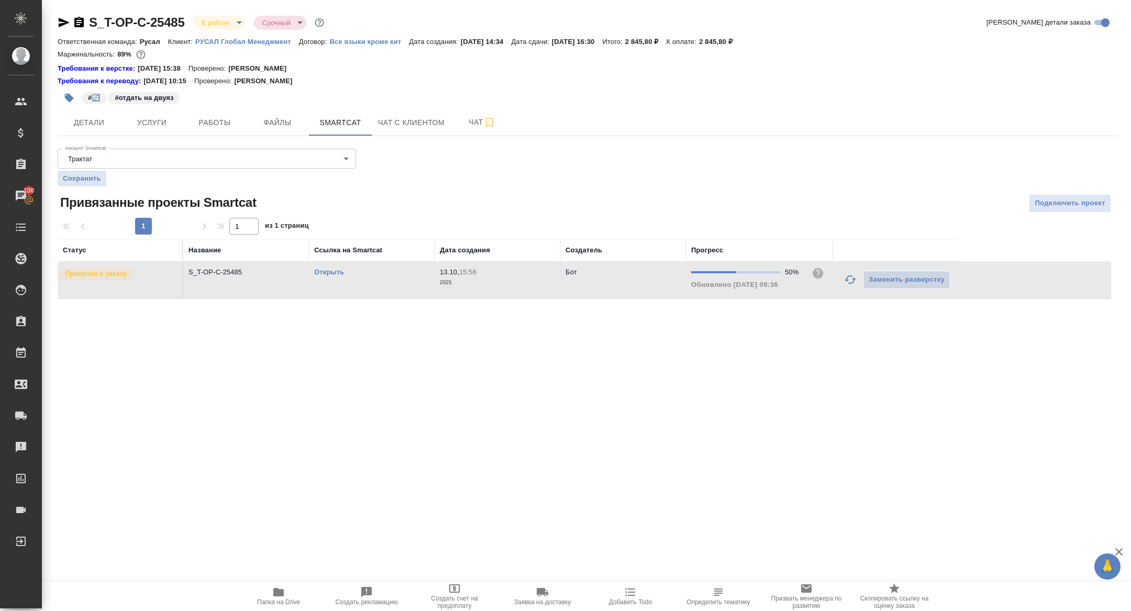
click at [324, 272] on link "Открыть" at bounding box center [329, 272] width 30 height 8
click at [267, 585] on button "Папка на Drive" at bounding box center [279, 596] width 88 height 29
click at [85, 119] on span "Детали" at bounding box center [89, 122] width 50 height 13
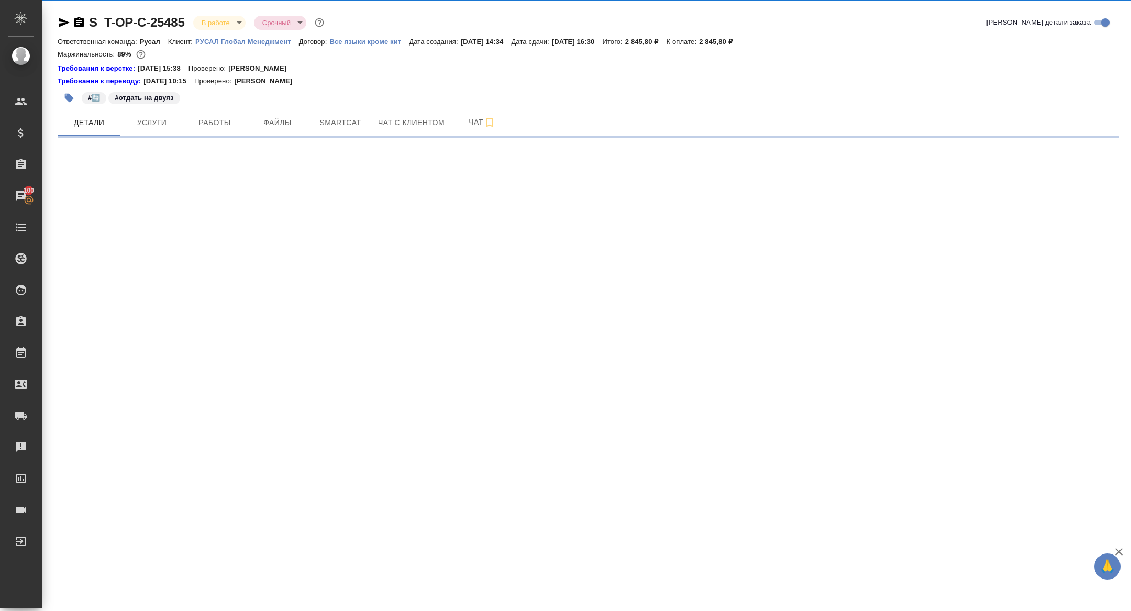
select select "RU"
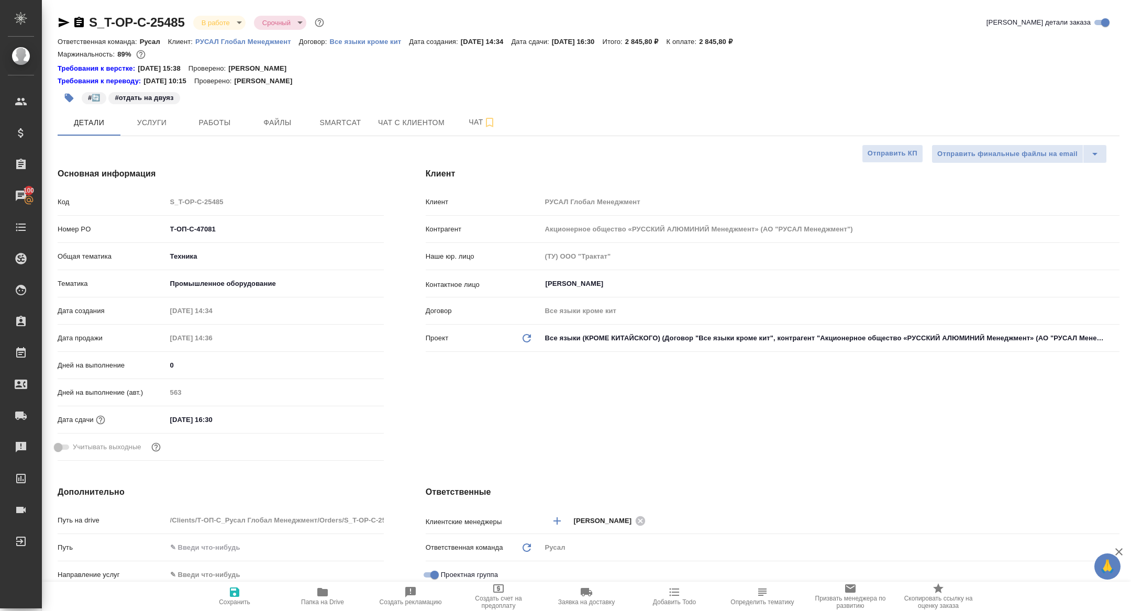
type textarea "x"
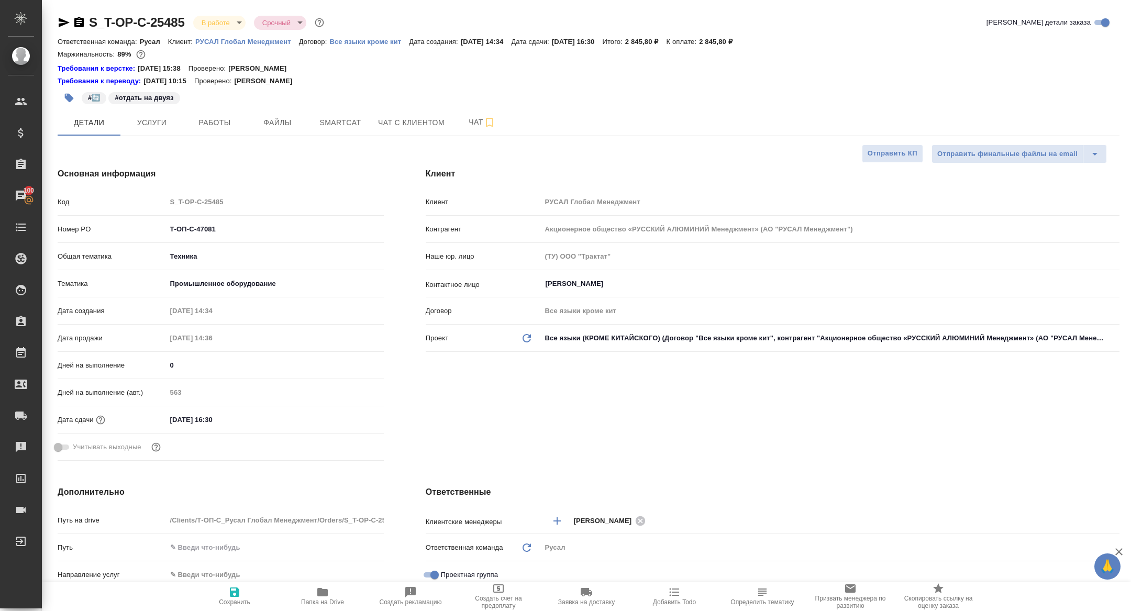
type textarea "x"
click at [213, 101] on div "#🔄️ #отдать на двуяз" at bounding box center [412, 97] width 708 height 23
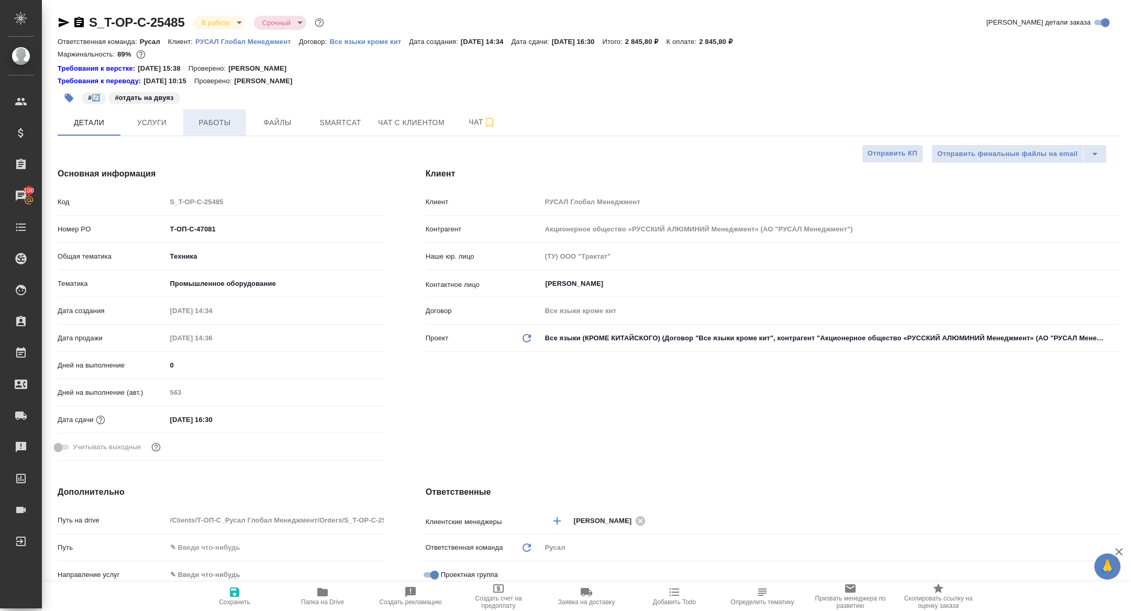
click at [213, 126] on span "Работы" at bounding box center [215, 122] width 50 height 13
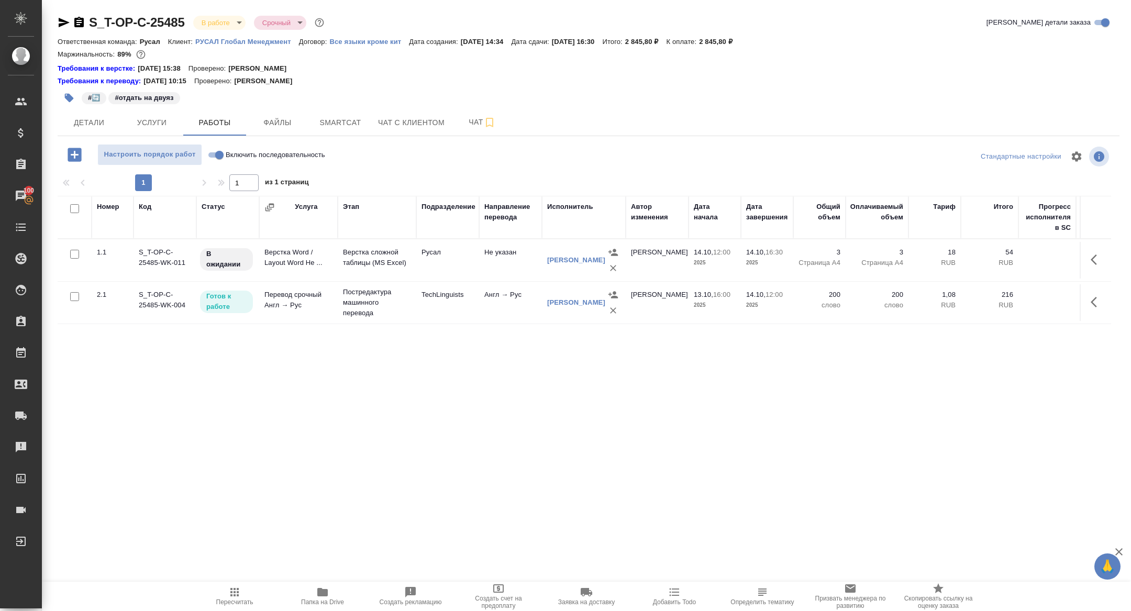
click at [1091, 258] on icon "button" at bounding box center [1097, 259] width 13 height 13
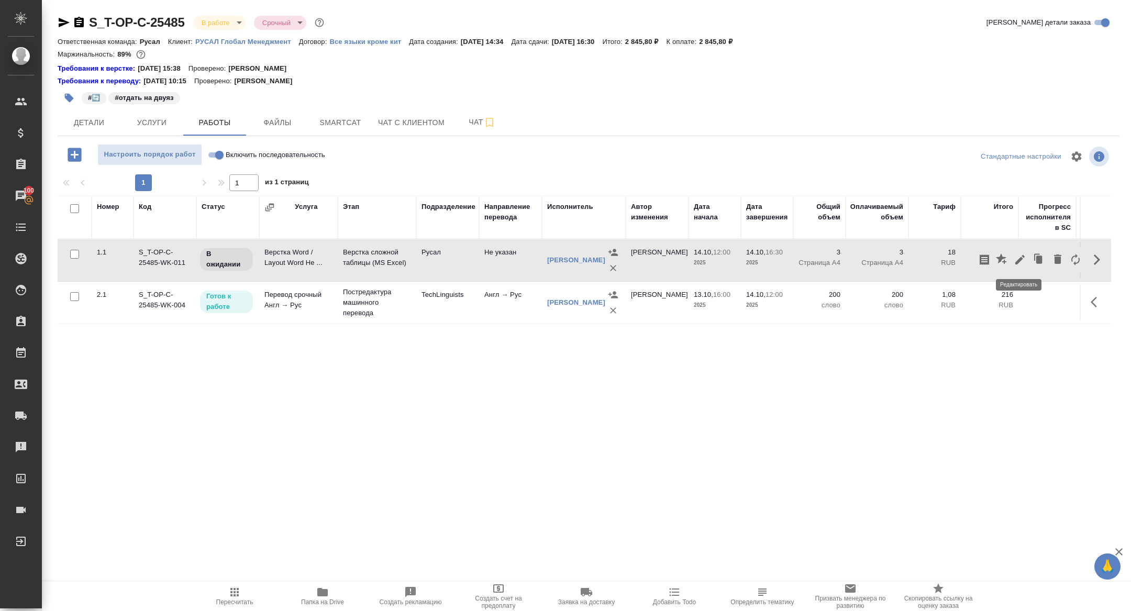
click at [1014, 258] on icon "button" at bounding box center [1020, 259] width 13 height 13
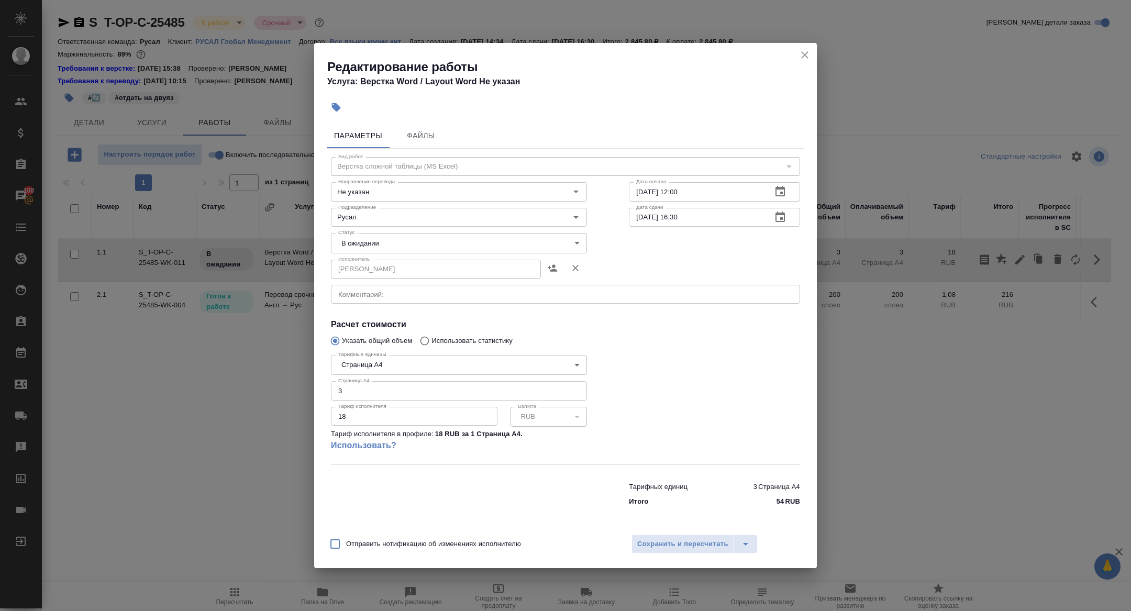
click at [436, 301] on div "x Комментарий:" at bounding box center [565, 294] width 469 height 19
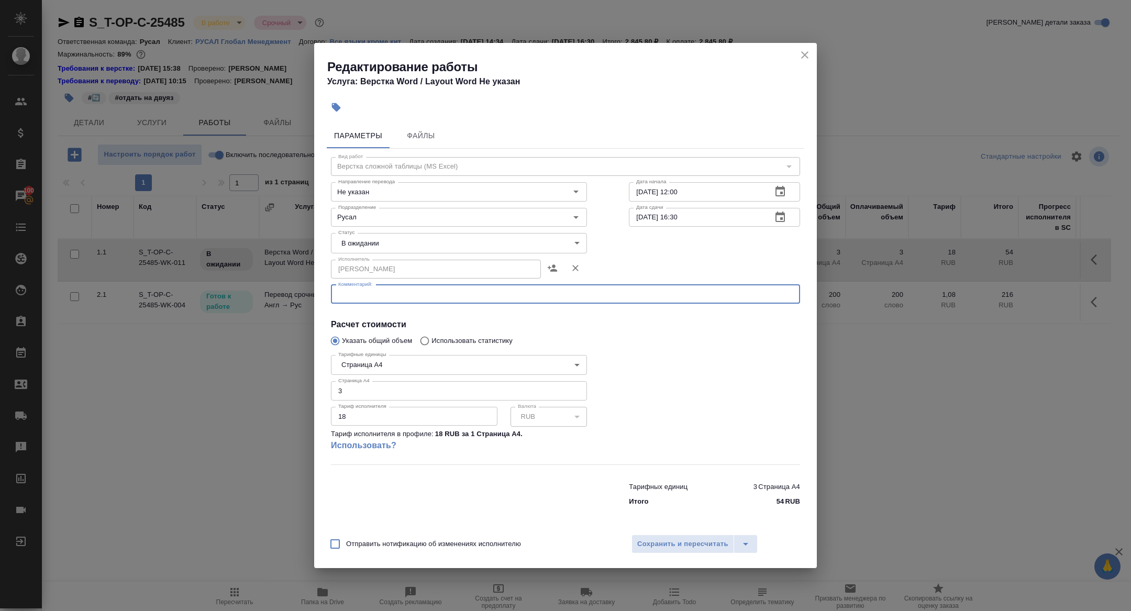
paste textarea "https://drive.awatera.com/f/10693571"
type textarea "https://drive.awatera.com/f/10693571"
click at [365, 250] on body "🙏 .cls-1 fill:#fff; AWATERA Zhuravleva Alexandra Клиенты Спецификации Заказы 10…" at bounding box center [565, 305] width 1131 height 611
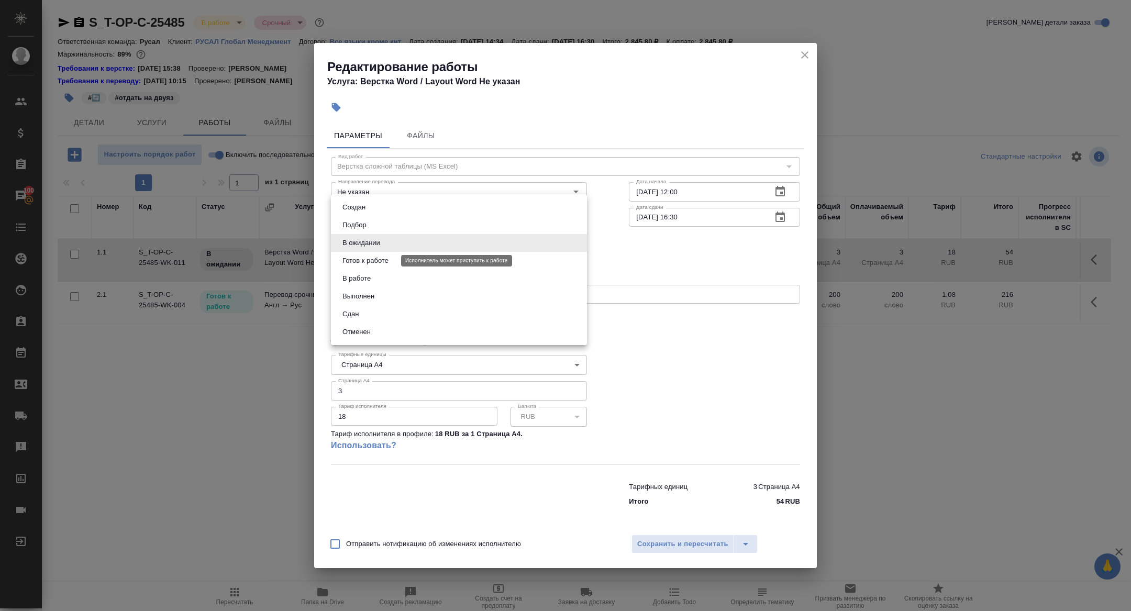
click at [365, 259] on button "Готов к работе" at bounding box center [365, 261] width 52 height 12
type input "readyForWork"
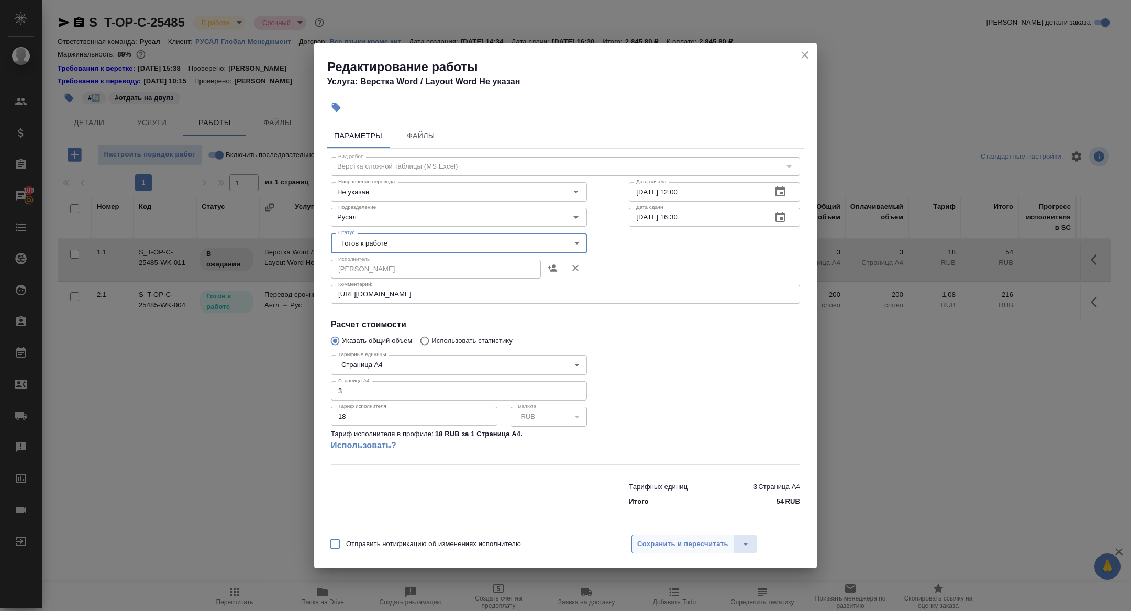
click at [652, 538] on span "Сохранить и пересчитать" at bounding box center [682, 544] width 91 height 12
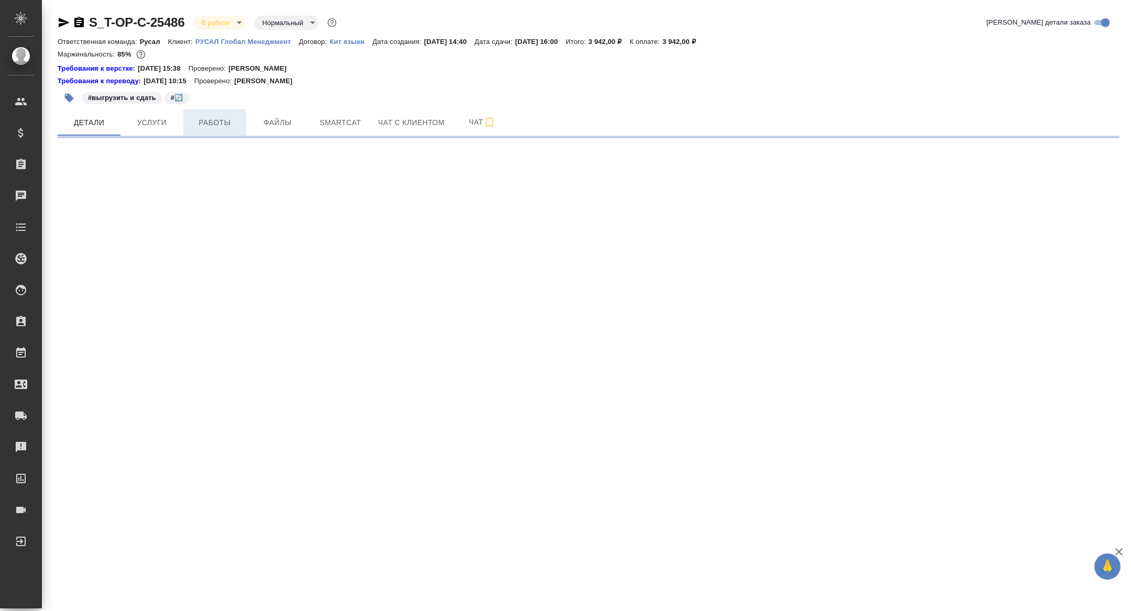
select select "RU"
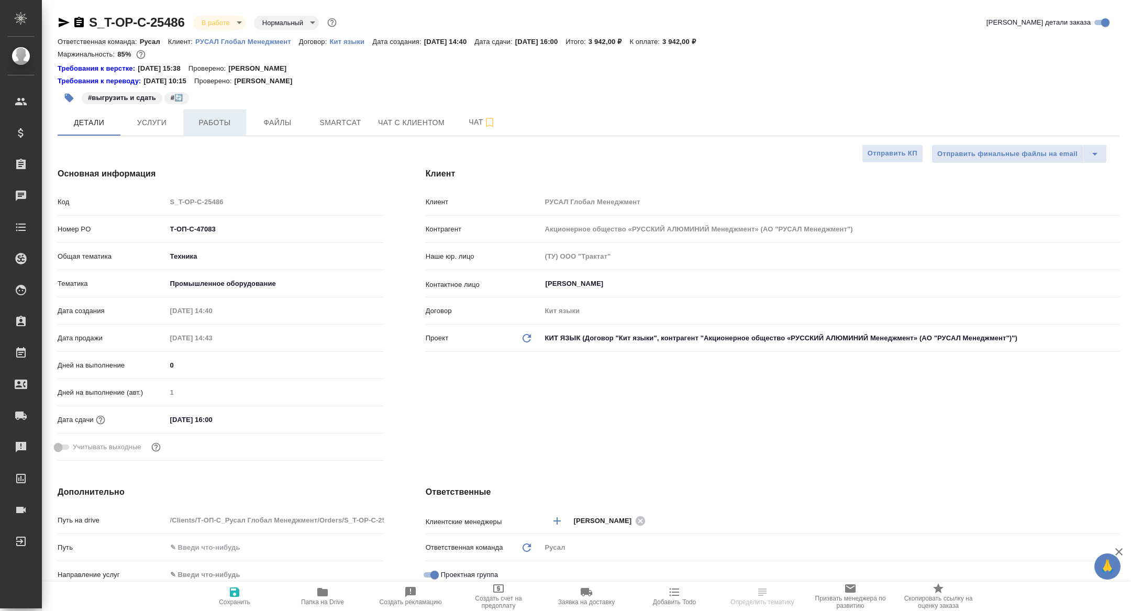
type textarea "x"
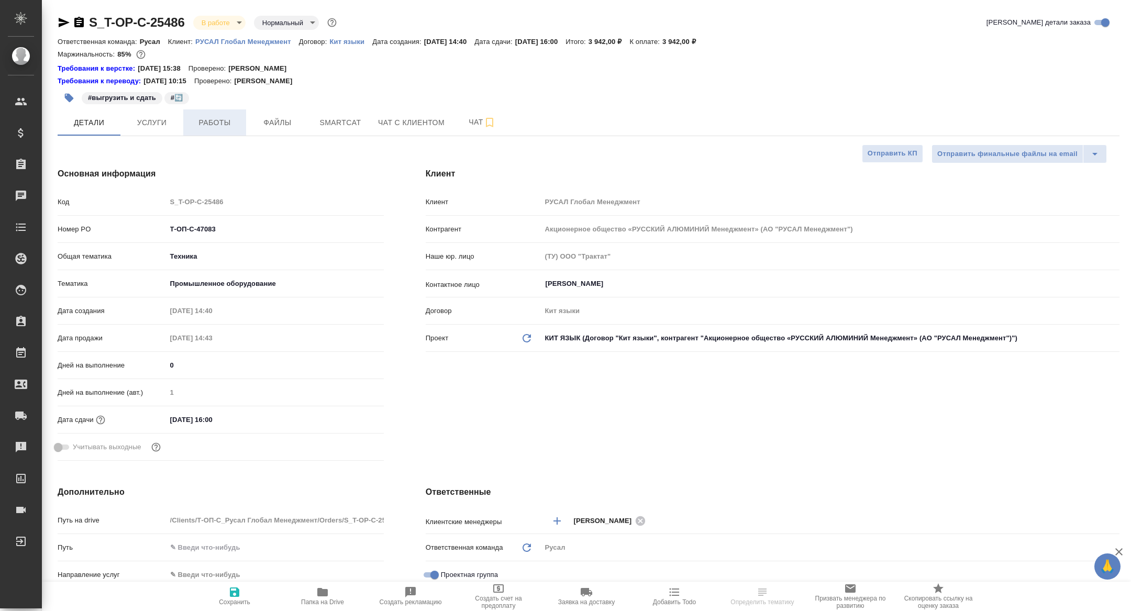
type textarea "x"
click at [217, 117] on span "Работы" at bounding box center [215, 122] width 50 height 13
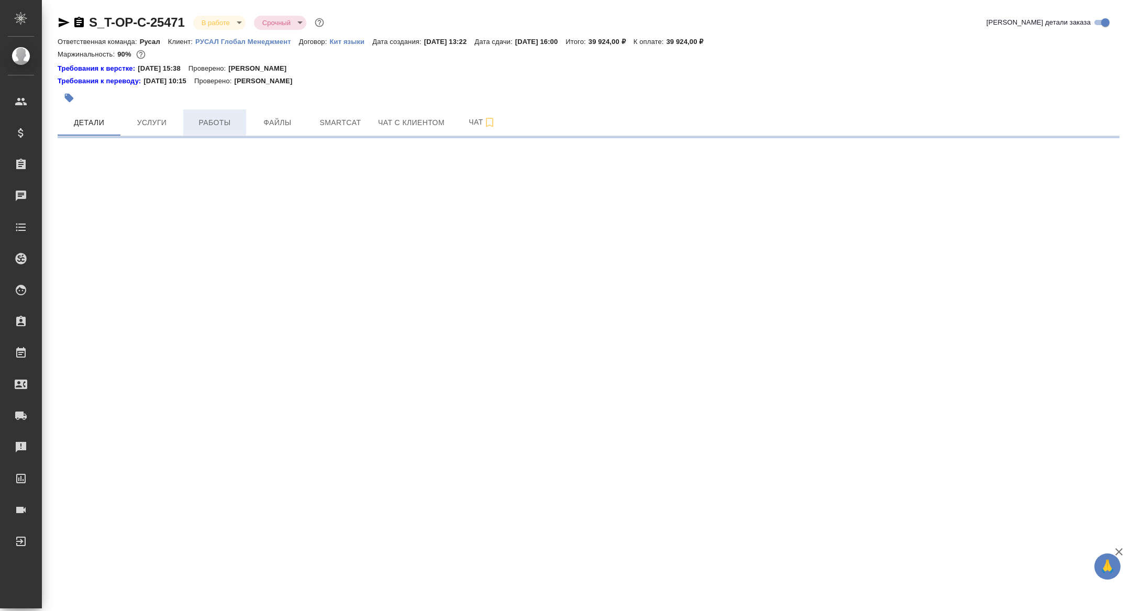
select select "RU"
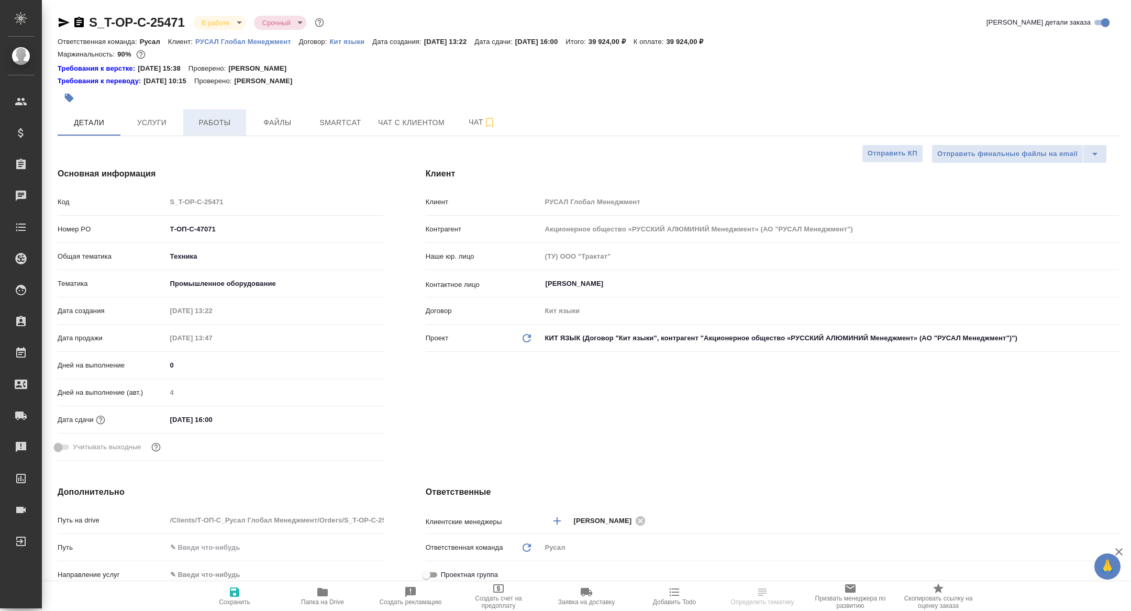
click at [223, 122] on span "Работы" at bounding box center [215, 122] width 50 height 13
type textarea "x"
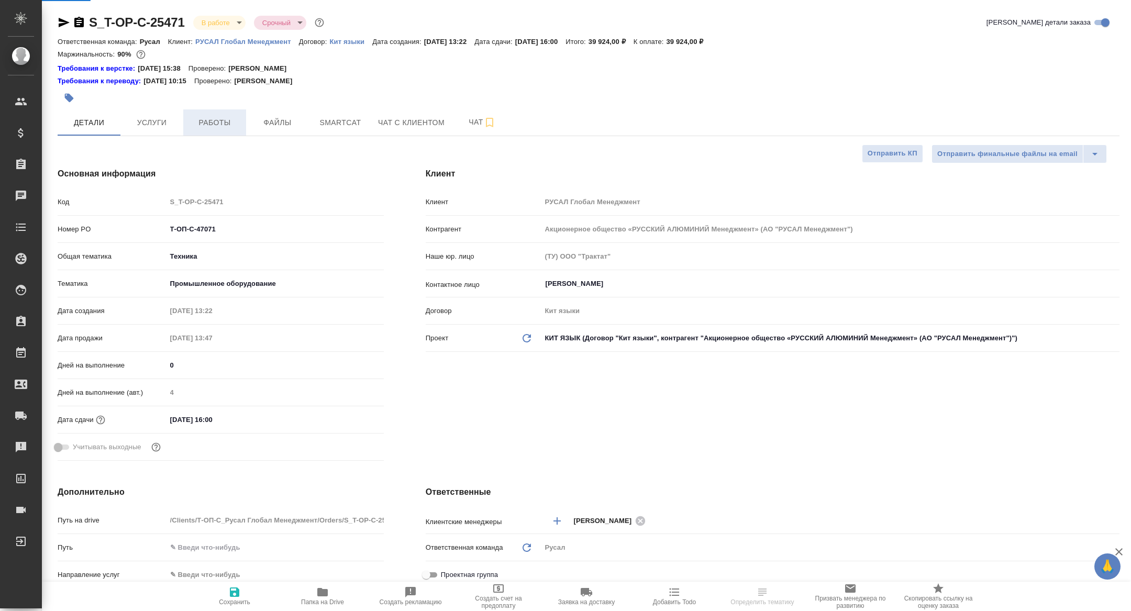
type textarea "x"
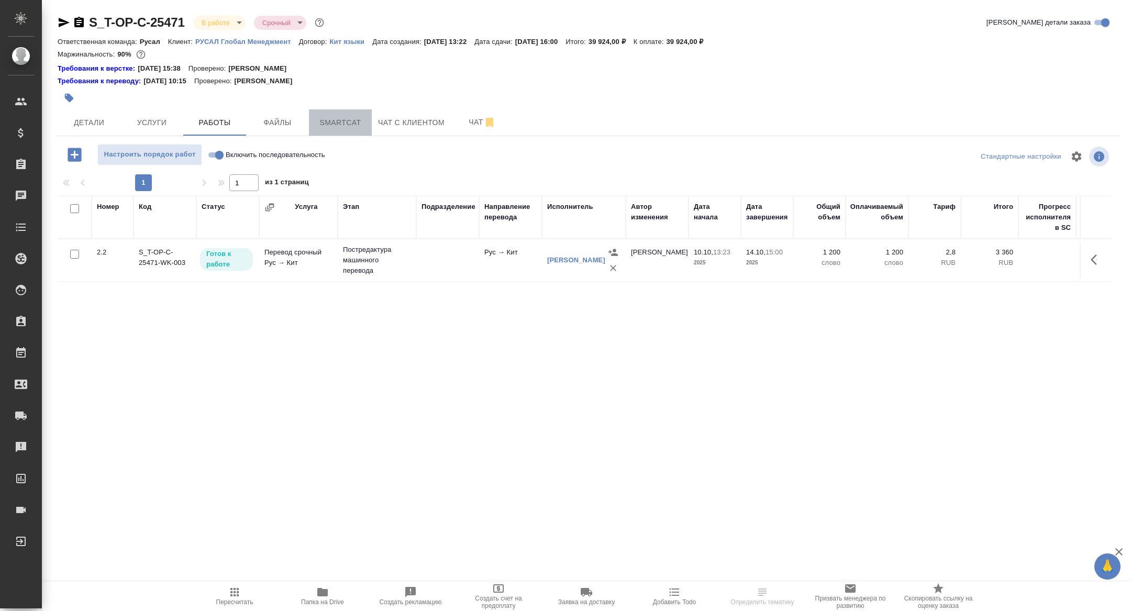
click at [346, 112] on button "Smartcat" at bounding box center [340, 122] width 63 height 26
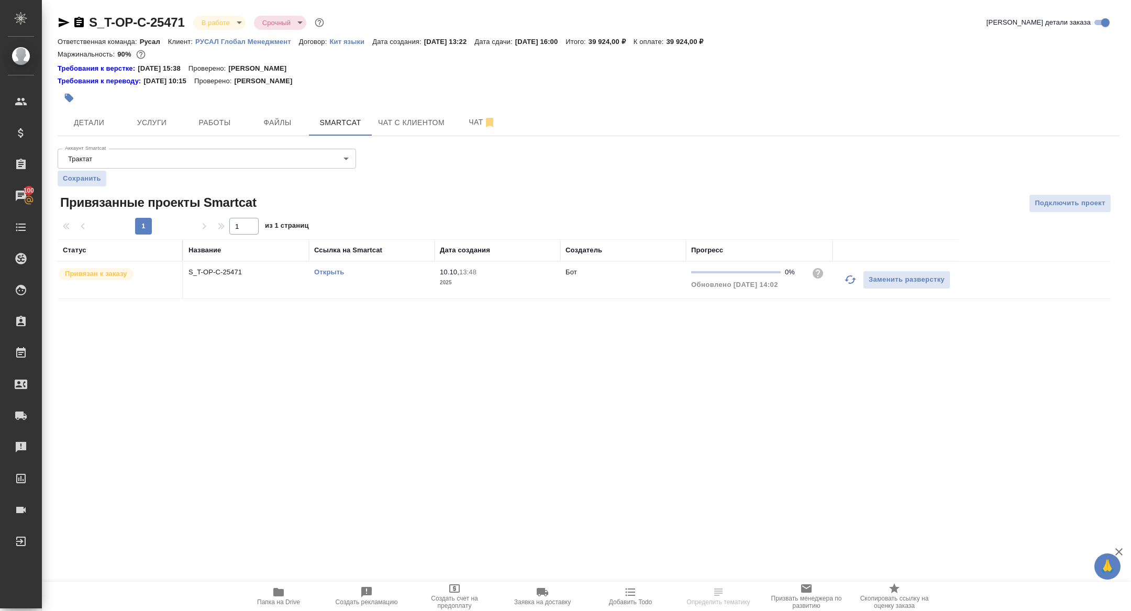
click at [844, 283] on icon "button" at bounding box center [850, 279] width 13 height 13
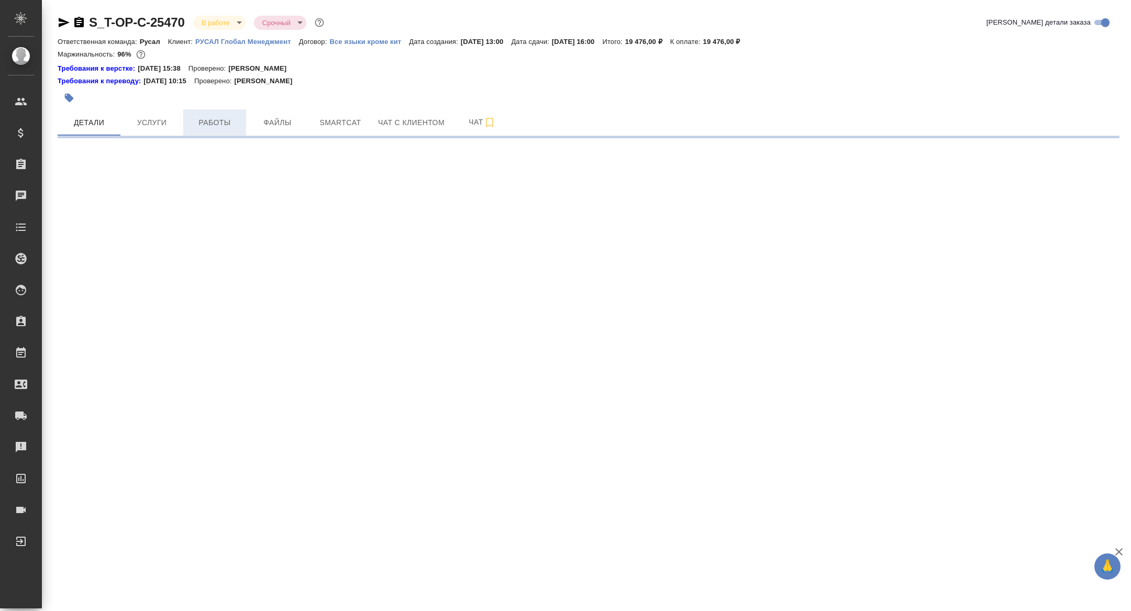
select select "RU"
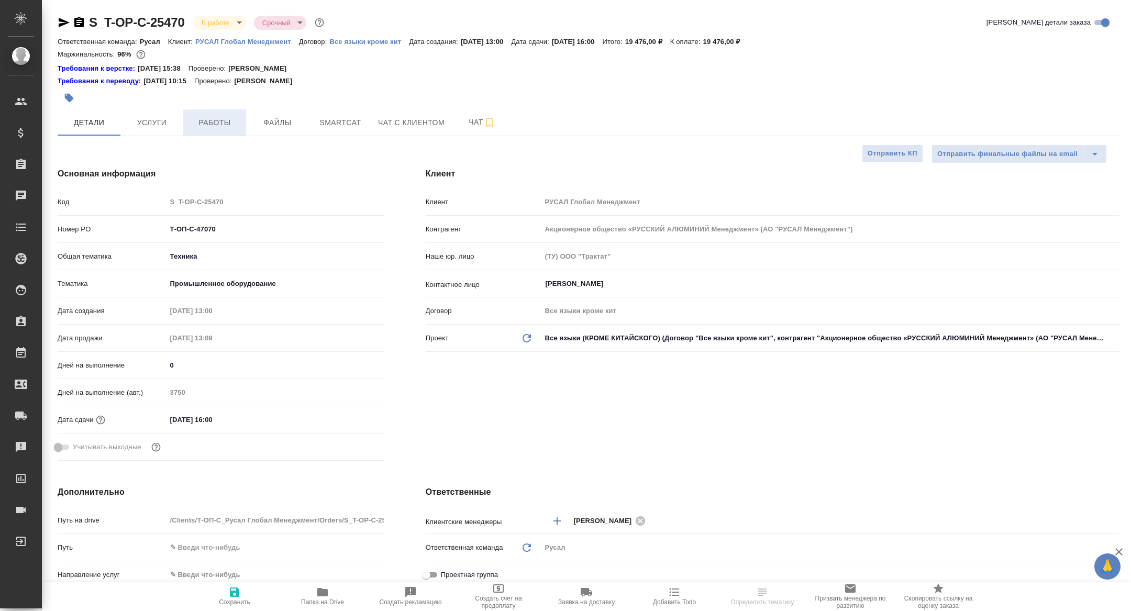
type textarea "x"
click at [206, 128] on span "Работы" at bounding box center [215, 122] width 50 height 13
type textarea "x"
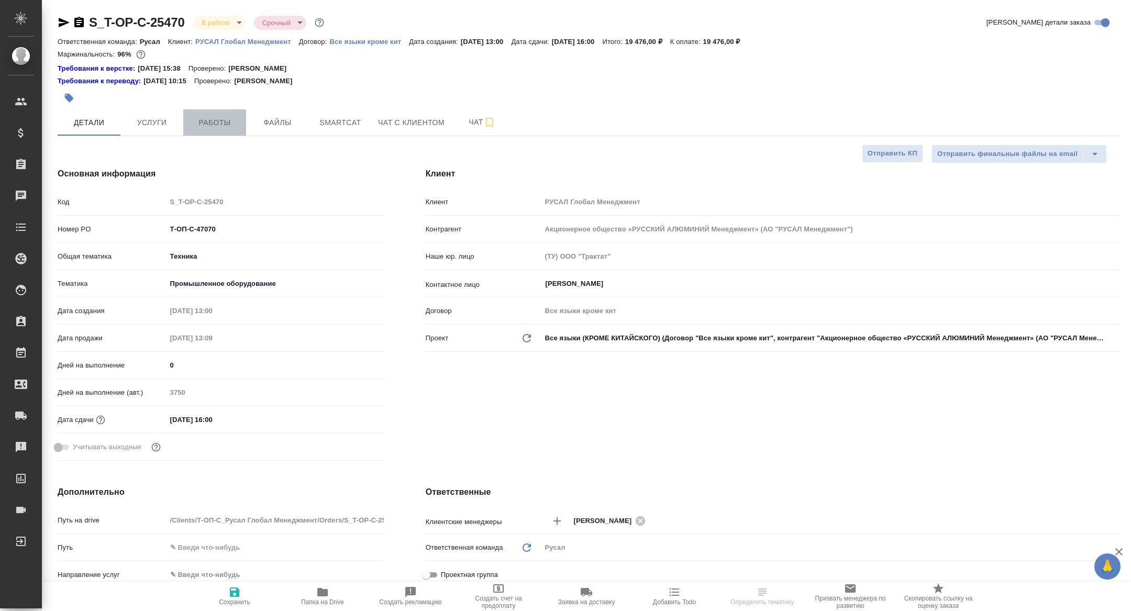
type textarea "x"
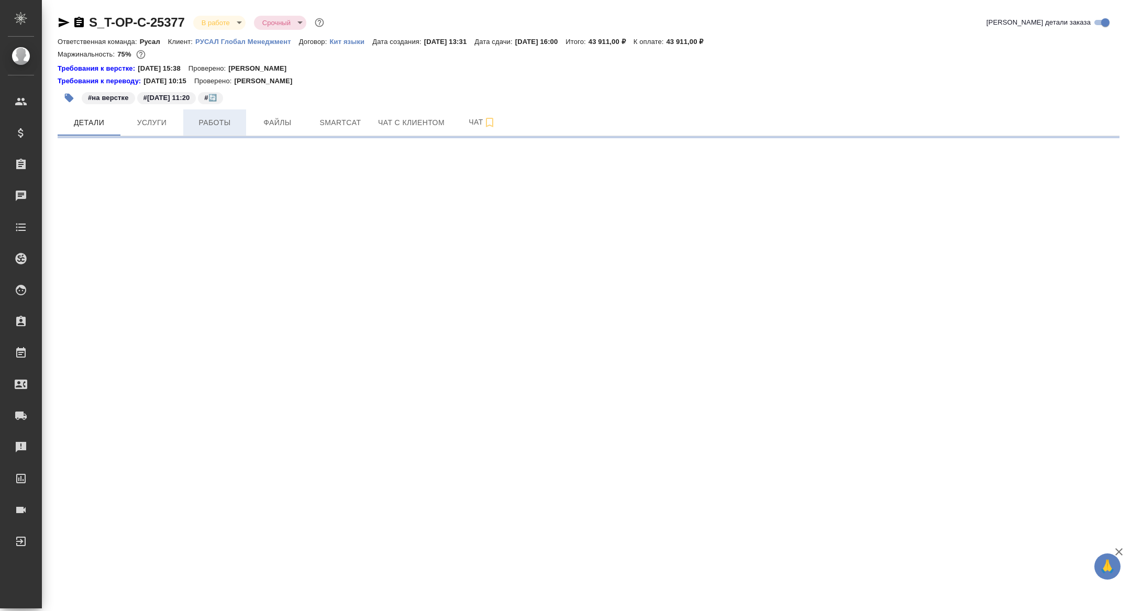
select select "RU"
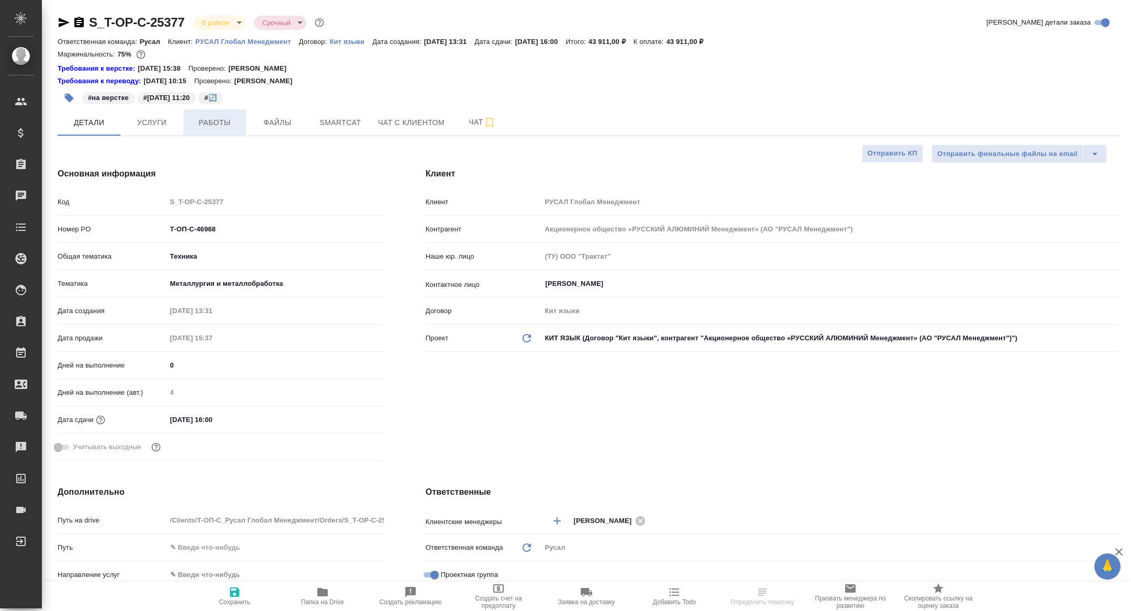
type textarea "x"
click at [208, 118] on span "Работы" at bounding box center [215, 122] width 50 height 13
type textarea "x"
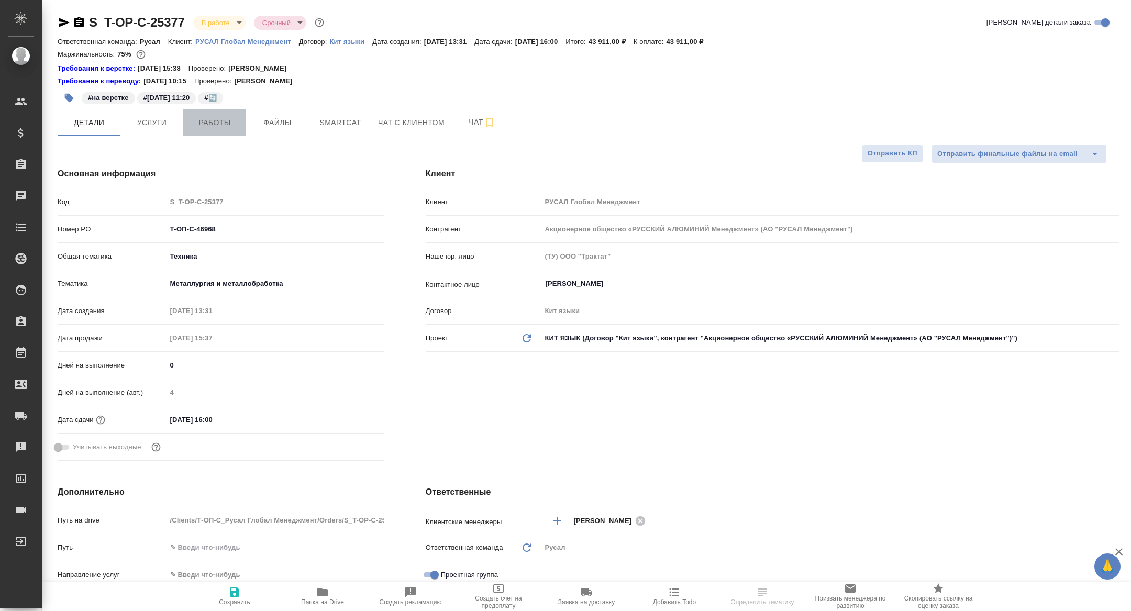
type textarea "x"
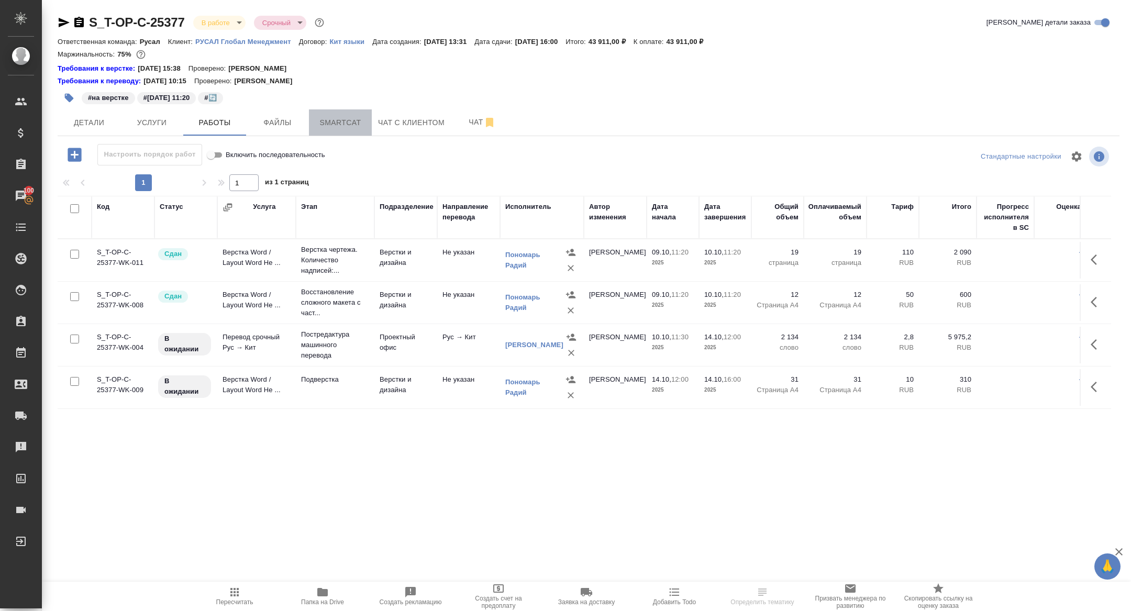
click at [346, 123] on span "Smartcat" at bounding box center [340, 122] width 50 height 13
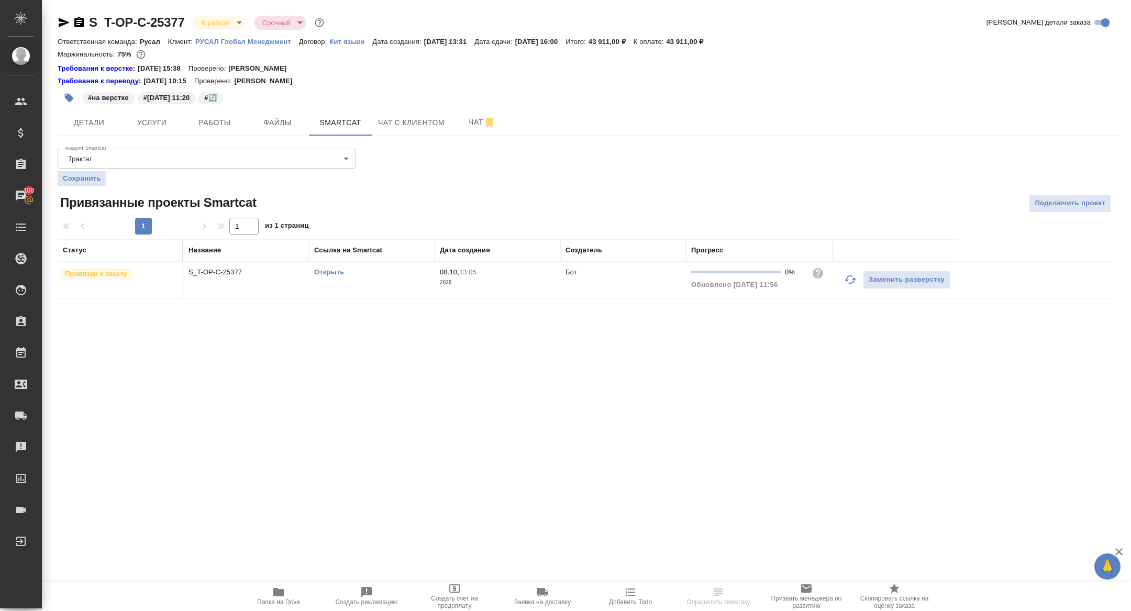
click at [849, 274] on icon "button" at bounding box center [850, 279] width 13 height 13
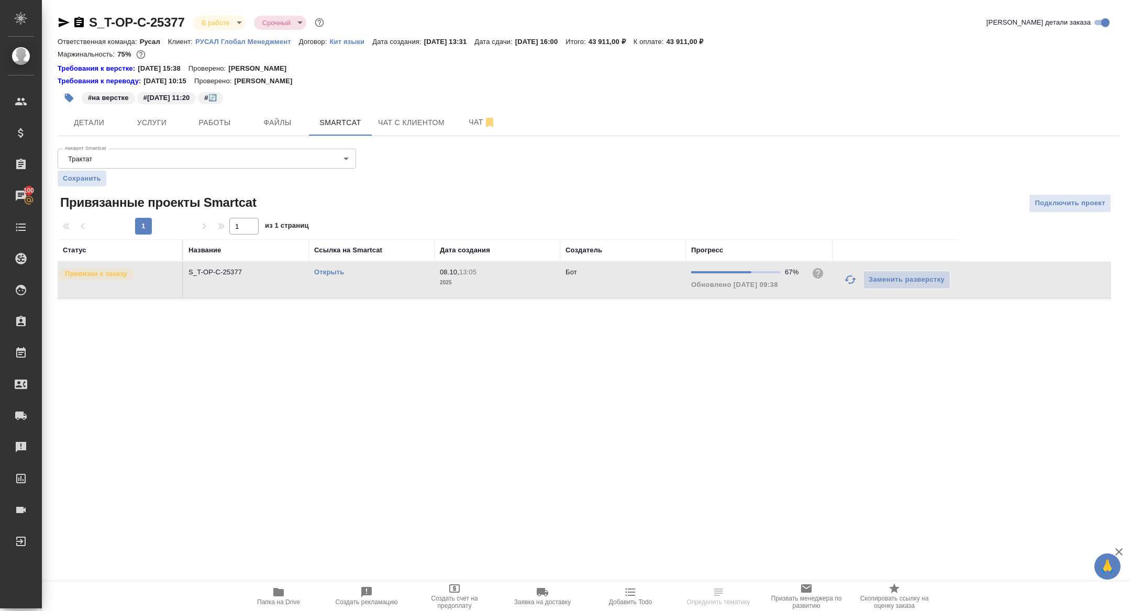
click at [324, 270] on link "Открыть" at bounding box center [329, 272] width 30 height 8
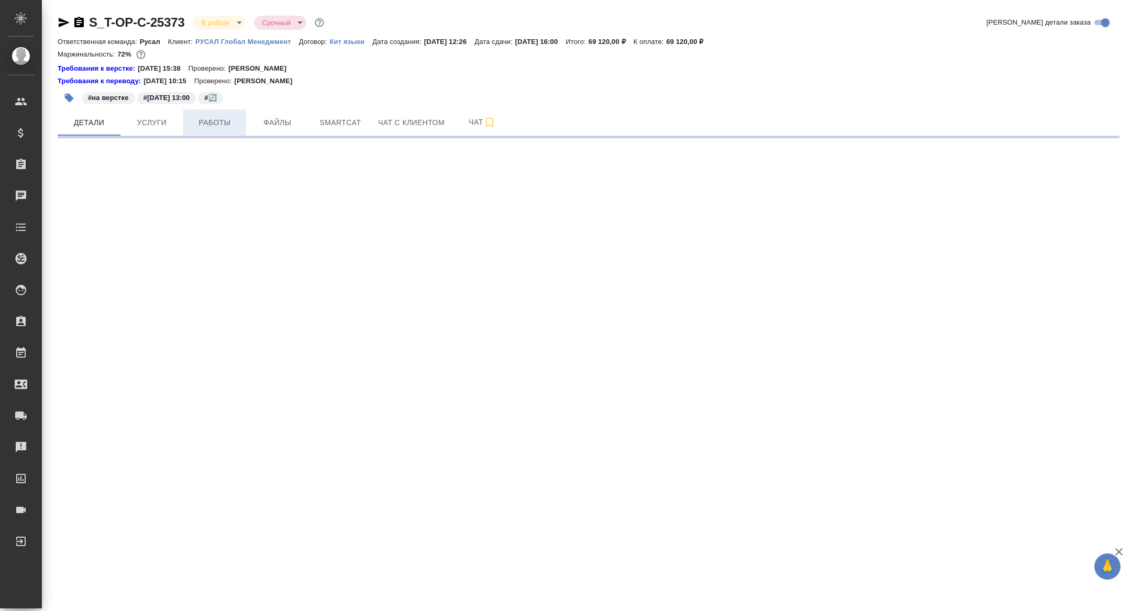
click at [213, 124] on span "Работы" at bounding box center [215, 122] width 50 height 13
select select "RU"
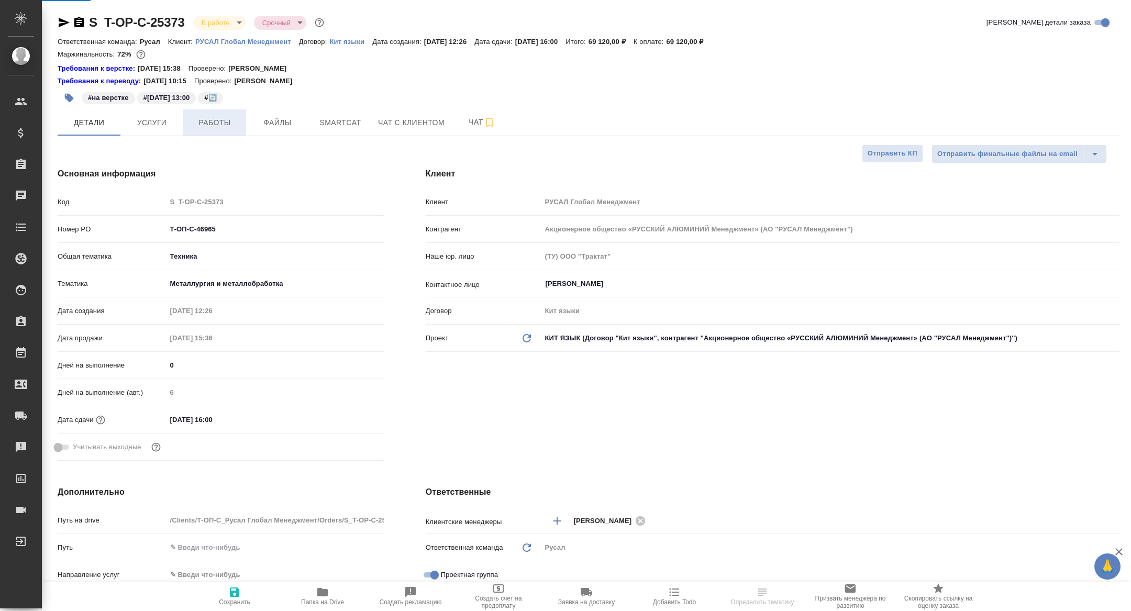
type textarea "x"
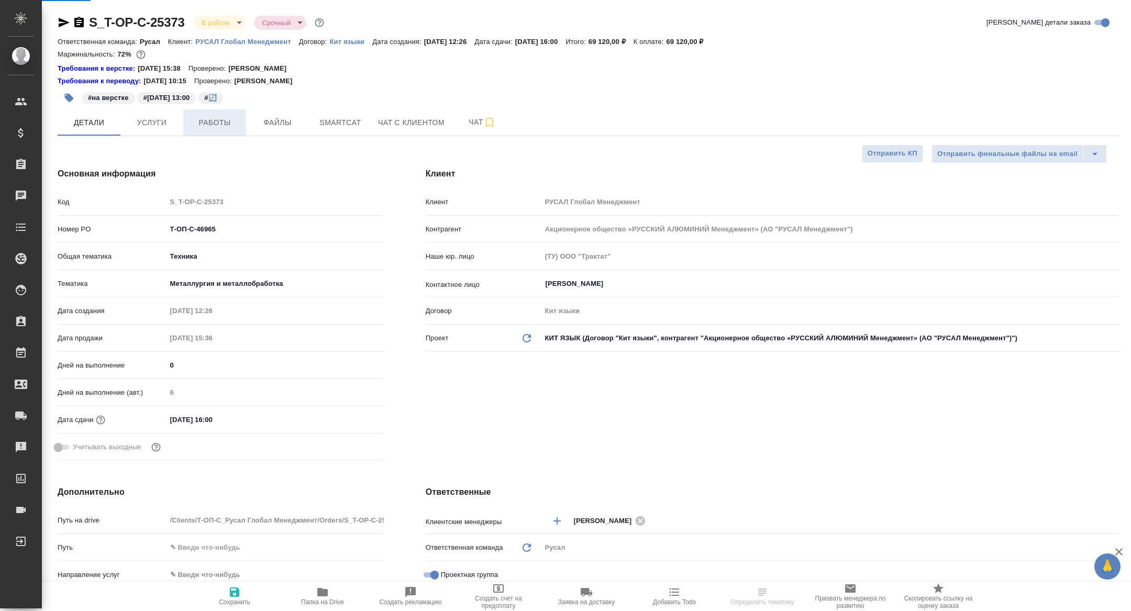
type textarea "x"
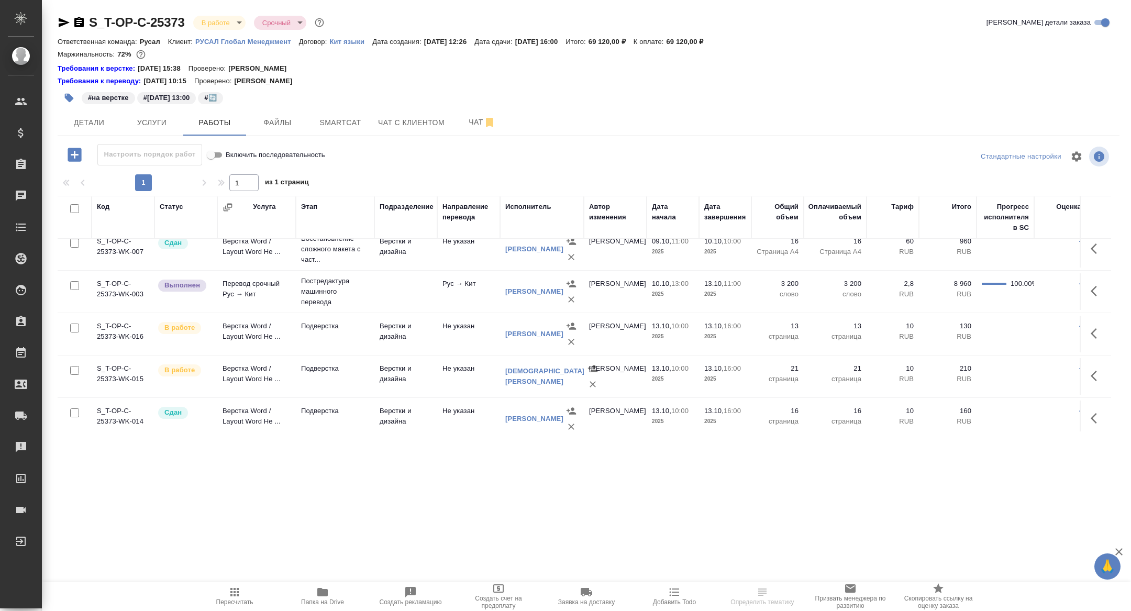
scroll to position [187, 0]
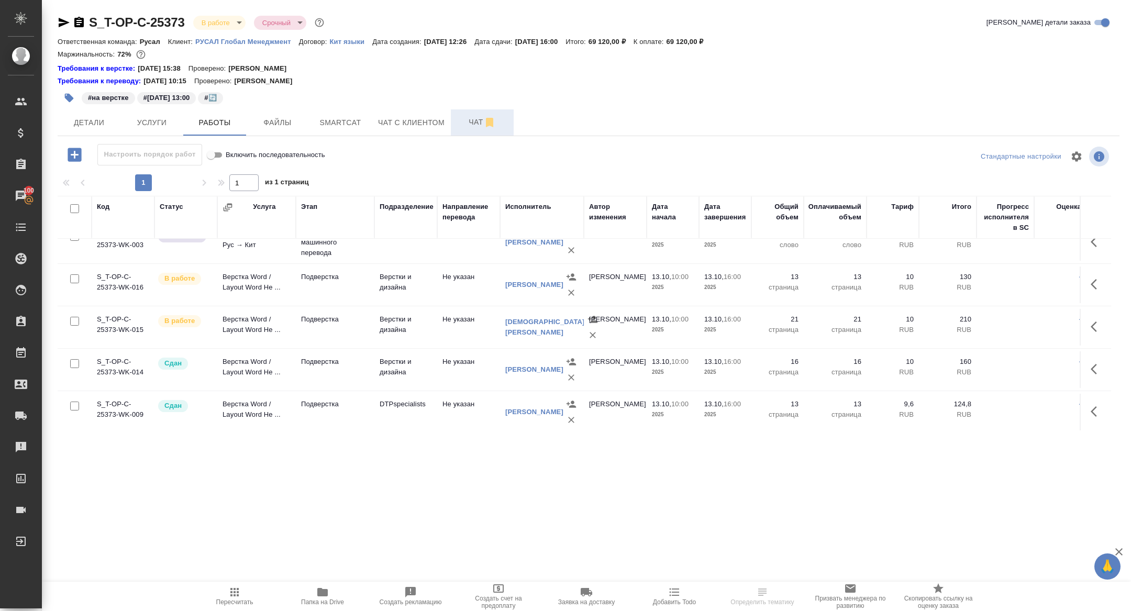
click at [473, 115] on button "Чат" at bounding box center [482, 122] width 63 height 26
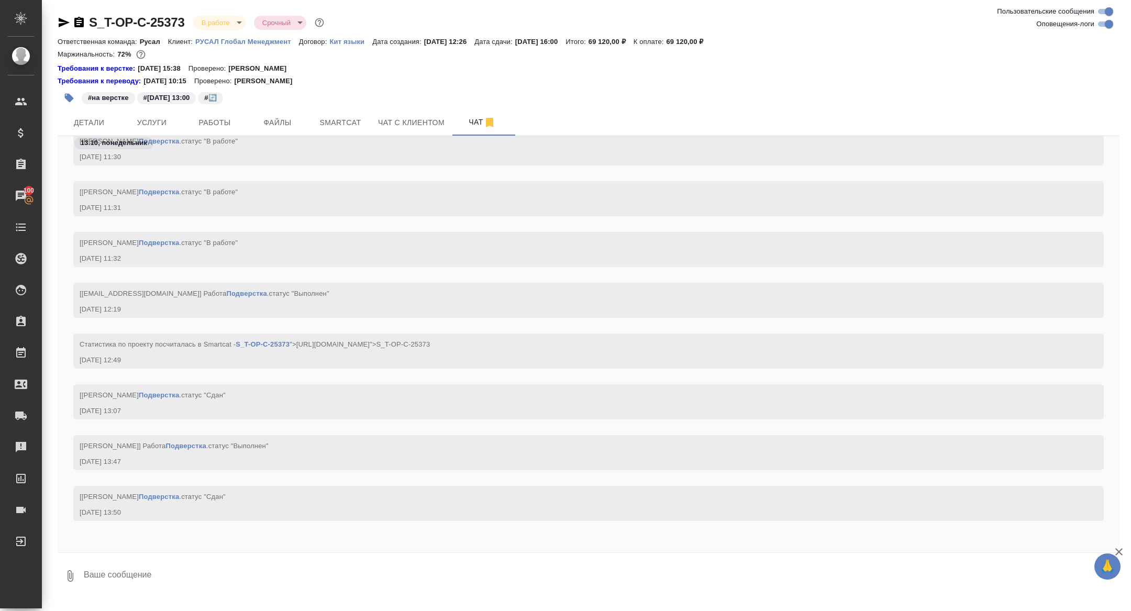
scroll to position [15461, 0]
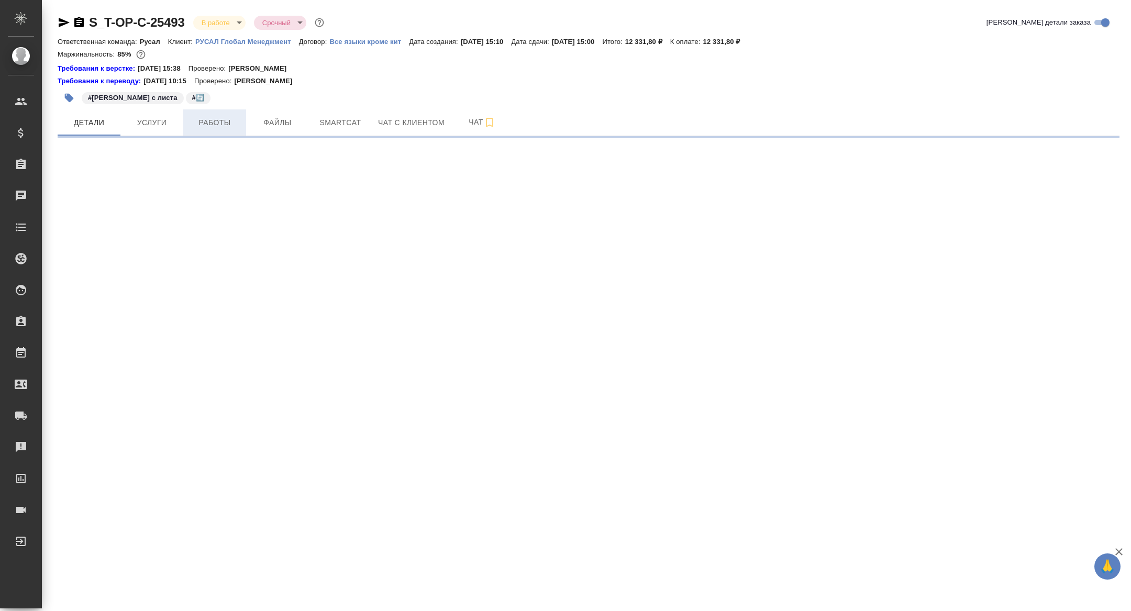
click at [207, 129] on button "Работы" at bounding box center [214, 122] width 63 height 26
select select "RU"
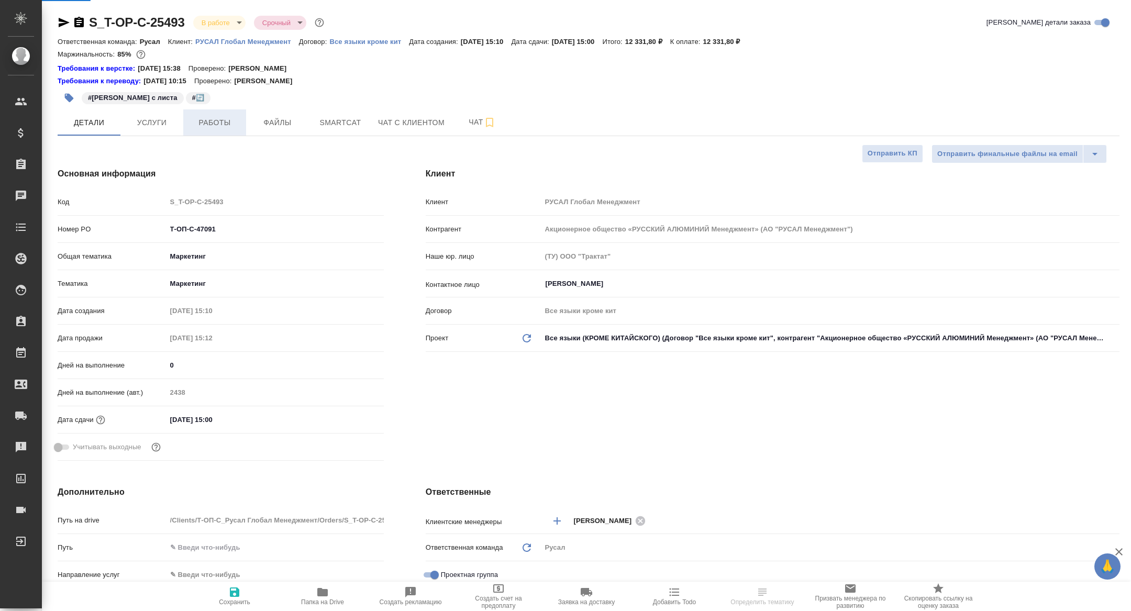
type textarea "x"
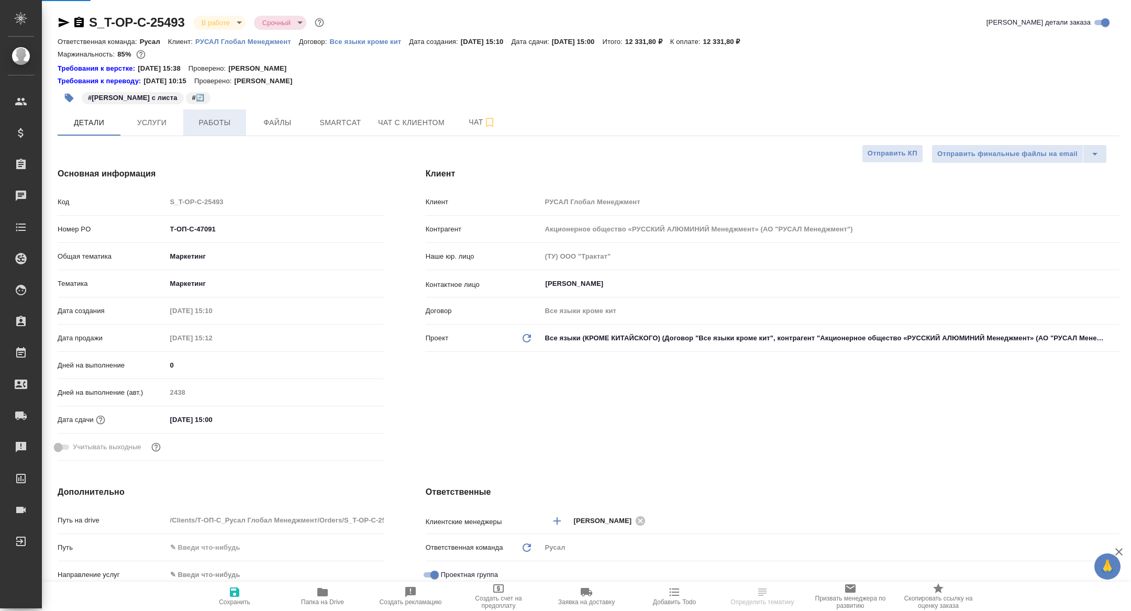
type textarea "x"
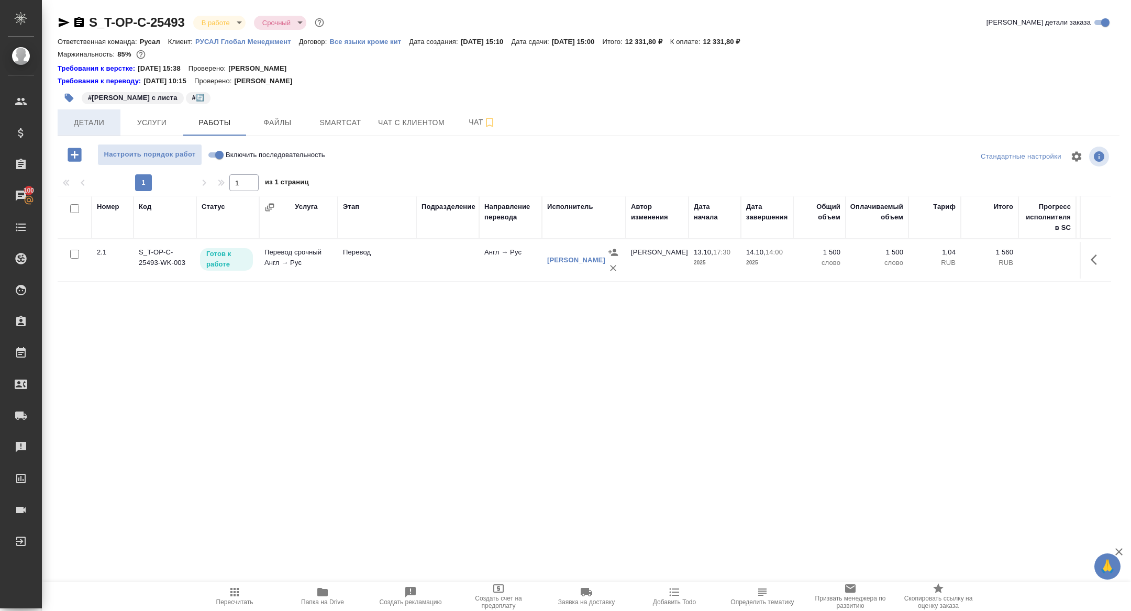
click at [93, 114] on button "Детали" at bounding box center [89, 122] width 63 height 26
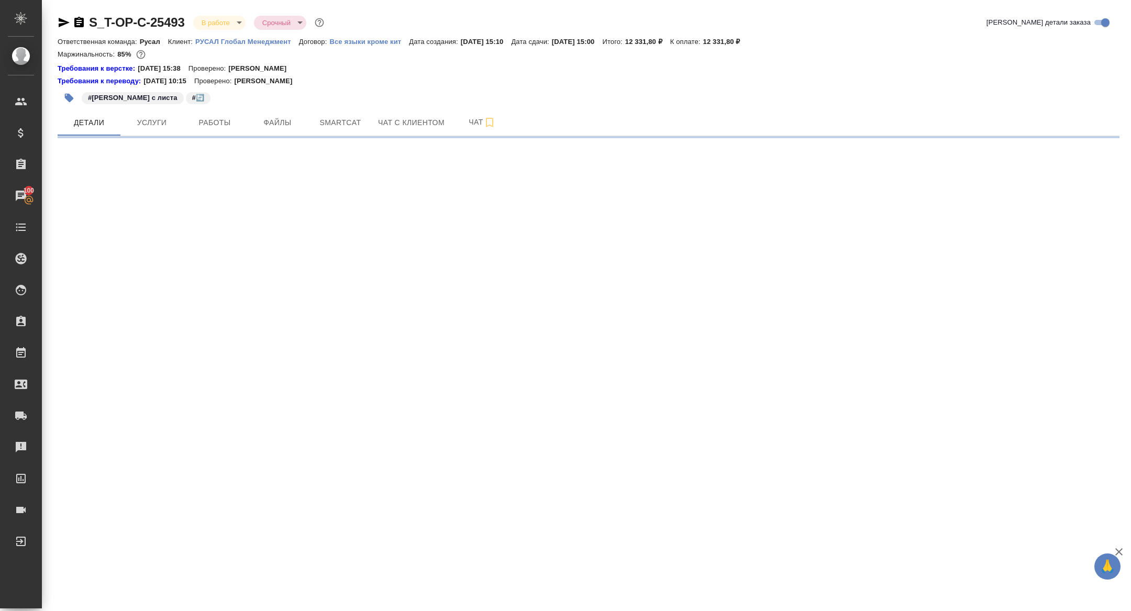
select select "RU"
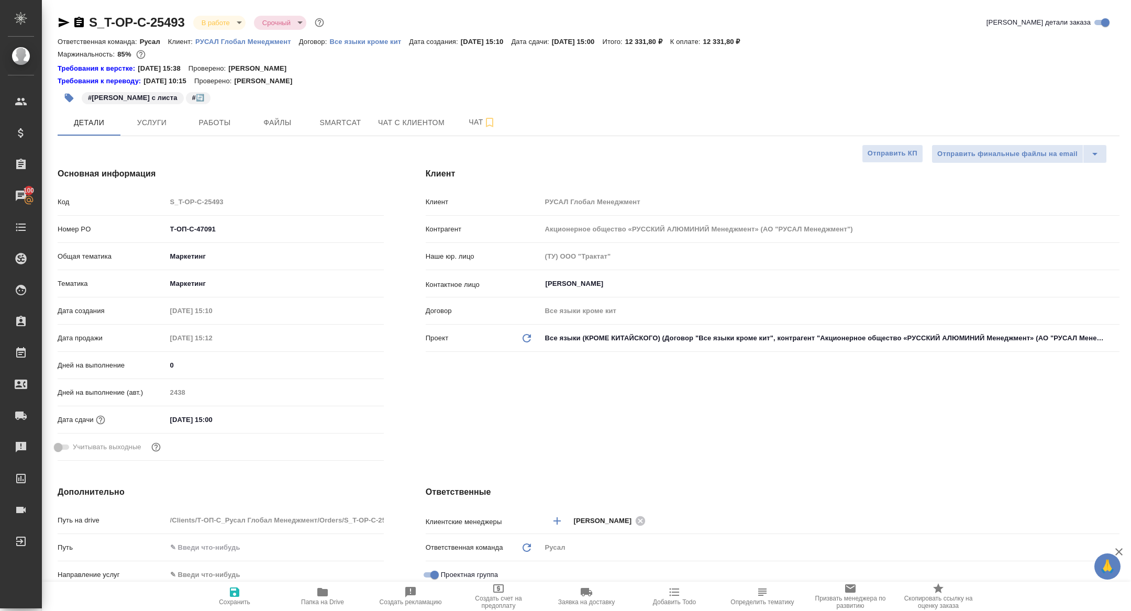
type textarea "x"
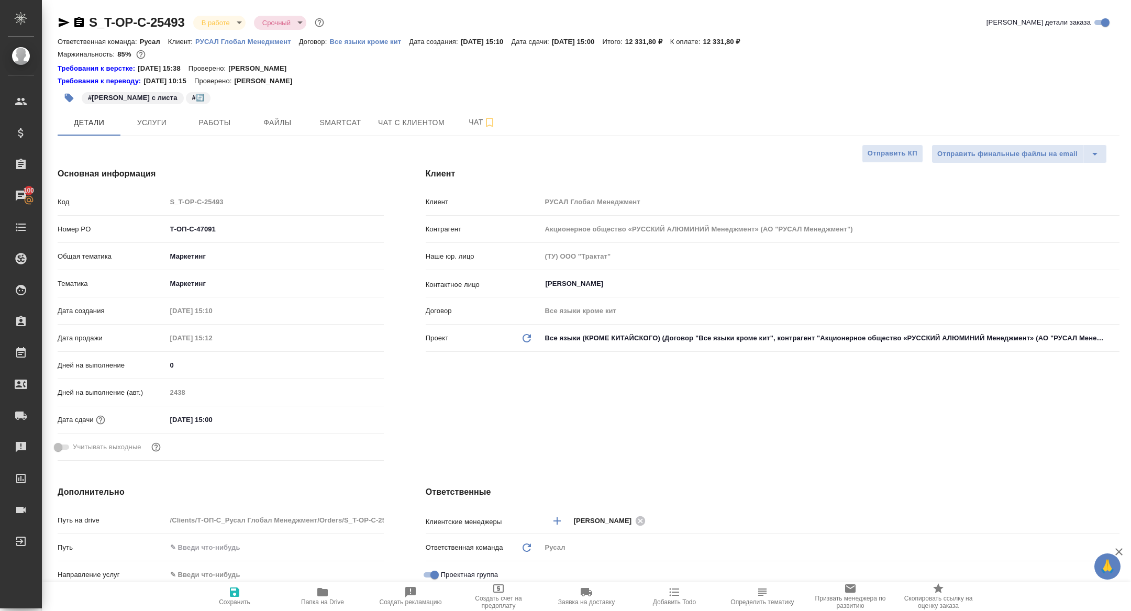
type textarea "x"
click at [81, 17] on icon "button" at bounding box center [79, 22] width 13 height 13
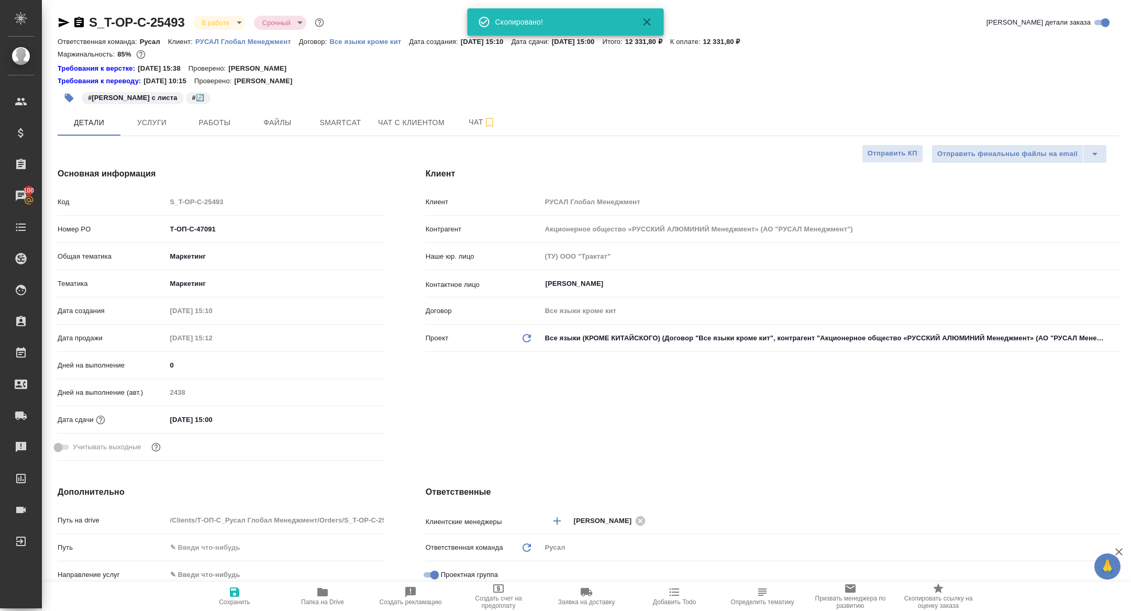
type textarea "x"
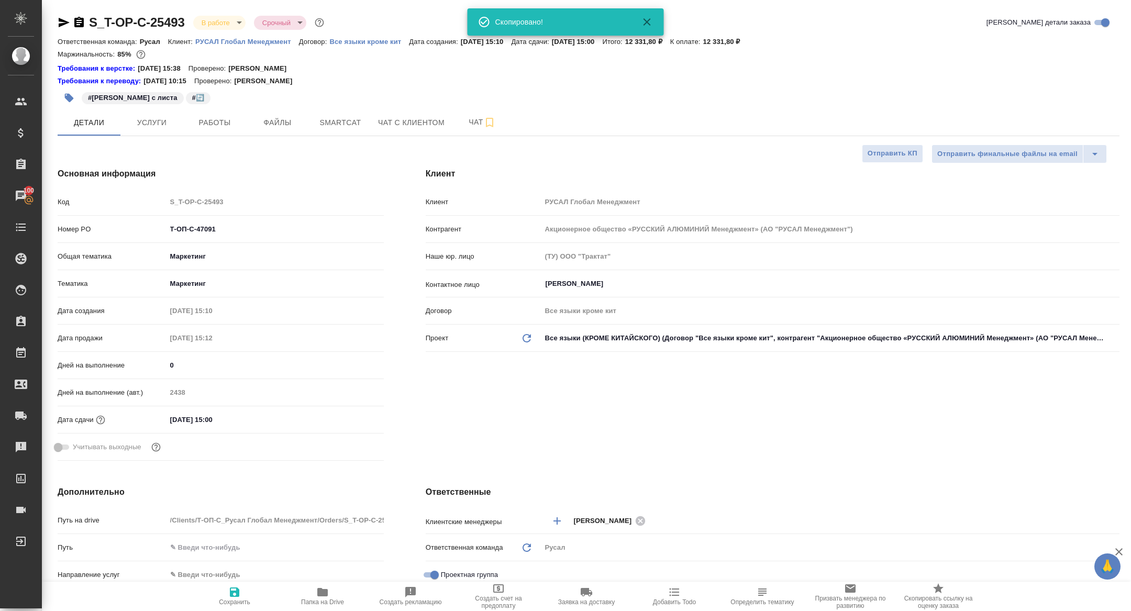
type textarea "x"
click at [838, 16] on div "S_T-OP-C-25493 В работе inProgress Срочный urgent Кратко детали заказа" at bounding box center [589, 22] width 1062 height 17
type textarea "x"
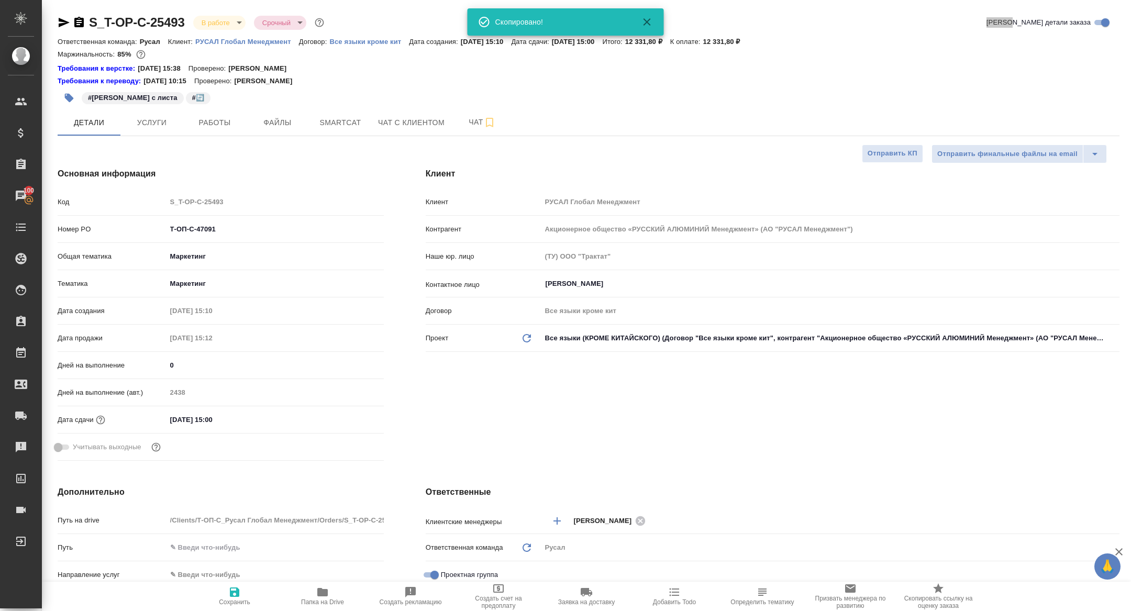
type textarea "x"
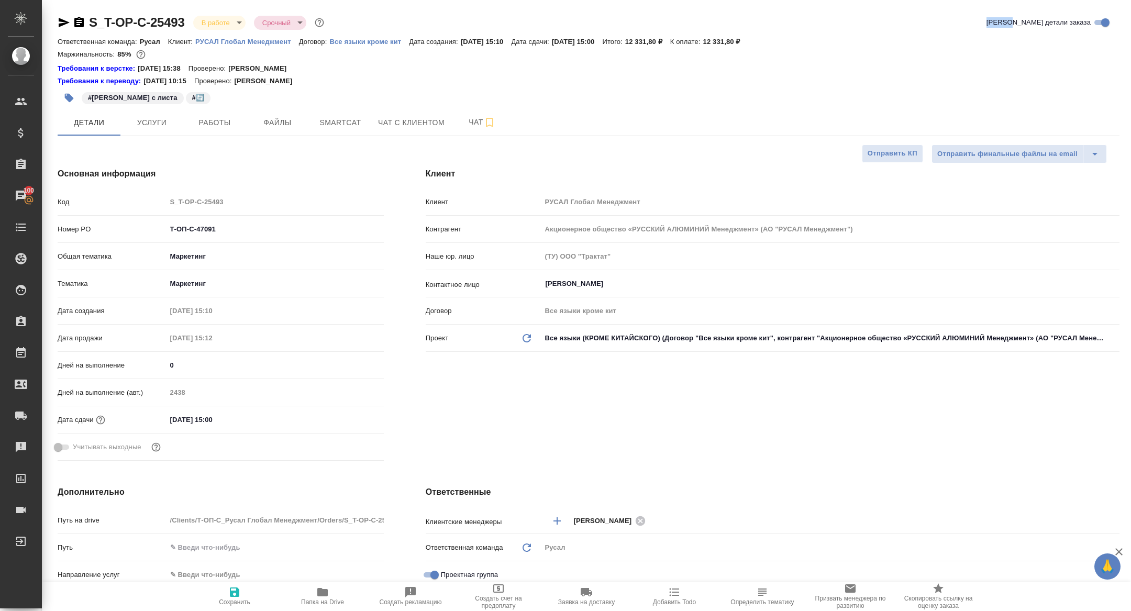
click at [310, 600] on span "Папка на Drive" at bounding box center [322, 602] width 43 height 7
type textarea "x"
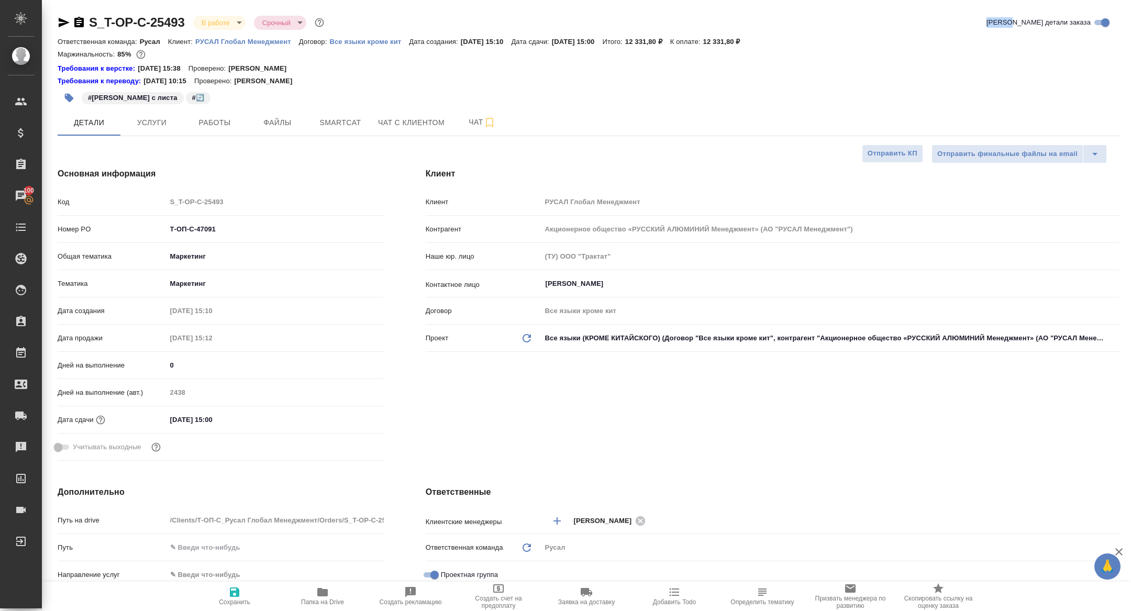
type textarea "x"
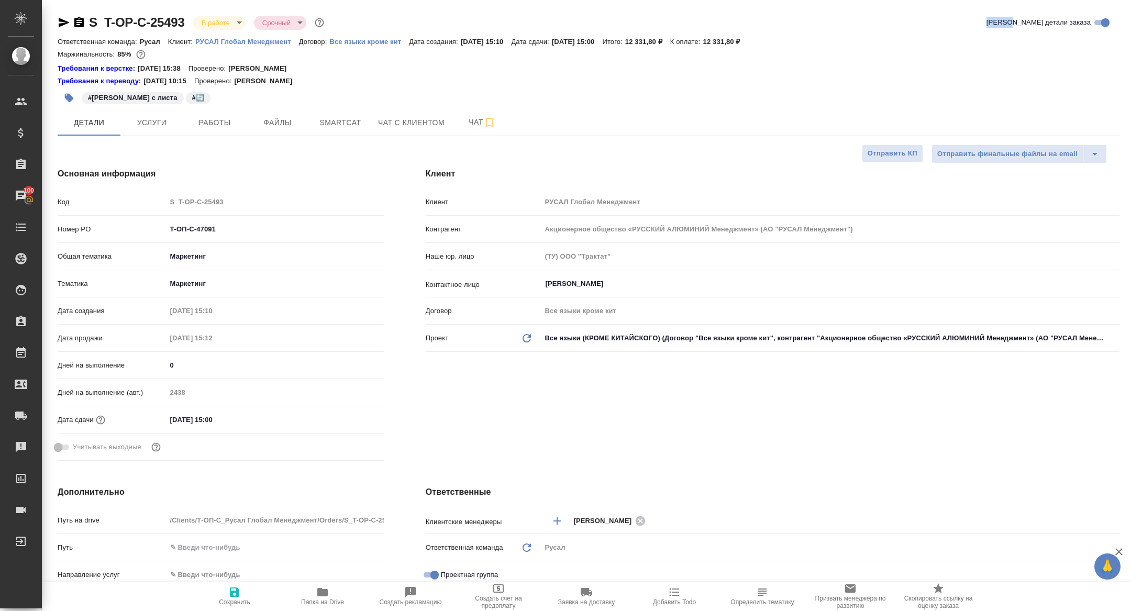
type textarea "x"
click at [155, 131] on button "Услуги" at bounding box center [151, 122] width 63 height 26
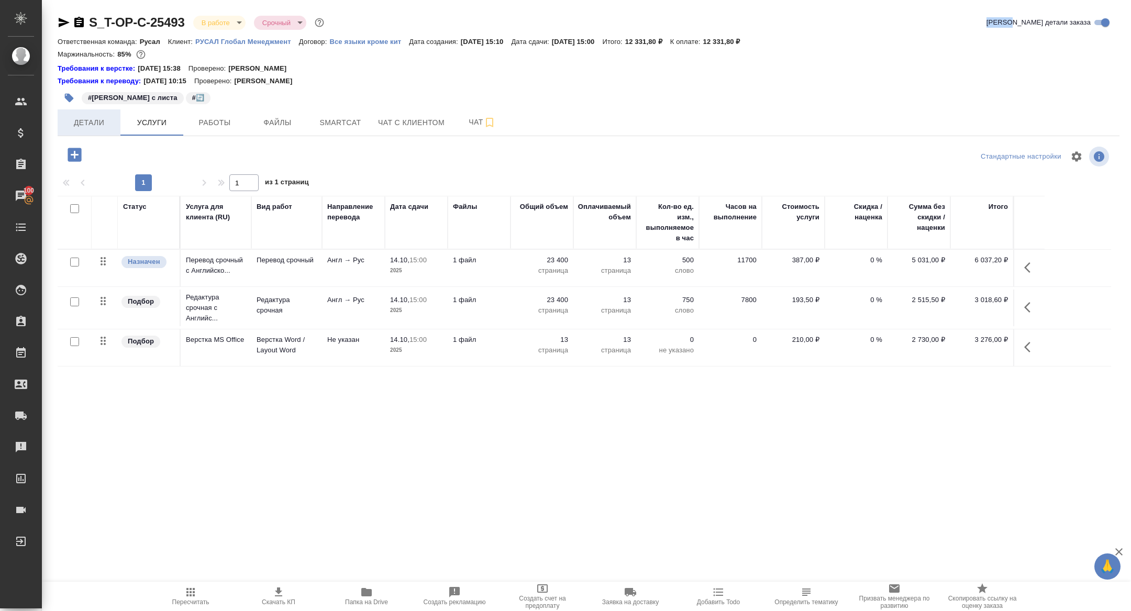
click at [104, 126] on span "Детали" at bounding box center [89, 122] width 50 height 13
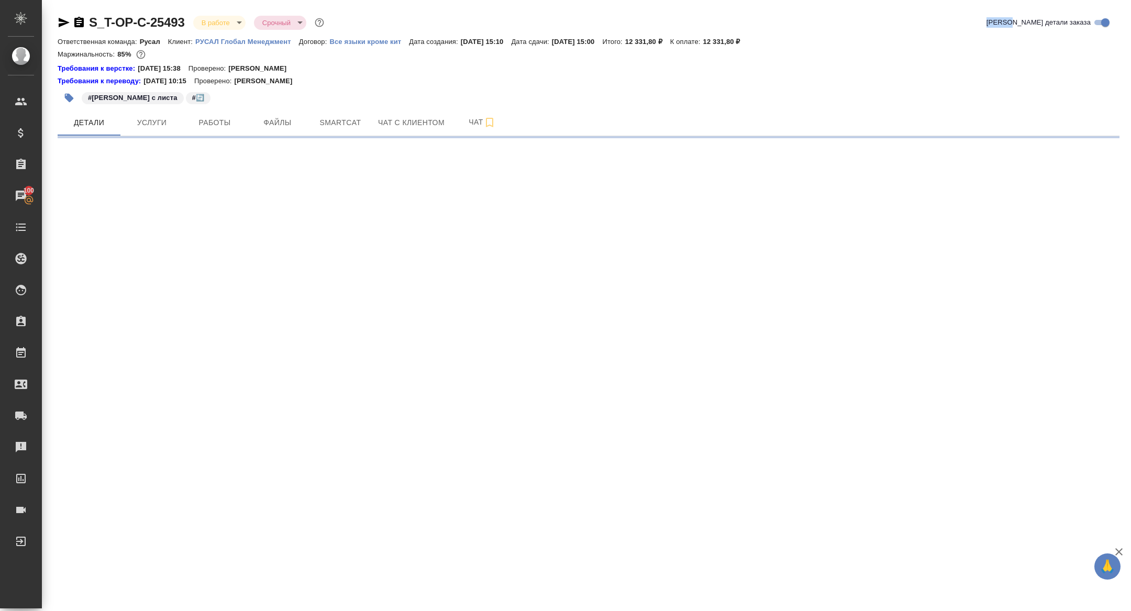
select select "RU"
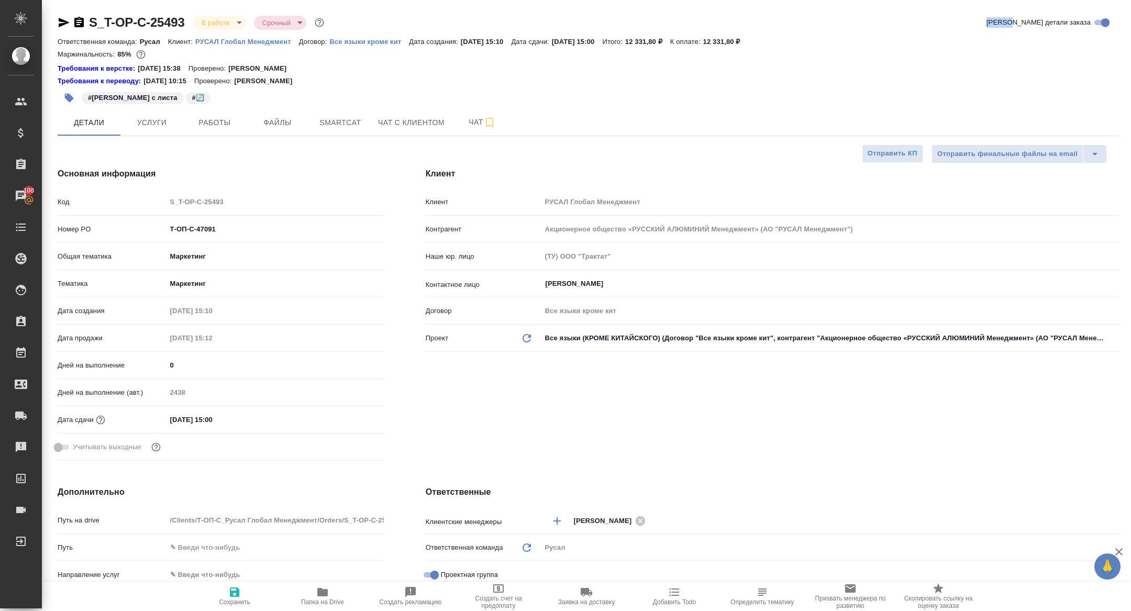
type textarea "x"
drag, startPoint x: 229, startPoint y: 231, endPoint x: 101, endPoint y: 219, distance: 128.3
click at [101, 220] on div "Номер PO Т-ОП-С-47091" at bounding box center [221, 229] width 326 height 18
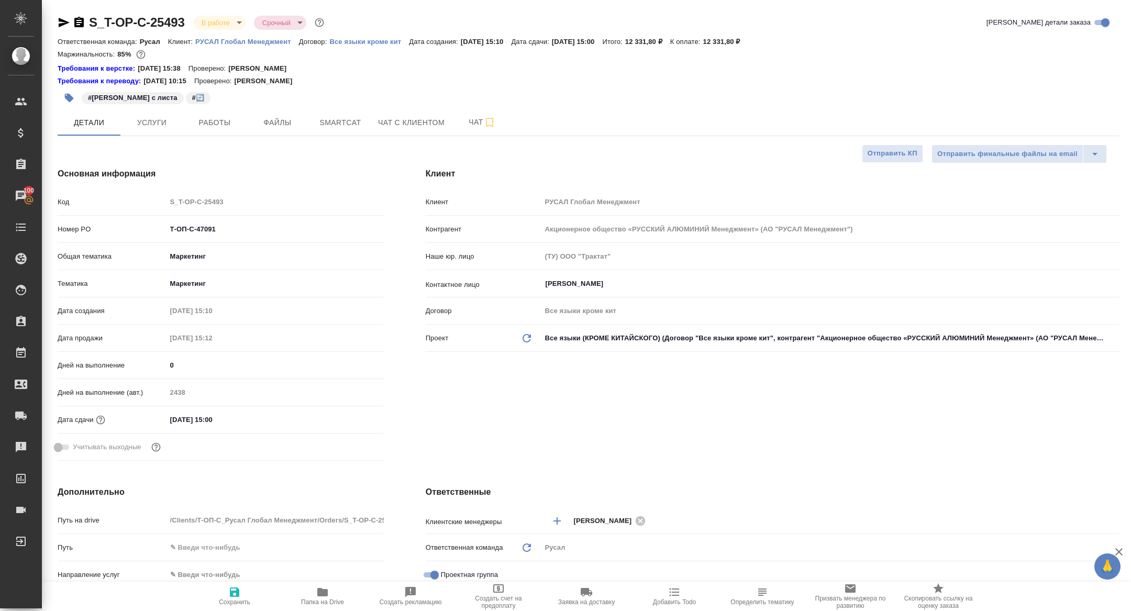
type textarea "x"
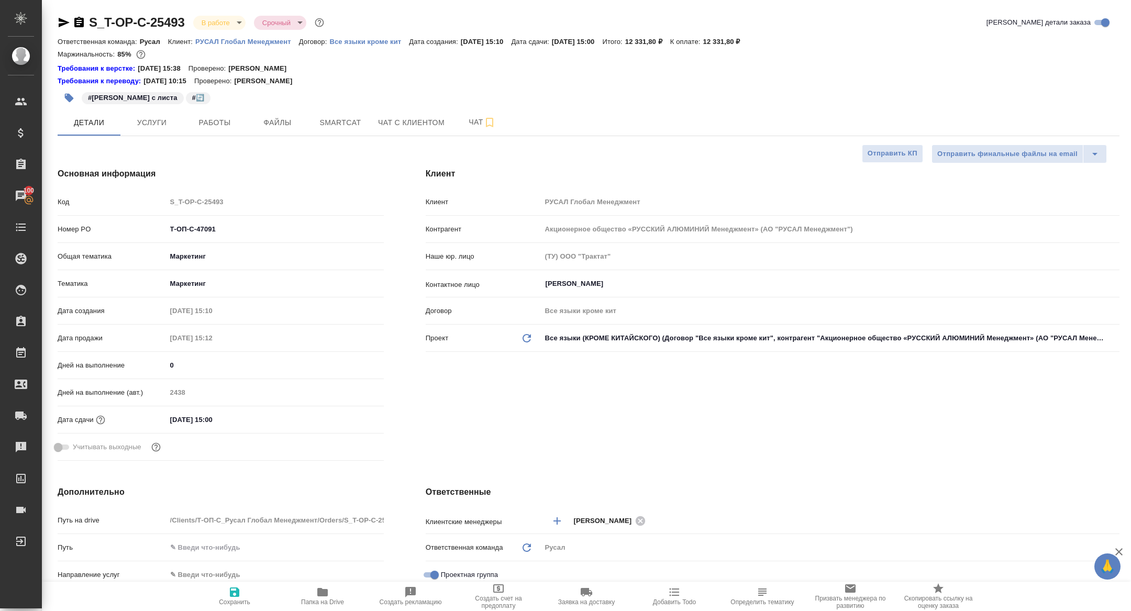
type textarea "x"
click at [218, 23] on body "🙏 .cls-1 fill:#fff; AWATERA Zhuravleva Alexandra Клиенты Спецификации Заказы 10…" at bounding box center [565, 305] width 1131 height 611
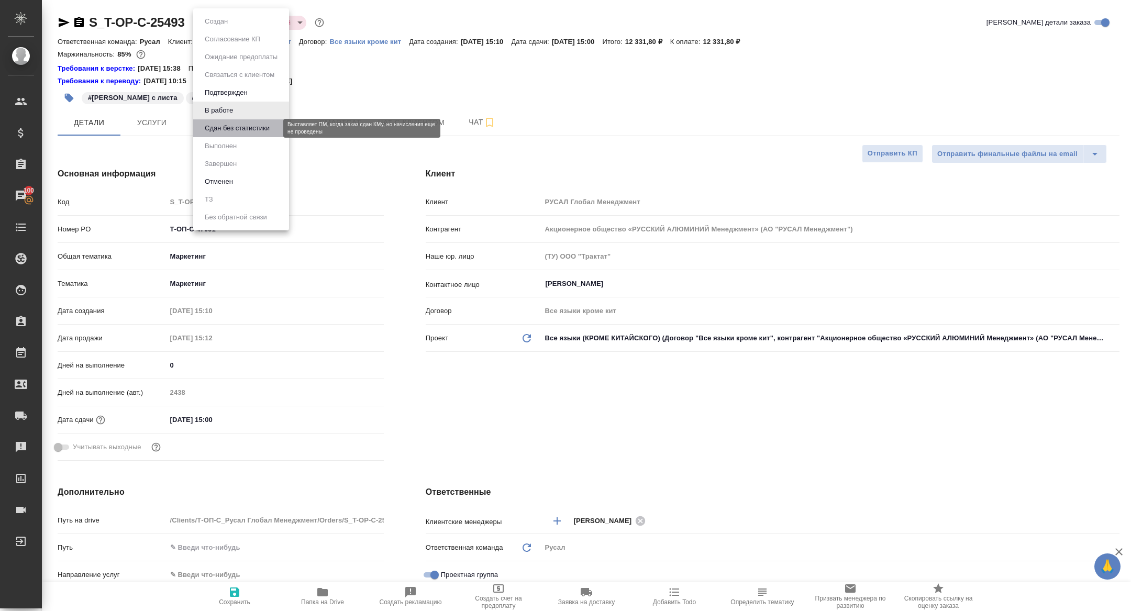
click at [227, 131] on button "Сдан без статистики" at bounding box center [237, 129] width 71 height 12
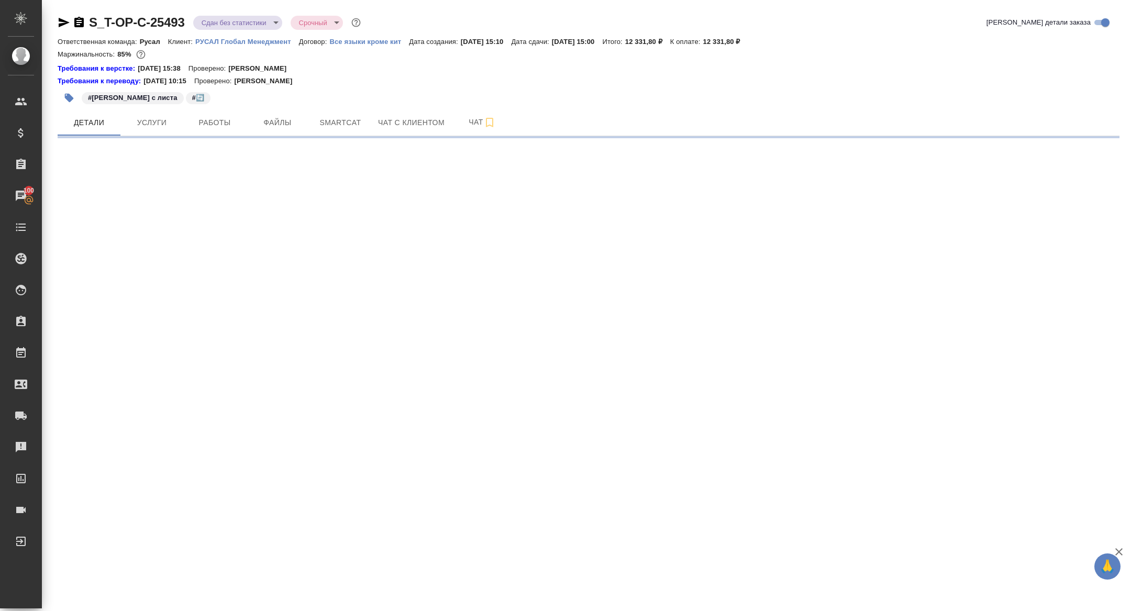
select select "RU"
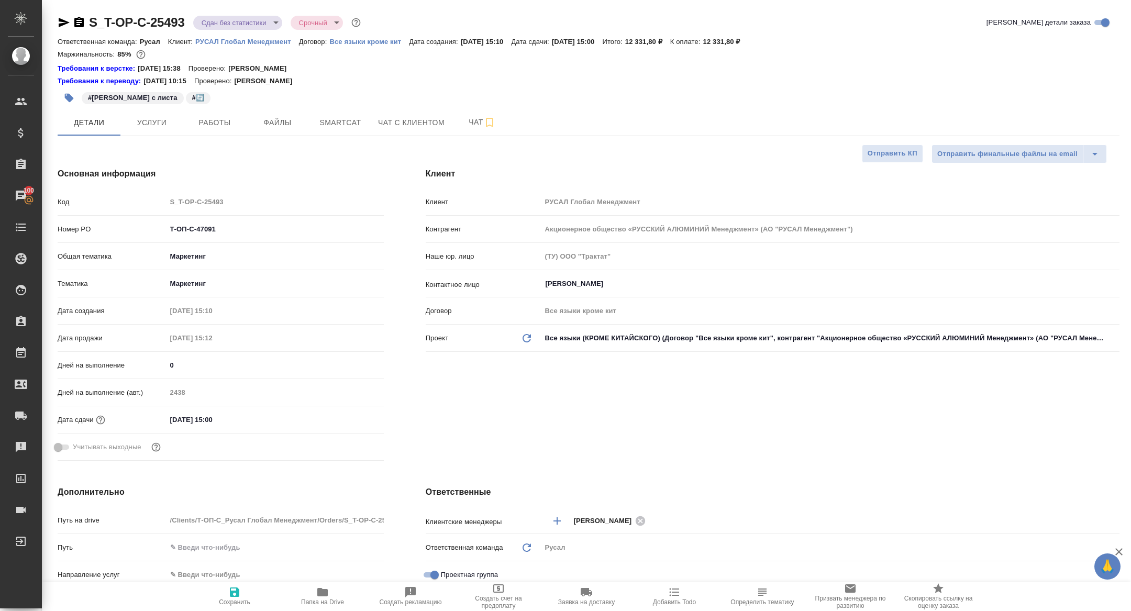
type textarea "x"
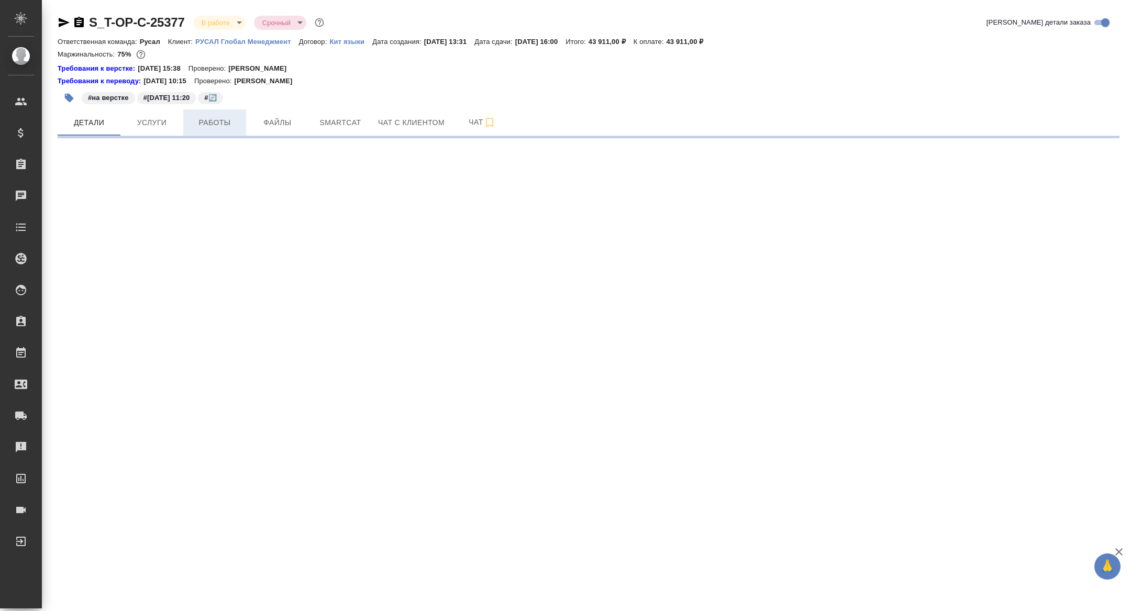
click at [211, 125] on span "Работы" at bounding box center [215, 122] width 50 height 13
select select "RU"
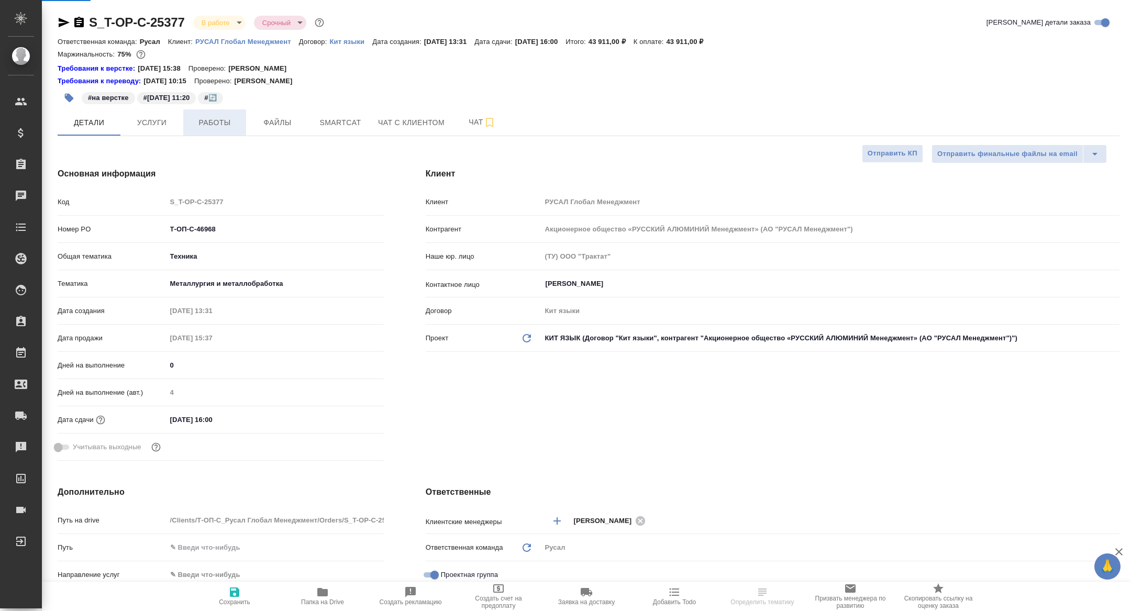
type textarea "x"
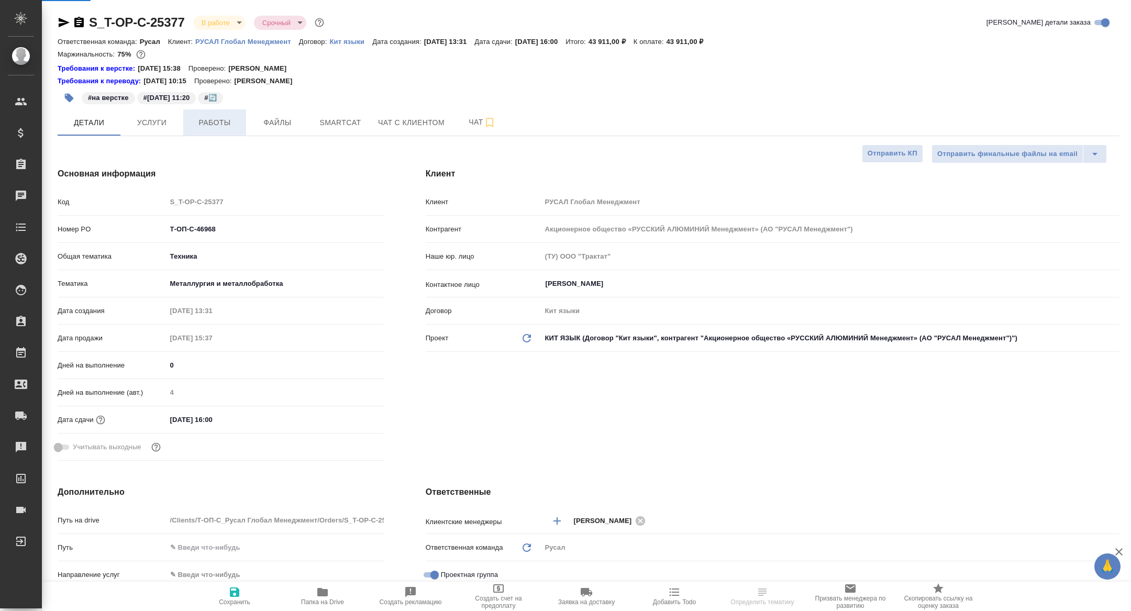
type textarea "x"
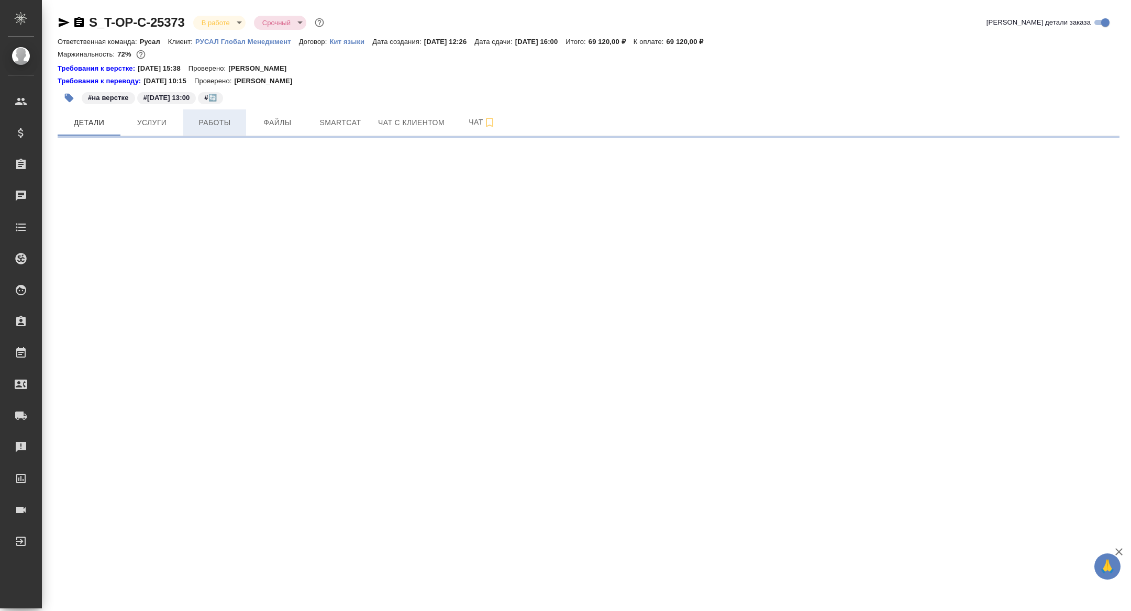
click at [221, 128] on span "Работы" at bounding box center [215, 122] width 50 height 13
select select "RU"
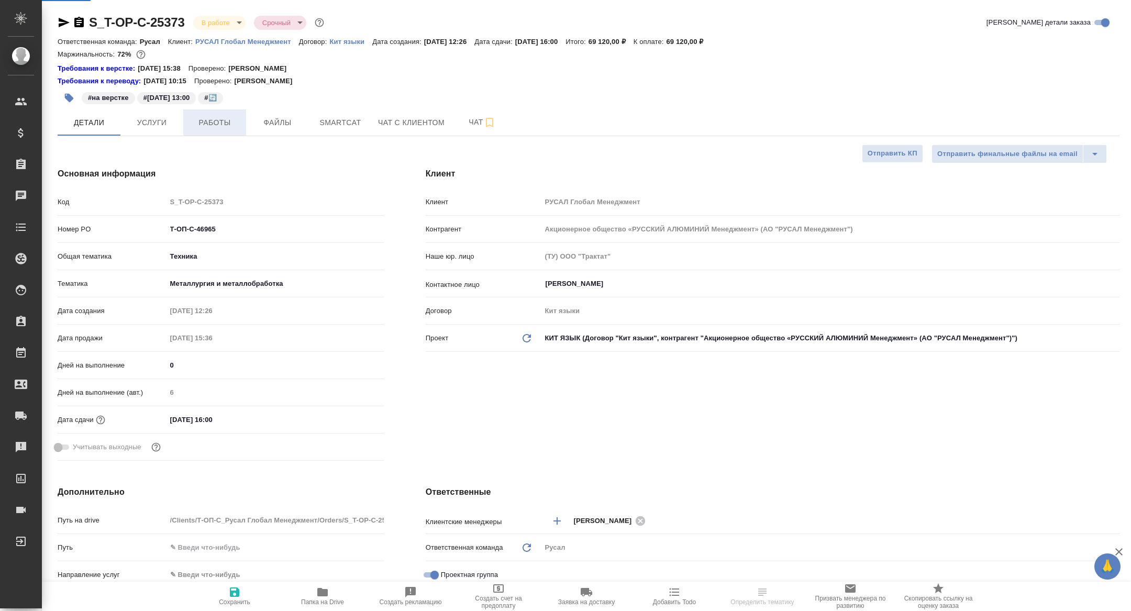
type textarea "x"
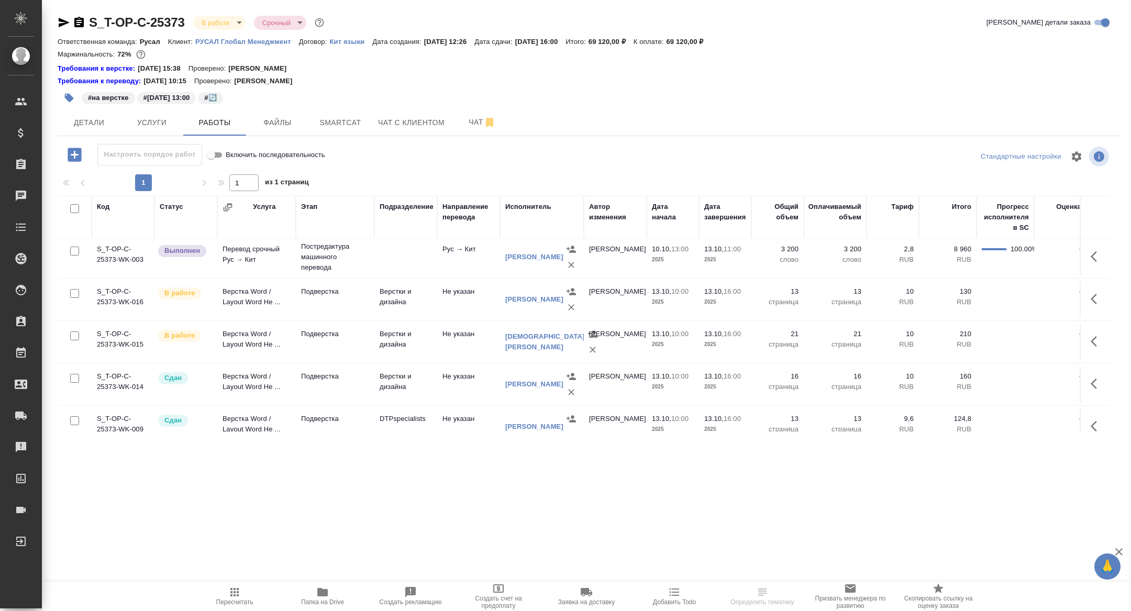
scroll to position [187, 0]
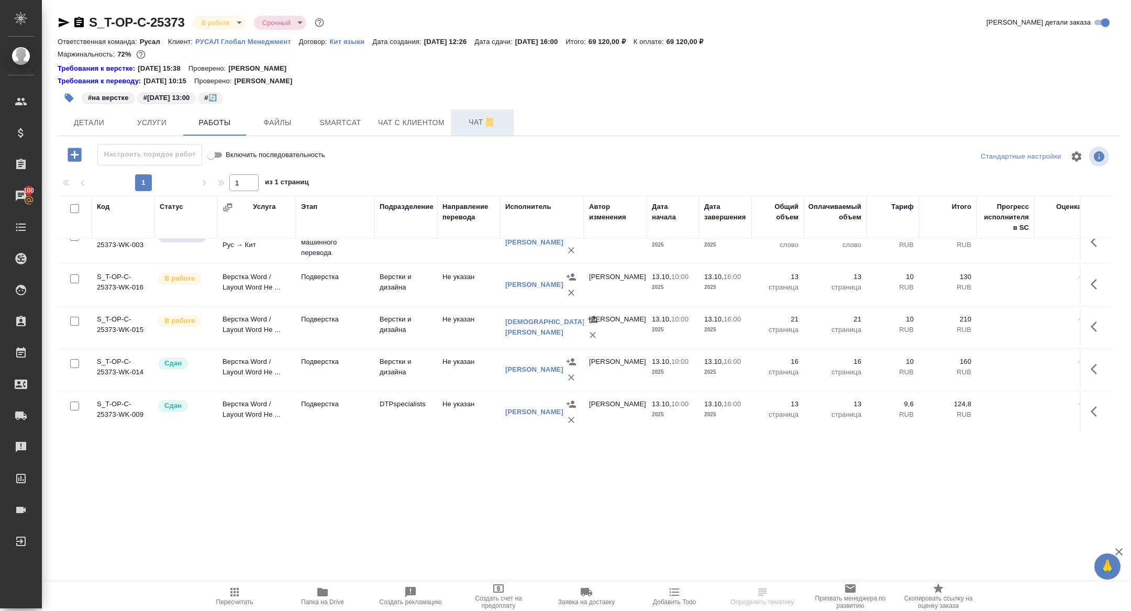
click at [466, 119] on span "Чат" at bounding box center [482, 122] width 50 height 13
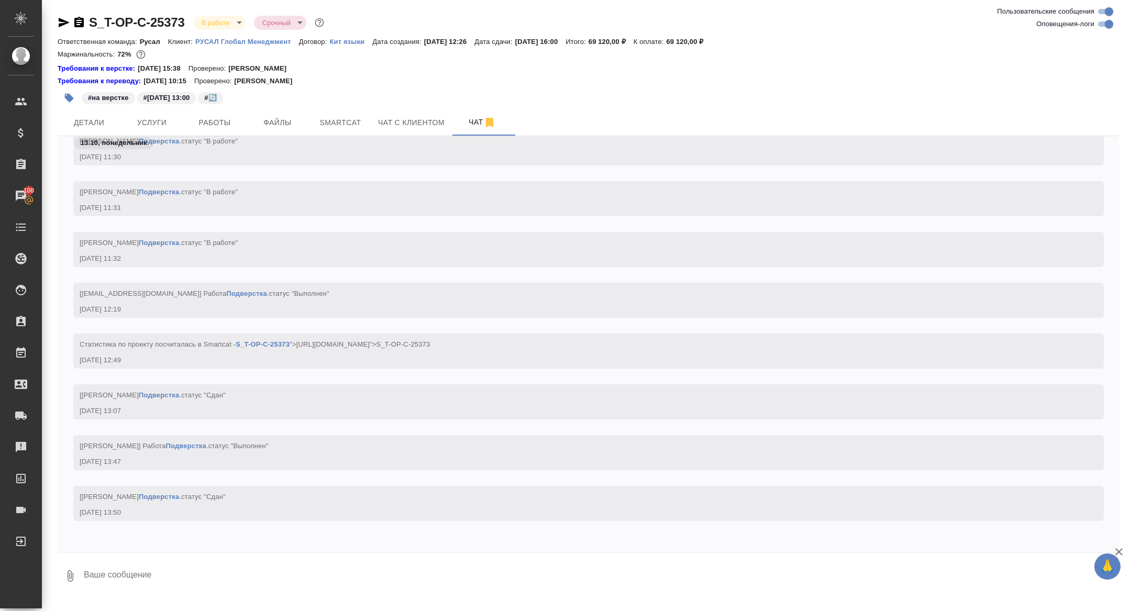
scroll to position [15461, 0]
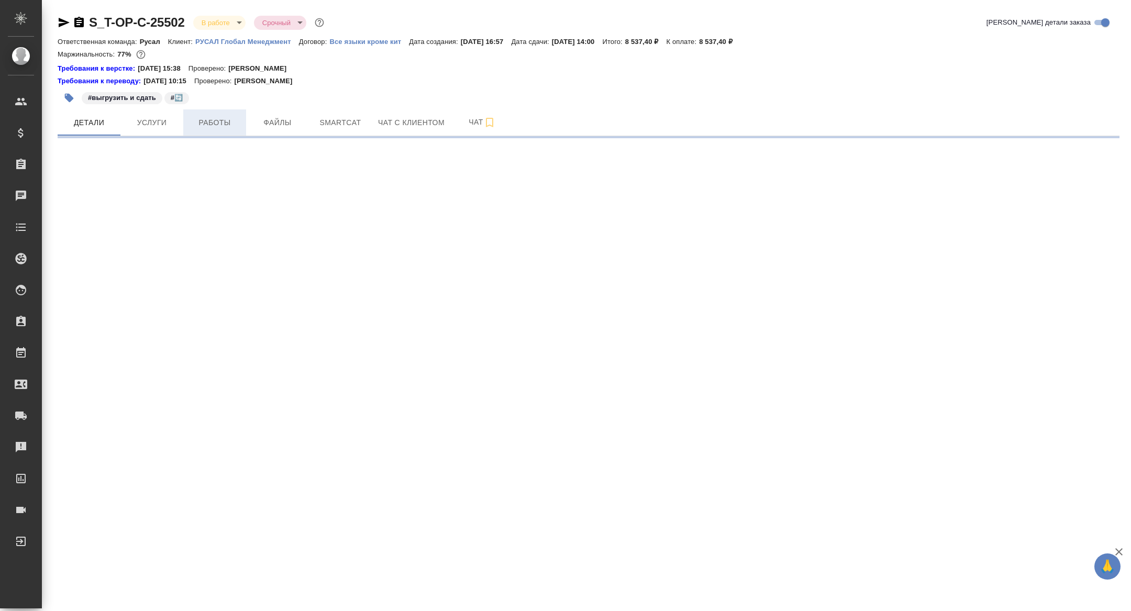
select select "RU"
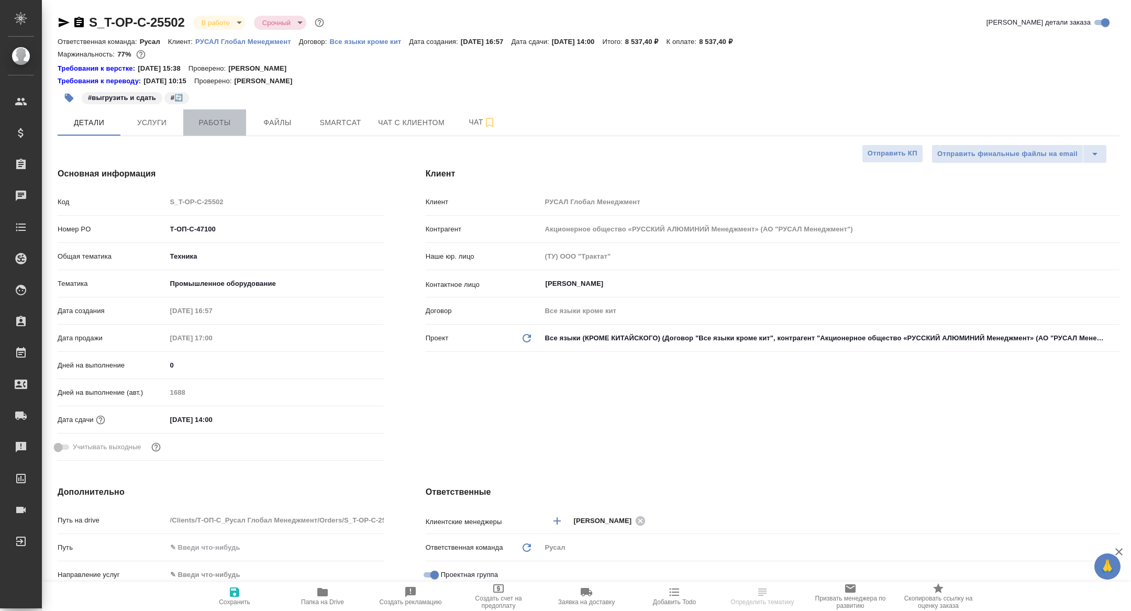
click at [209, 121] on span "Работы" at bounding box center [215, 122] width 50 height 13
type textarea "x"
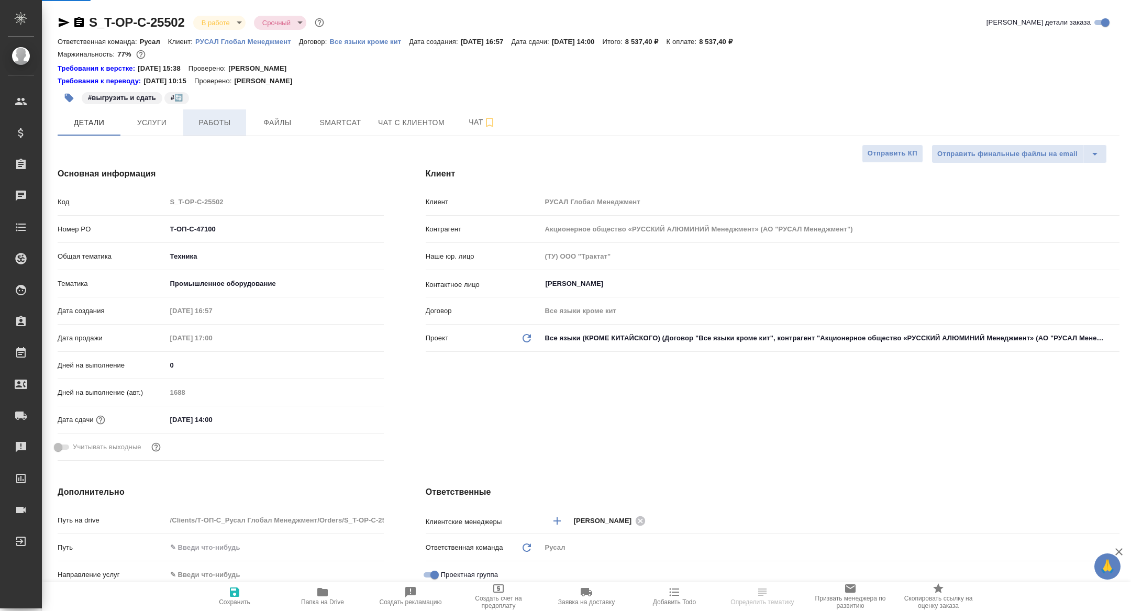
type textarea "x"
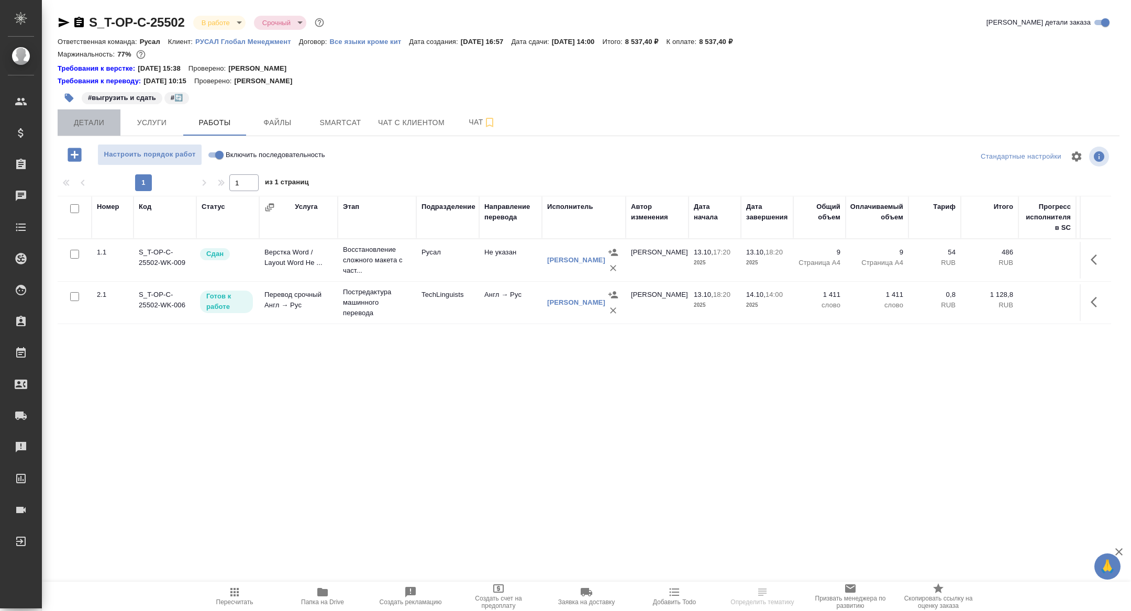
click at [79, 127] on span "Детали" at bounding box center [89, 122] width 50 height 13
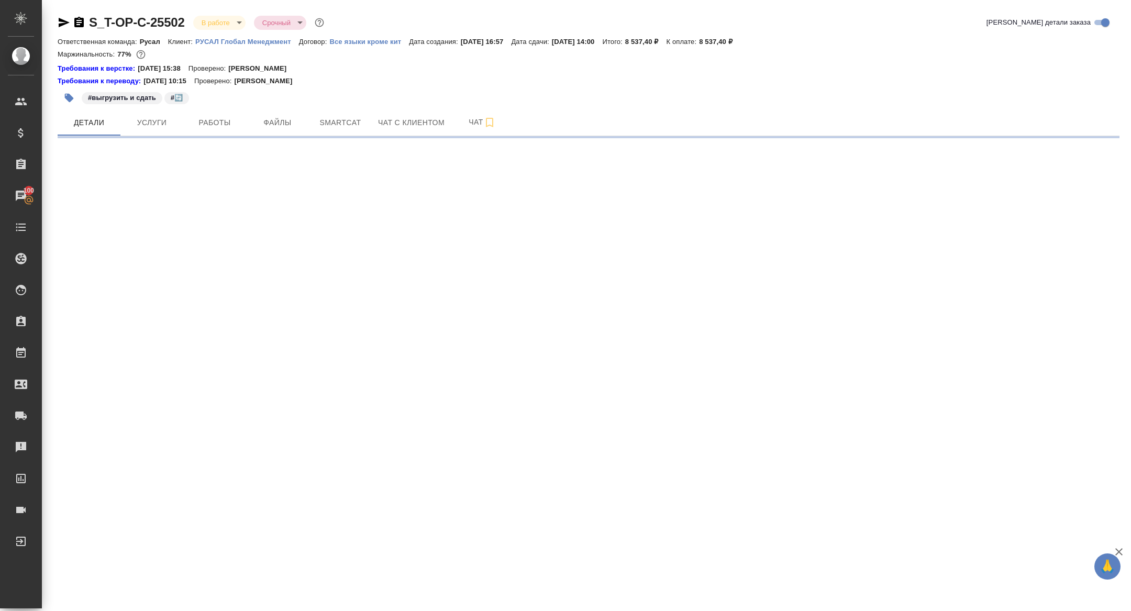
select select "RU"
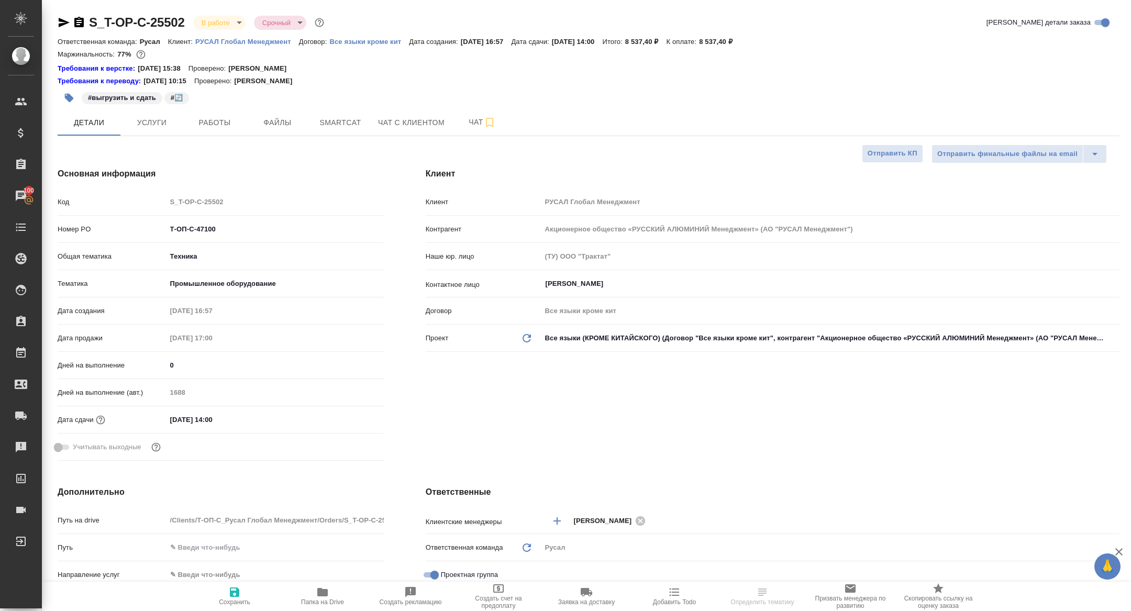
type textarea "x"
select select "RU"
type textarea "x"
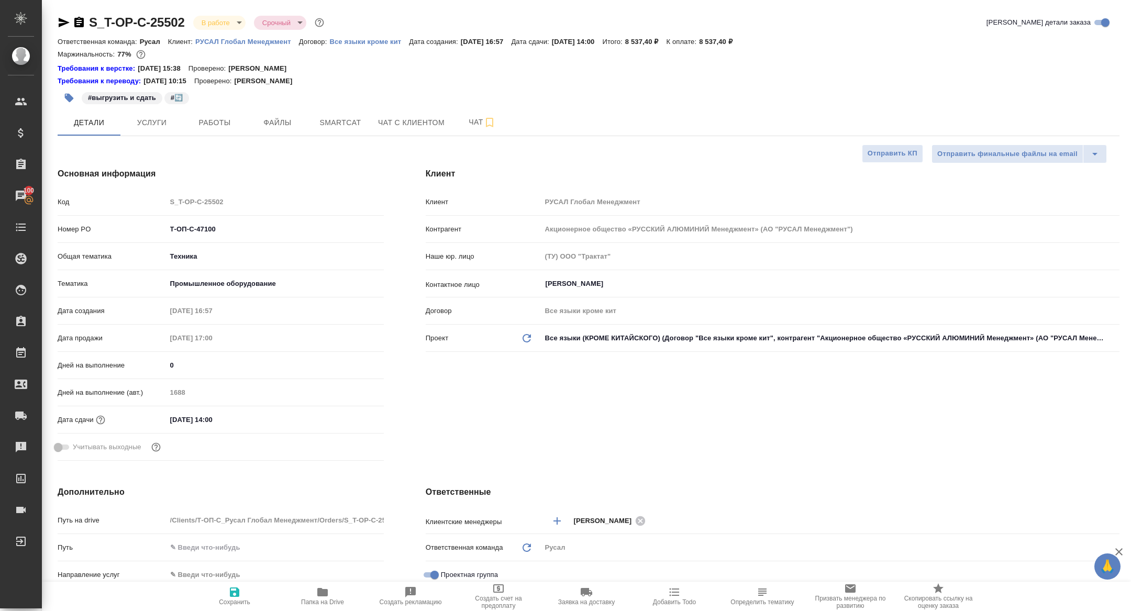
type textarea "x"
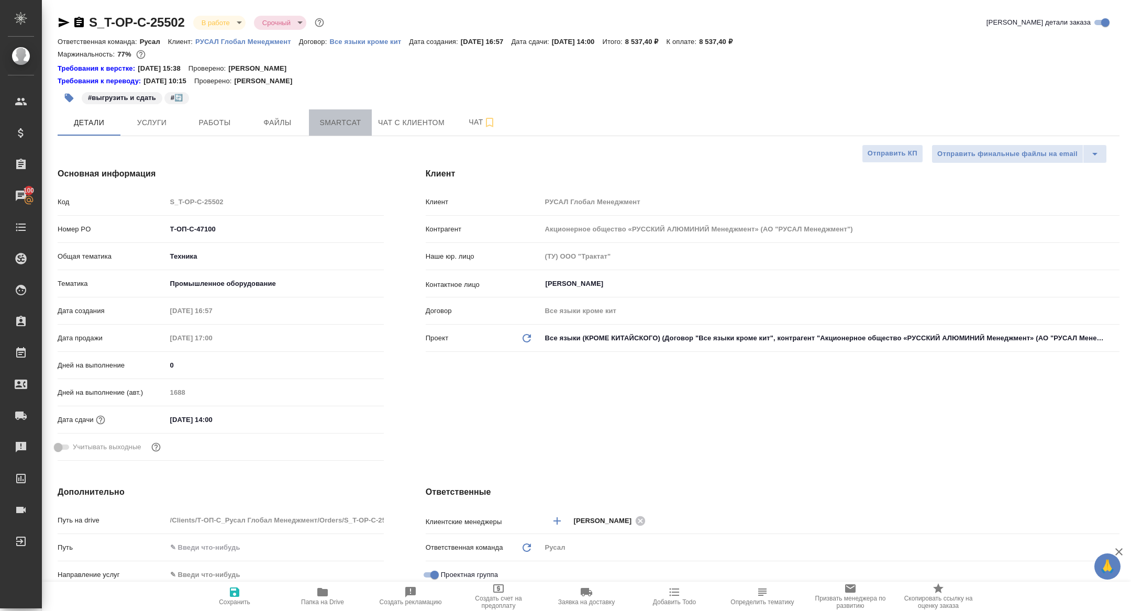
click at [330, 118] on span "Smartcat" at bounding box center [340, 122] width 50 height 13
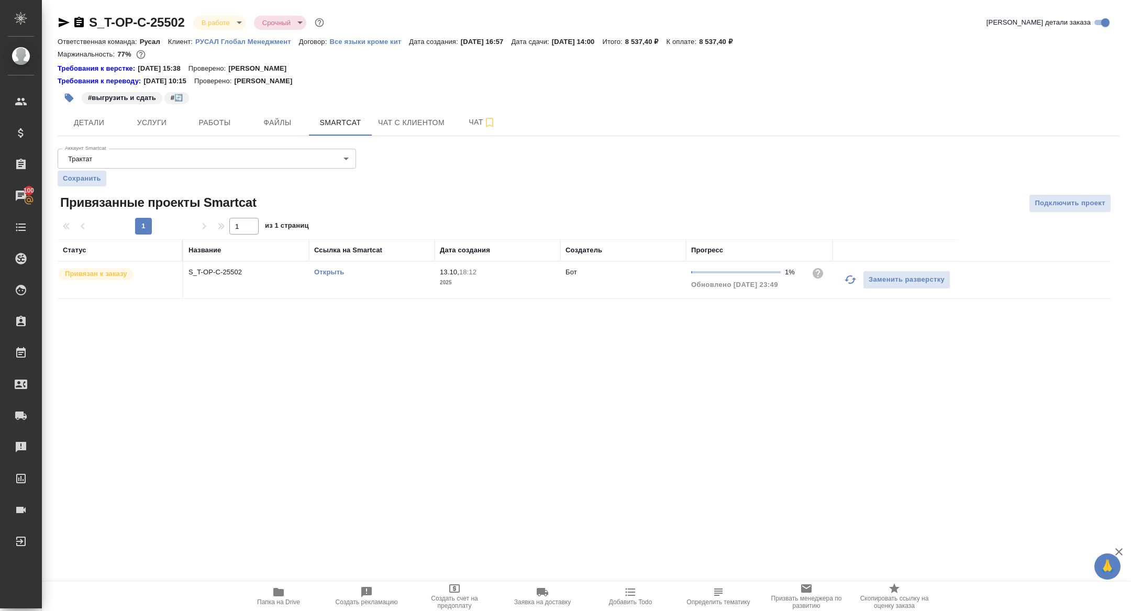
click at [850, 283] on icon "button" at bounding box center [851, 279] width 12 height 8
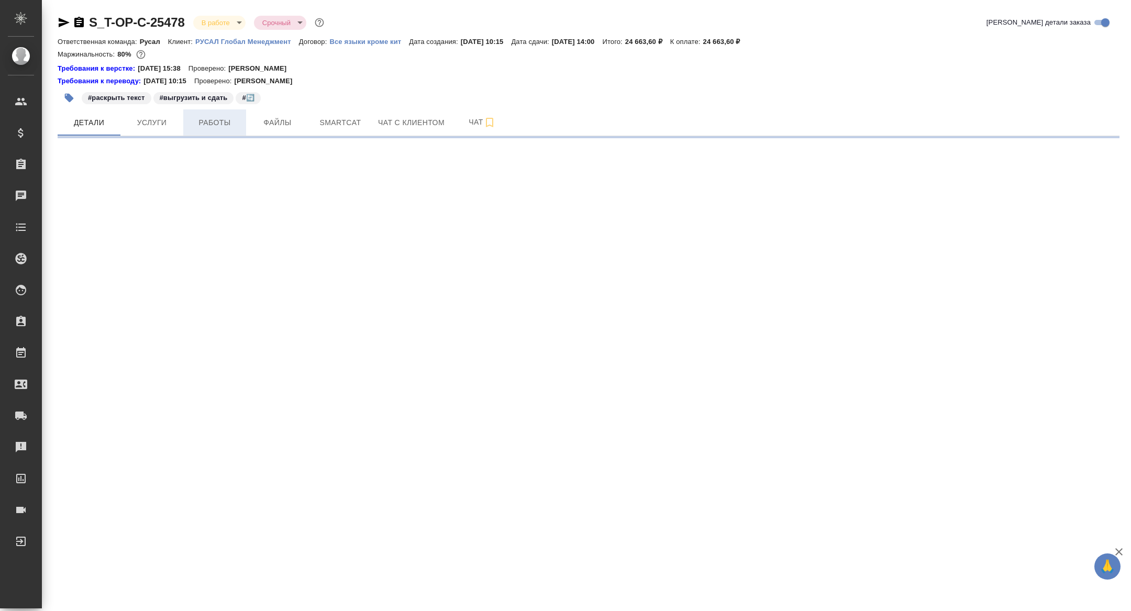
click at [218, 120] on span "Работы" at bounding box center [215, 122] width 50 height 13
select select "RU"
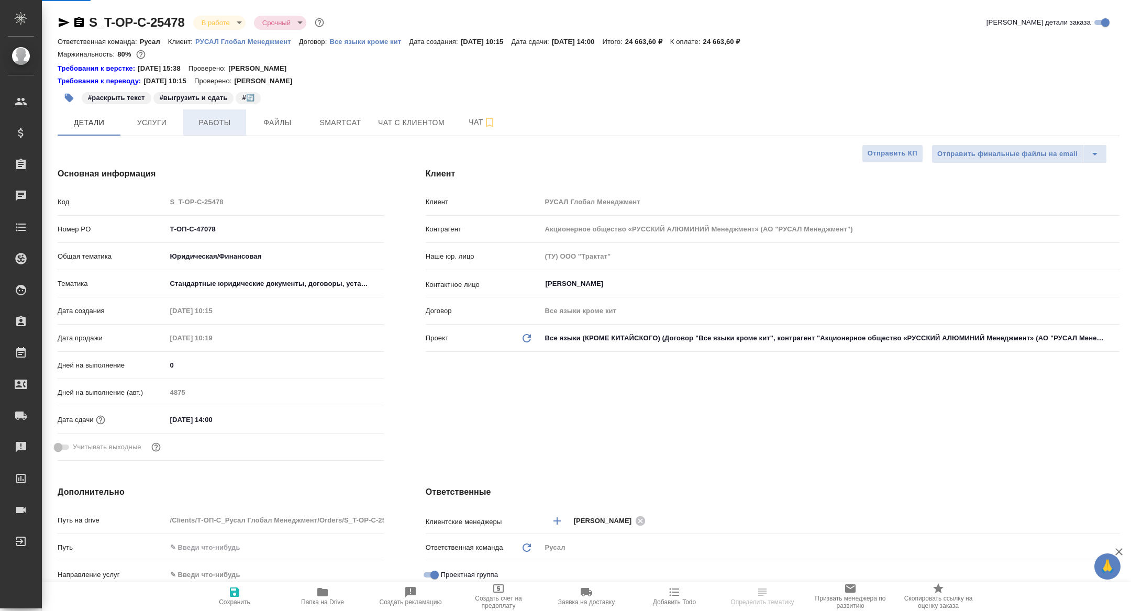
type textarea "x"
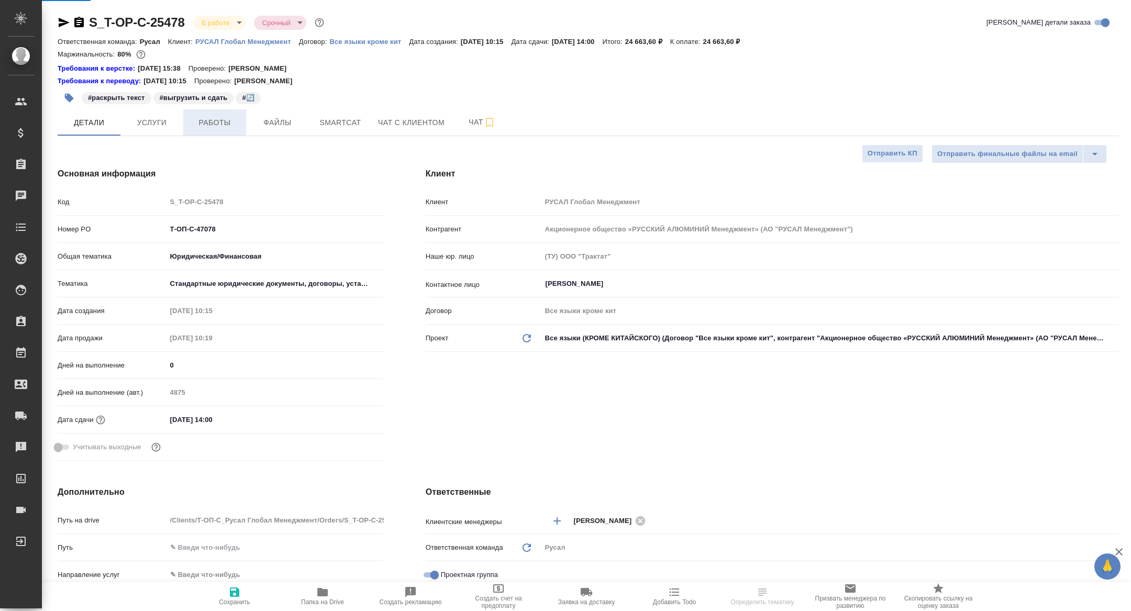
type textarea "x"
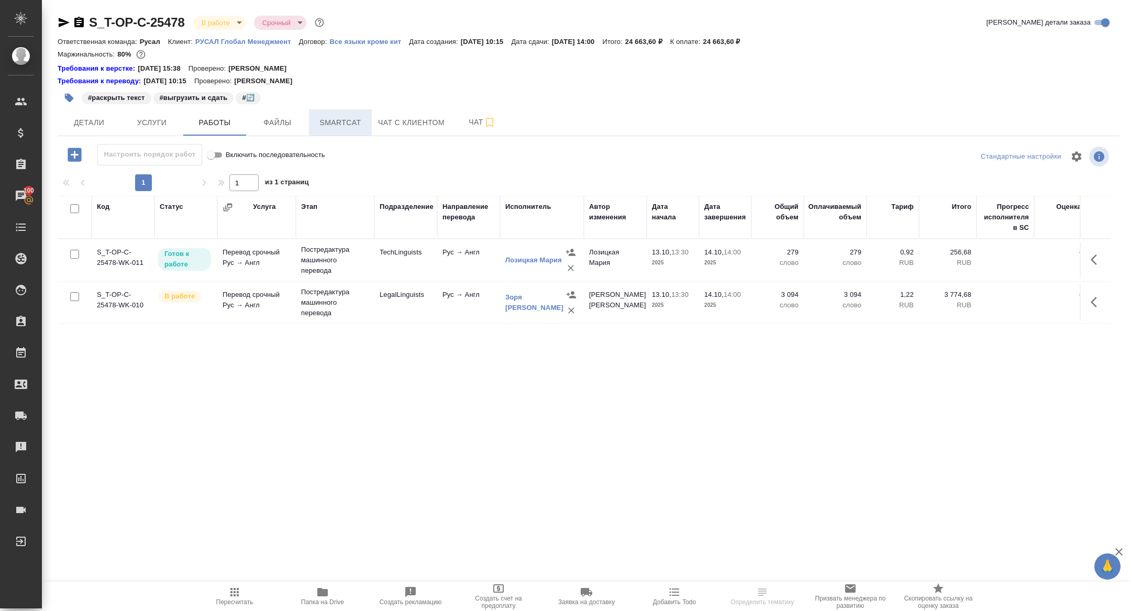
click at [349, 115] on button "Smartcat" at bounding box center [340, 122] width 63 height 26
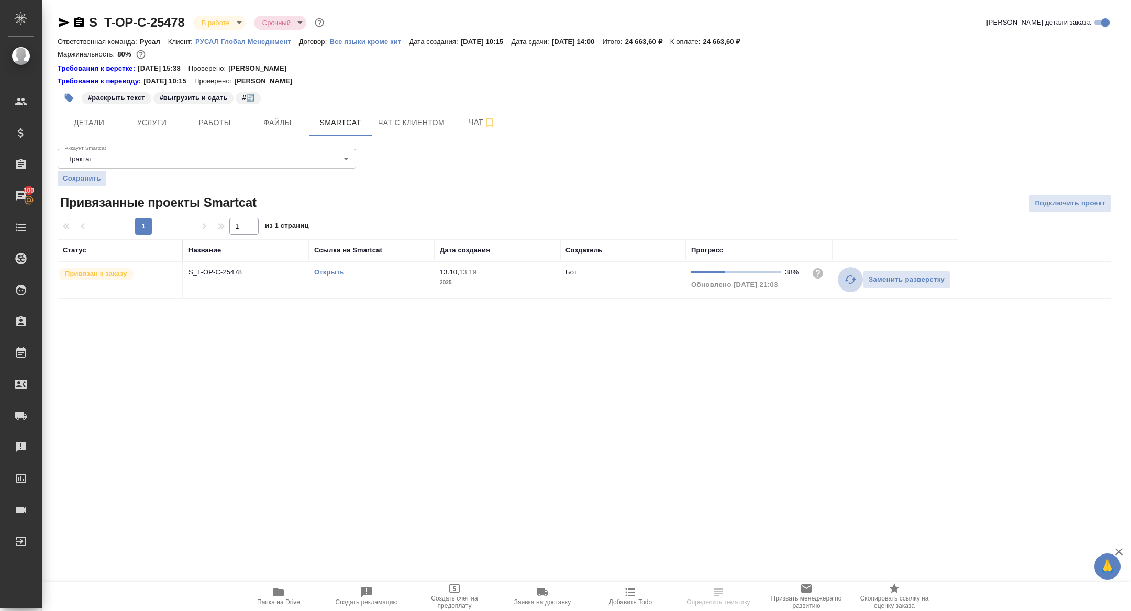
click at [850, 275] on icon "button" at bounding box center [851, 279] width 12 height 8
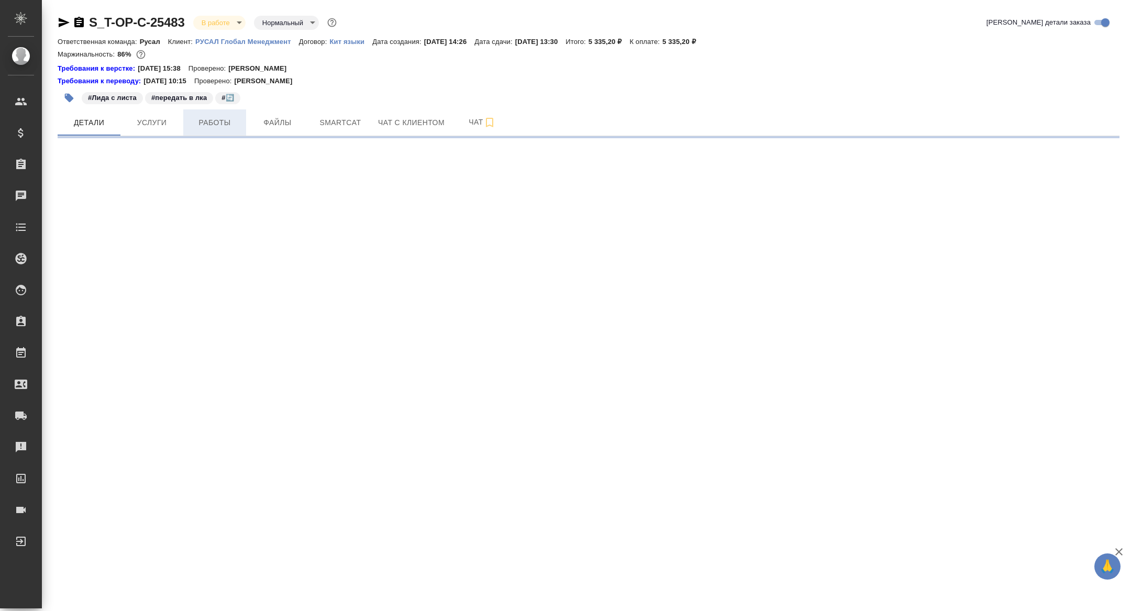
select select "RU"
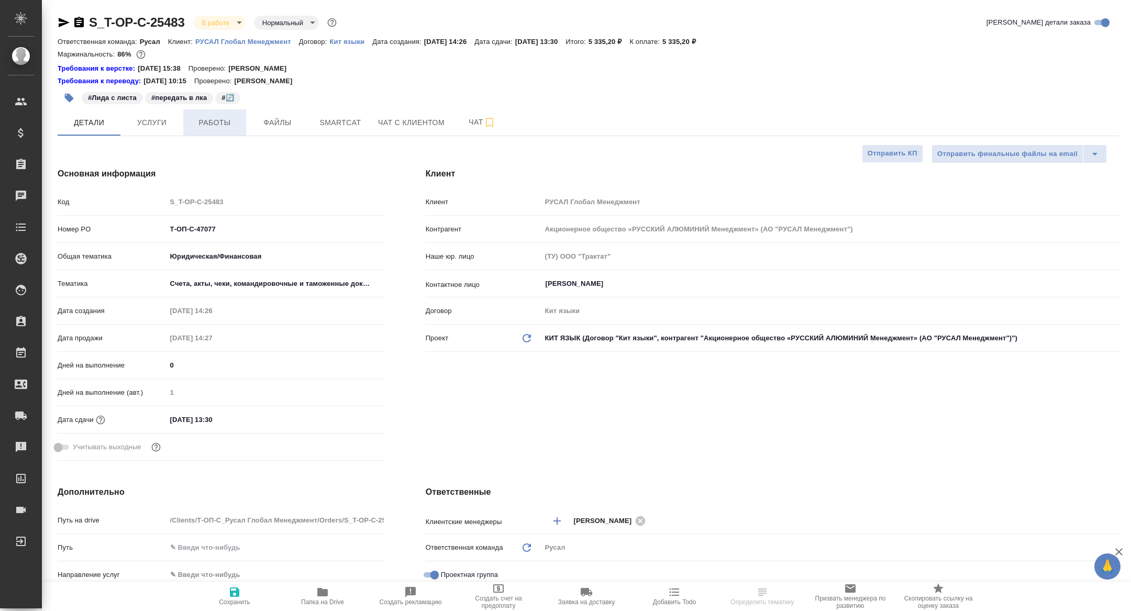
click at [207, 129] on button "Работы" at bounding box center [214, 122] width 63 height 26
type textarea "x"
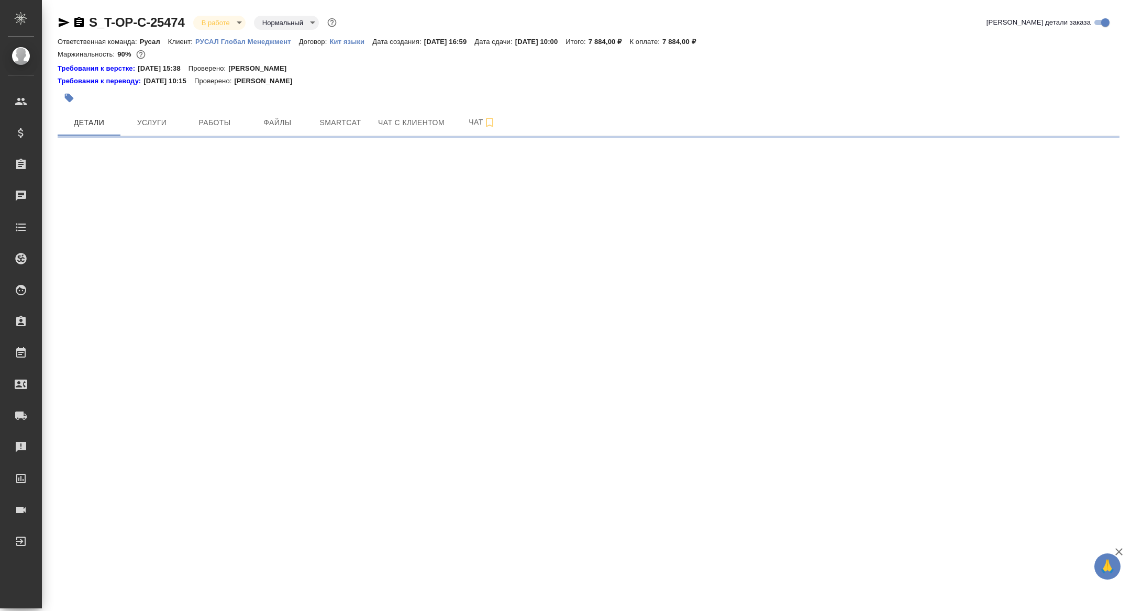
select select "RU"
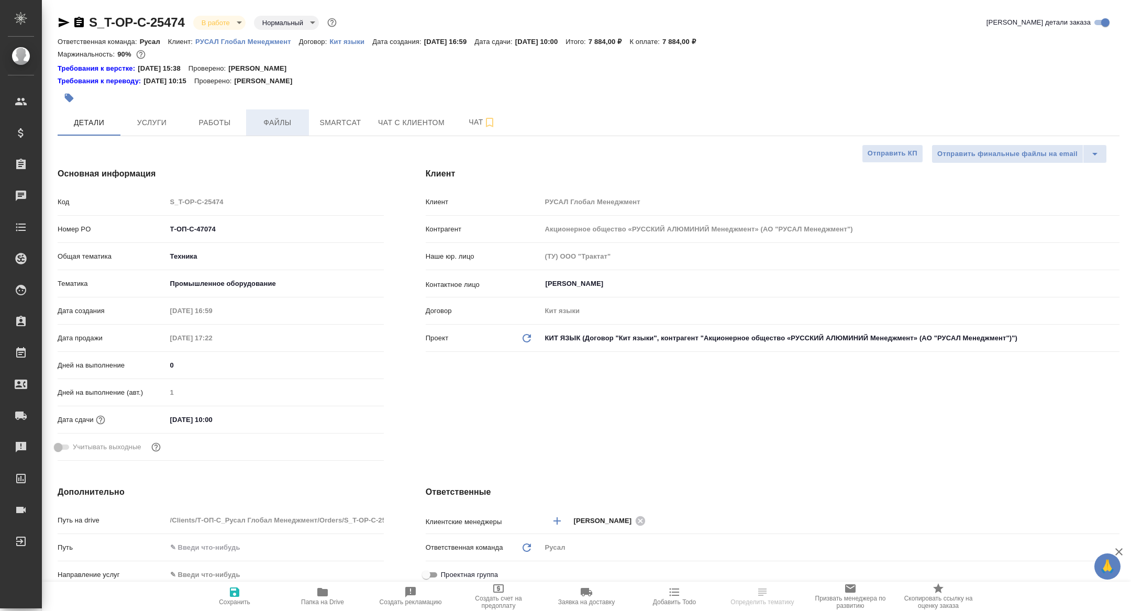
type textarea "x"
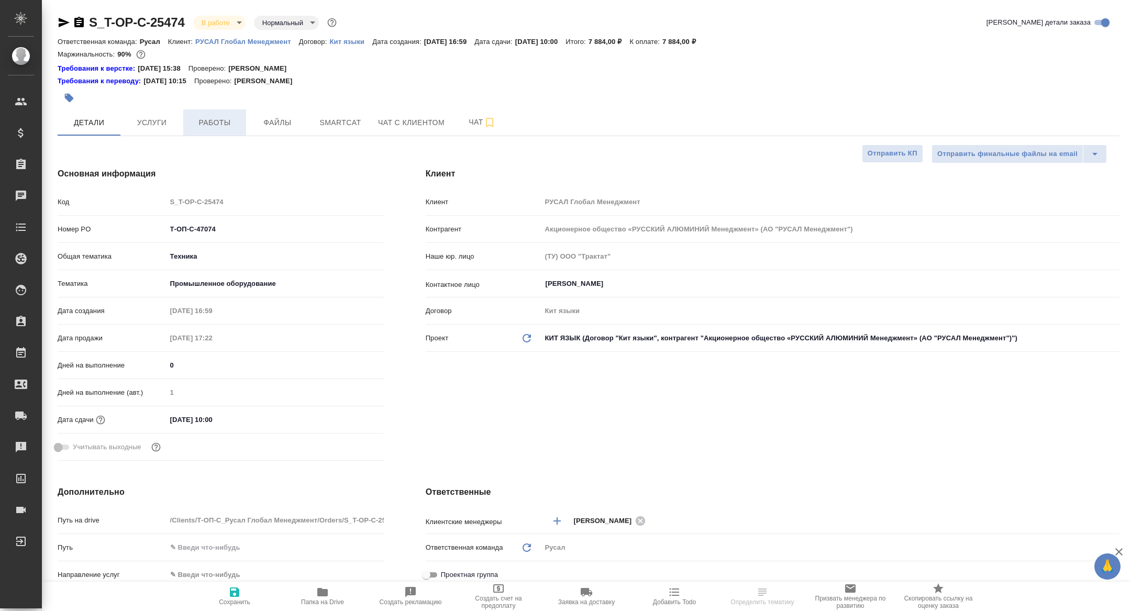
type textarea "x"
click at [221, 119] on span "Работы" at bounding box center [215, 122] width 50 height 13
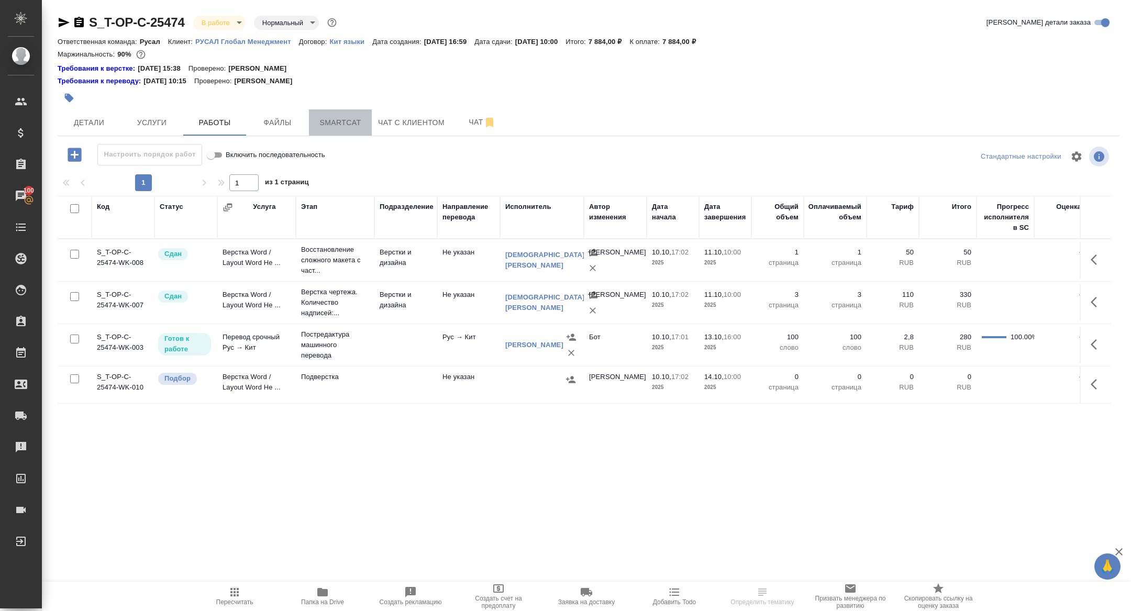
click at [347, 116] on span "Smartcat" at bounding box center [340, 122] width 50 height 13
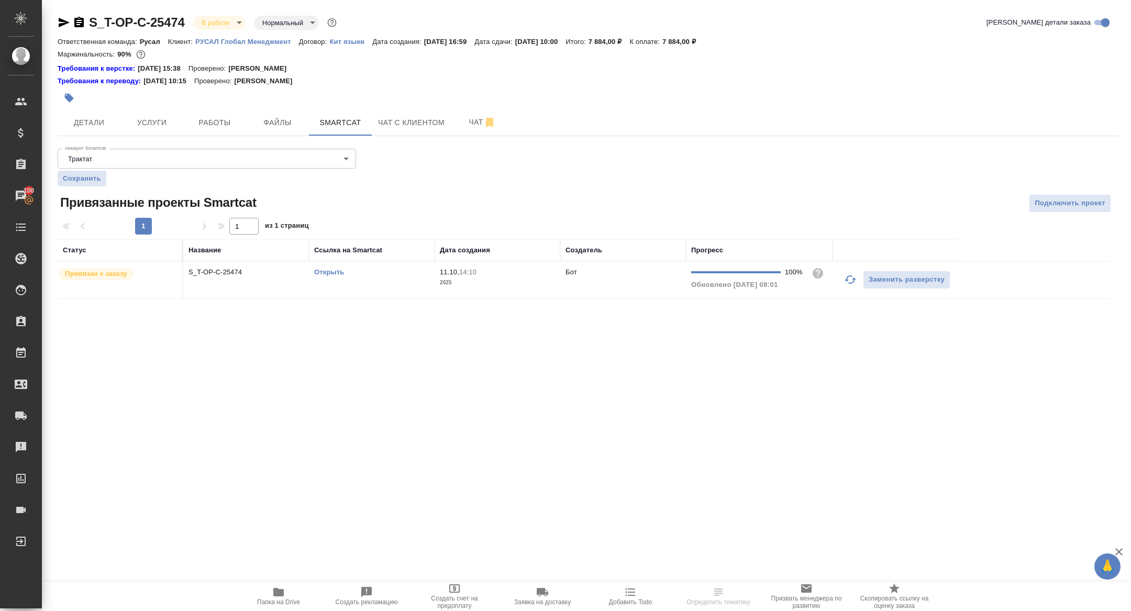
click at [467, 106] on div at bounding box center [412, 97] width 708 height 23
click at [470, 116] on span "Чат" at bounding box center [482, 122] width 50 height 13
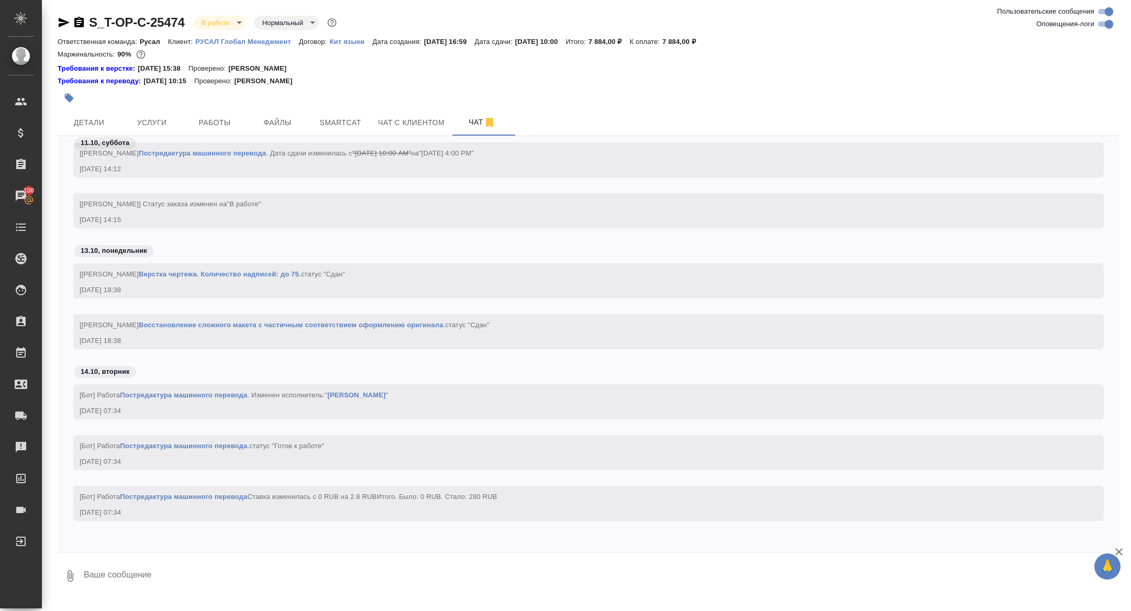
scroll to position [5156, 0]
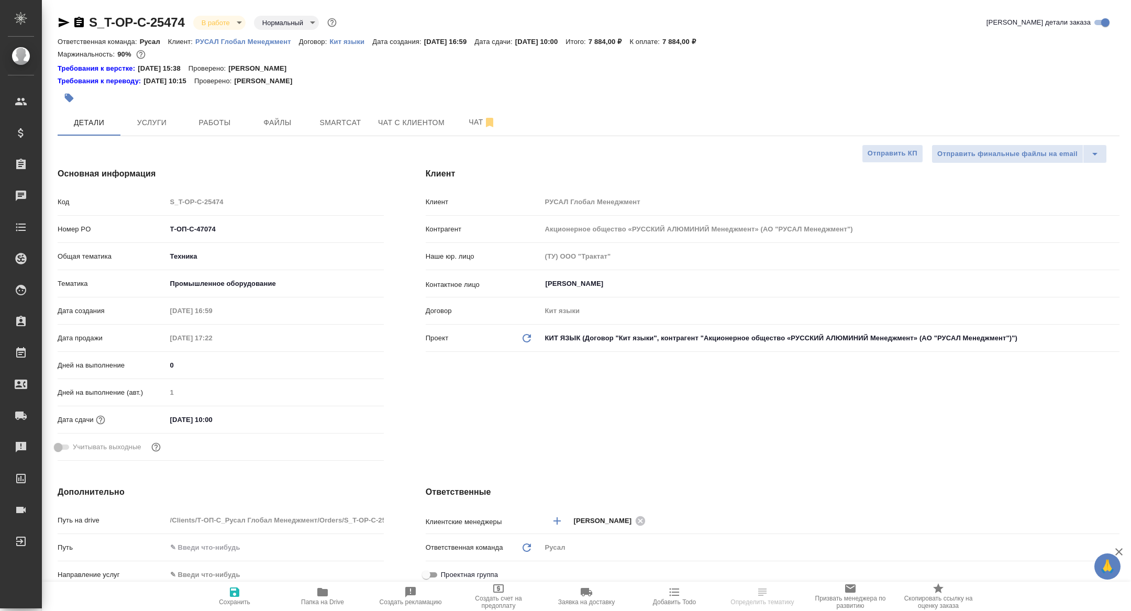
select select "RU"
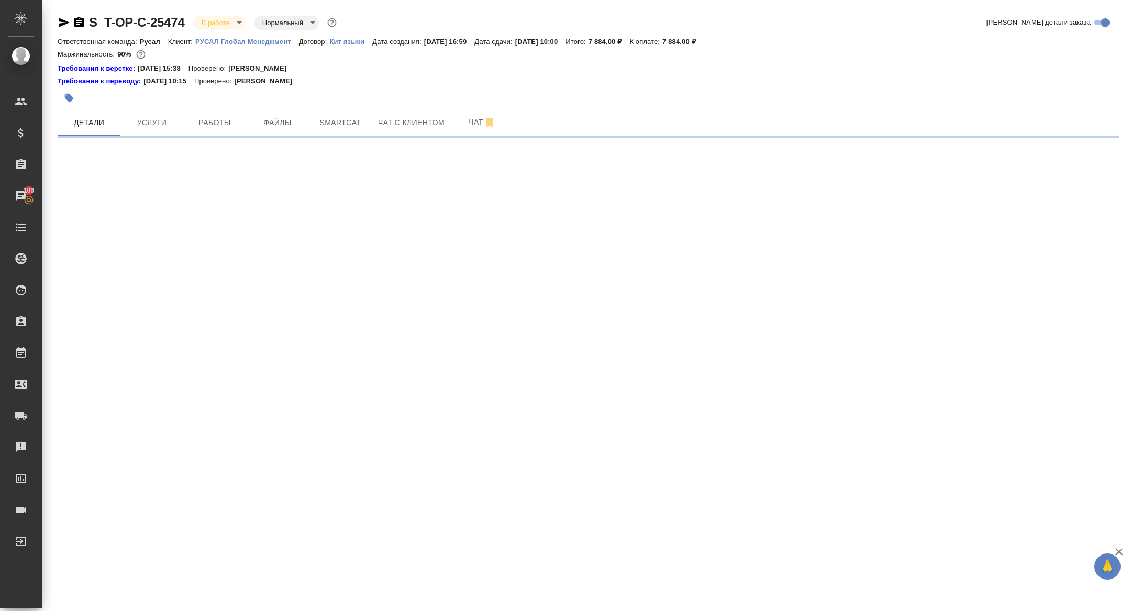
select select "RU"
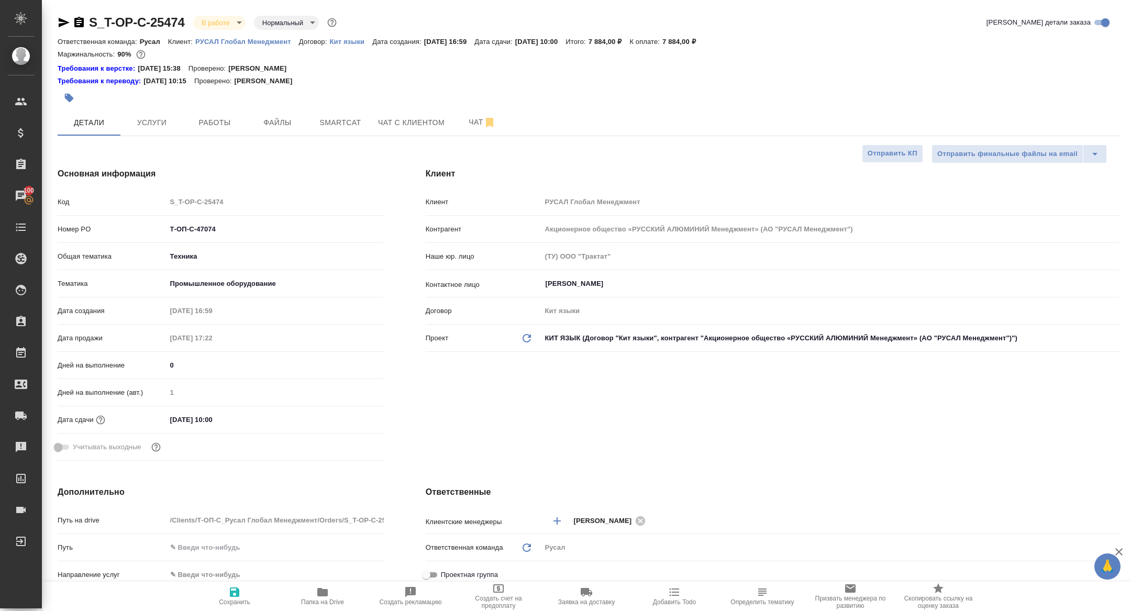
type textarea "x"
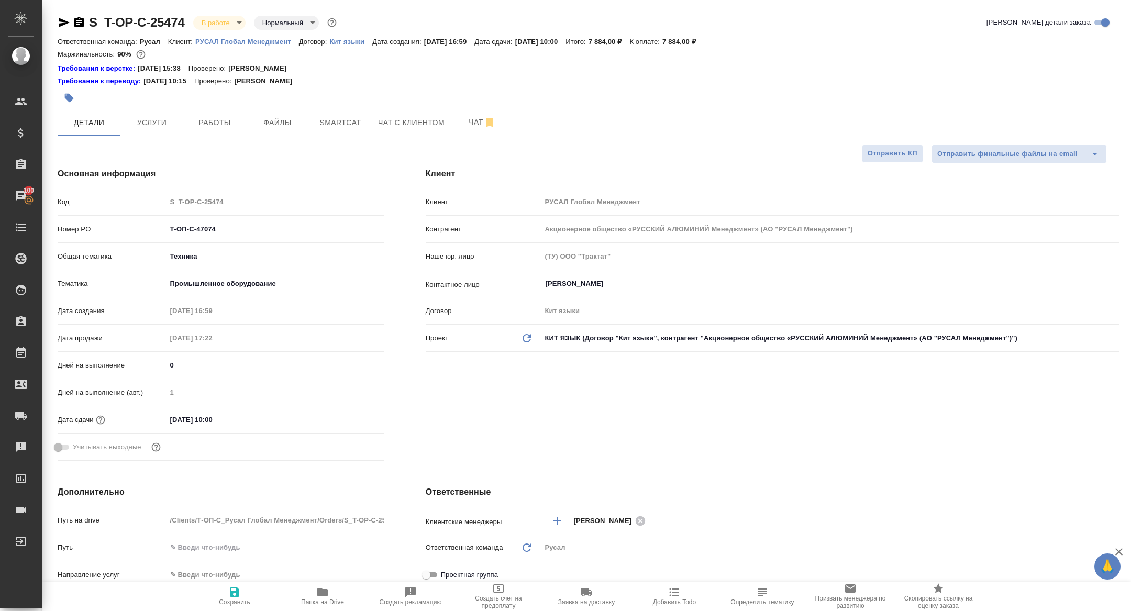
type textarea "x"
click at [147, 109] on button "Услуги" at bounding box center [151, 122] width 63 height 26
click at [148, 118] on span "Услуги" at bounding box center [152, 122] width 50 height 13
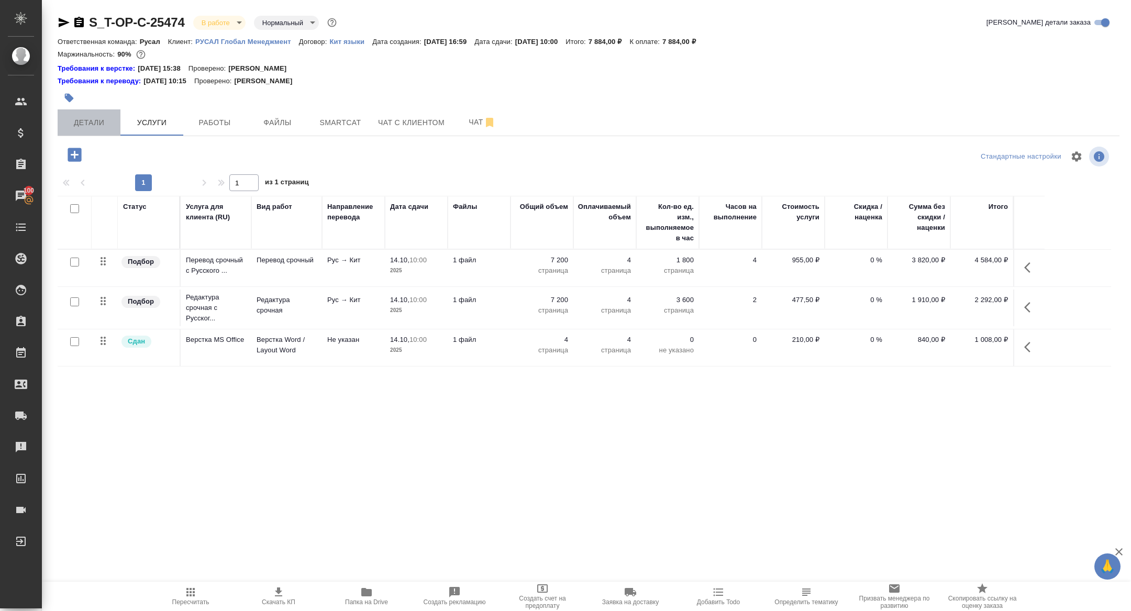
click at [75, 121] on span "Детали" at bounding box center [89, 122] width 50 height 13
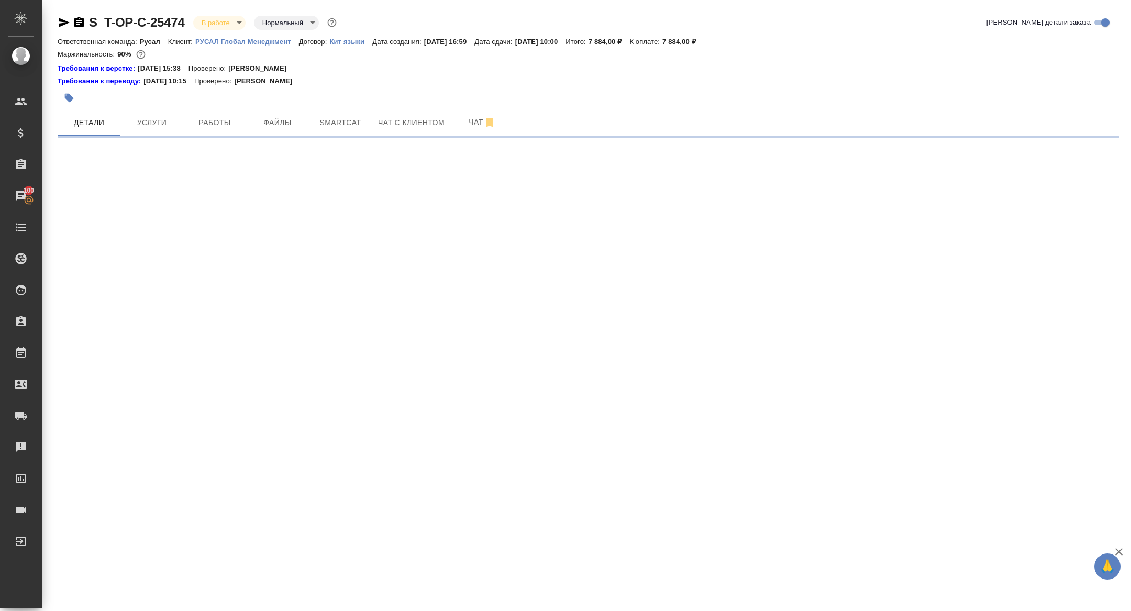
select select "RU"
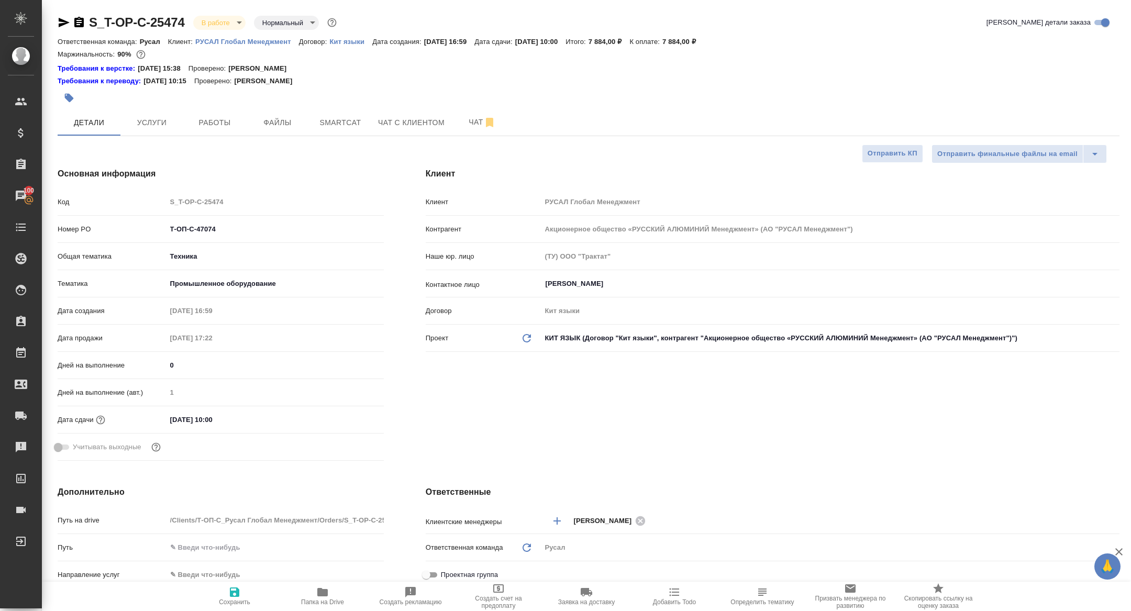
type textarea "x"
click at [229, 238] on div "Номер PO Т-ОП-С-47074" at bounding box center [221, 233] width 326 height 27
drag, startPoint x: 229, startPoint y: 230, endPoint x: 82, endPoint y: 221, distance: 147.4
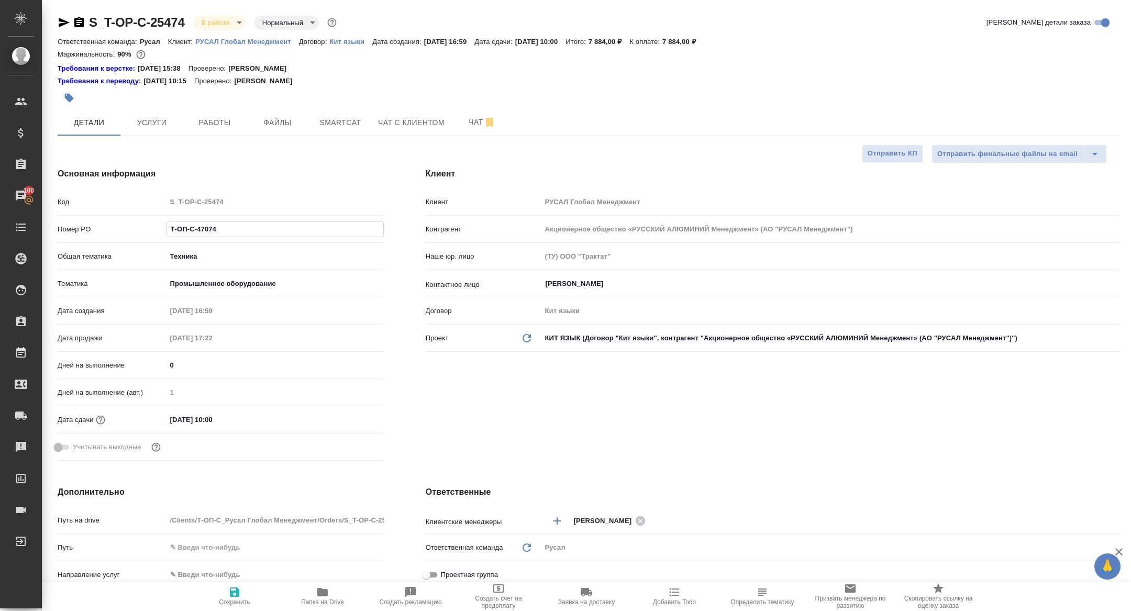
click at [82, 221] on div "Номер PO Т-ОП-С-47074" at bounding box center [221, 229] width 326 height 18
type textarea "x"
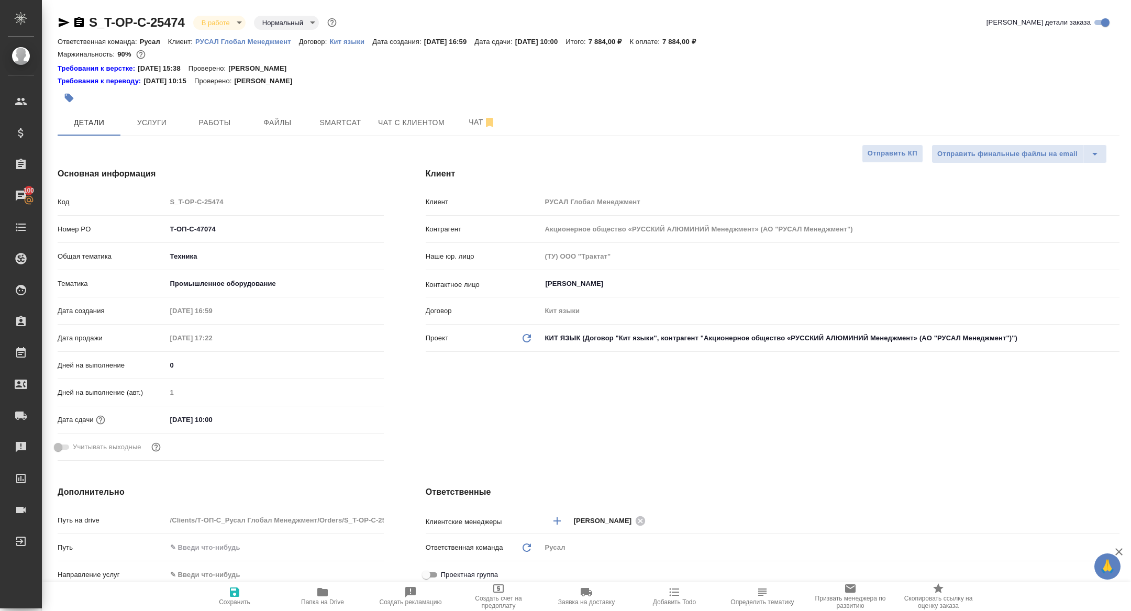
type textarea "x"
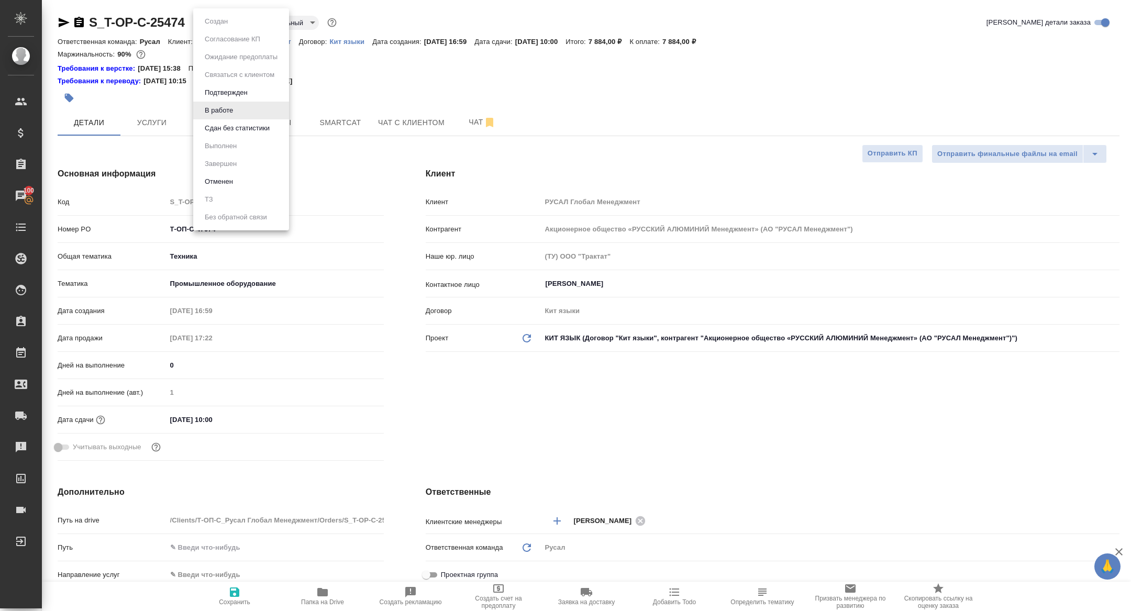
click at [213, 20] on body "🙏 .cls-1 fill:#fff; AWATERA Zhuravleva Alexandra Клиенты Спецификации Заказы 10…" at bounding box center [565, 305] width 1131 height 611
click at [241, 127] on button "Сдан без статистики" at bounding box center [237, 129] width 71 height 12
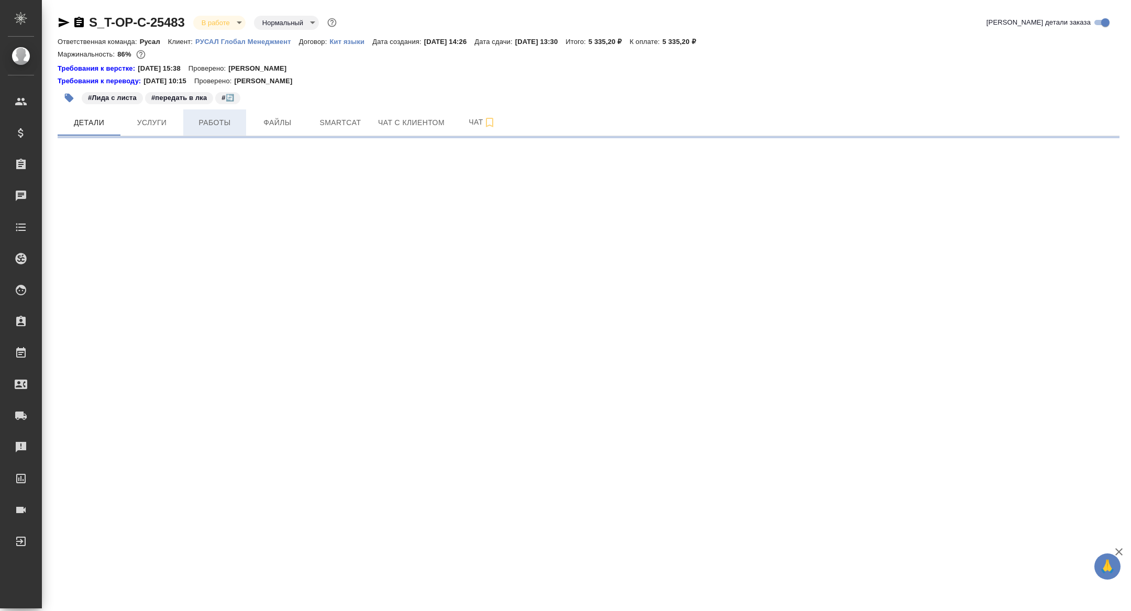
click at [230, 125] on span "Работы" at bounding box center [215, 122] width 50 height 13
select select "RU"
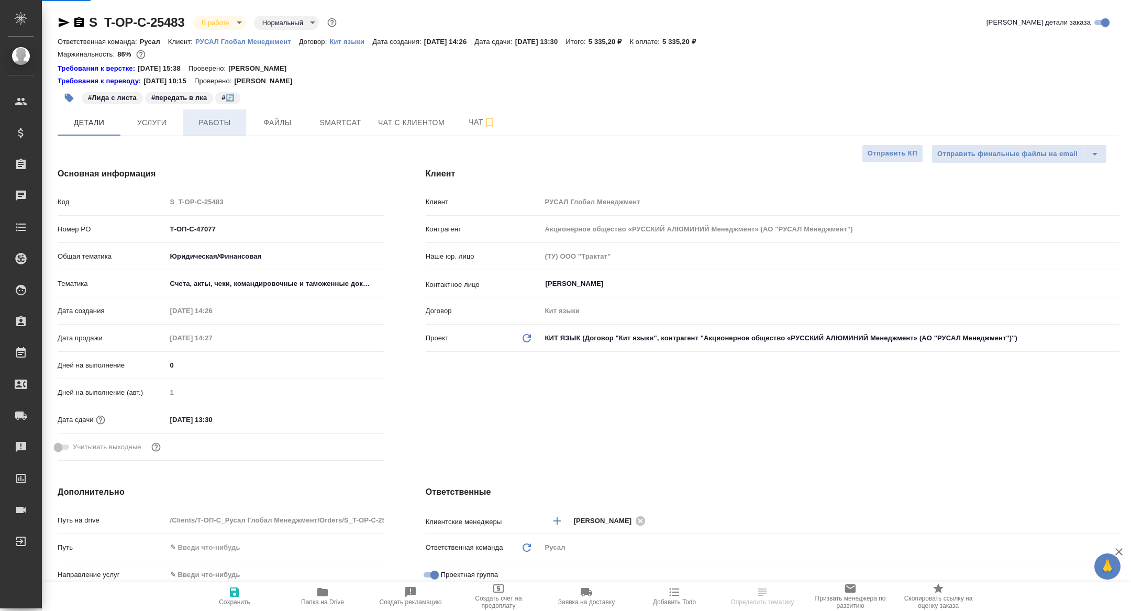
type textarea "x"
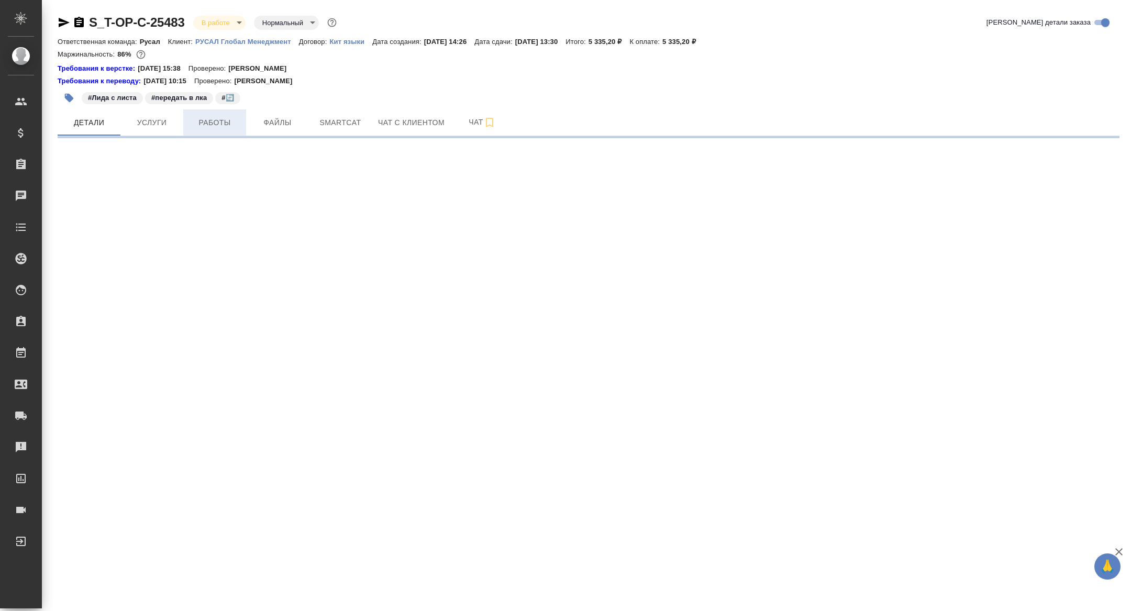
select select "RU"
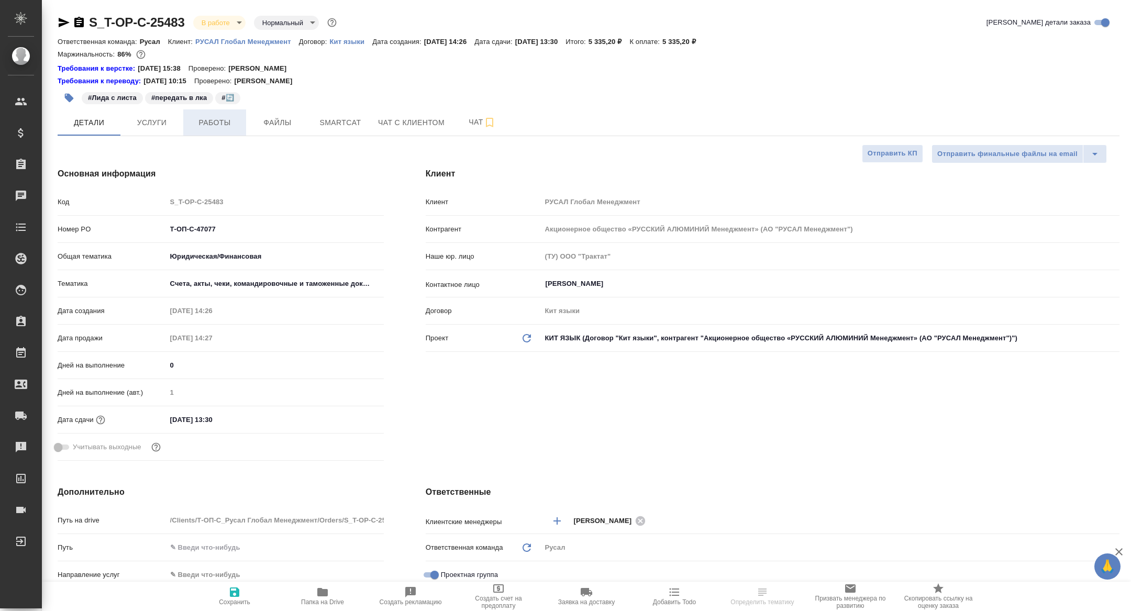
type textarea "x"
click at [224, 125] on span "Работы" at bounding box center [215, 122] width 50 height 13
type textarea "x"
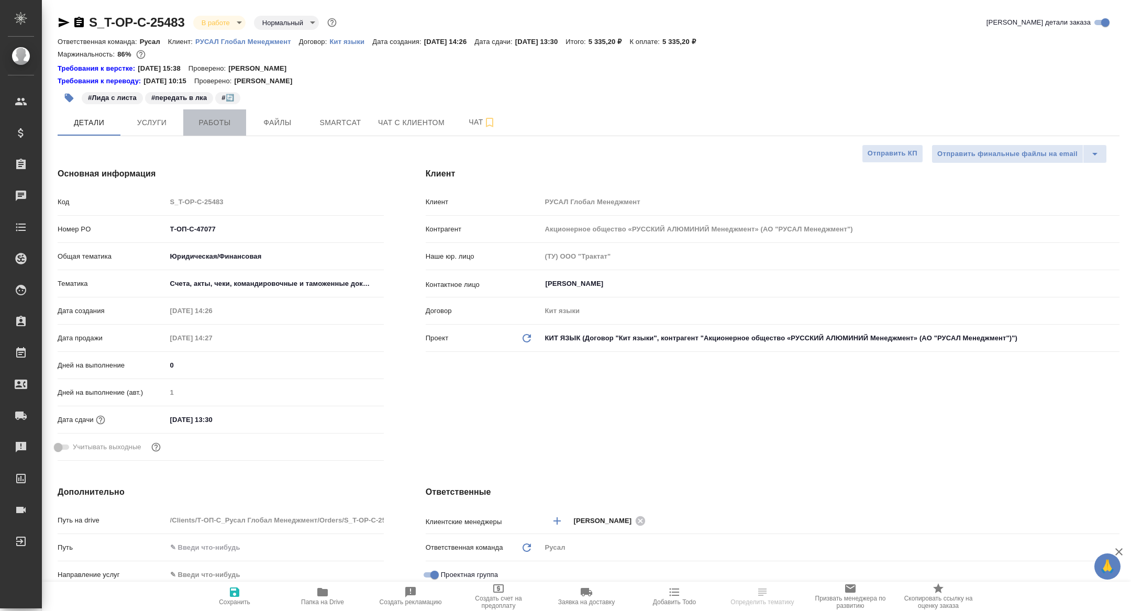
type textarea "x"
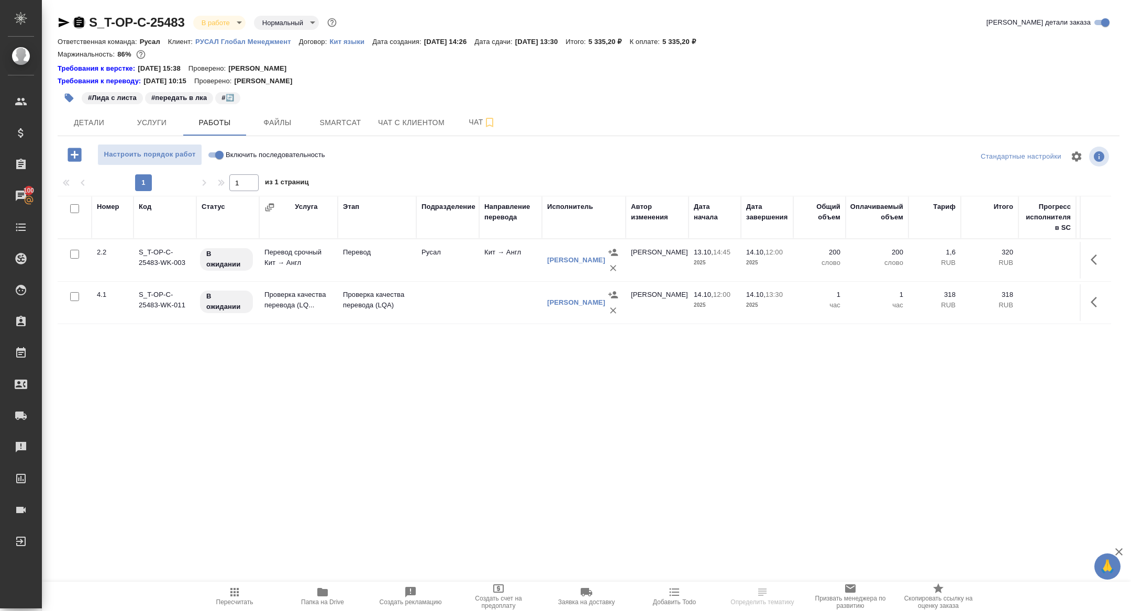
click at [77, 25] on icon "button" at bounding box center [78, 22] width 9 height 10
click at [583, 258] on link "Хилкова [PERSON_NAME]" at bounding box center [576, 260] width 58 height 8
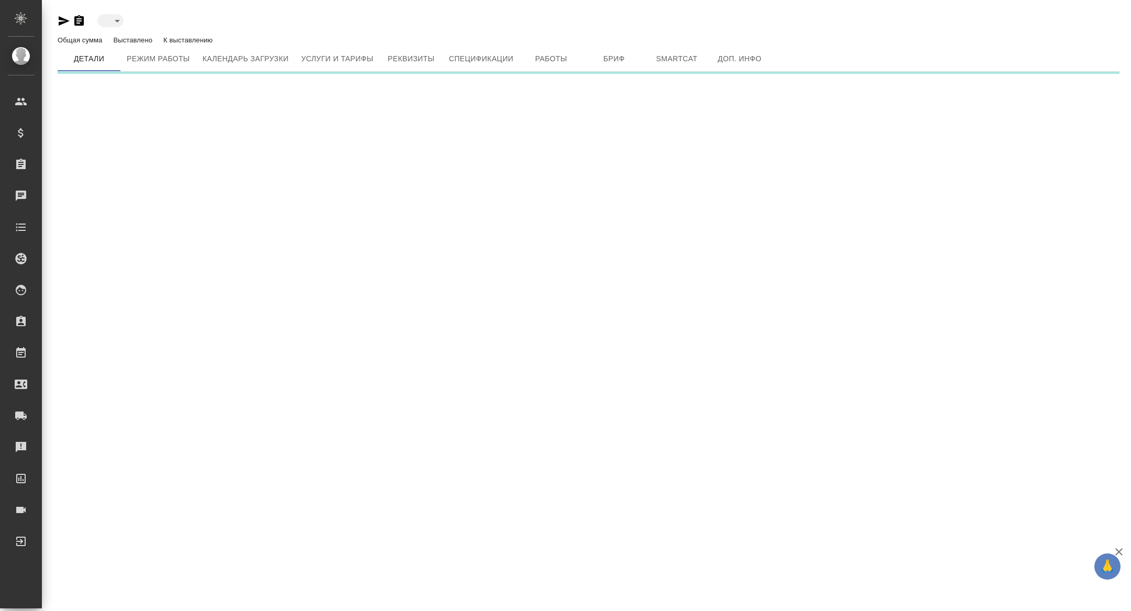
type input "active"
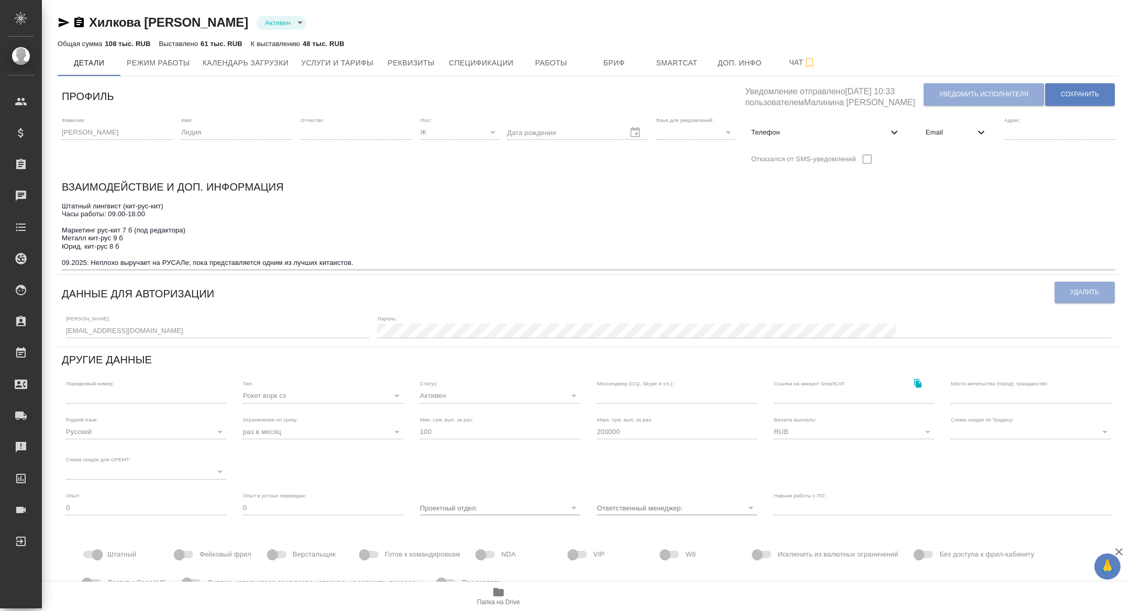
click at [988, 127] on icon at bounding box center [981, 132] width 13 height 13
